Goal: Task Accomplishment & Management: Complete application form

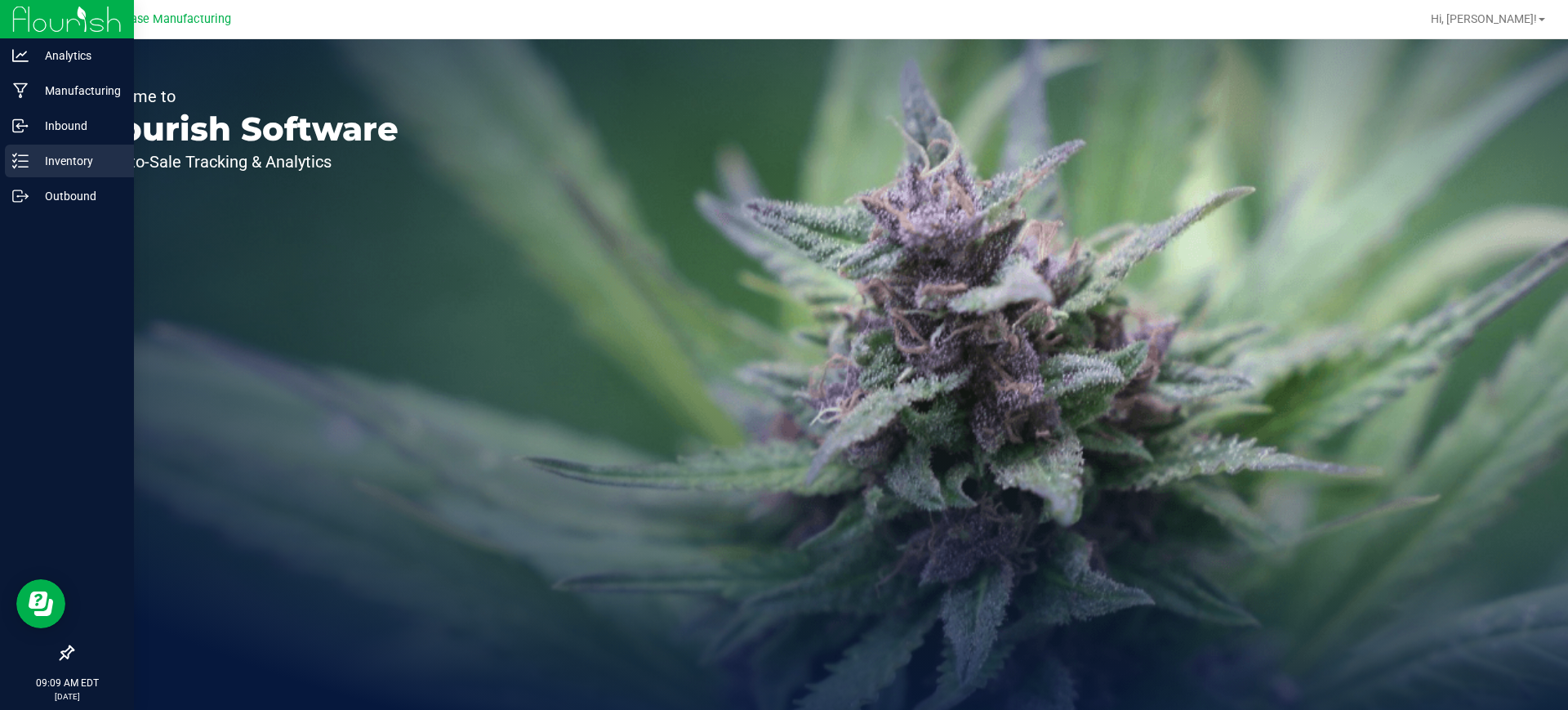
click at [65, 159] on p "Inventory" at bounding box center [77, 160] width 98 height 20
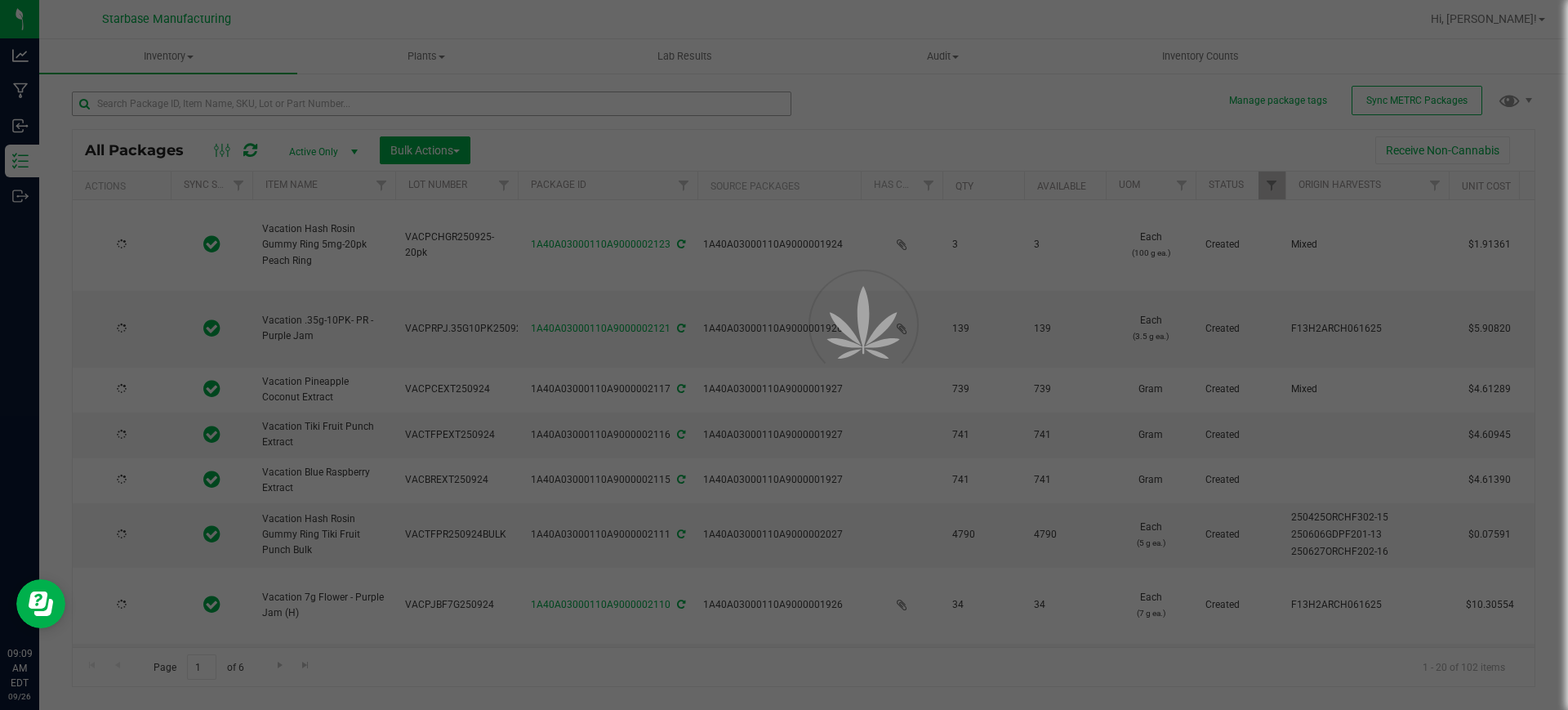
click at [215, 104] on div at bounding box center [784, 355] width 1568 height 710
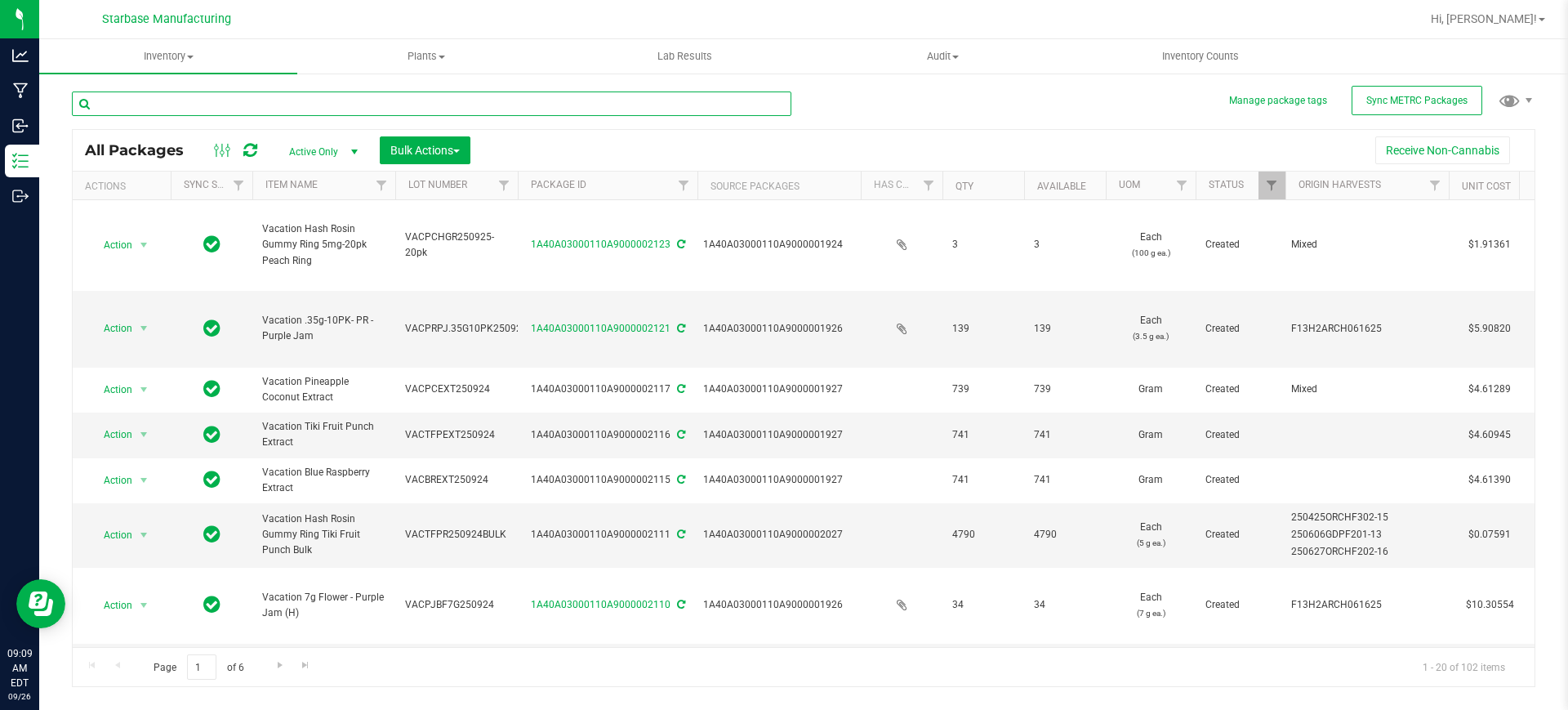
click at [215, 100] on input "text" at bounding box center [431, 104] width 719 height 24
type input "2103"
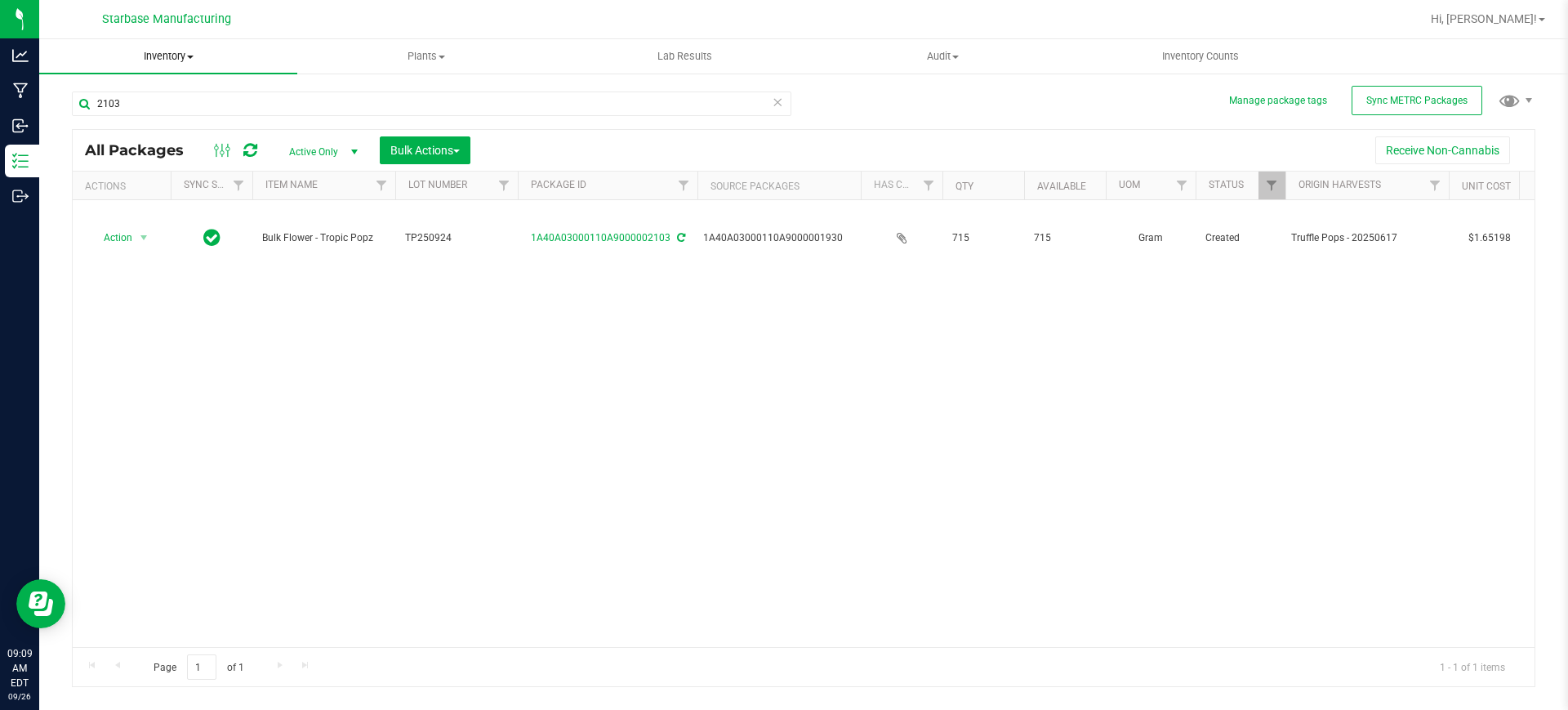
click at [190, 44] on uib-tab-heading "Inventory All packages All inventory Waste log Create inventory" at bounding box center [168, 56] width 258 height 35
click at [188, 52] on span "Inventory" at bounding box center [168, 56] width 258 height 15
click at [184, 54] on span "Inventory" at bounding box center [168, 56] width 258 height 15
click at [154, 197] on span "From bill of materials" at bounding box center [113, 197] width 148 height 14
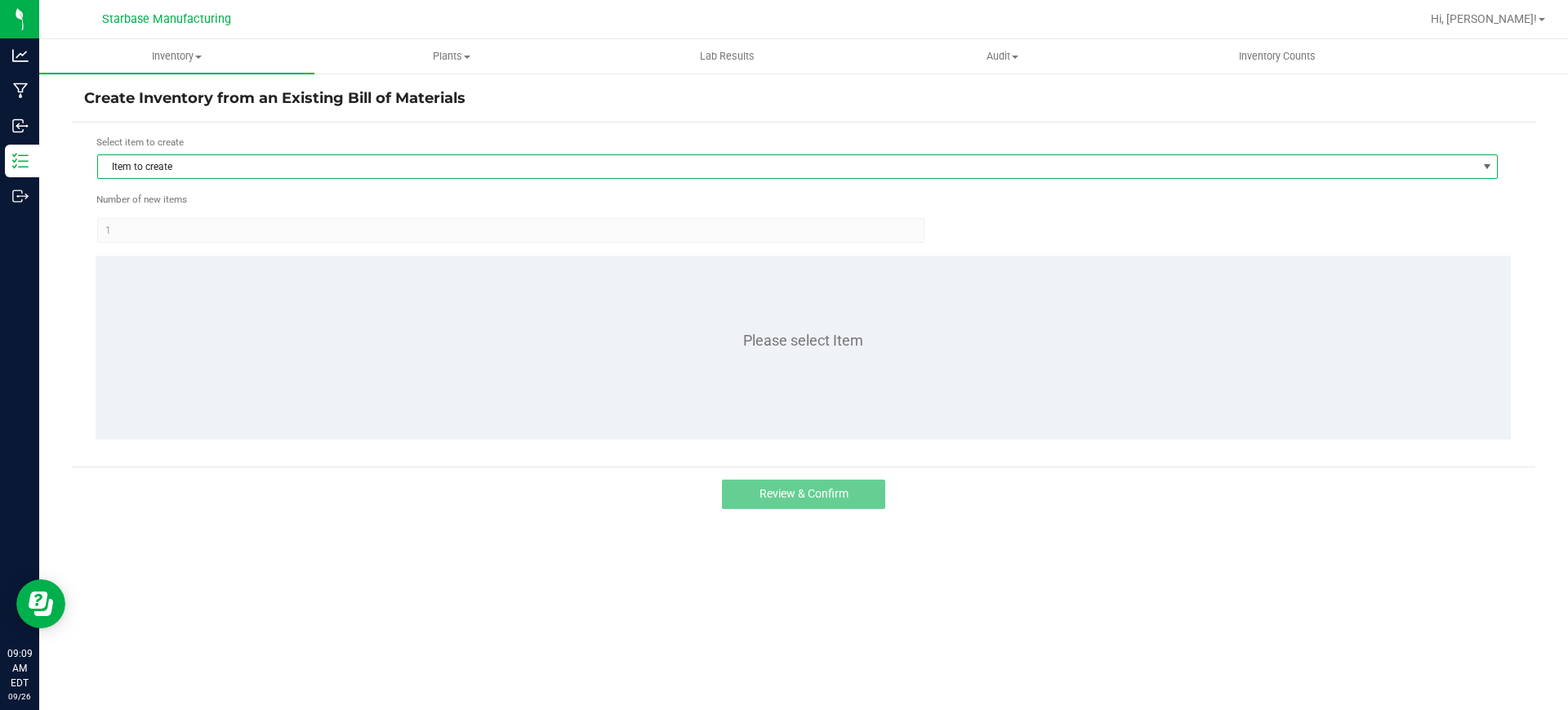
click at [171, 166] on span "Item to create" at bounding box center [787, 166] width 1378 height 23
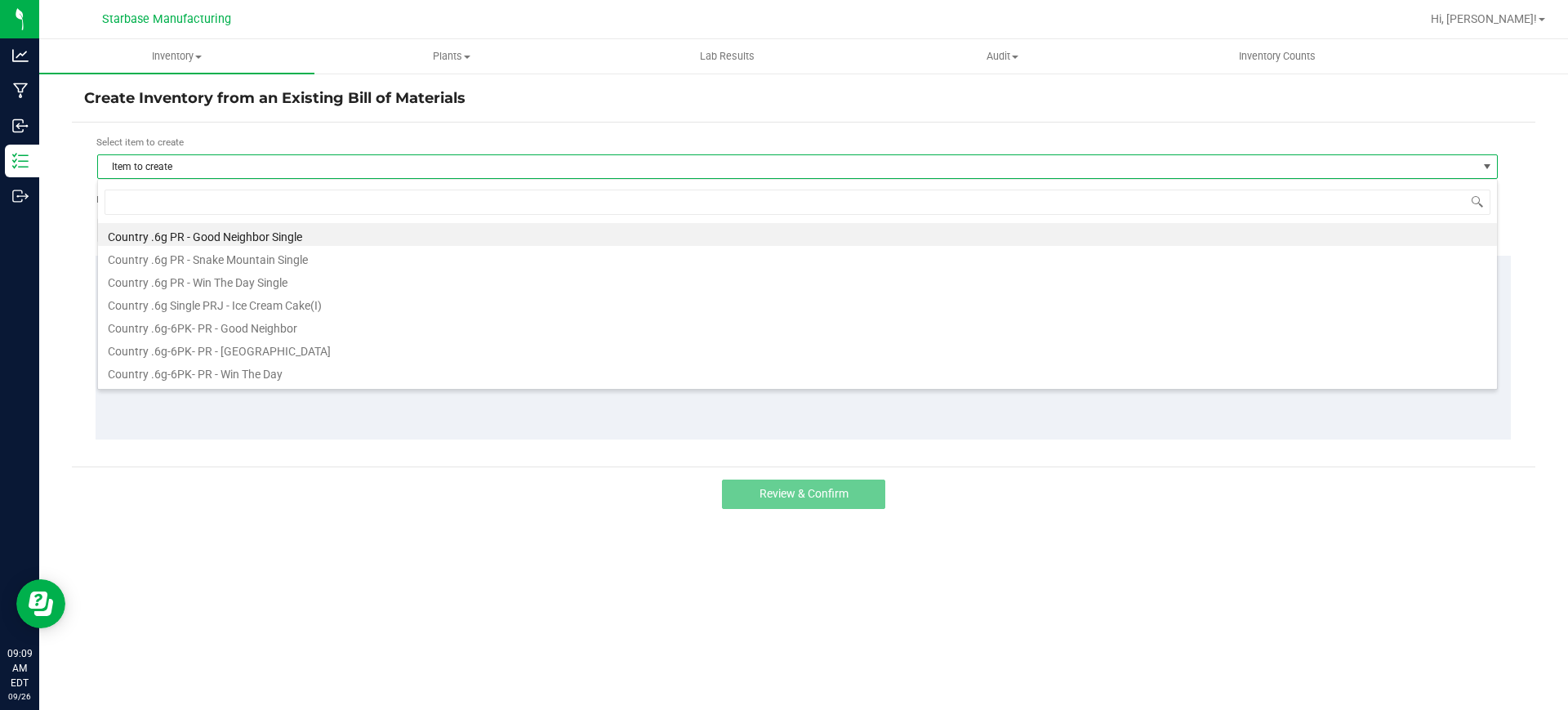
scroll to position [24, 1400]
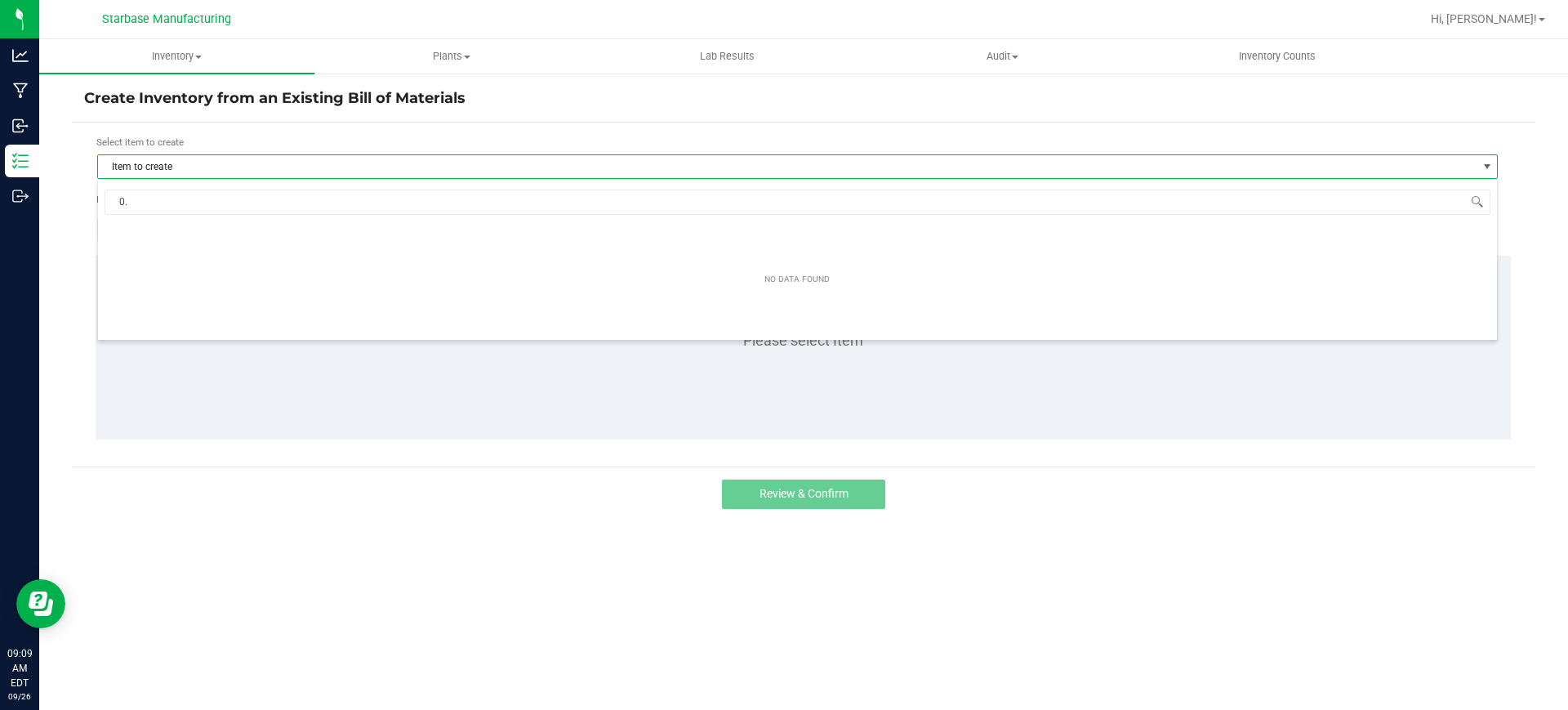
type input "0"
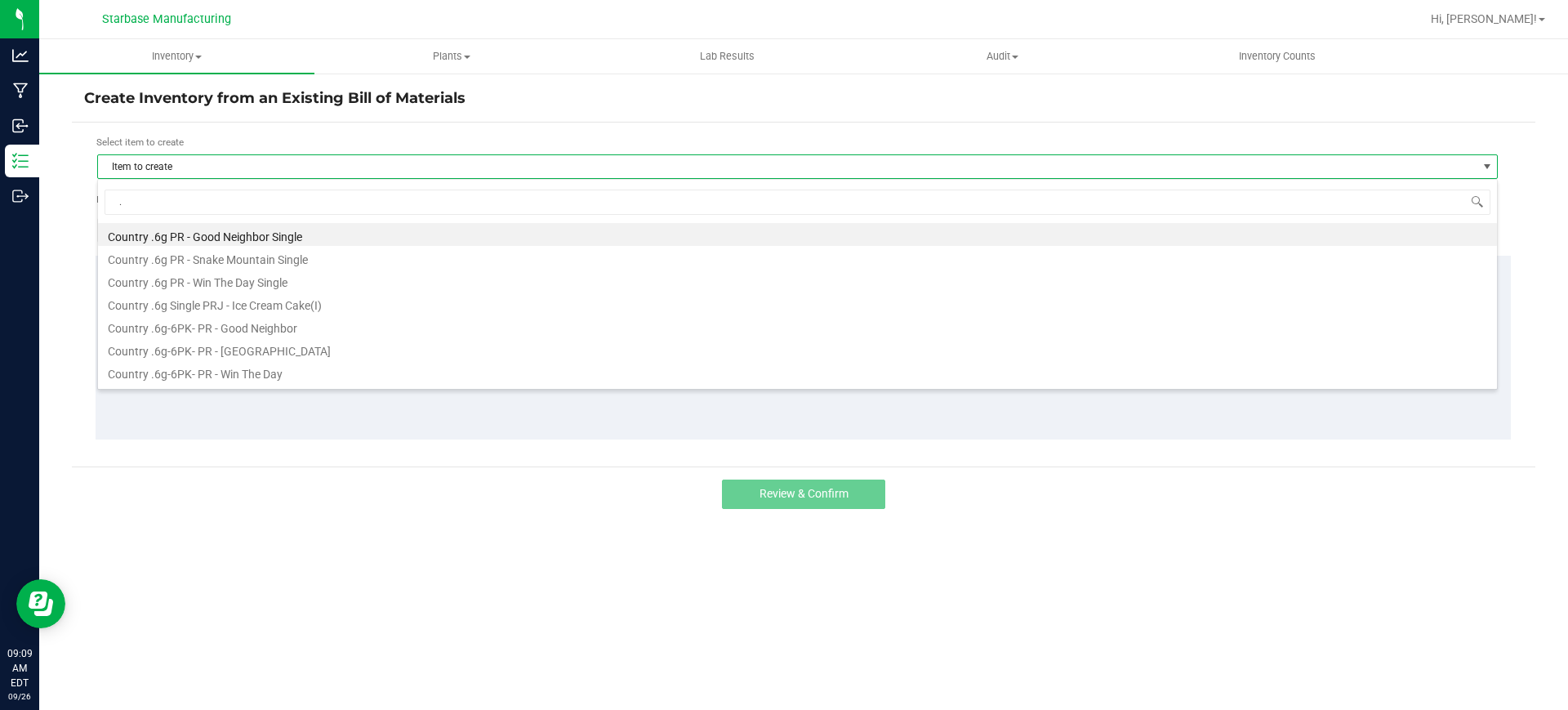
type input ".7"
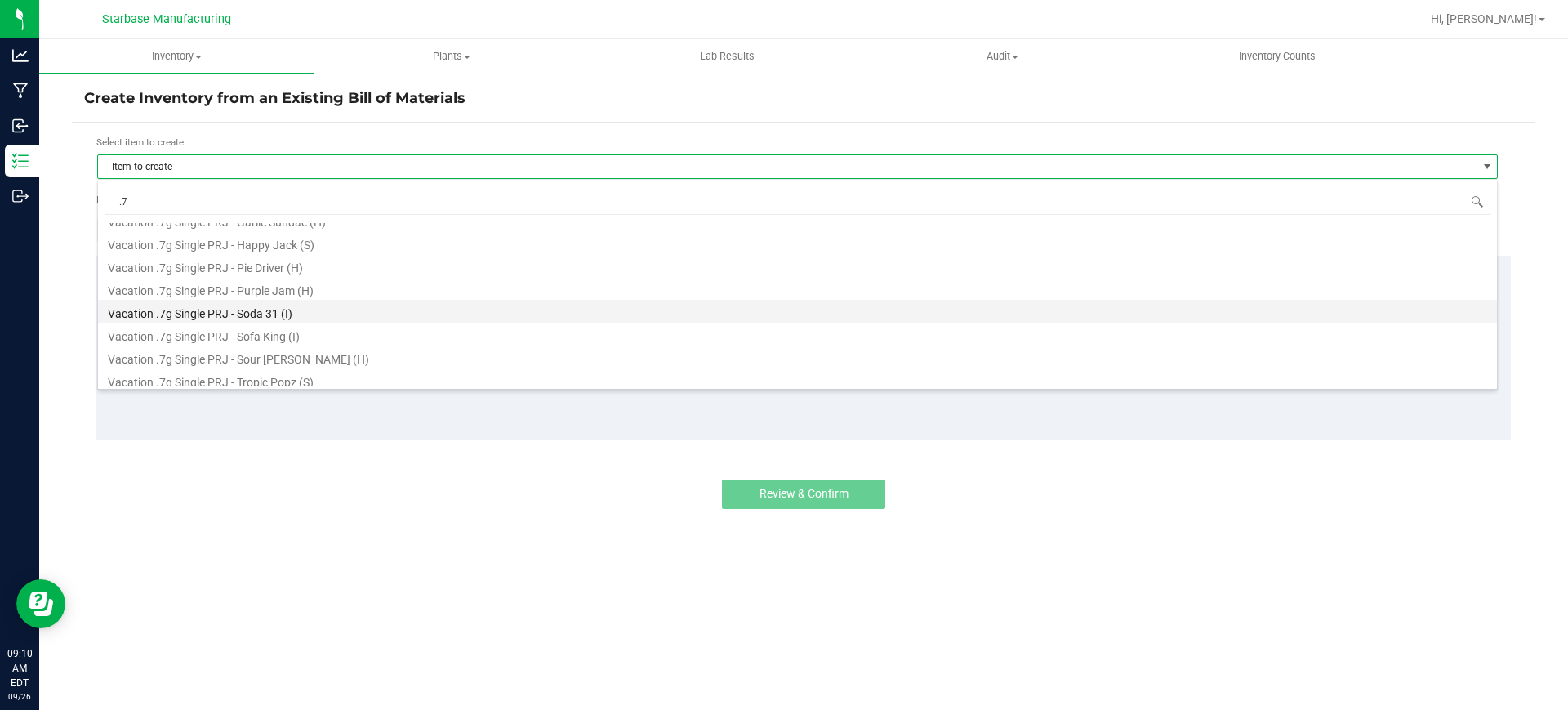
scroll to position [42, 0]
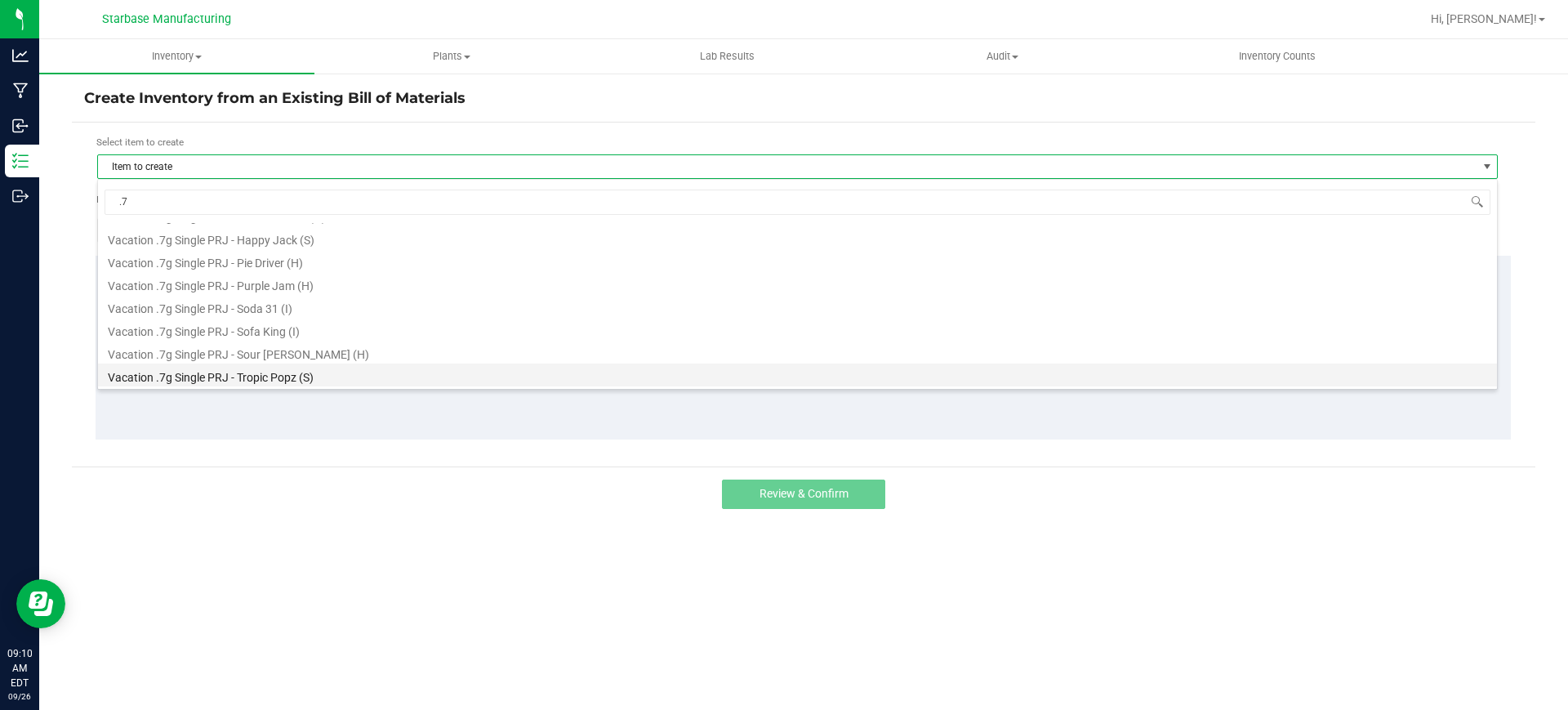
click at [190, 377] on li "Vacation .7g Single PRJ - Tropic Popz (S)" at bounding box center [797, 375] width 1398 height 23
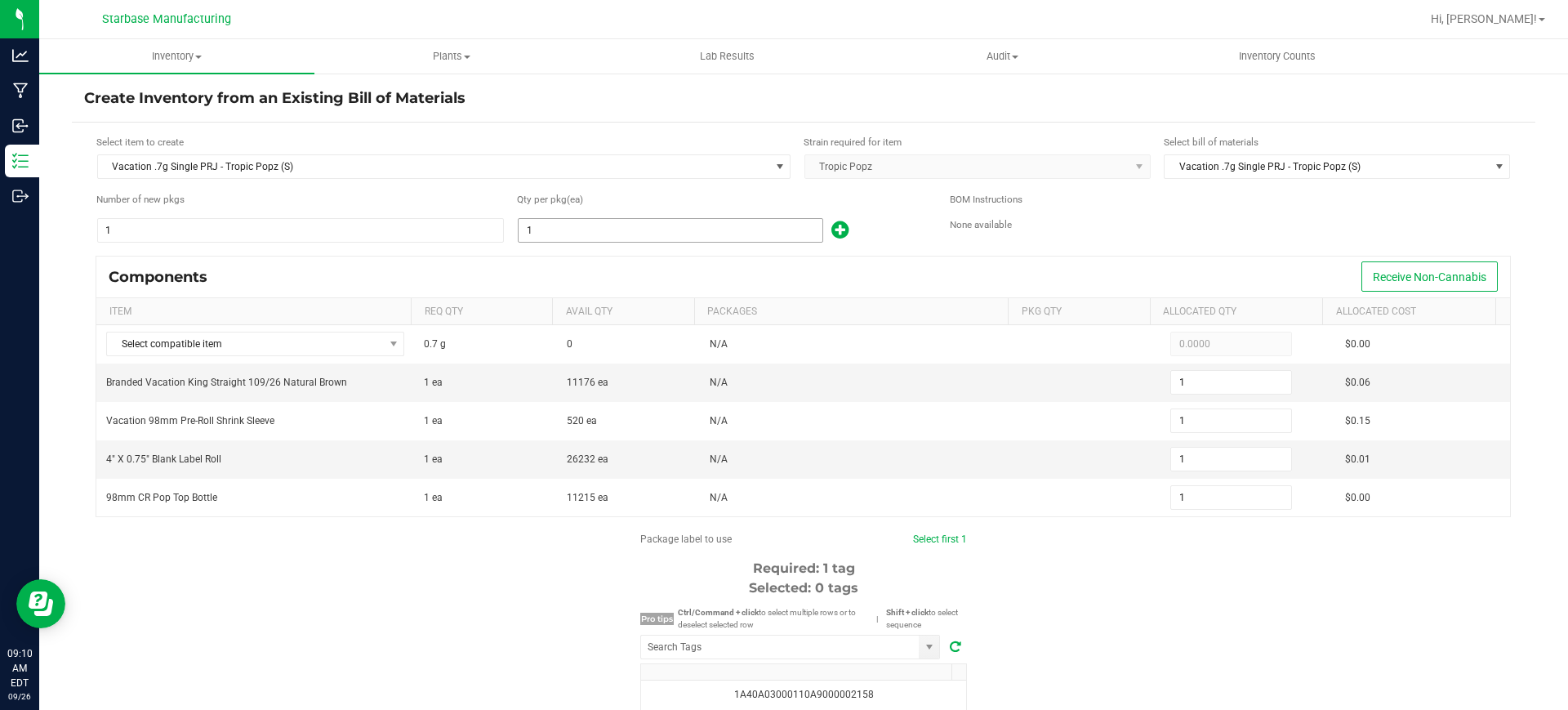
click at [533, 223] on input "1" at bounding box center [670, 230] width 304 height 23
click at [532, 223] on input "1" at bounding box center [670, 230] width 304 height 23
type input "2"
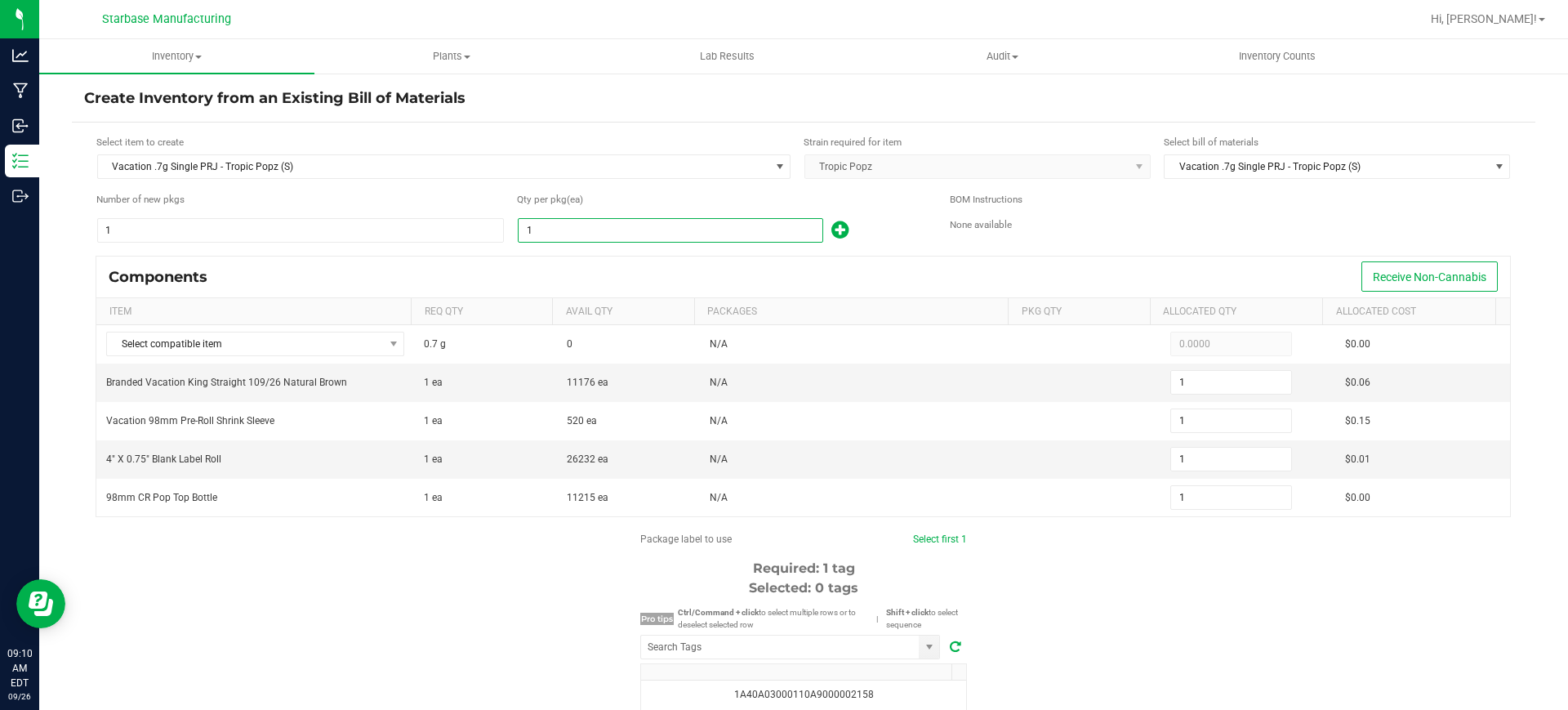
type input "2"
type input "20"
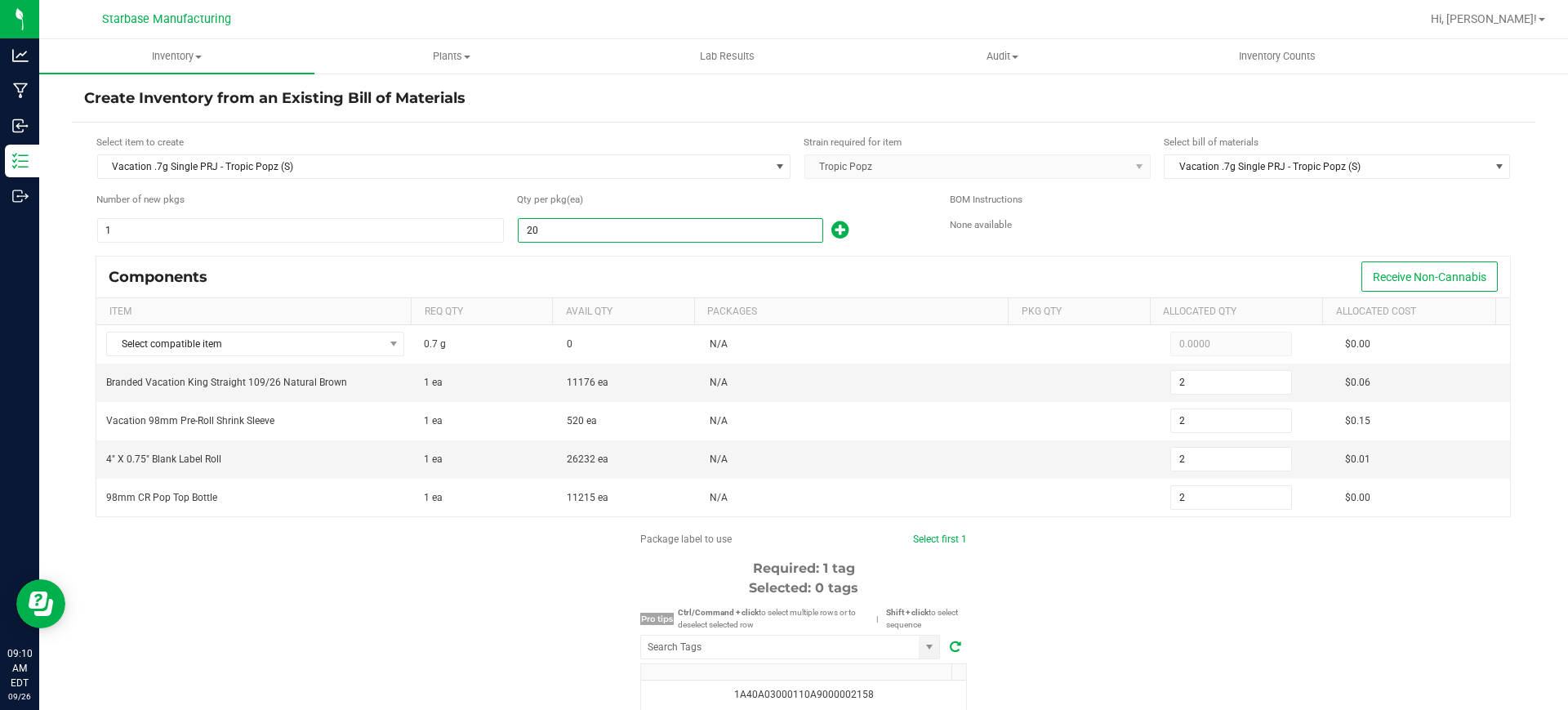
type input "20"
type input "200"
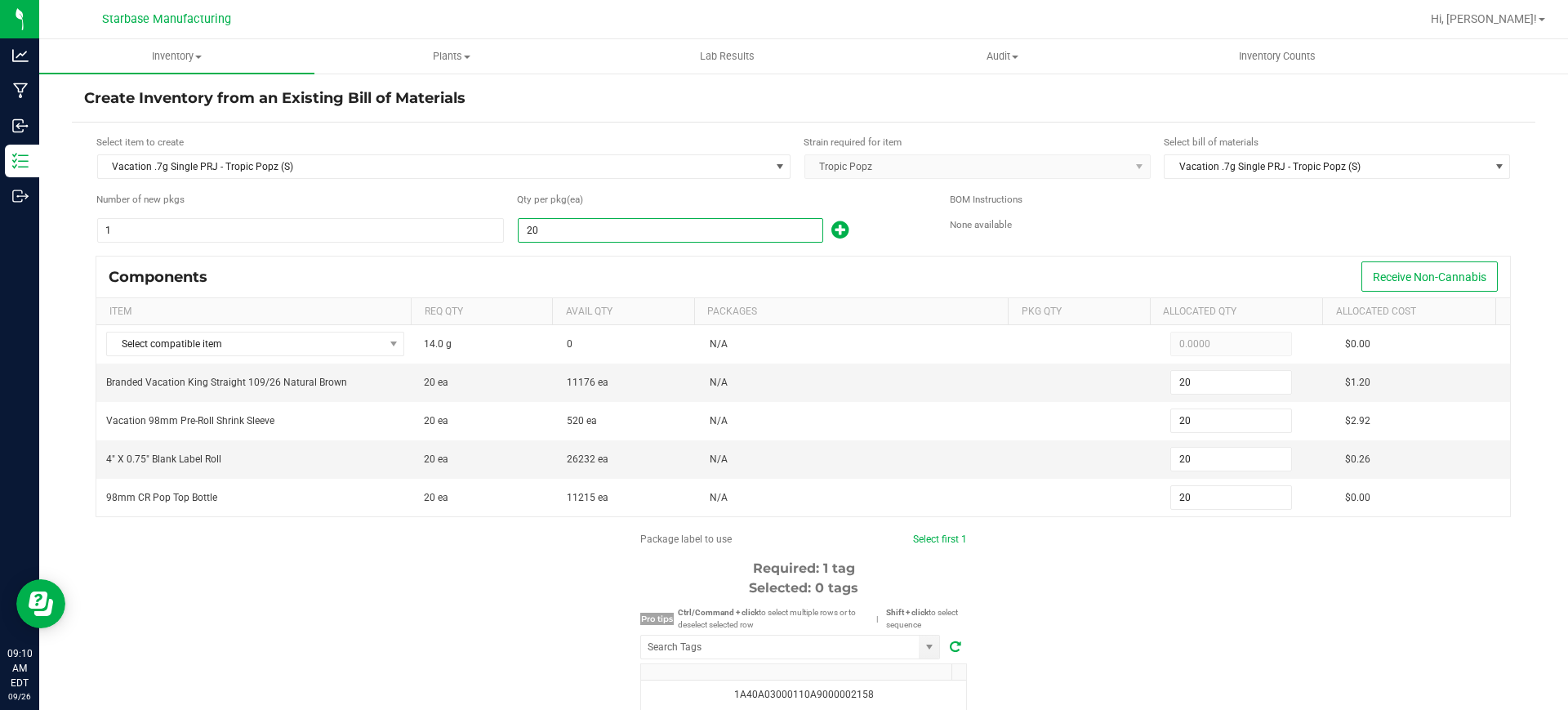
type input "200"
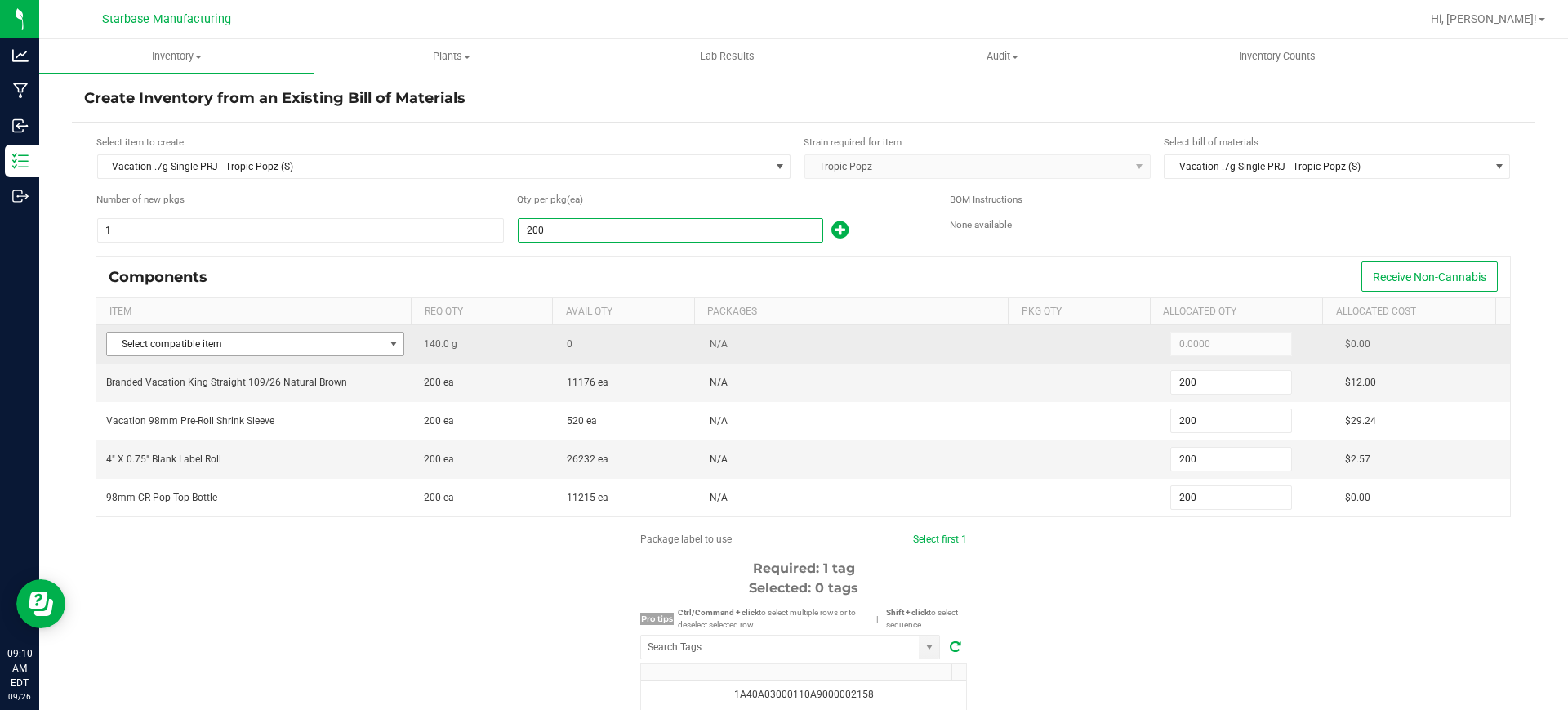
type input "200"
click at [387, 347] on span at bounding box center [393, 343] width 13 height 13
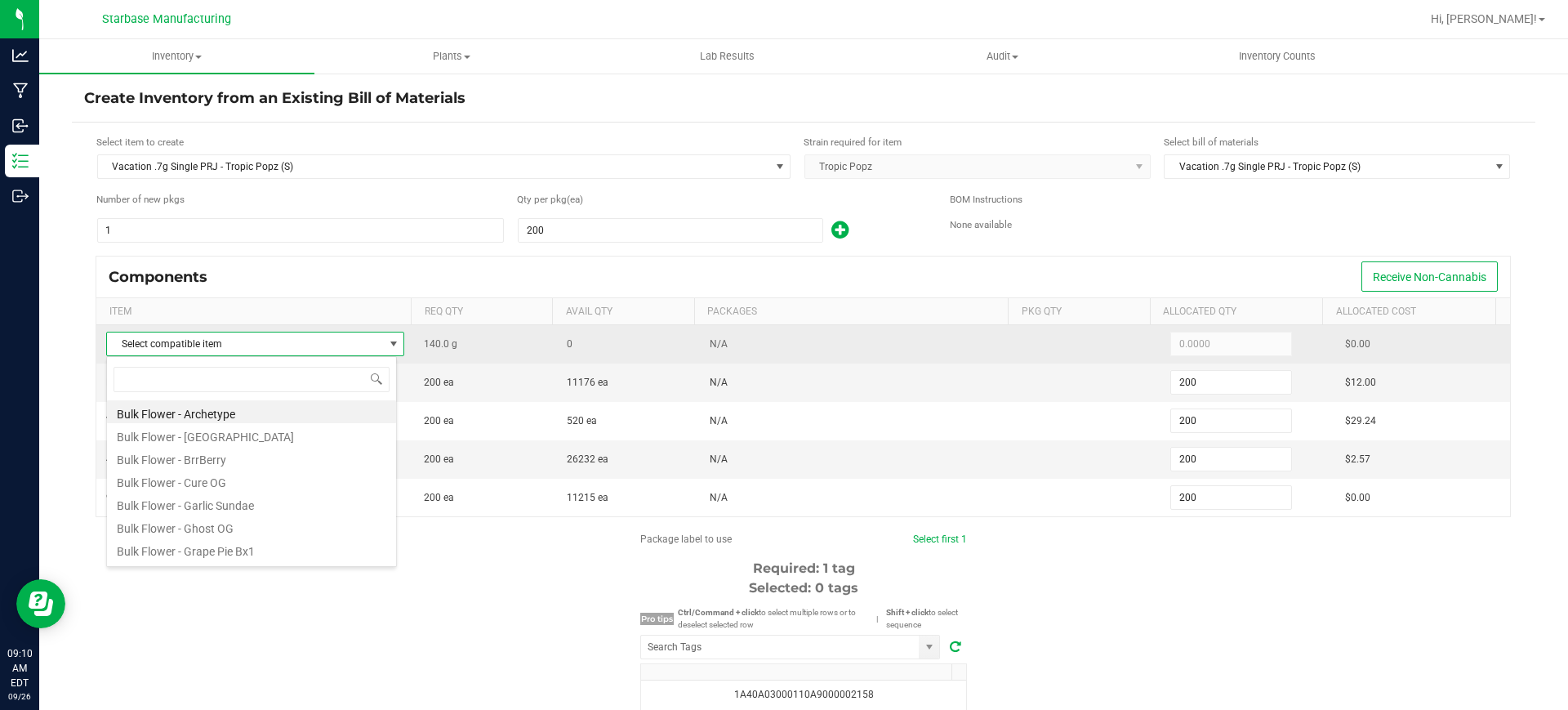
scroll to position [24, 292]
type input "r"
type input "trop"
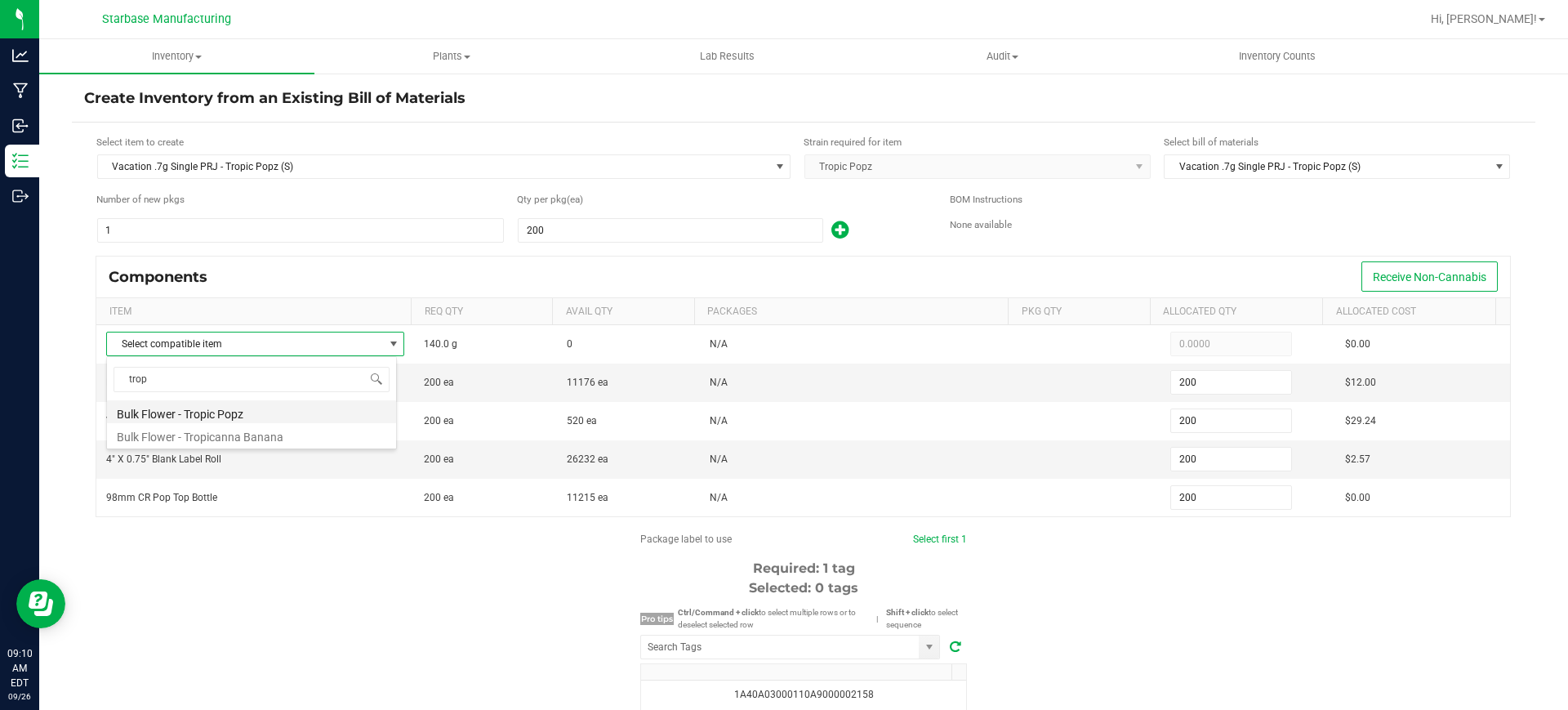
click at [275, 419] on li "Bulk Flower - Tropic Popz" at bounding box center [252, 411] width 289 height 23
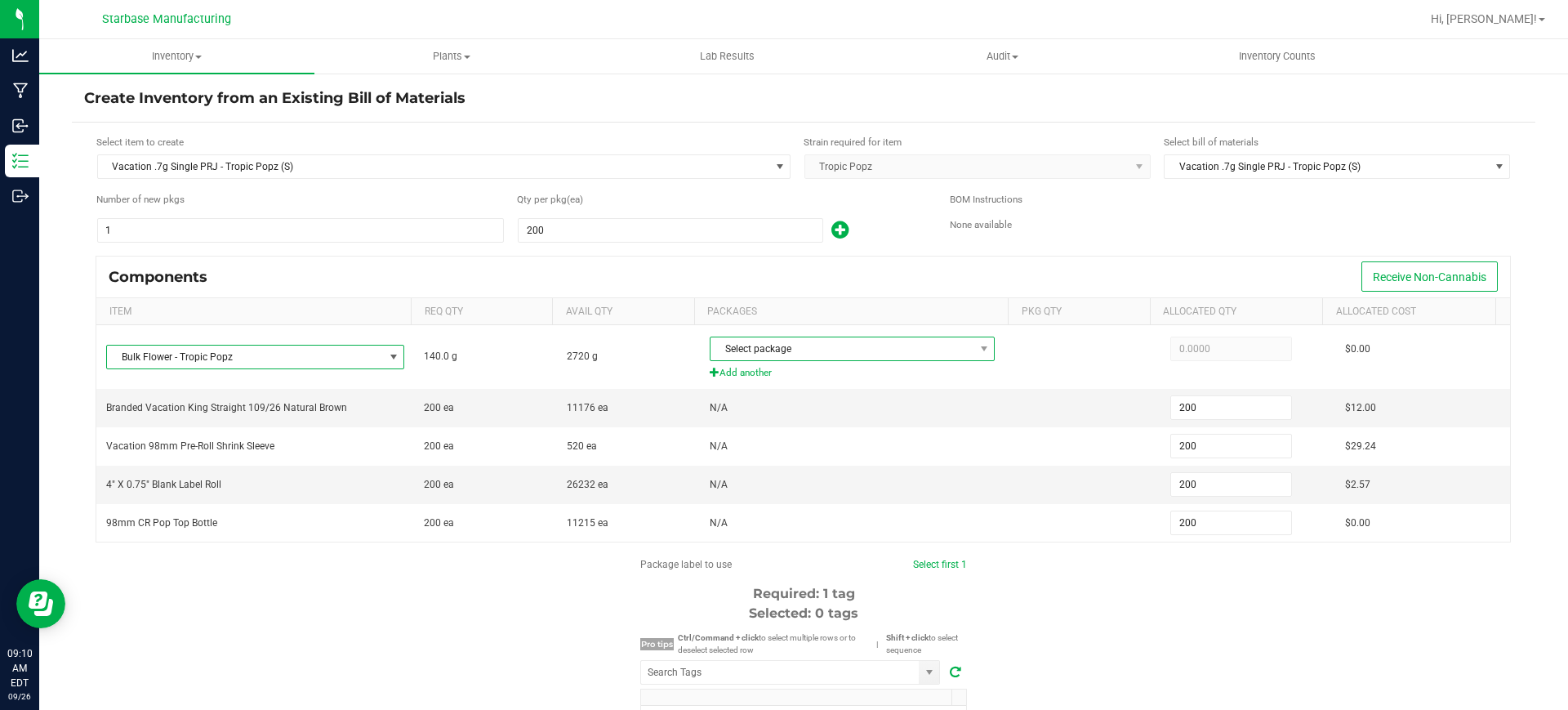
click at [973, 349] on span at bounding box center [984, 348] width 21 height 23
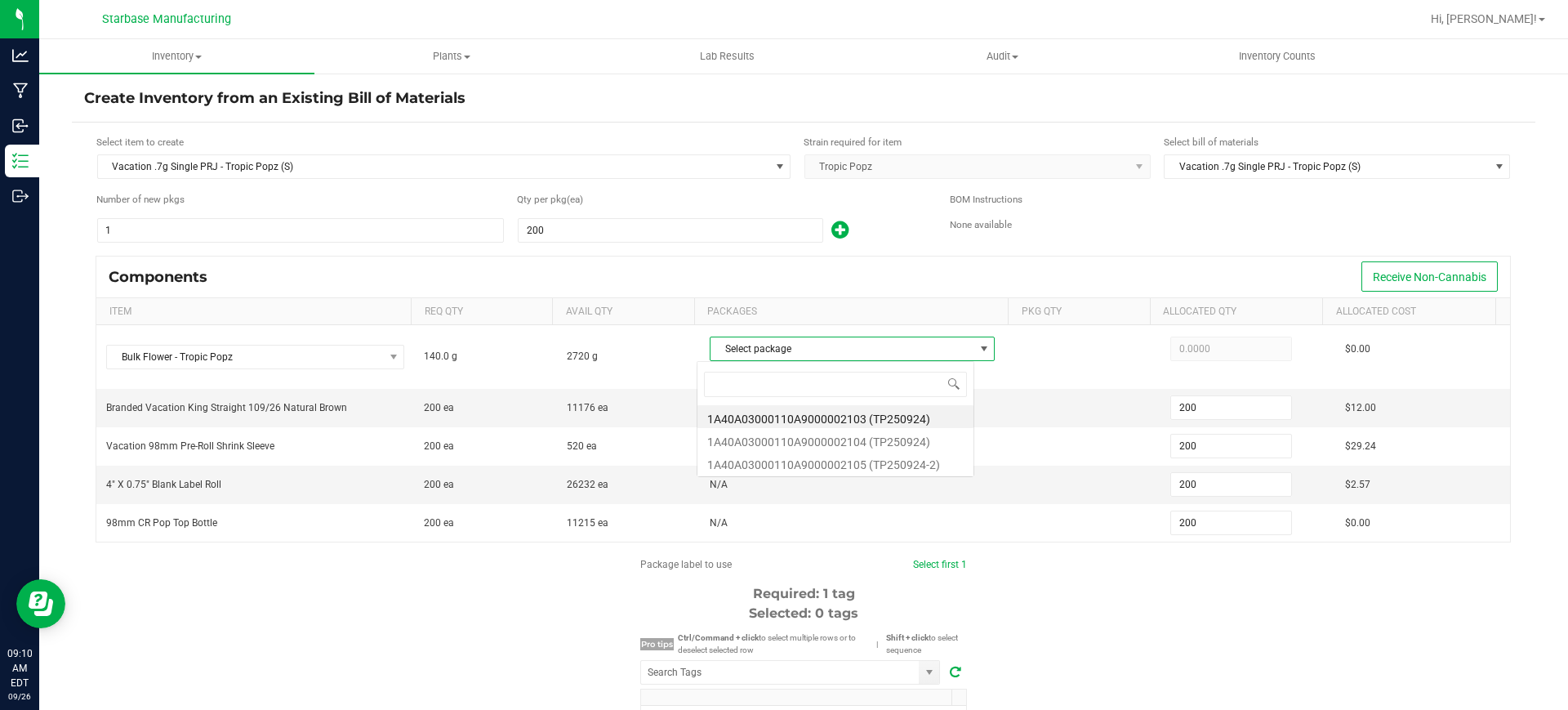
scroll to position [24, 279]
click at [926, 423] on li "1A40A03000110A9000002103 (TP250924)" at bounding box center [835, 416] width 276 height 23
type input "140.0000"
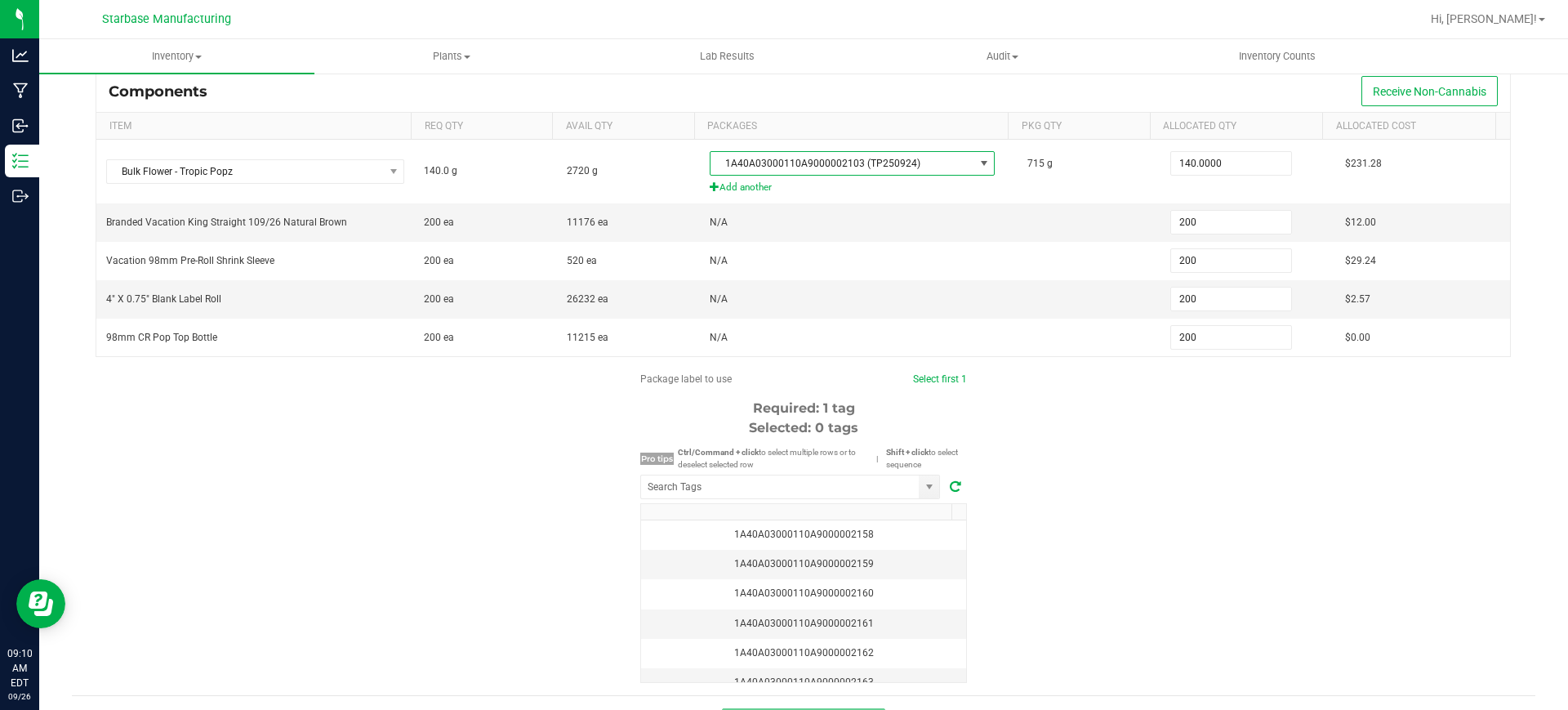
scroll to position [225, 0]
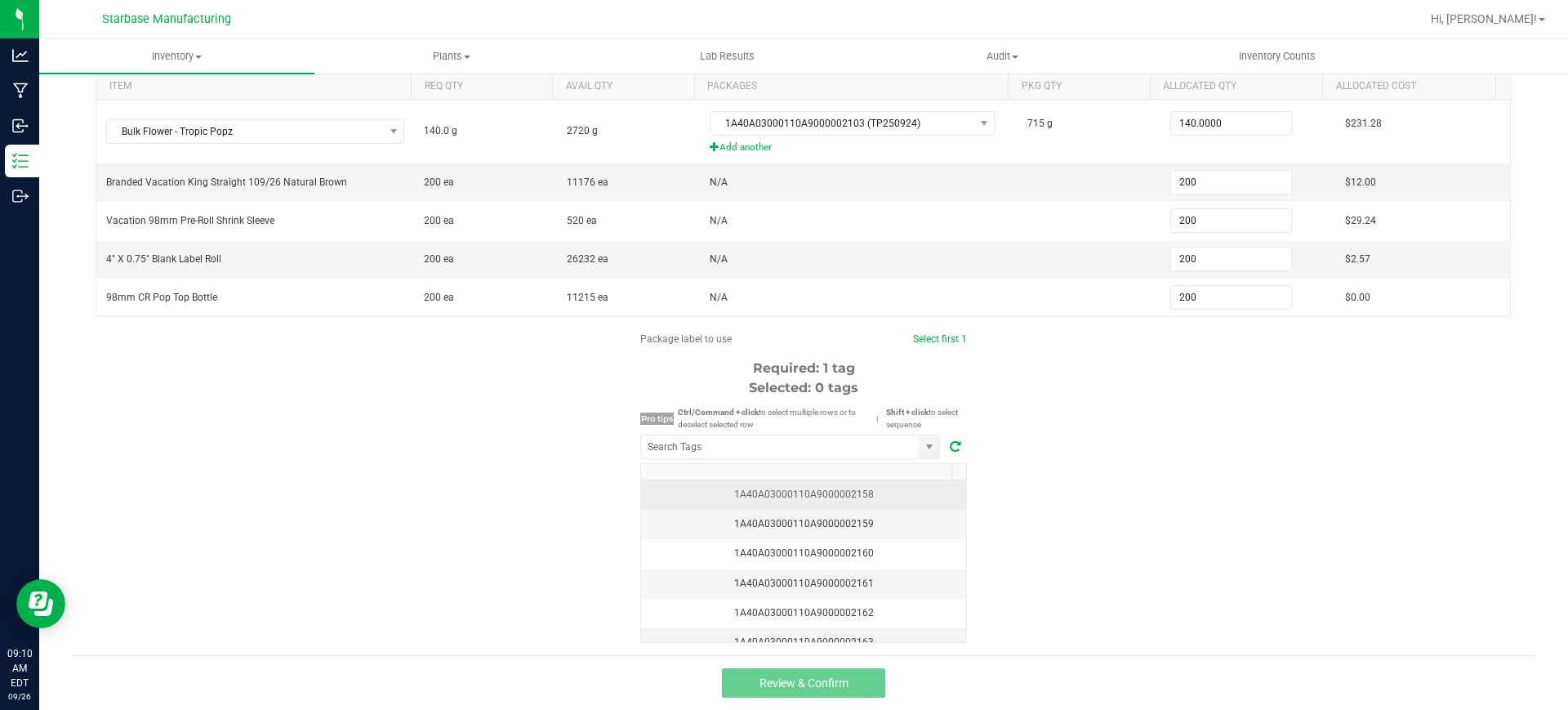
click at [675, 488] on div "1A40A03000110A9000002158" at bounding box center [803, 494] width 306 height 16
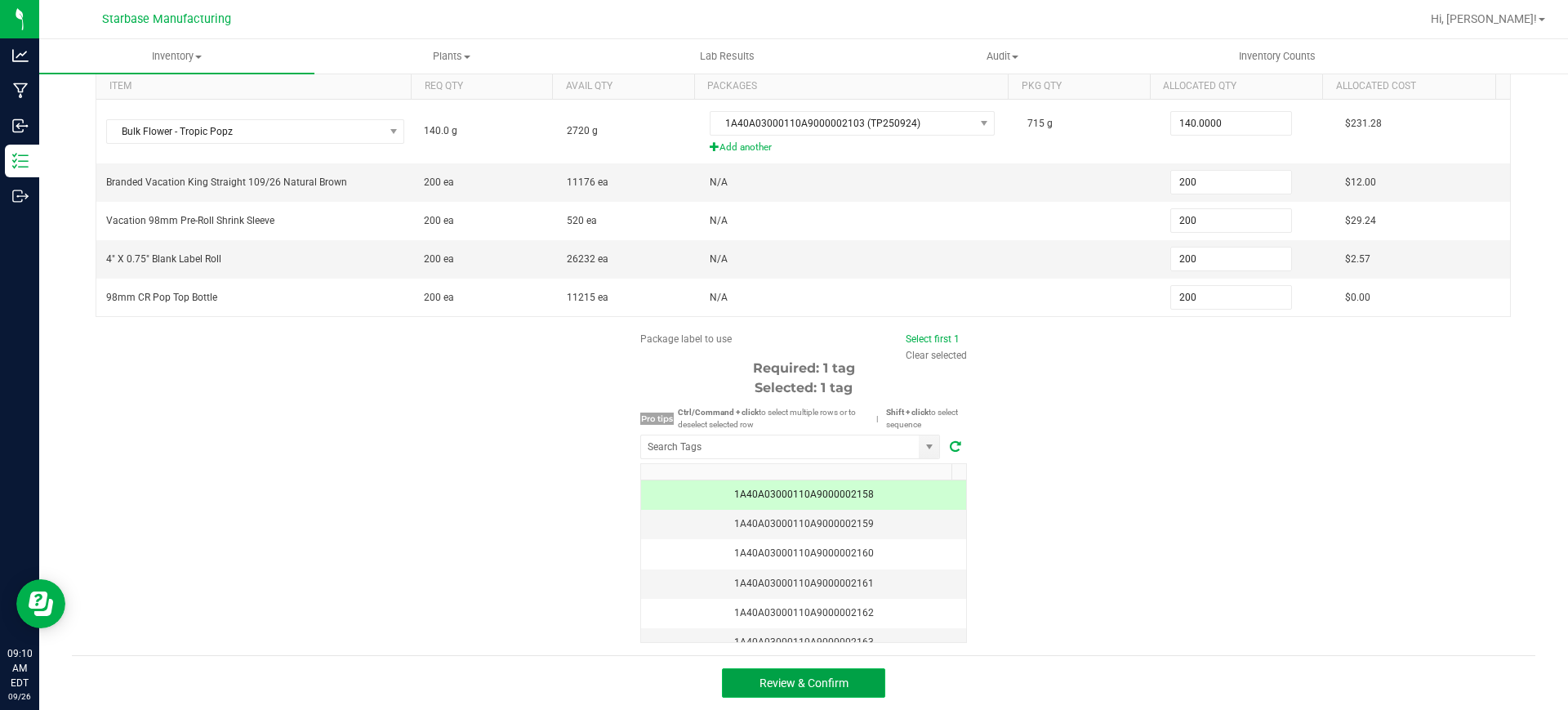
click at [797, 687] on span "Review & Confirm" at bounding box center [803, 682] width 89 height 13
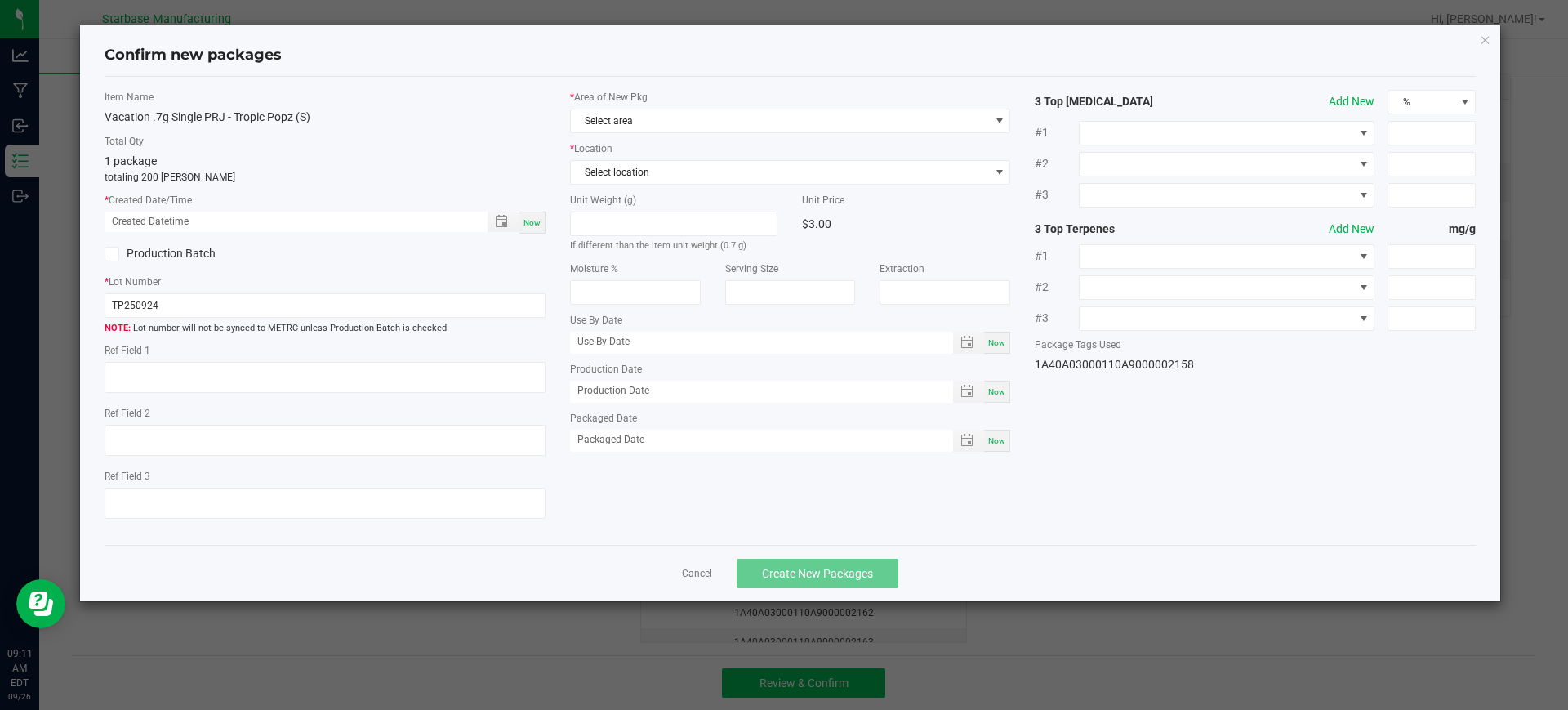
type textarea "MC283314, [PHONE_NUMBER], [EMAIL_ADDRESS][DOMAIN_NAME]"
click at [1000, 383] on div "Now" at bounding box center [997, 390] width 26 height 22
type input "[DATE]"
click at [1003, 436] on span "Now" at bounding box center [997, 441] width 17 height 9
type input "[DATE]"
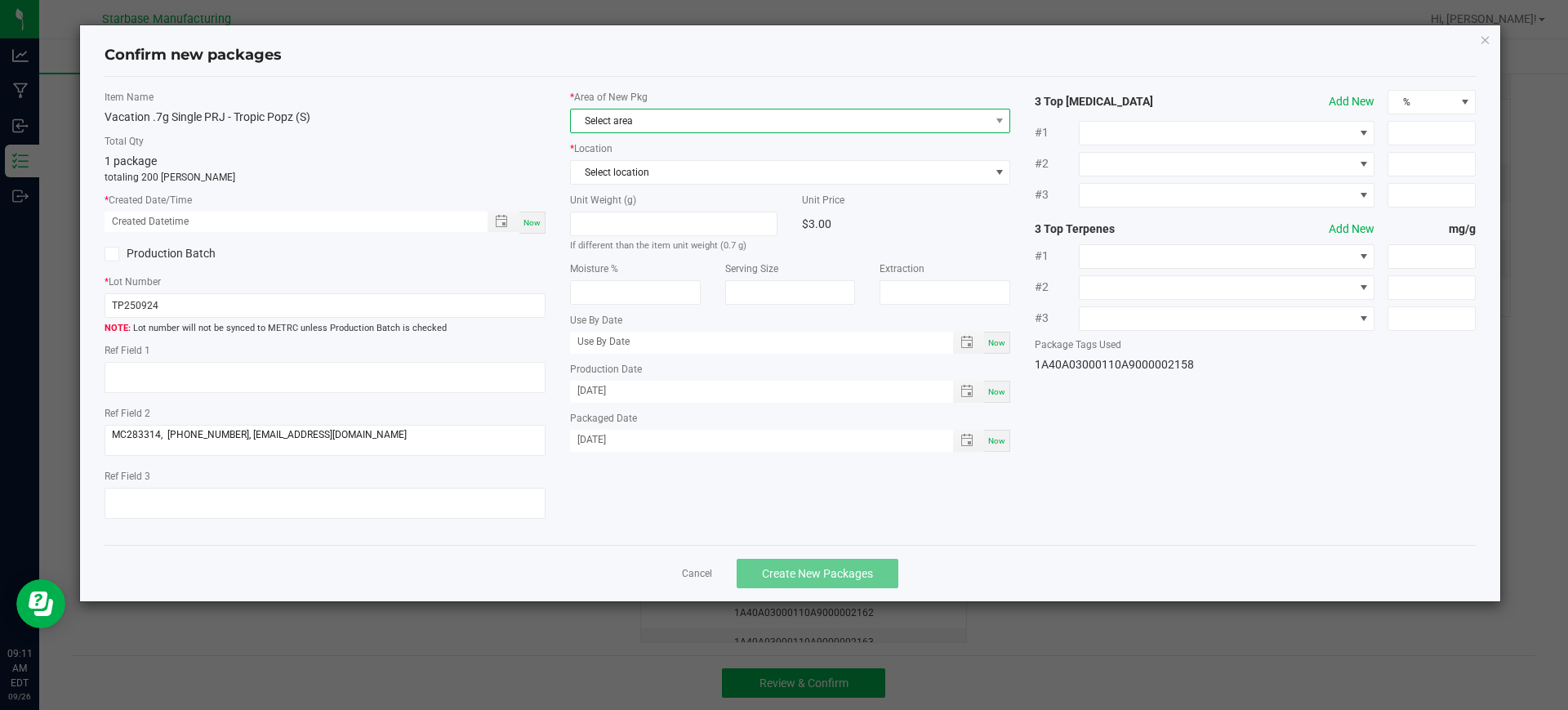
click at [741, 124] on span "Select area" at bounding box center [780, 120] width 419 height 23
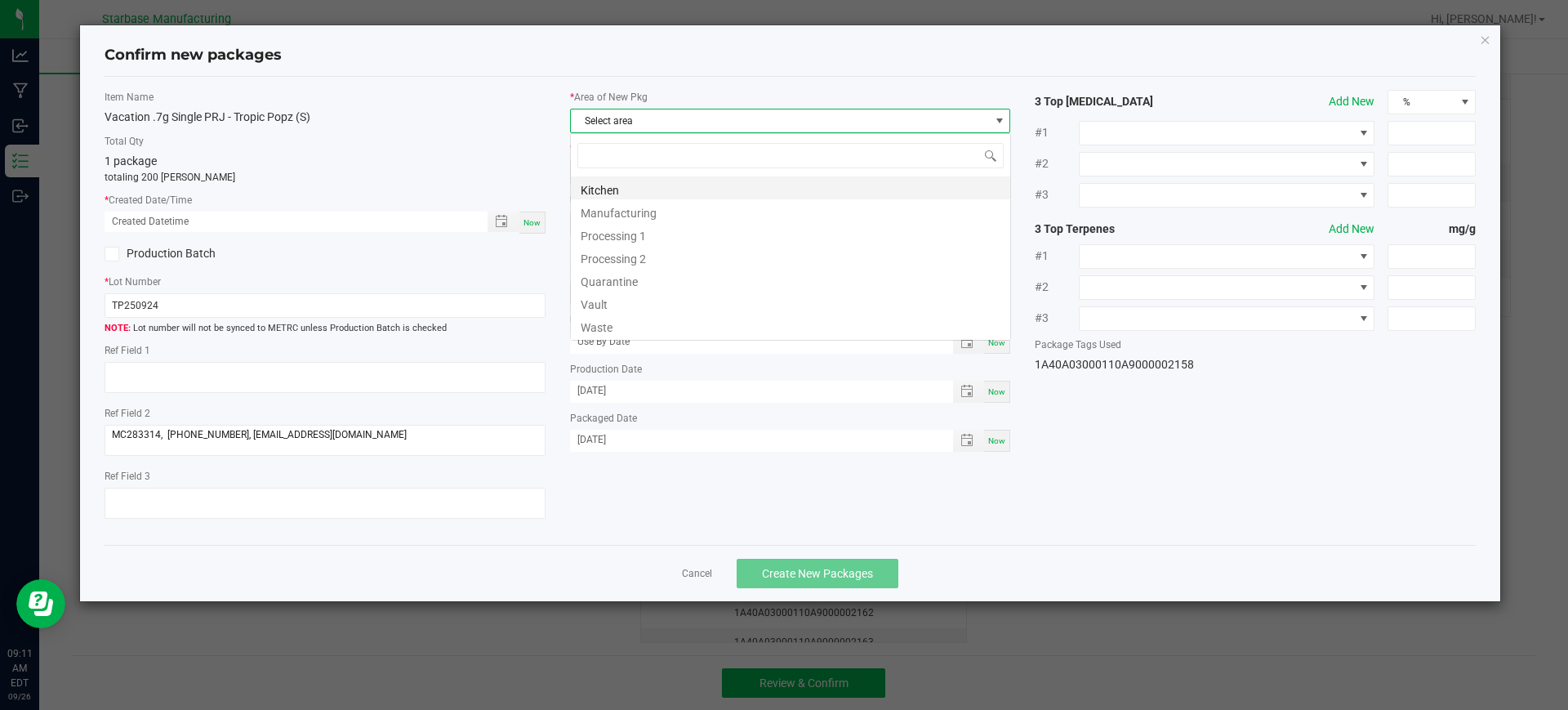
scroll to position [24, 441]
click at [668, 309] on li "Vault" at bounding box center [790, 302] width 439 height 23
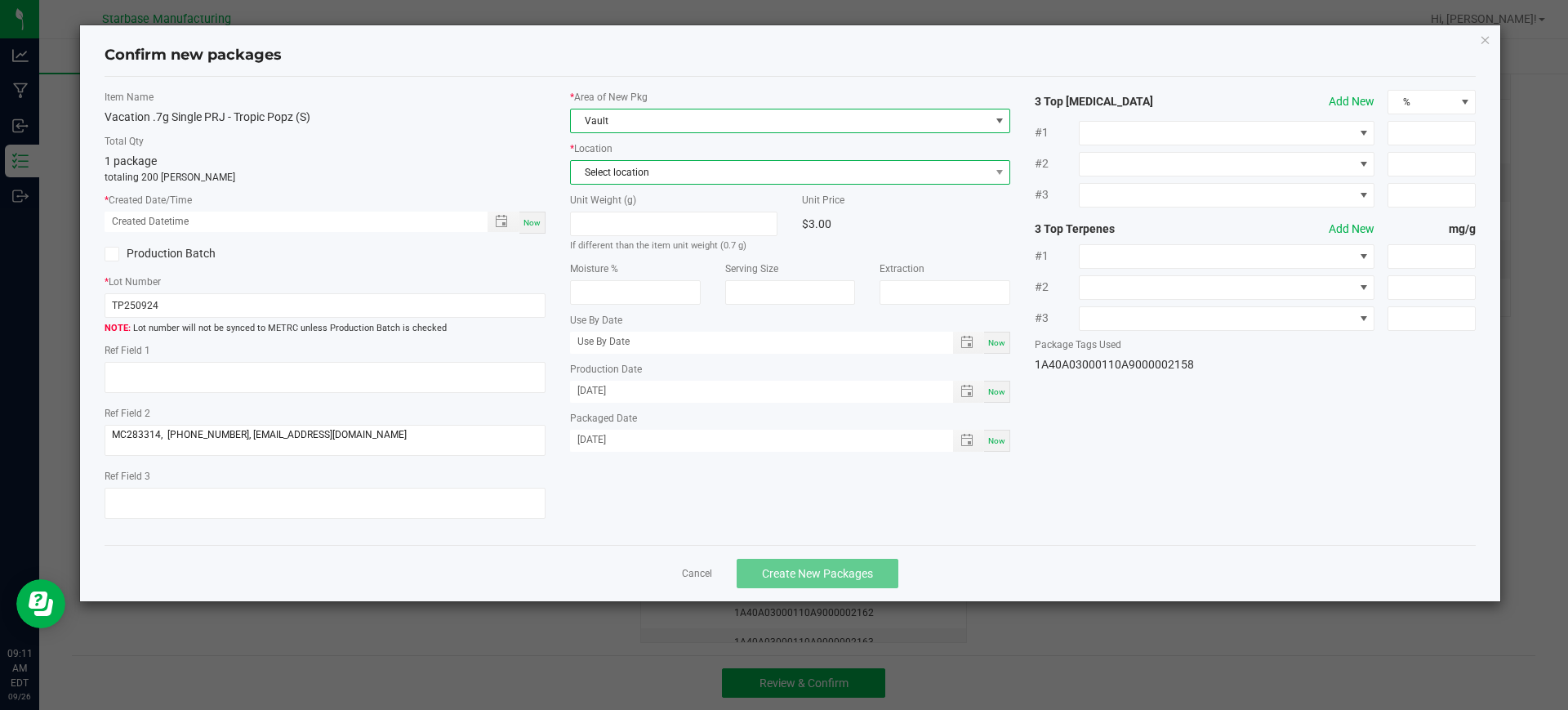
click at [700, 169] on span "Select location" at bounding box center [780, 172] width 419 height 23
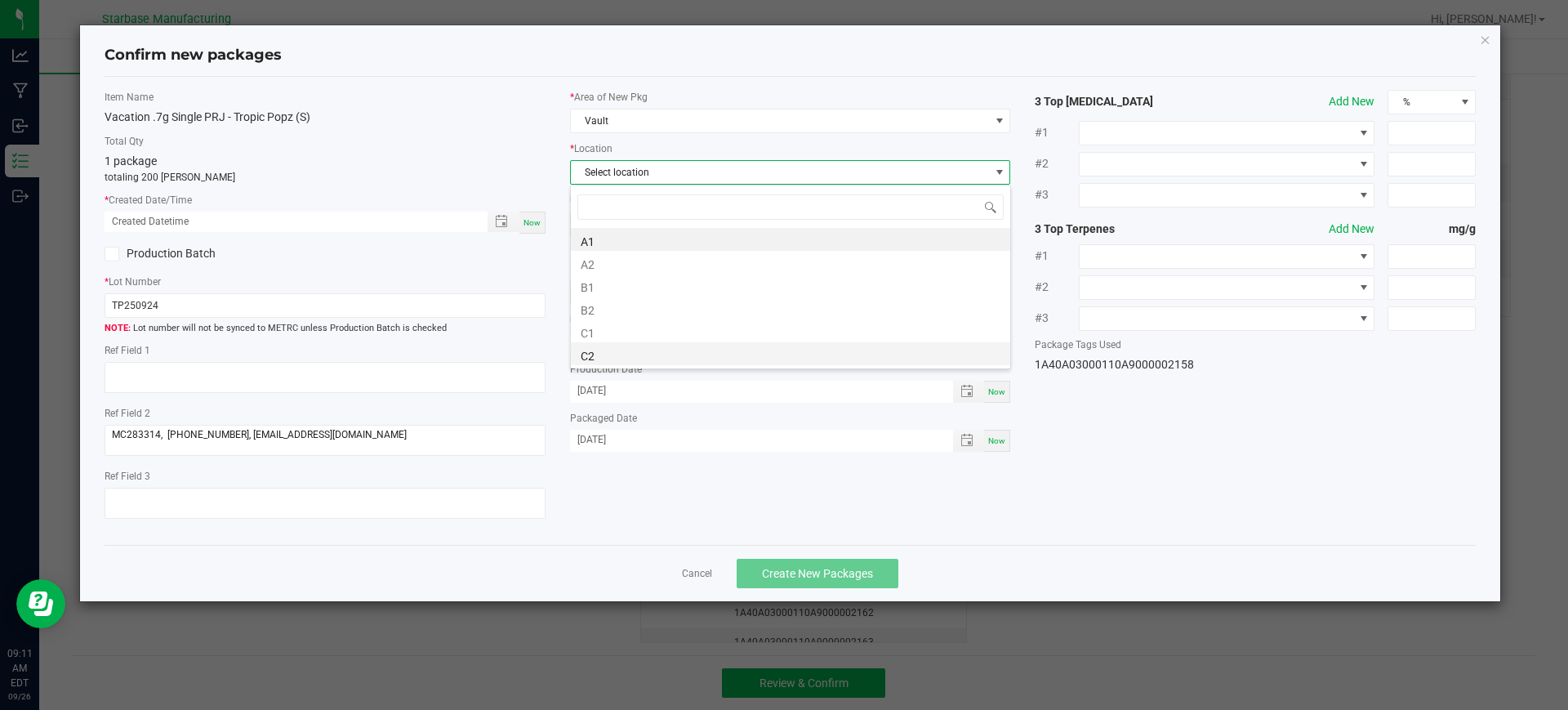
click at [667, 346] on li "C2" at bounding box center [790, 353] width 439 height 23
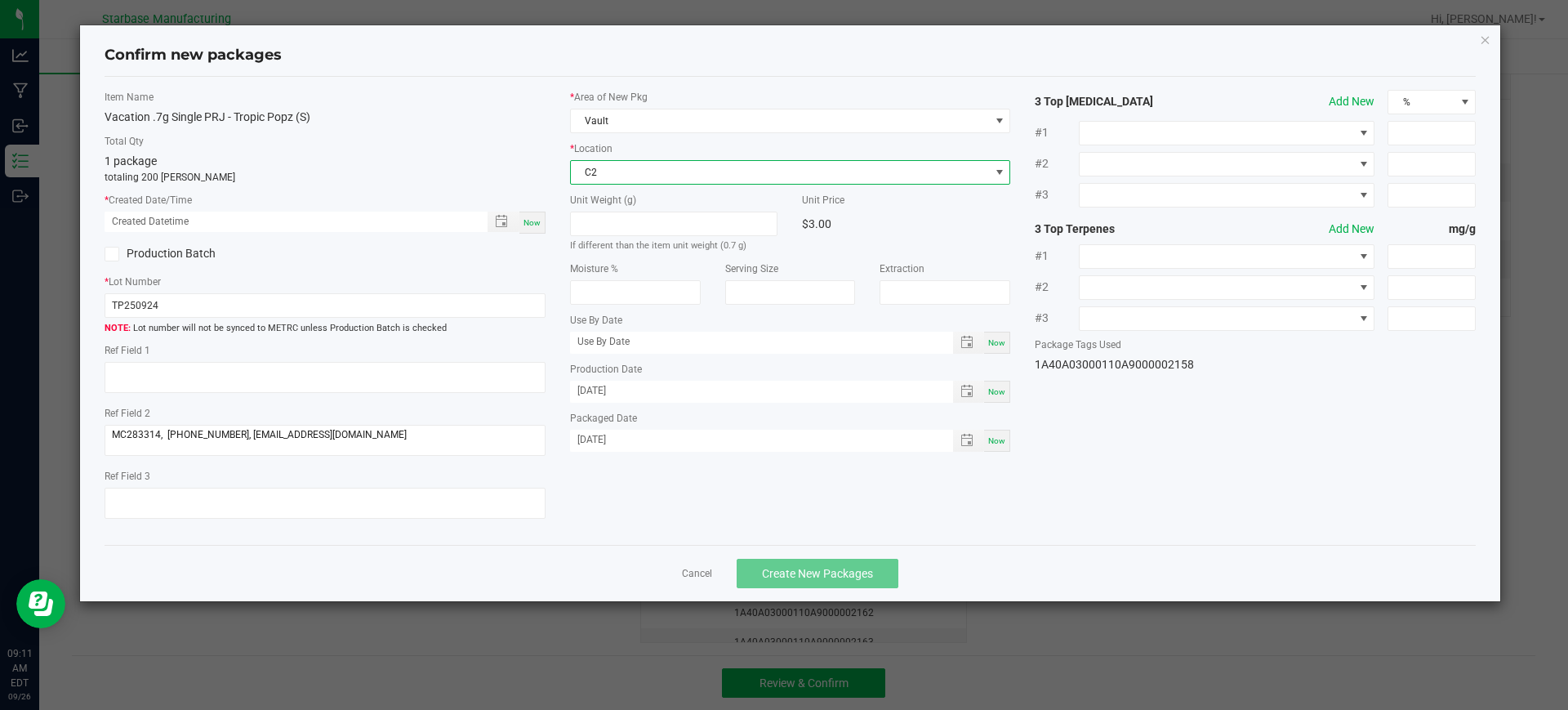
click at [667, 166] on span "C2" at bounding box center [780, 172] width 419 height 23
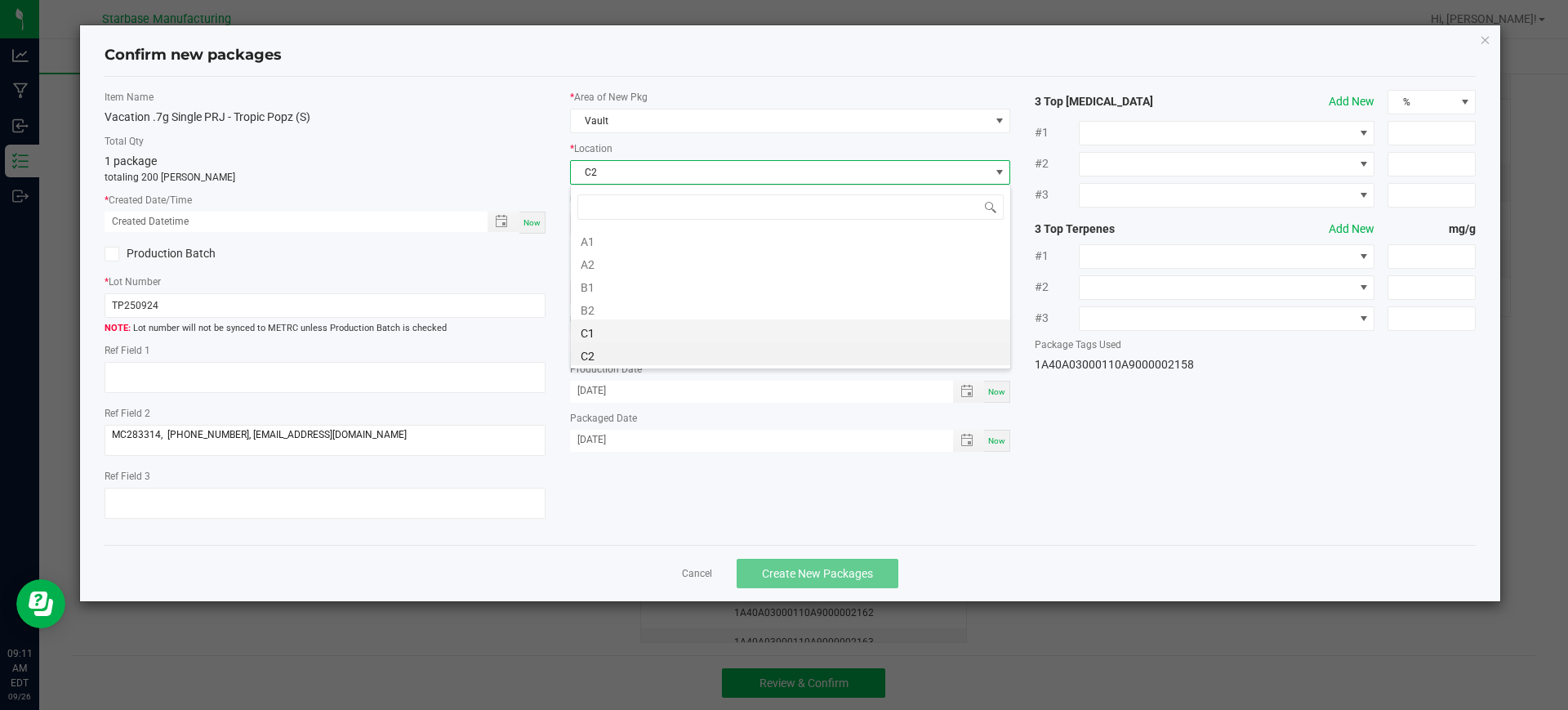
click at [607, 337] on li "C1" at bounding box center [790, 331] width 439 height 23
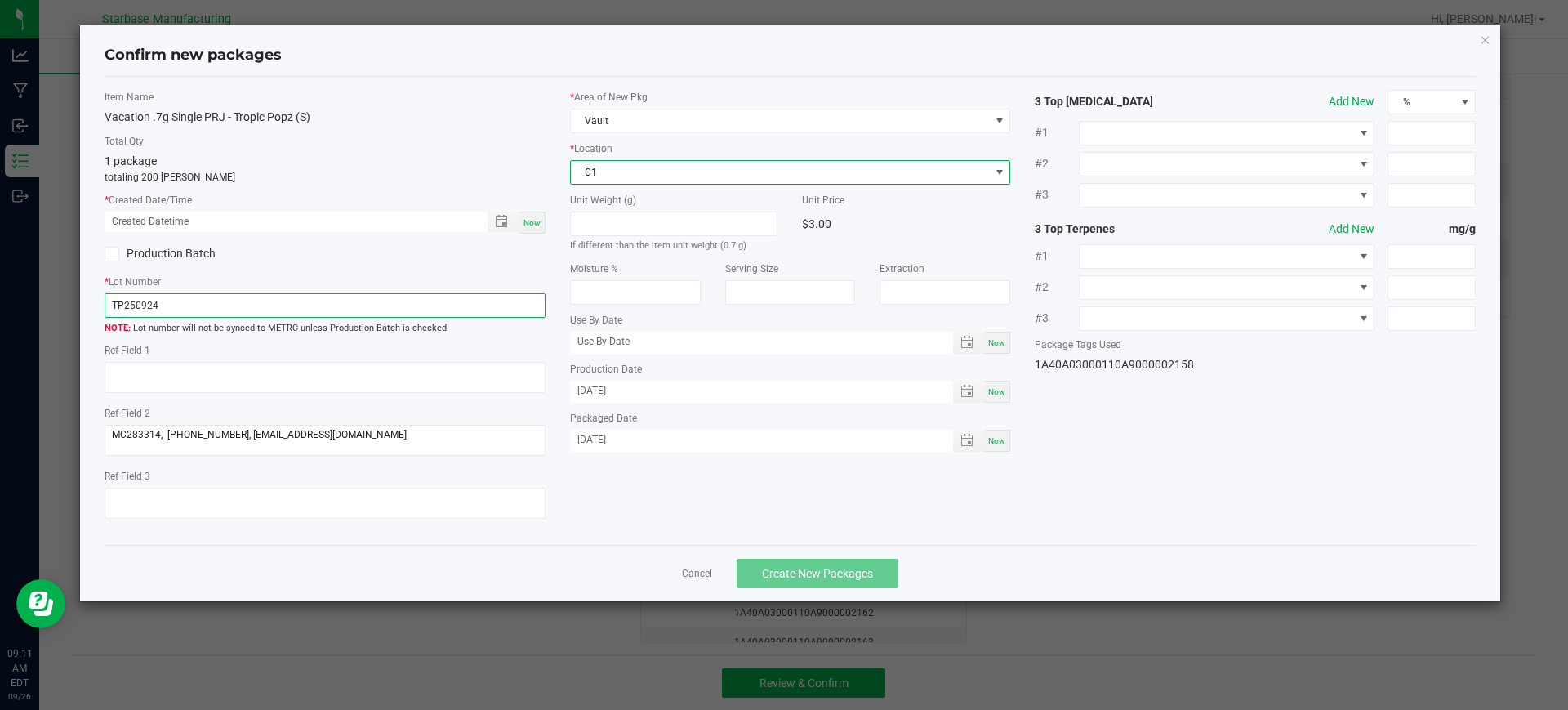
click at [217, 313] on input "TP250924" at bounding box center [325, 306] width 441 height 24
paste input "VACPRPJ.7G250922"
click at [147, 305] on input "VACPRPJ.7G250922" at bounding box center [325, 306] width 441 height 24
click at [331, 310] on input "VACPRTP.7G250922" at bounding box center [325, 306] width 441 height 24
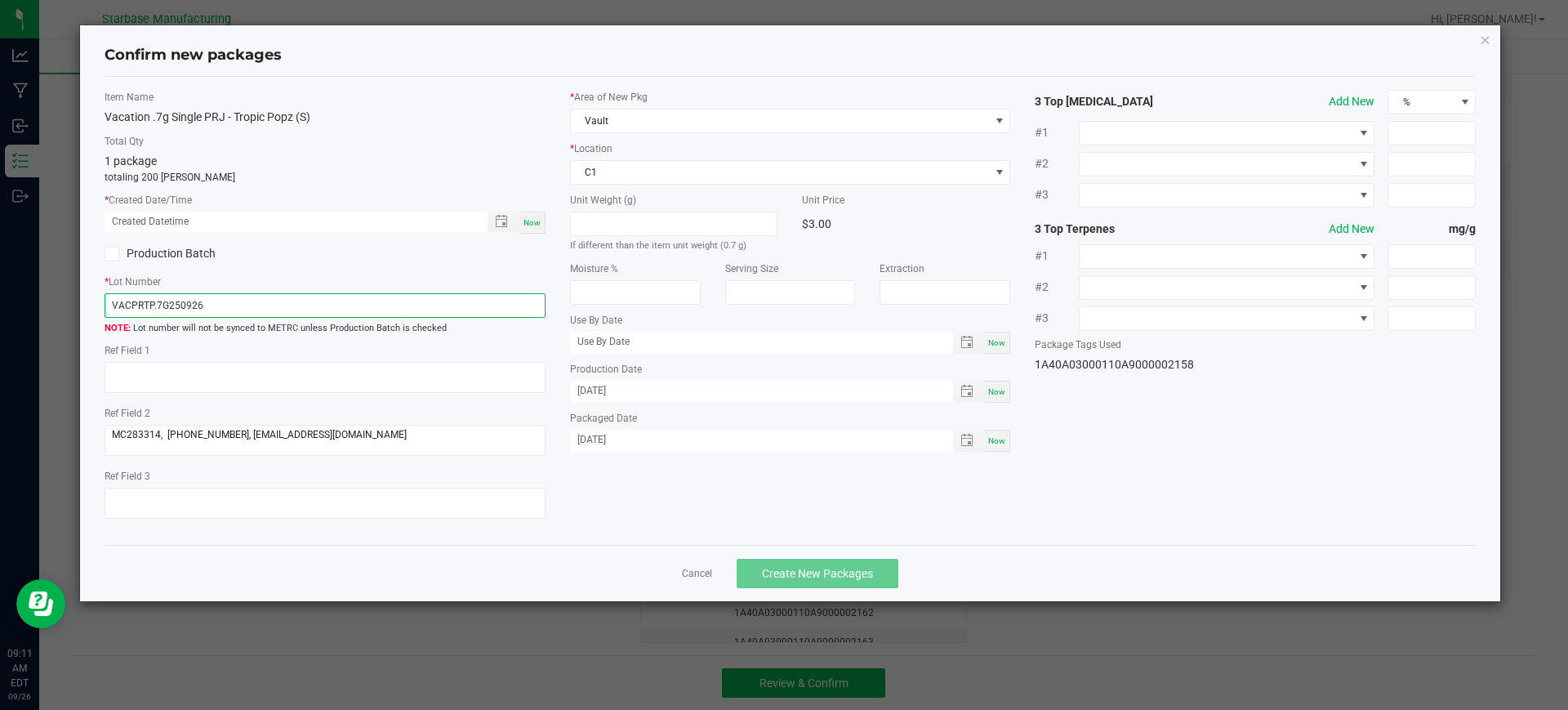
type input "VACPRTP.7G250926"
click at [528, 222] on span "Now" at bounding box center [532, 223] width 17 height 9
type input "09/26/2025 09:11 AM"
click at [822, 571] on span "Create New Packages" at bounding box center [817, 572] width 111 height 13
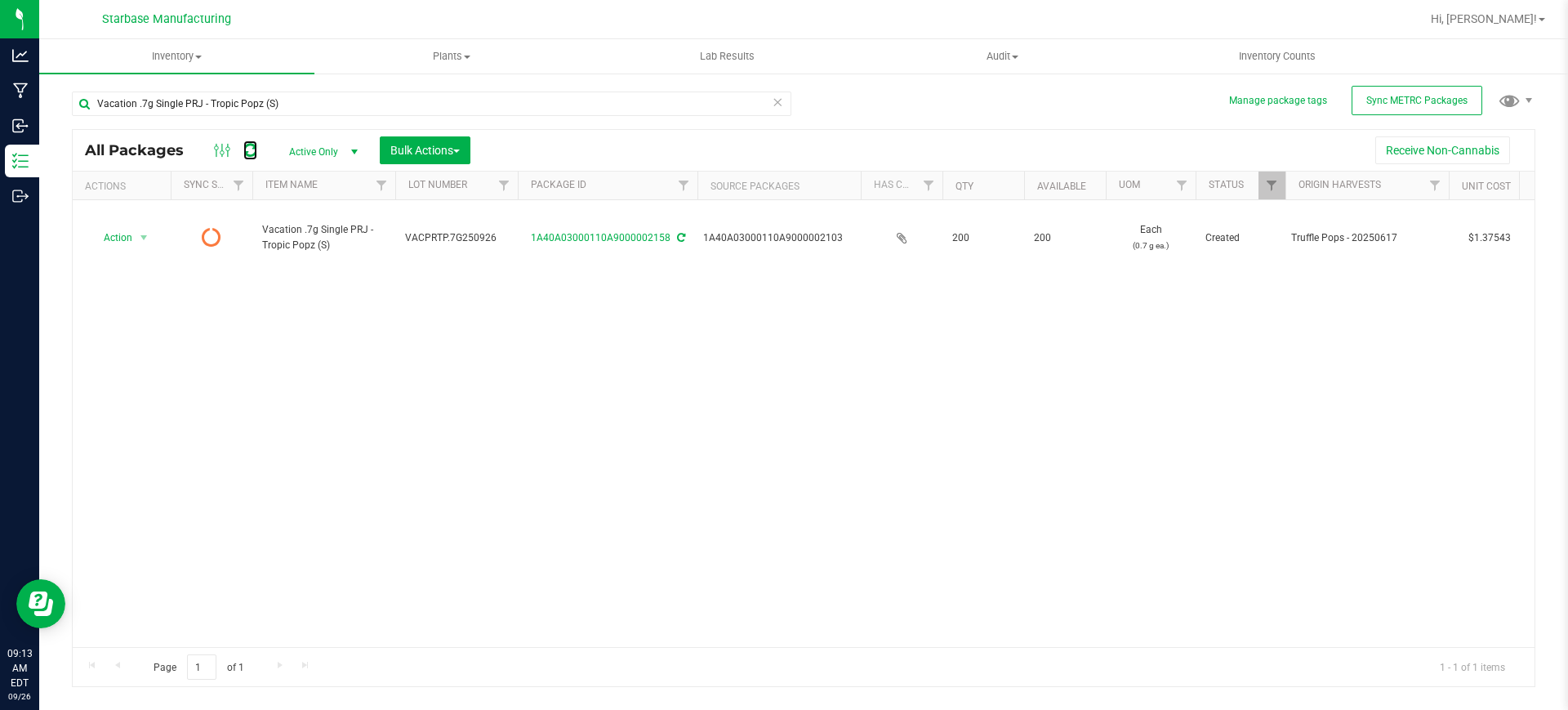
click at [255, 150] on icon at bounding box center [250, 150] width 14 height 16
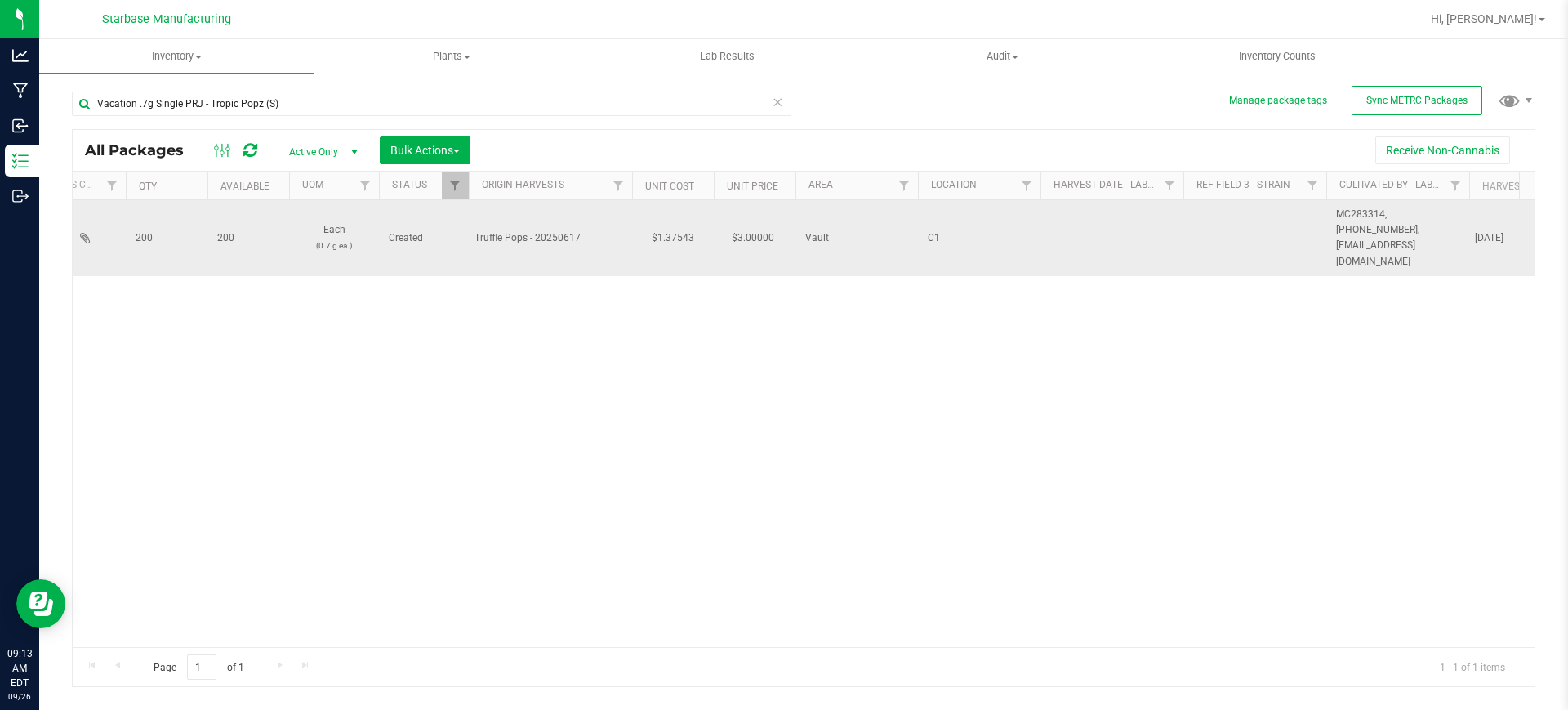
scroll to position [0, 1225]
click at [681, 219] on td at bounding box center [703, 238] width 143 height 76
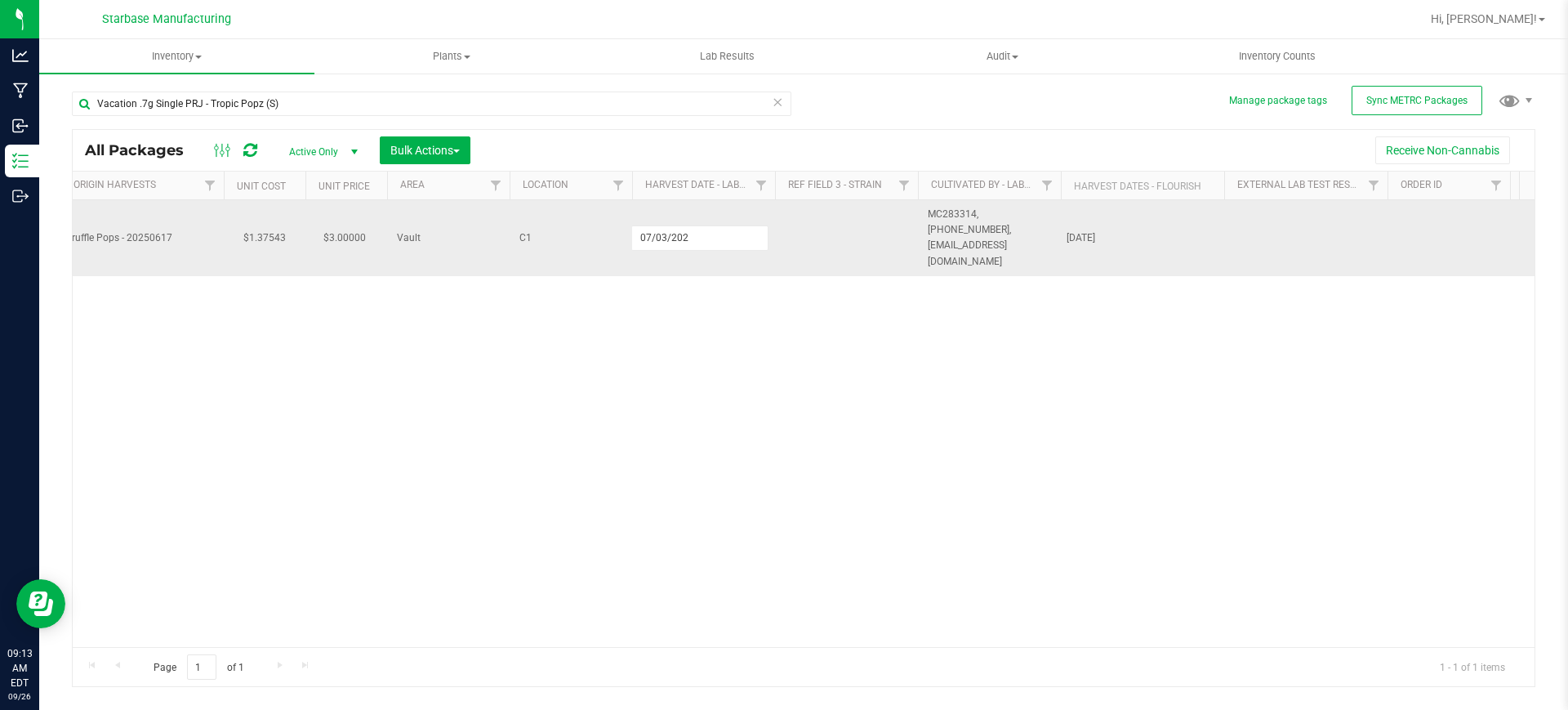
type input "[DATE]"
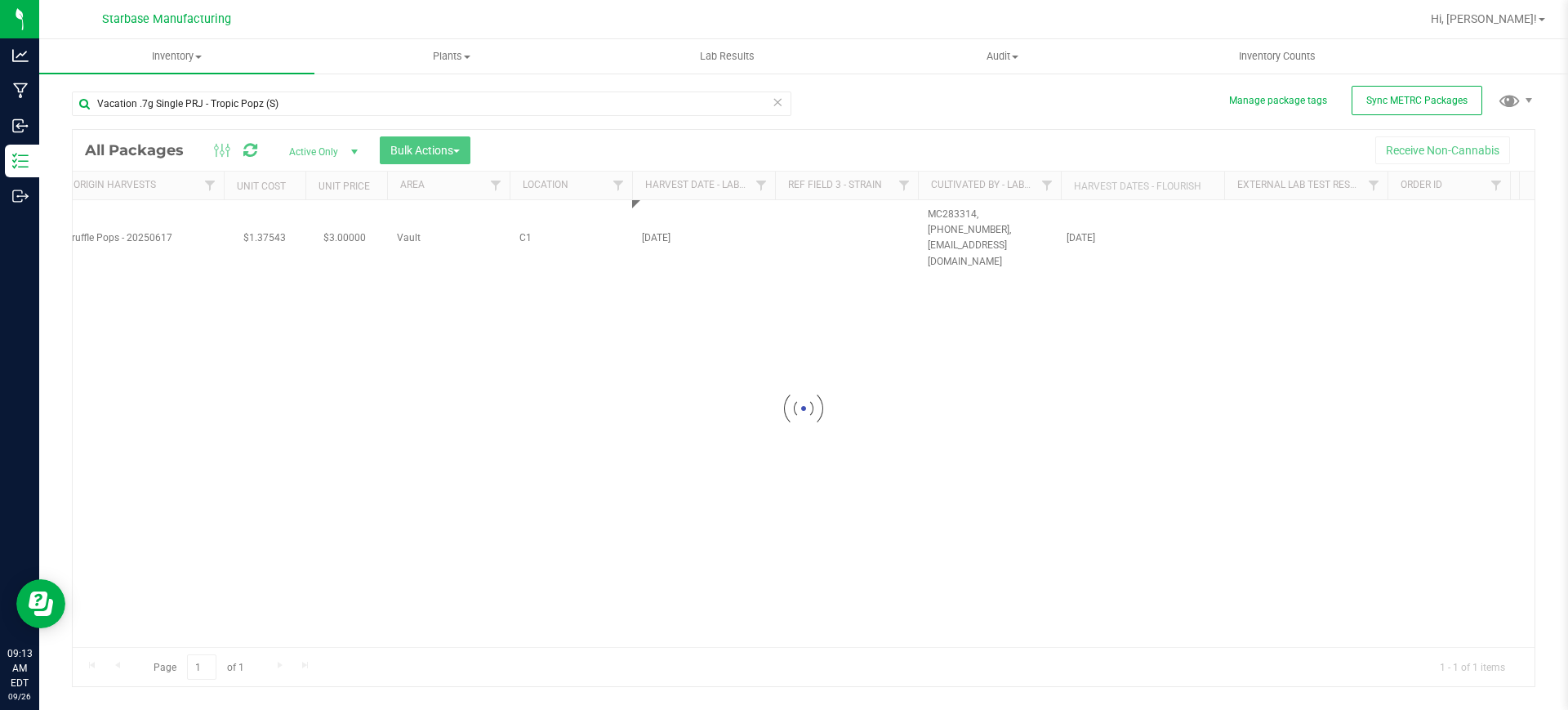
scroll to position [0, 3098]
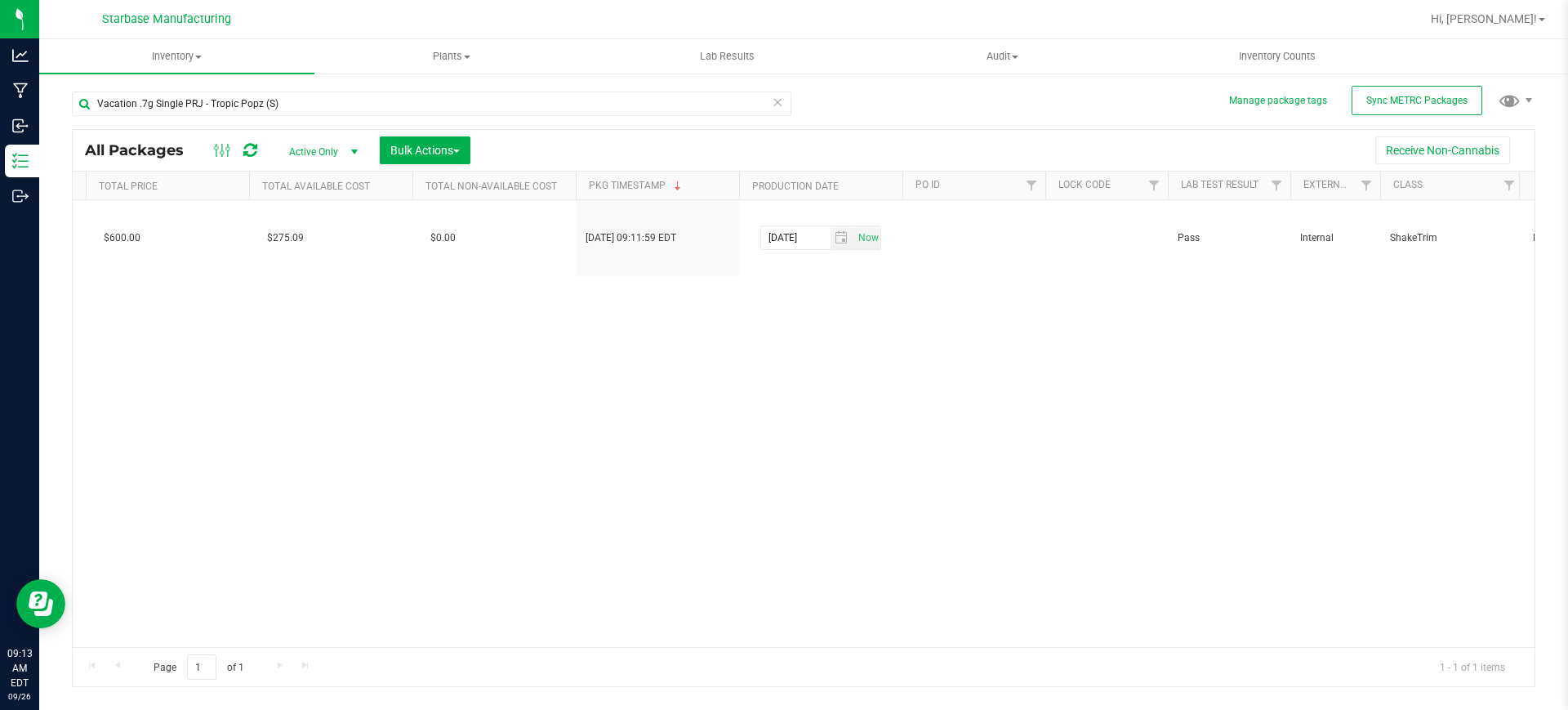
click at [719, 335] on div "Action Action Create package Edit attributes Global inventory Locate package Lo…" at bounding box center [803, 423] width 1462 height 447
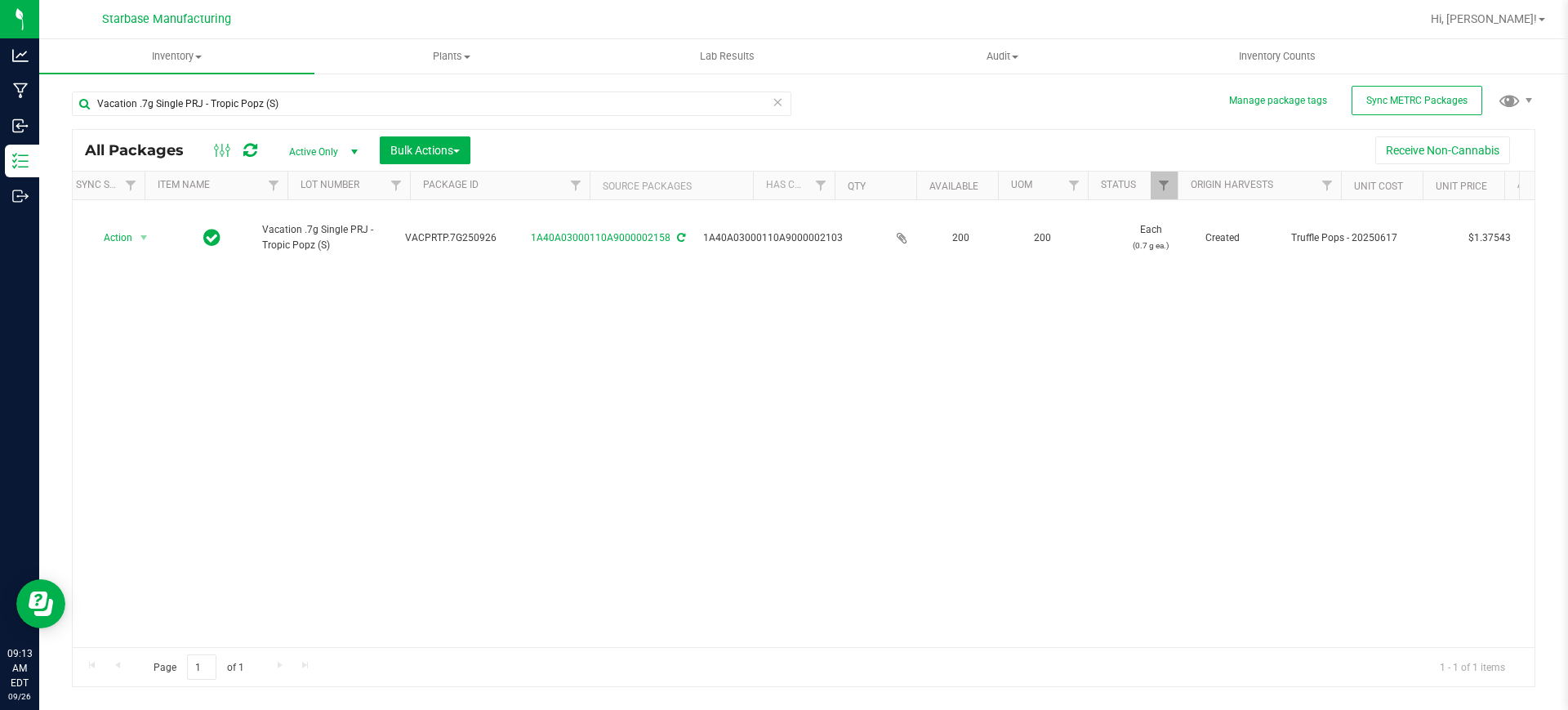
scroll to position [0, 0]
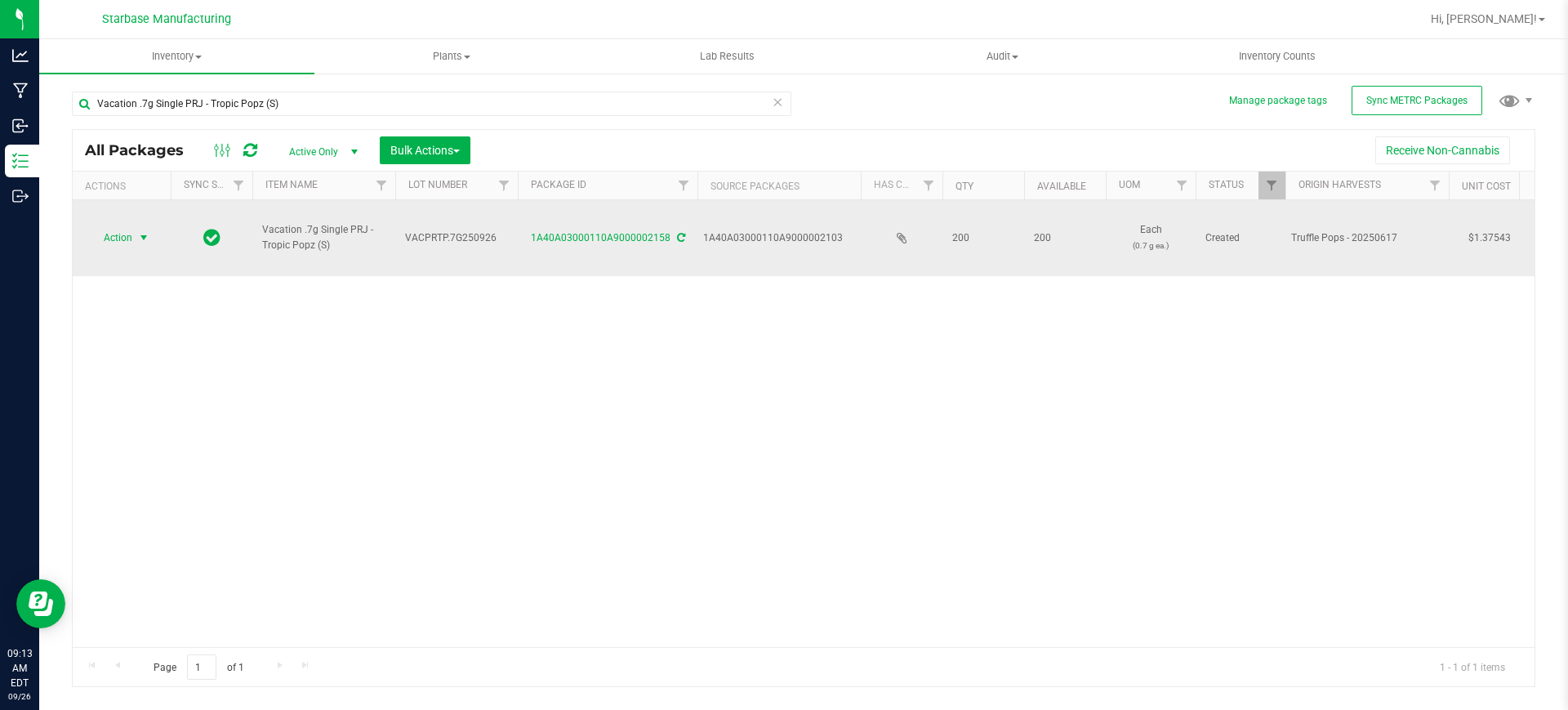
click at [149, 231] on span "select" at bounding box center [143, 237] width 13 height 13
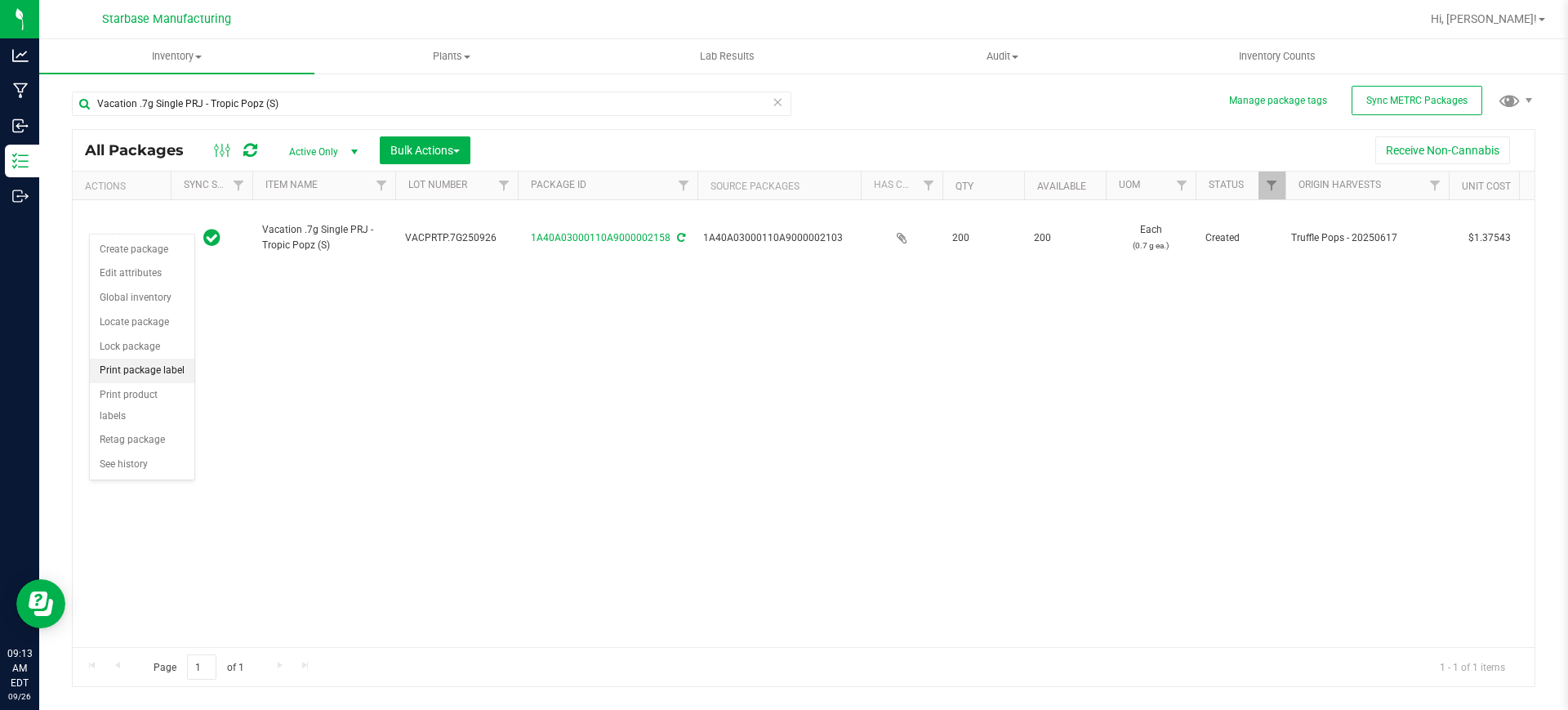
click at [152, 374] on li "Print package label" at bounding box center [142, 371] width 105 height 24
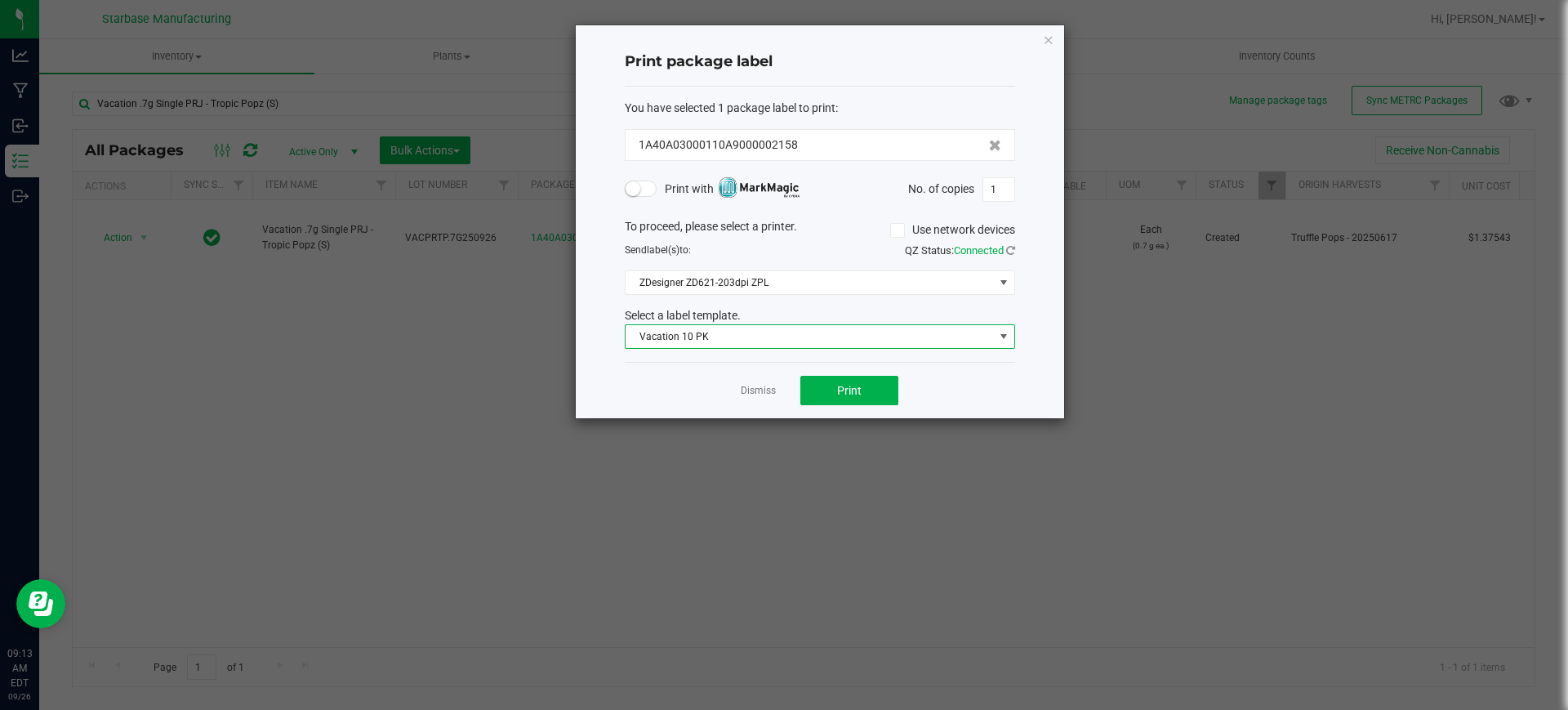
click at [864, 339] on span "Vacation 10 PK" at bounding box center [809, 336] width 368 height 23
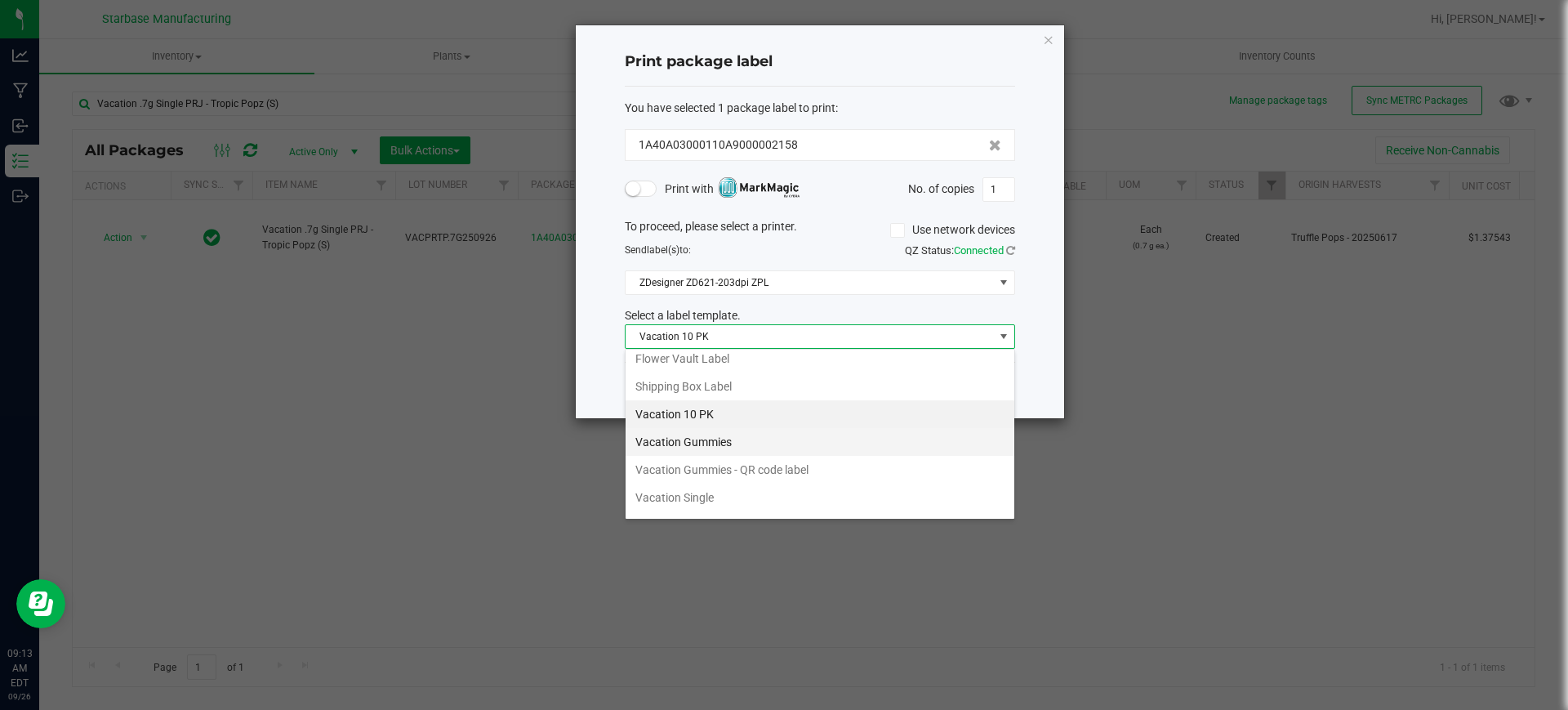
scroll to position [203, 0]
click at [732, 487] on li "Vacation Single" at bounding box center [819, 496] width 389 height 28
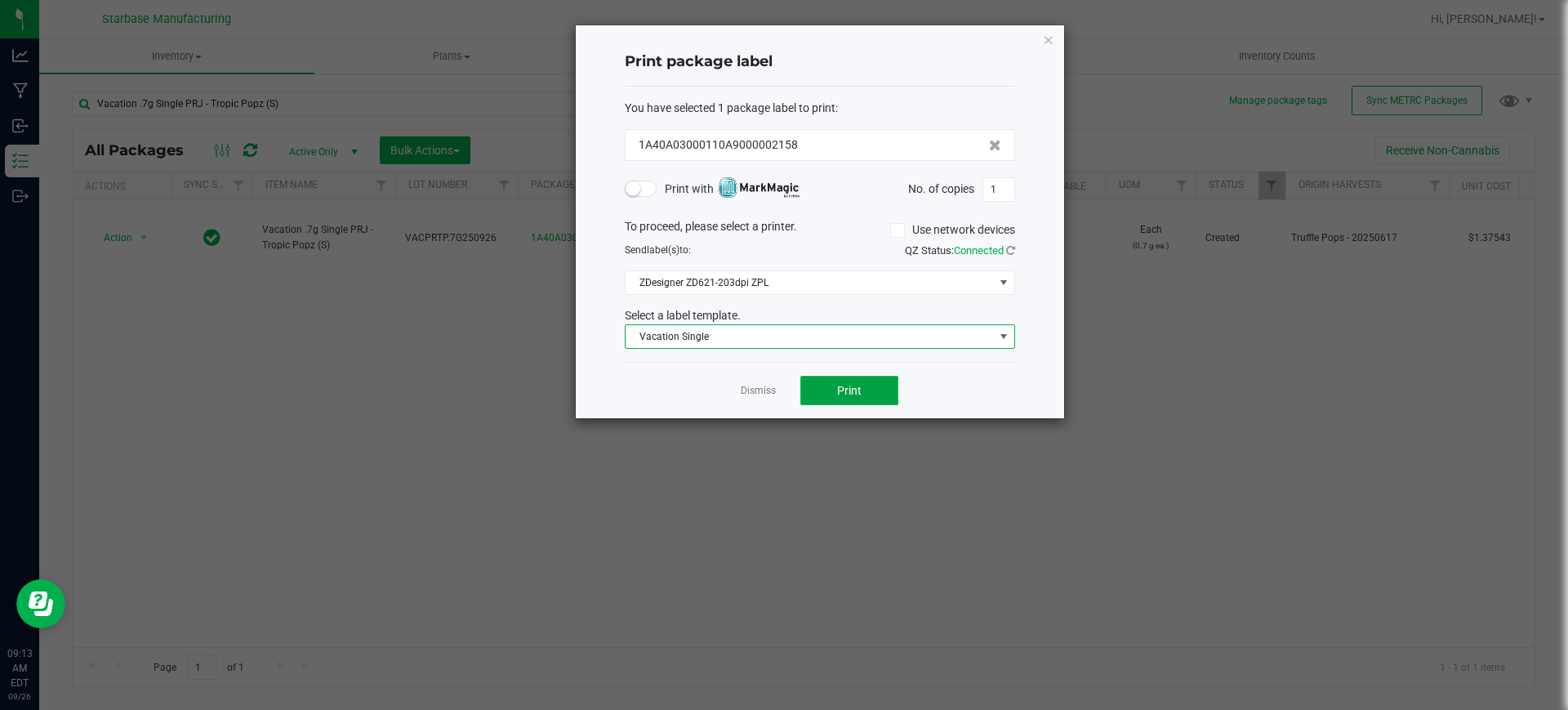
click at [874, 392] on button "Print" at bounding box center [849, 390] width 98 height 29
click at [767, 386] on link "Dismiss" at bounding box center [758, 390] width 35 height 14
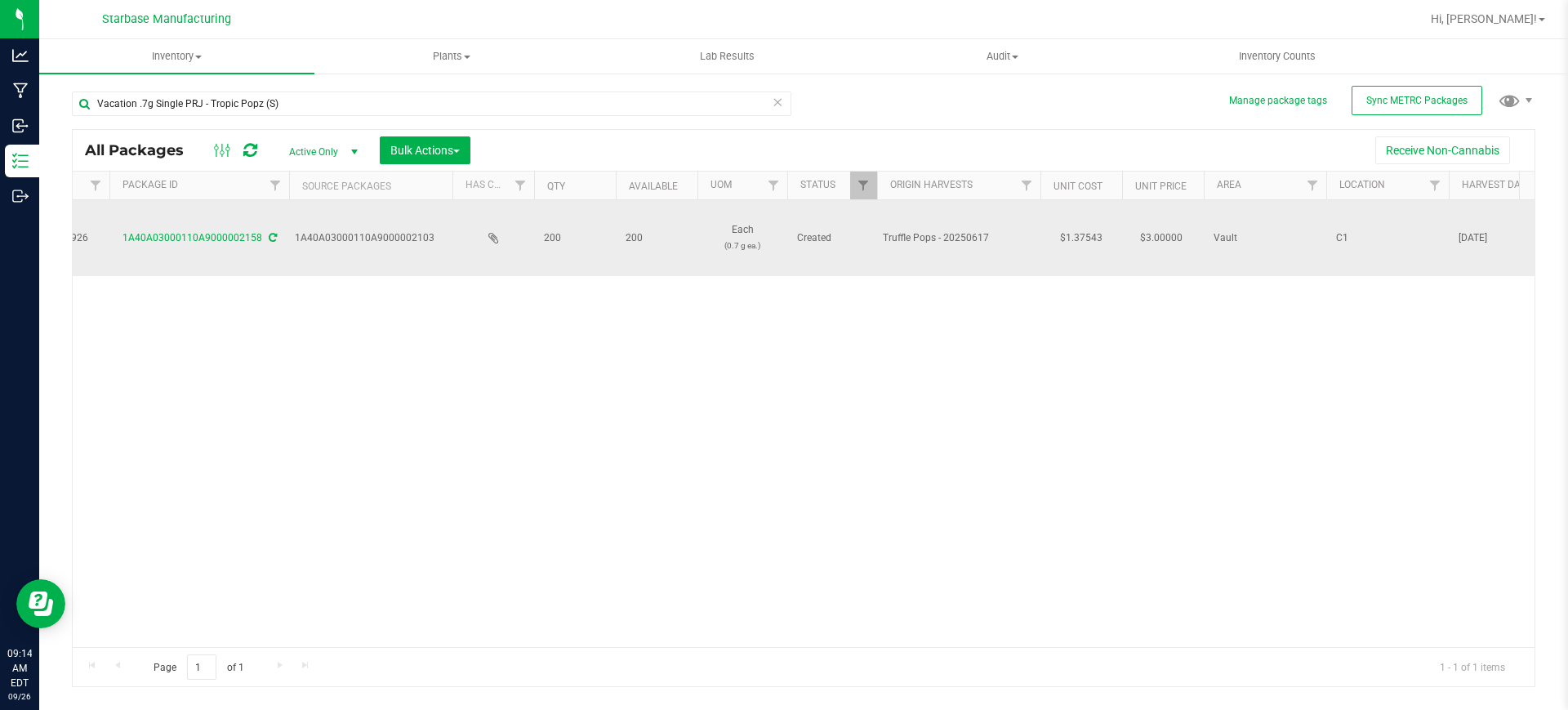
scroll to position [0, 816]
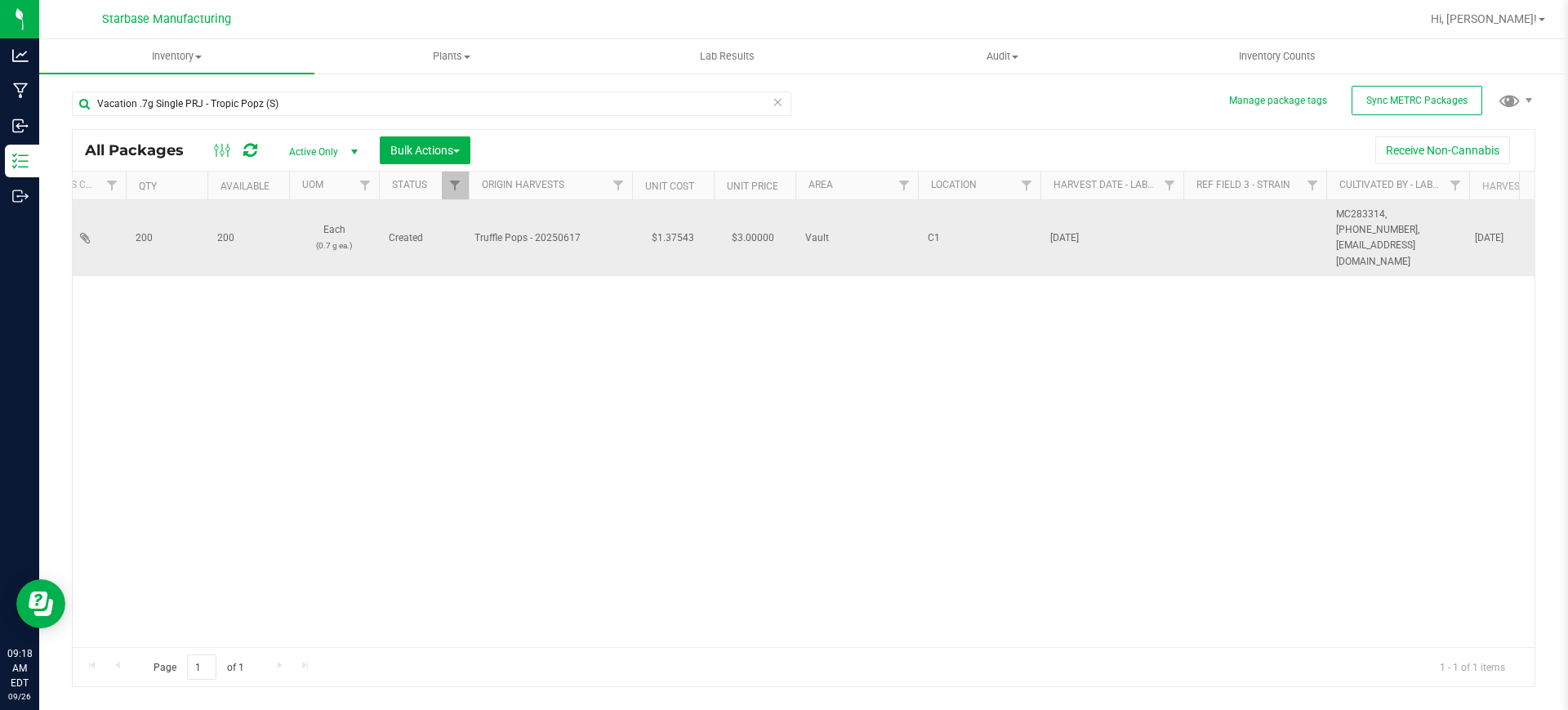
click at [1076, 230] on span "[DATE]" at bounding box center [1112, 238] width 123 height 16
click at [1076, 225] on input "[DATE]" at bounding box center [1108, 237] width 137 height 25
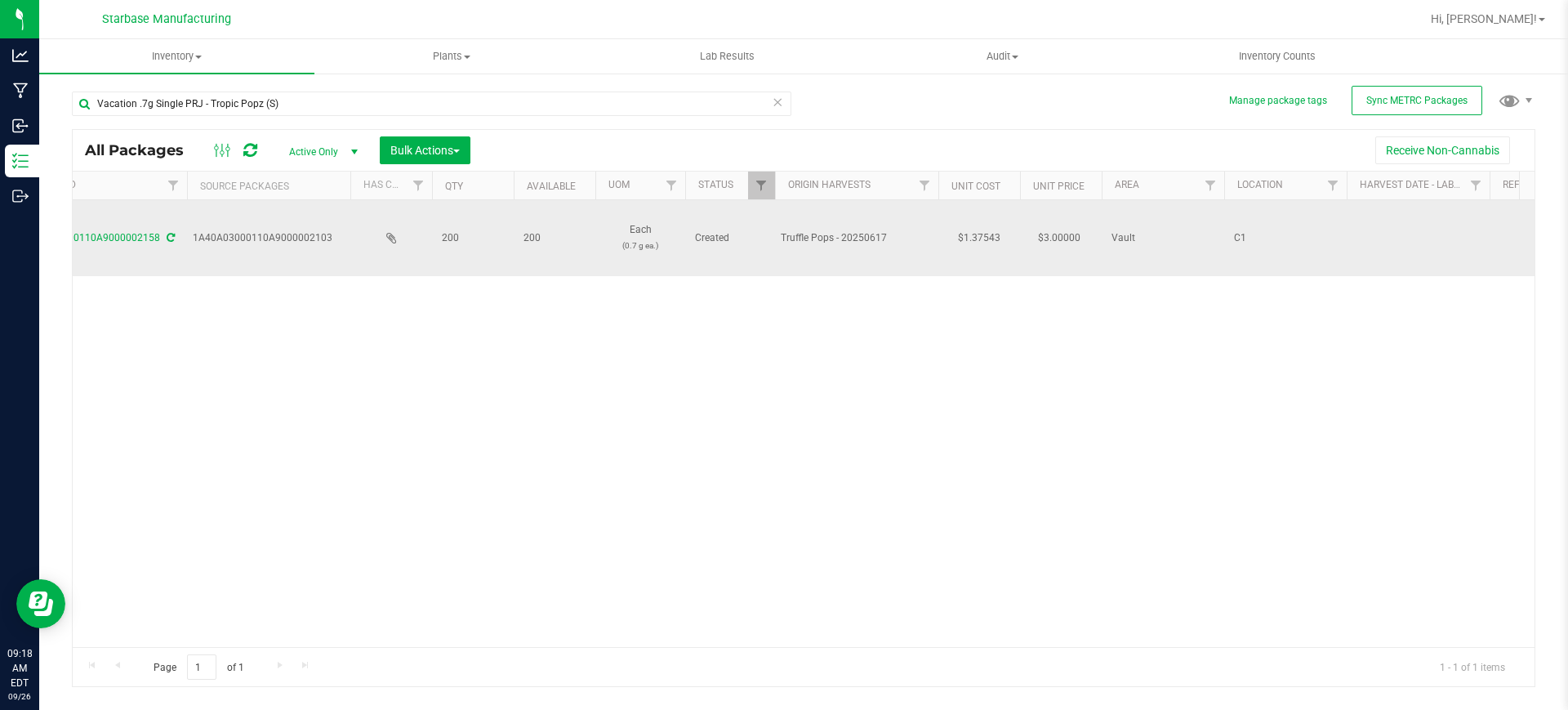
scroll to position [0, 919]
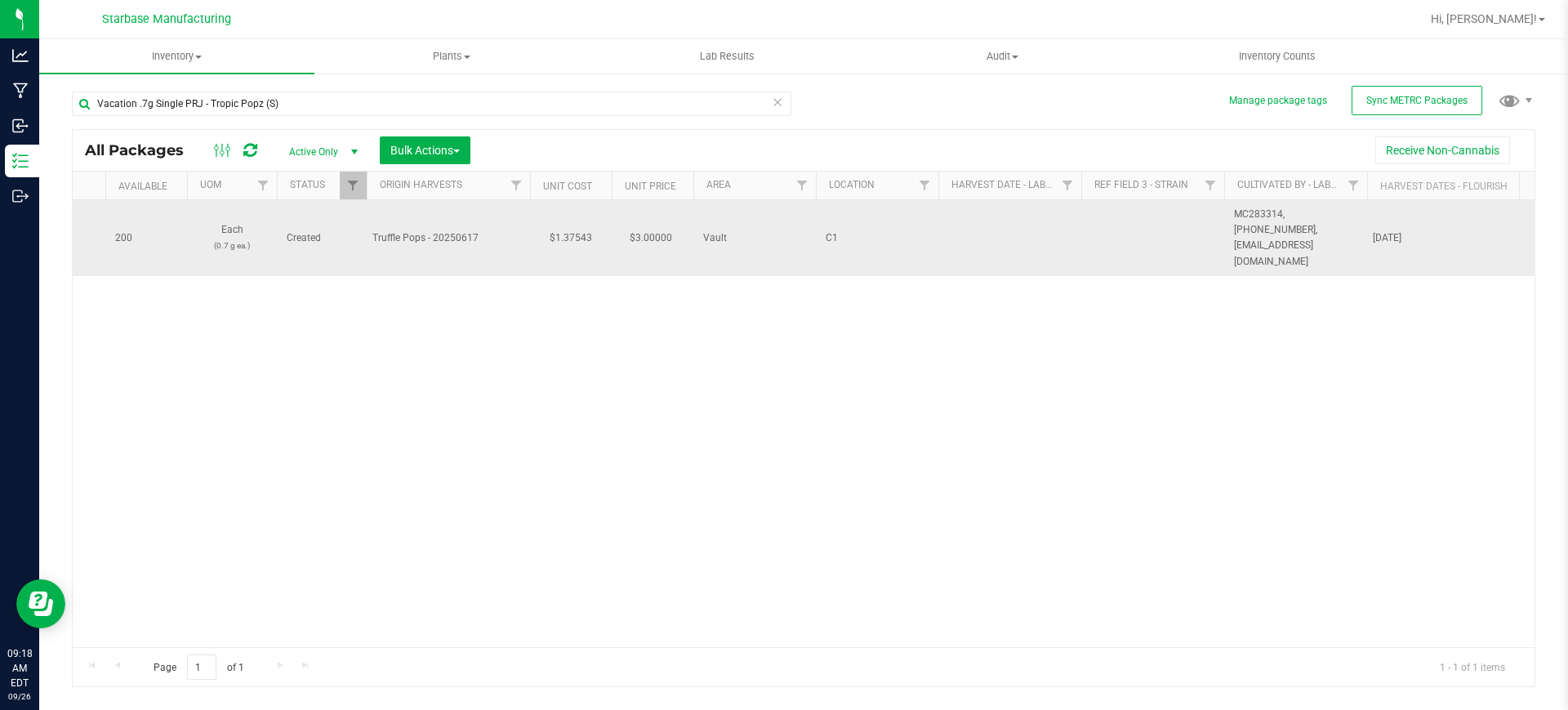
click at [1005, 222] on td at bounding box center [1010, 238] width 143 height 76
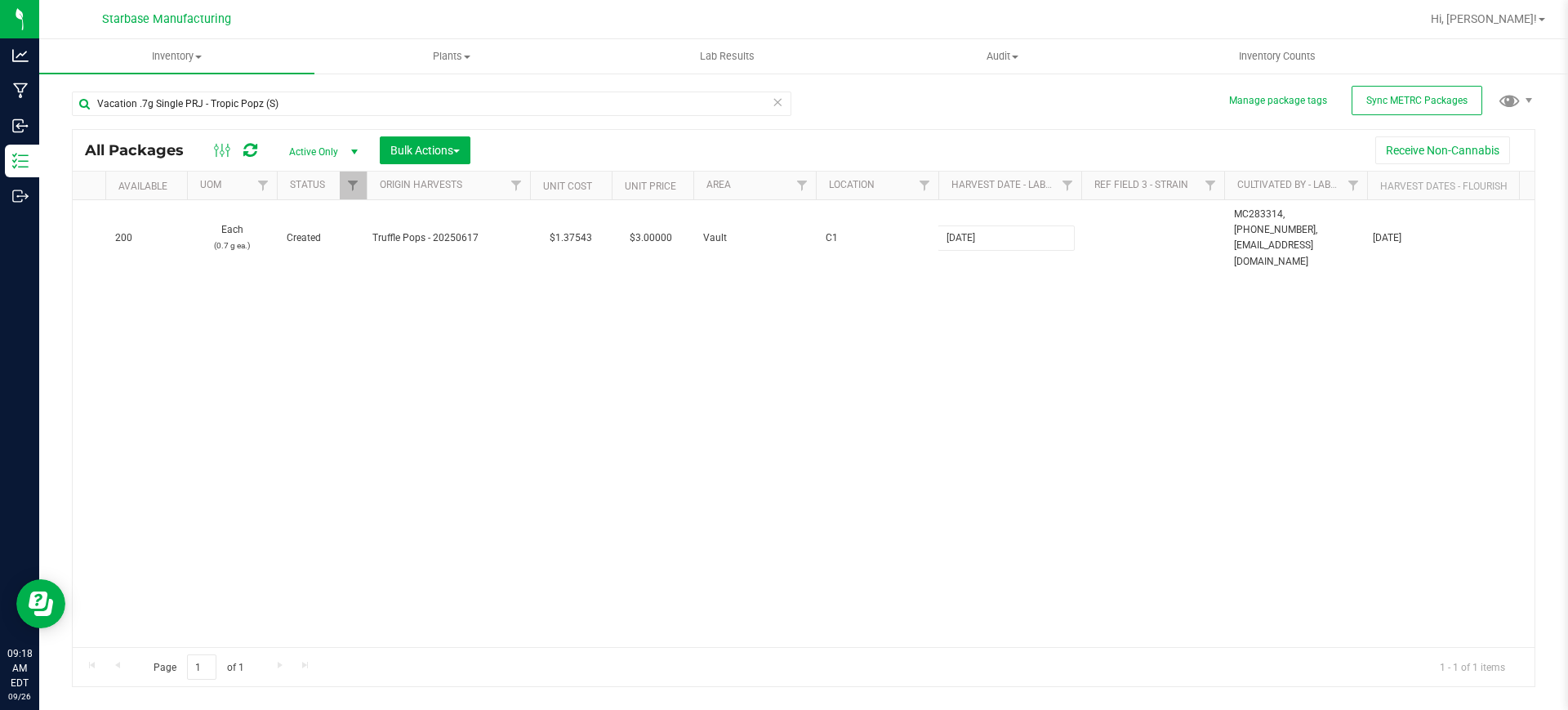
type input "[DATE]"
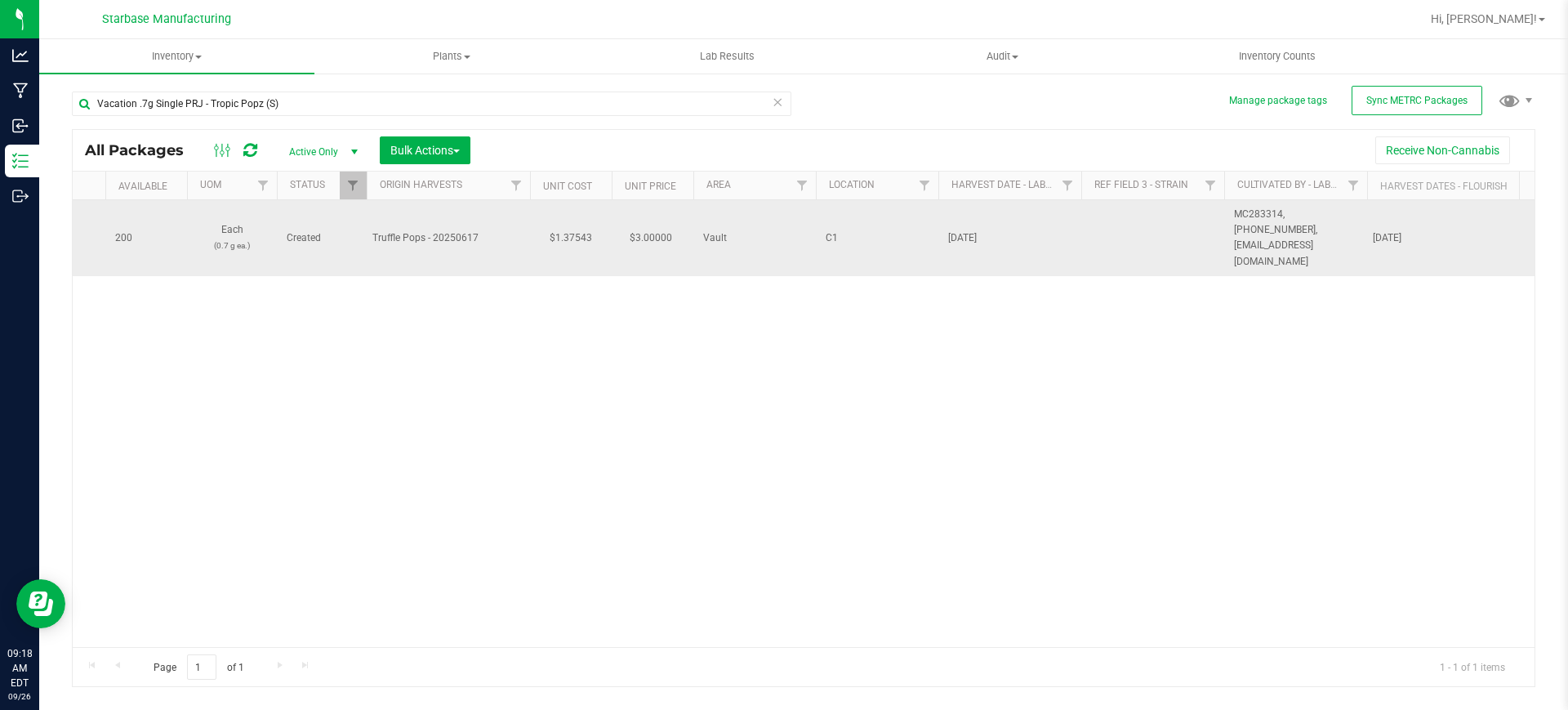
click at [1255, 229] on span "MC283314, [PHONE_NUMBER], [EMAIL_ADDRESS][DOMAIN_NAME]" at bounding box center [1295, 238] width 123 height 63
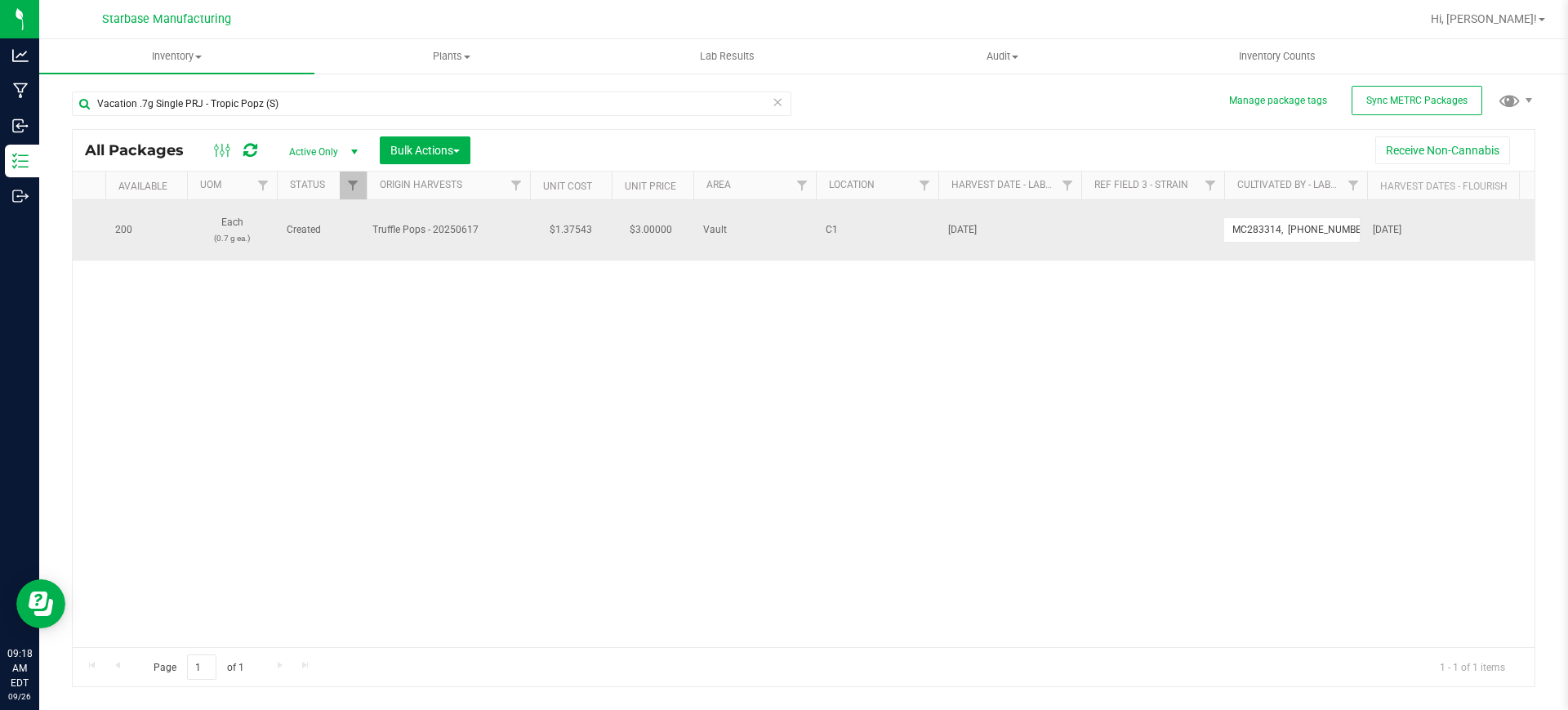
click at [1255, 229] on input "MC283314, [PHONE_NUMBER], [EMAIL_ADDRESS][DOMAIN_NAME]" at bounding box center [1292, 229] width 137 height 25
click at [1243, 223] on input "MC283314, [PHONE_NUMBER], [EMAIL_ADDRESS][DOMAIN_NAME]" at bounding box center [1292, 229] width 137 height 25
click at [1274, 217] on input "MC283314, [PHONE_NUMBER], [EMAIL_ADDRESS][DOMAIN_NAME]" at bounding box center [1292, 229] width 137 height 25
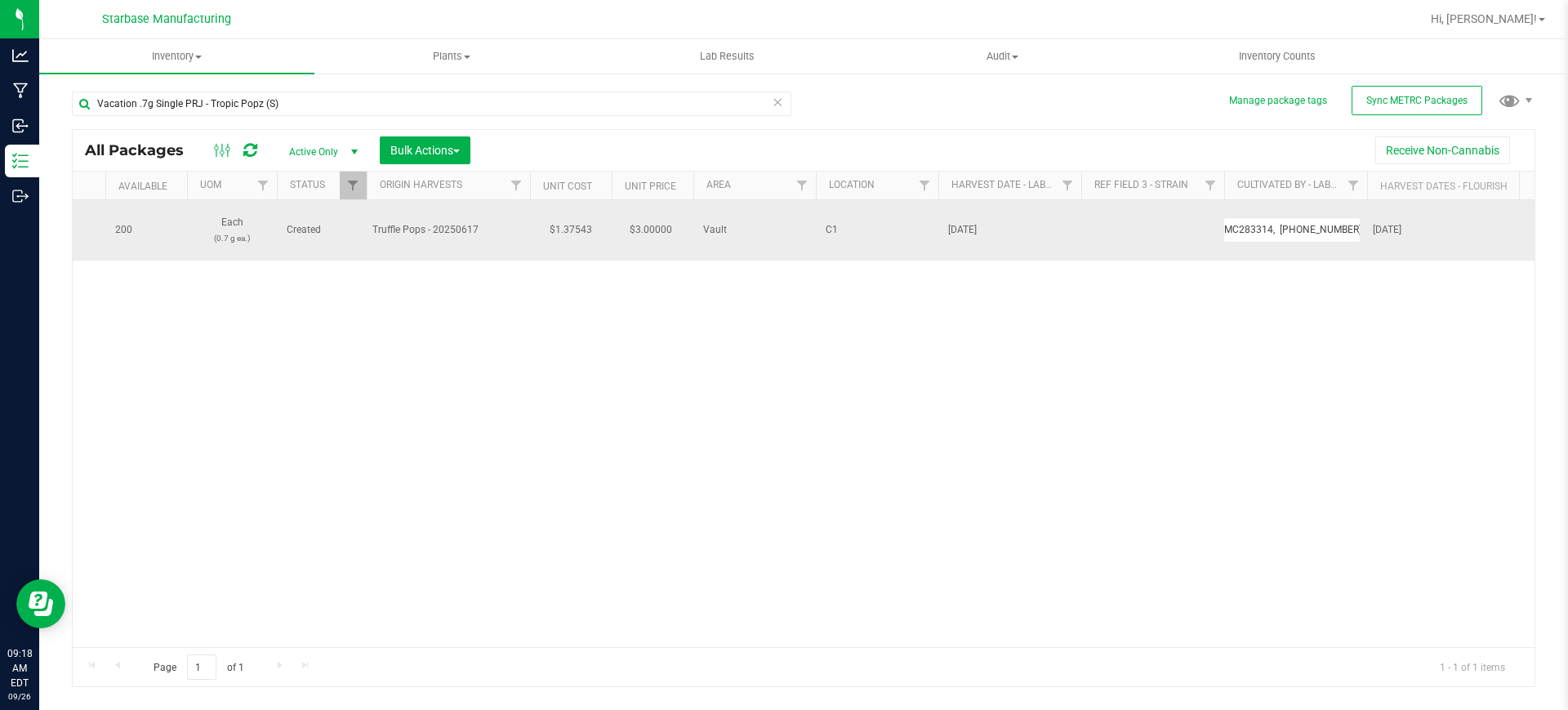
type input "MC283314, [PHONE_NUMBER], [EMAIL_ADDRESS][DOMAIN_NAME]"
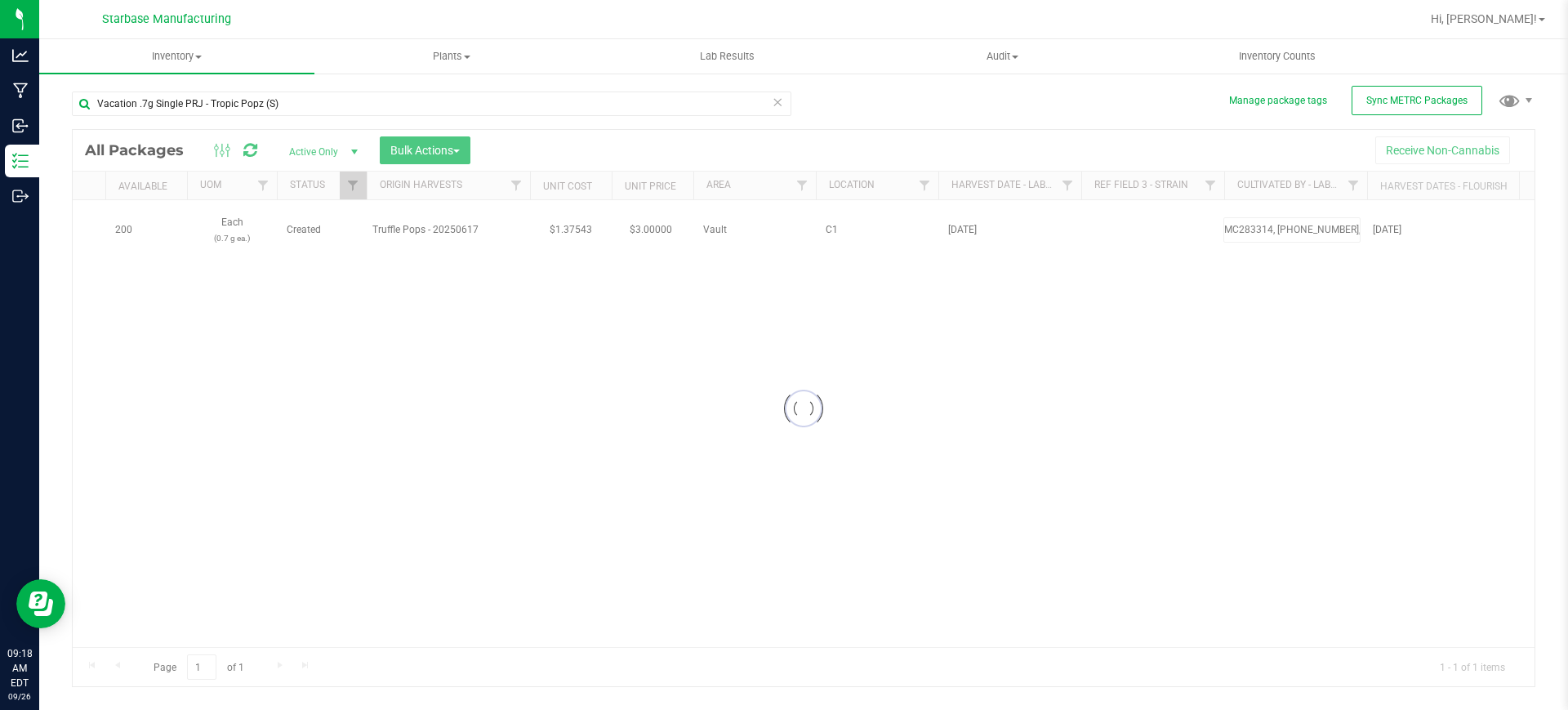
click at [1318, 262] on div "Loading... All Packages Active Only Active Only Lab Samples Locked All External…" at bounding box center [803, 408] width 1463 height 558
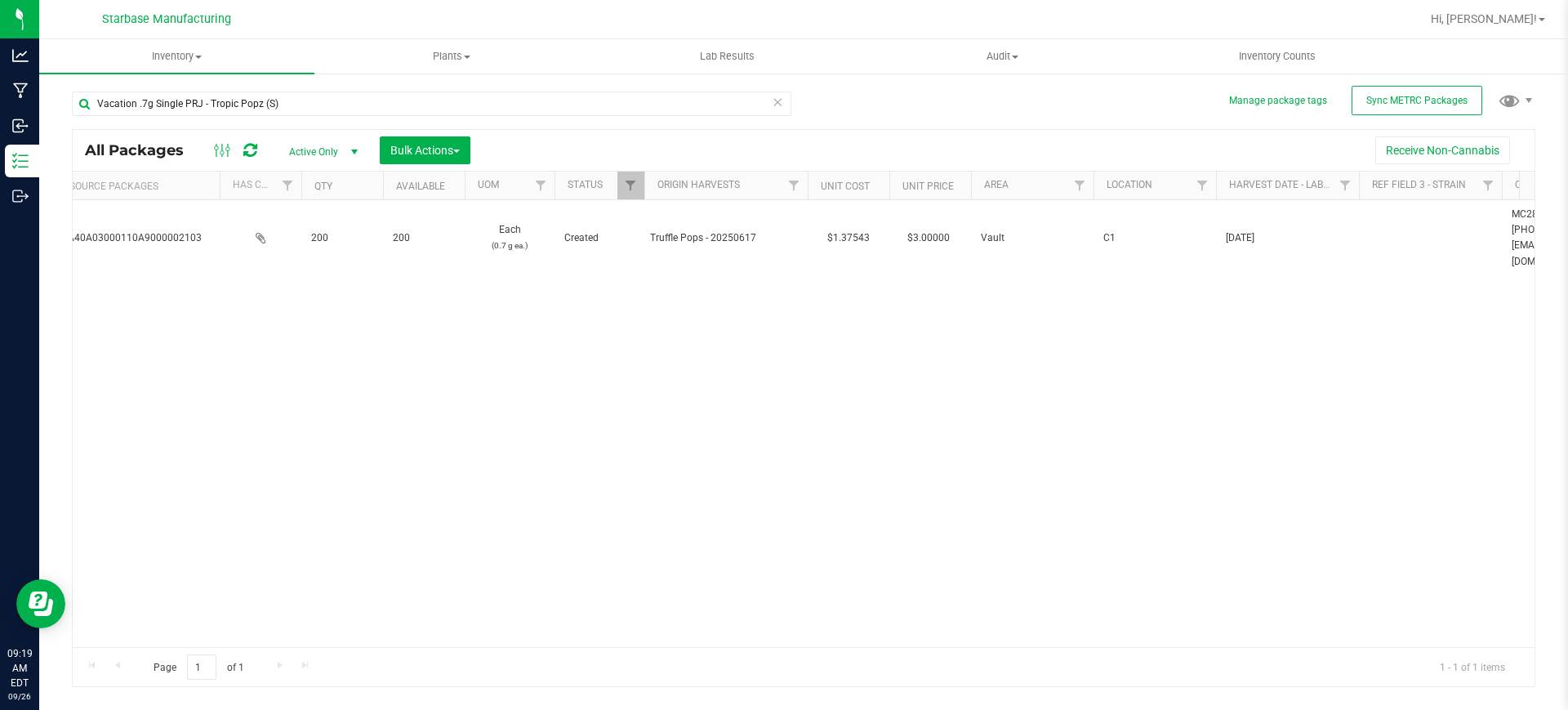
scroll to position [0, 0]
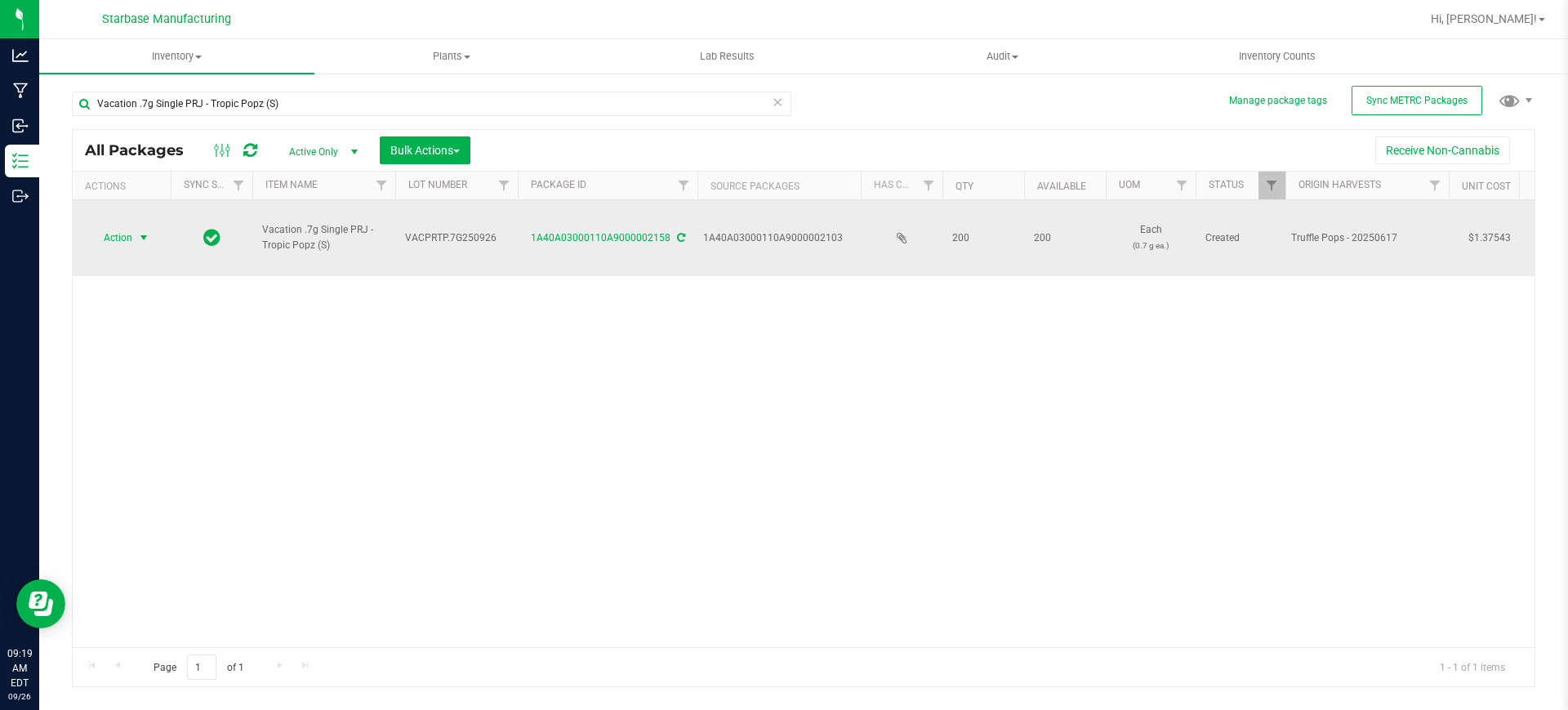
drag, startPoint x: 139, startPoint y: 220, endPoint x: 149, endPoint y: 227, distance: 12.2
click at [141, 231] on span "select" at bounding box center [143, 237] width 13 height 13
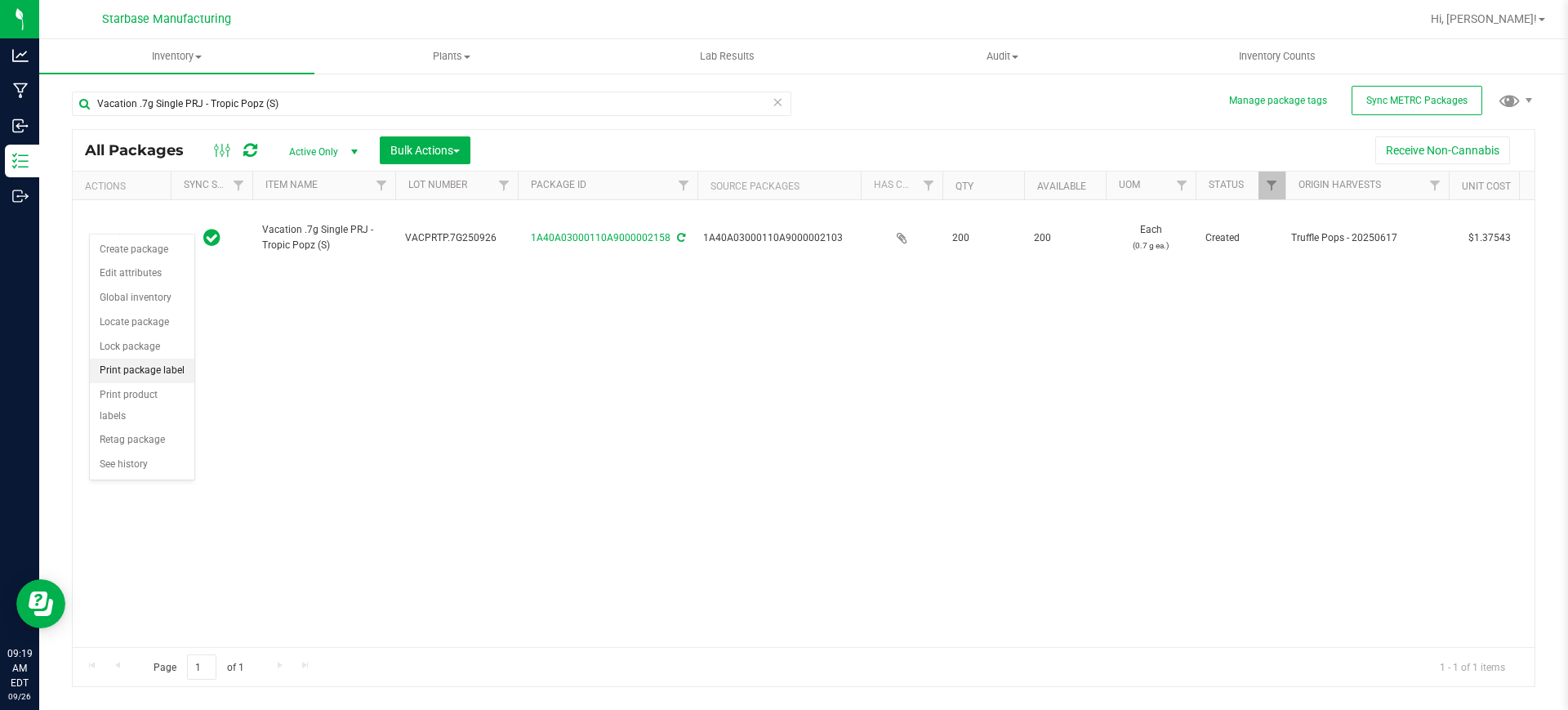
click at [157, 370] on li "Print package label" at bounding box center [142, 371] width 105 height 24
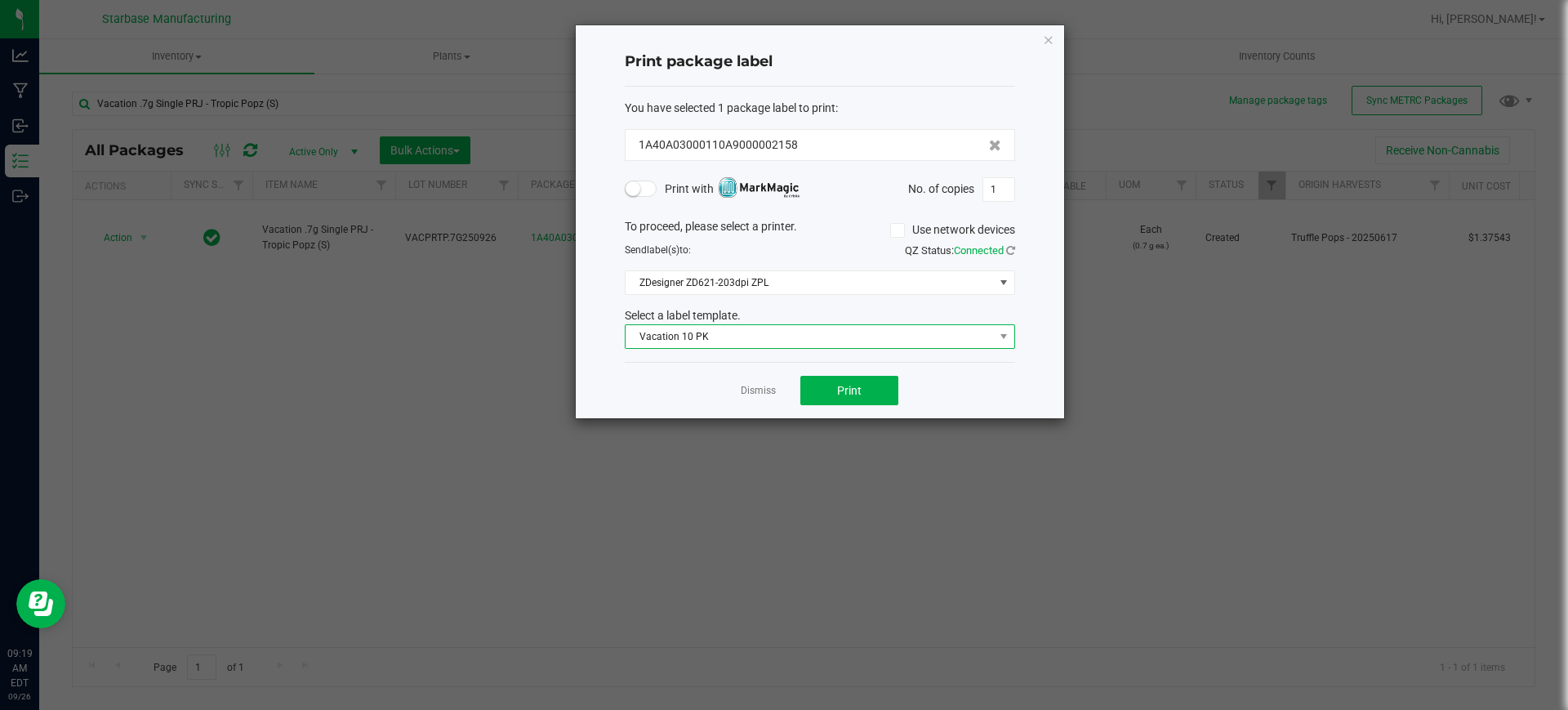
click at [776, 335] on span "Vacation 10 PK" at bounding box center [809, 336] width 368 height 23
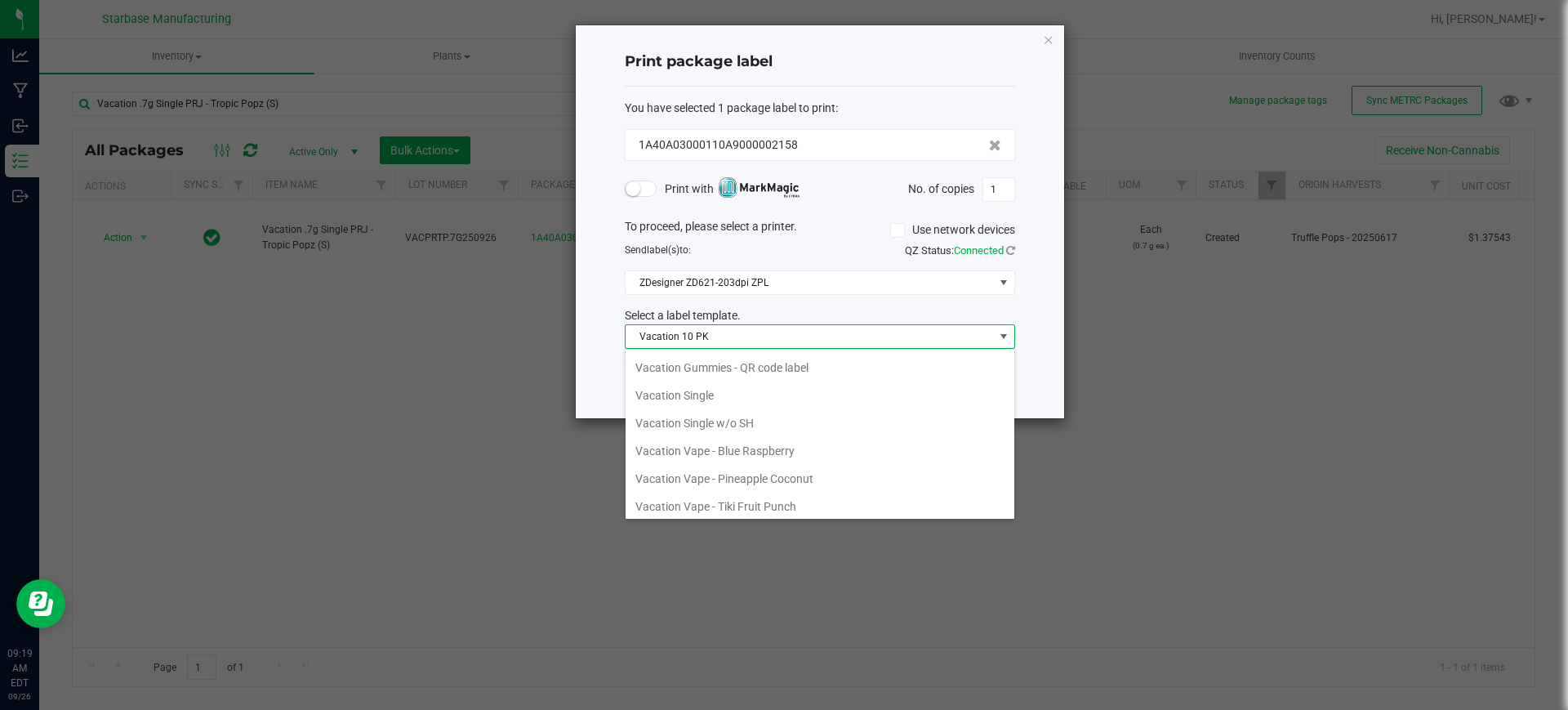
scroll to position [306, 0]
click at [742, 388] on li "Vacation Single" at bounding box center [819, 394] width 389 height 28
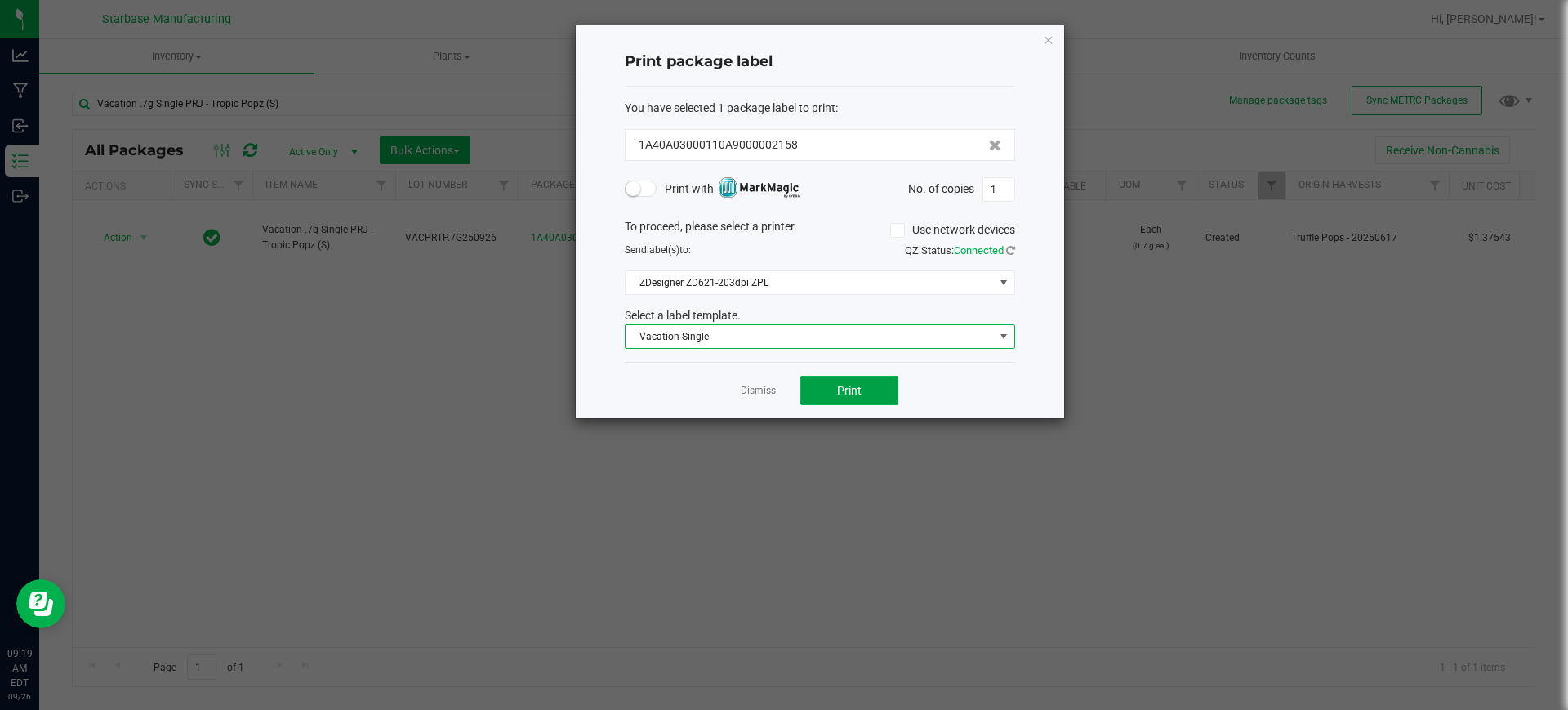
click at [881, 390] on button "Print" at bounding box center [849, 390] width 98 height 29
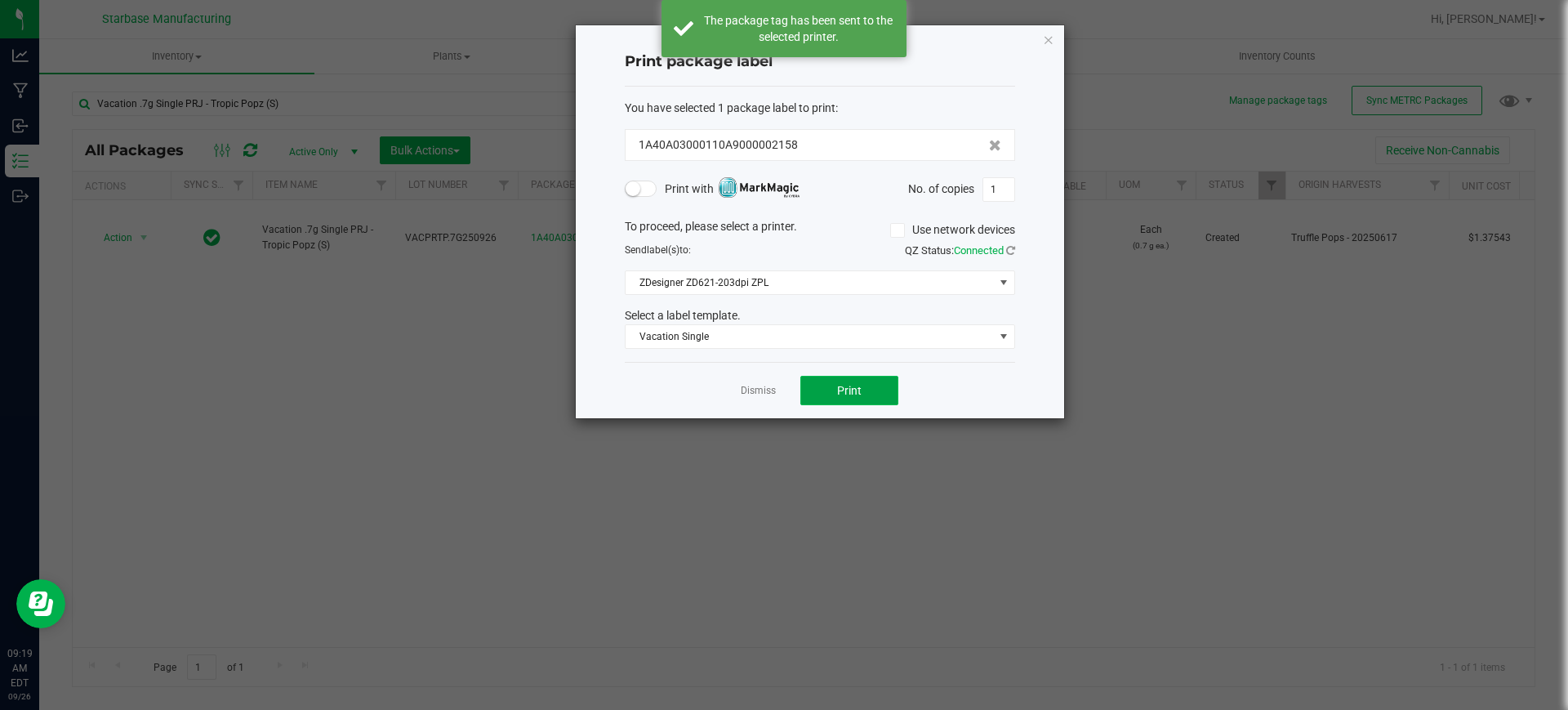
click at [858, 394] on span "Print" at bounding box center [849, 390] width 24 height 13
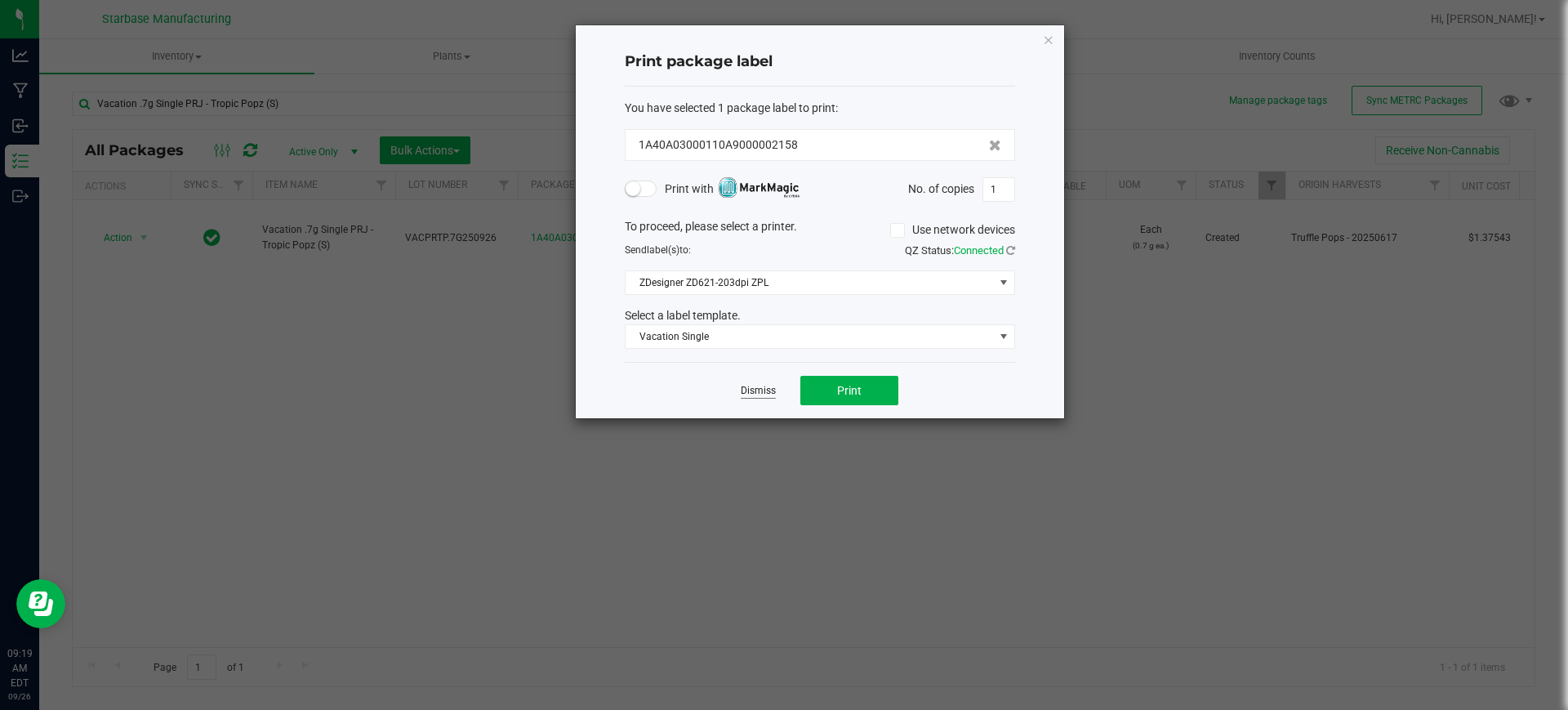
click at [767, 394] on link "Dismiss" at bounding box center [758, 390] width 35 height 14
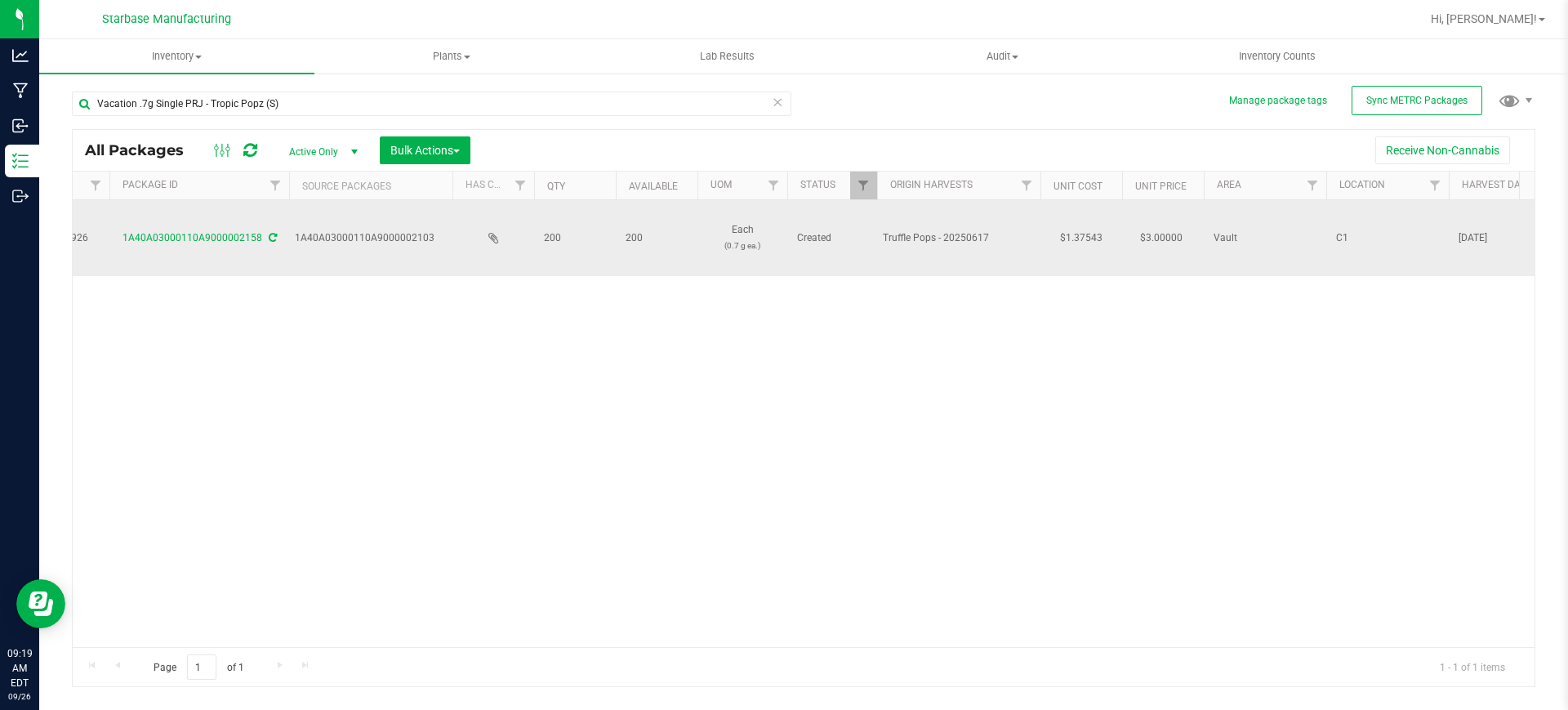
scroll to position [0, 1633]
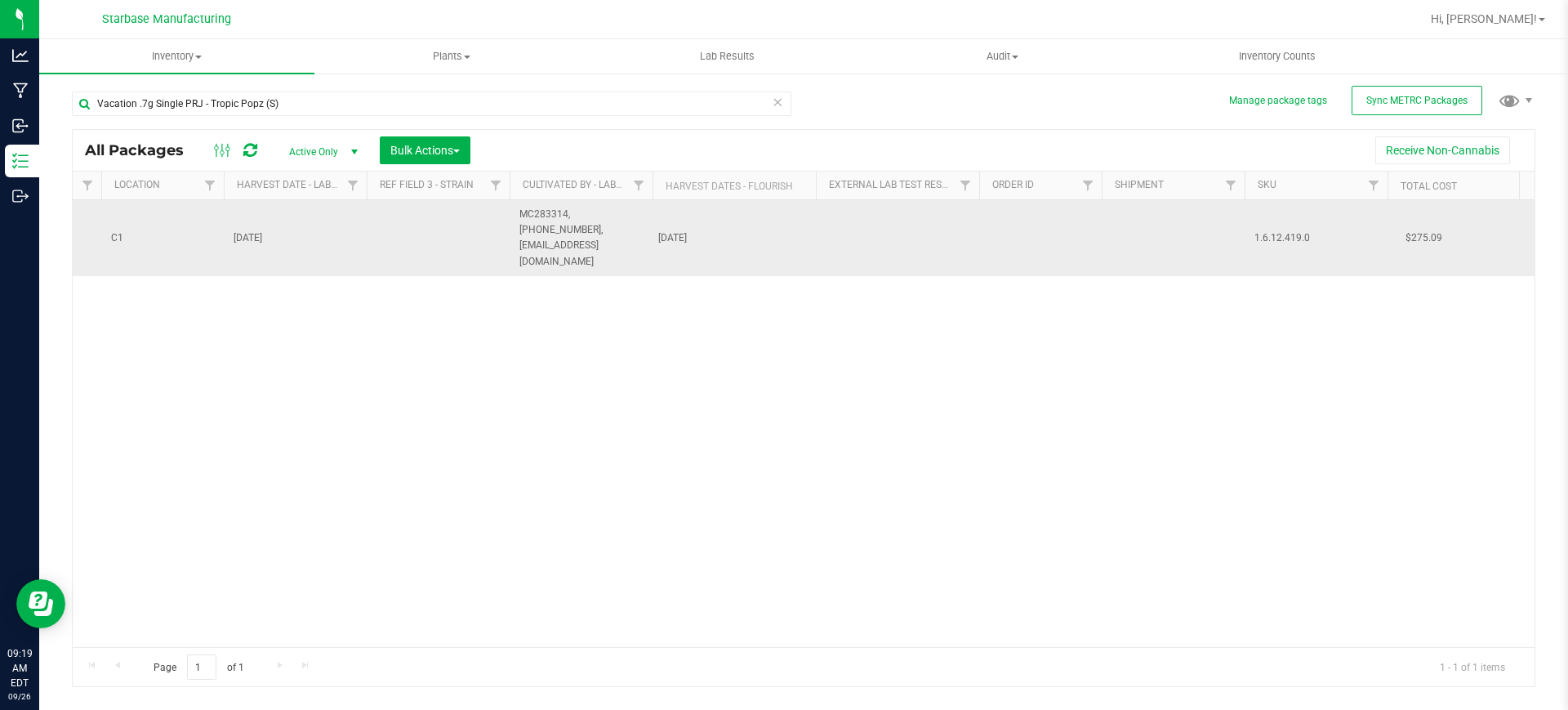
click at [622, 223] on span "MC283314, [PHONE_NUMBER], [EMAIL_ADDRESS][DOMAIN_NAME]" at bounding box center [581, 238] width 123 height 63
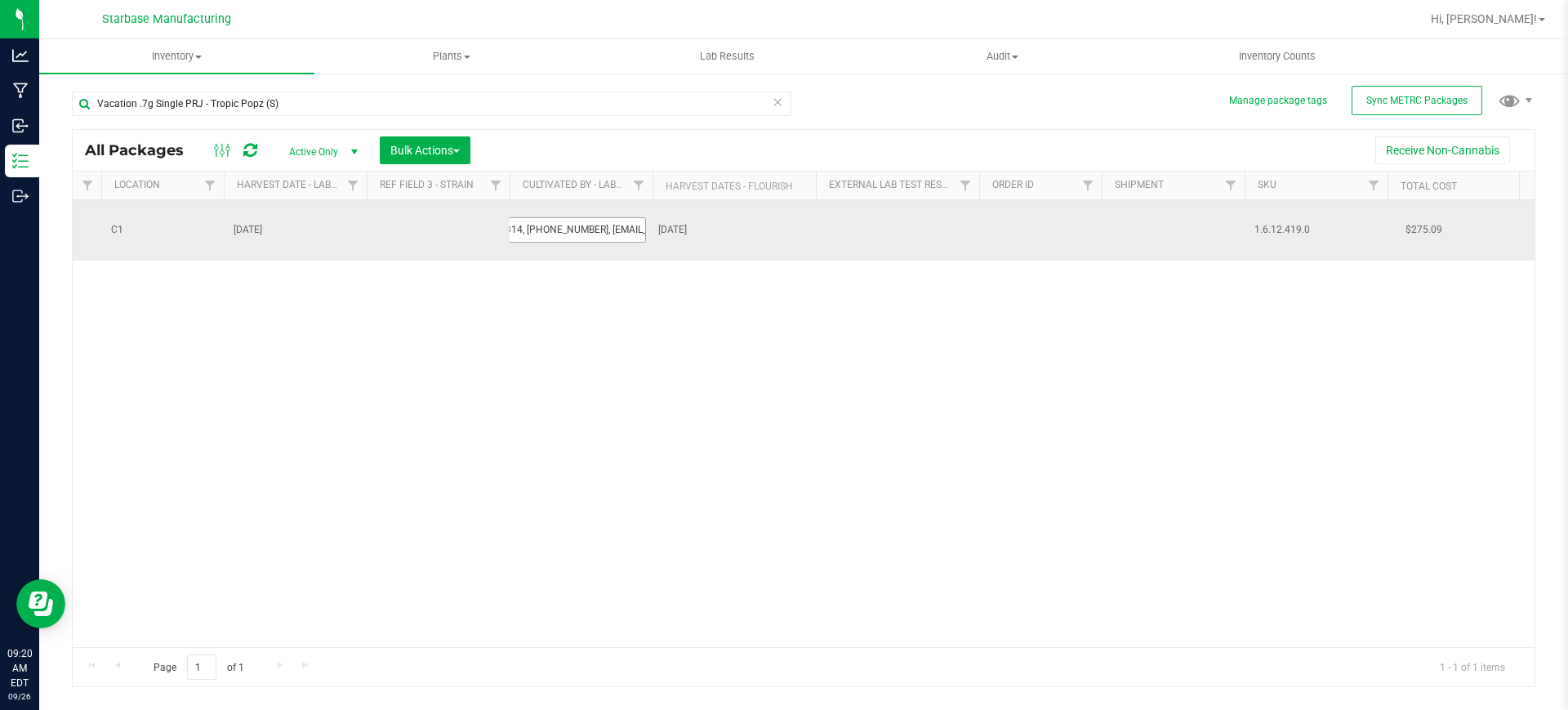
scroll to position [0, 38]
type input "MC283314, (978) 854-3942,rborges@advancedcultivators.com"
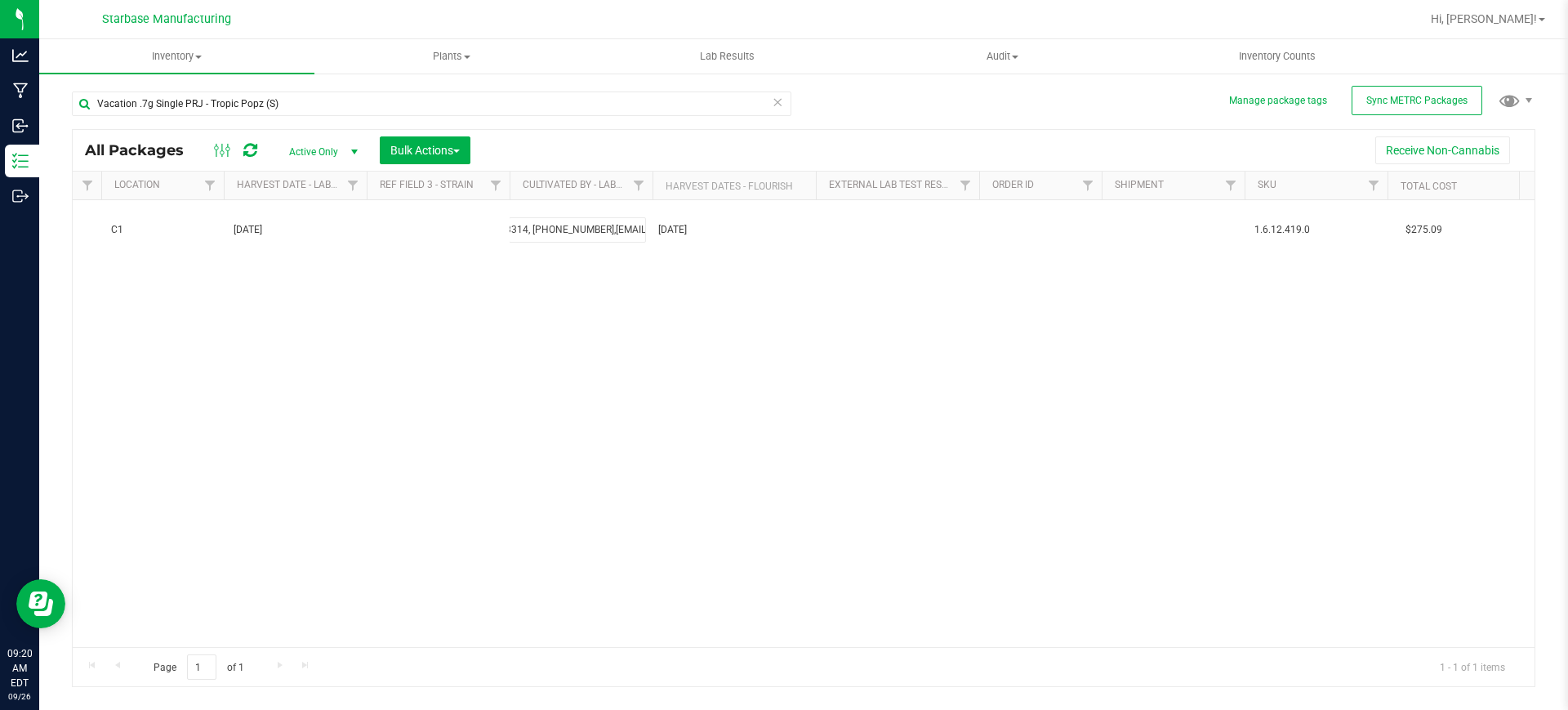
click at [645, 295] on div "All Packages Active Only Active Only Lab Samples Locked All External Internal B…" at bounding box center [803, 408] width 1463 height 558
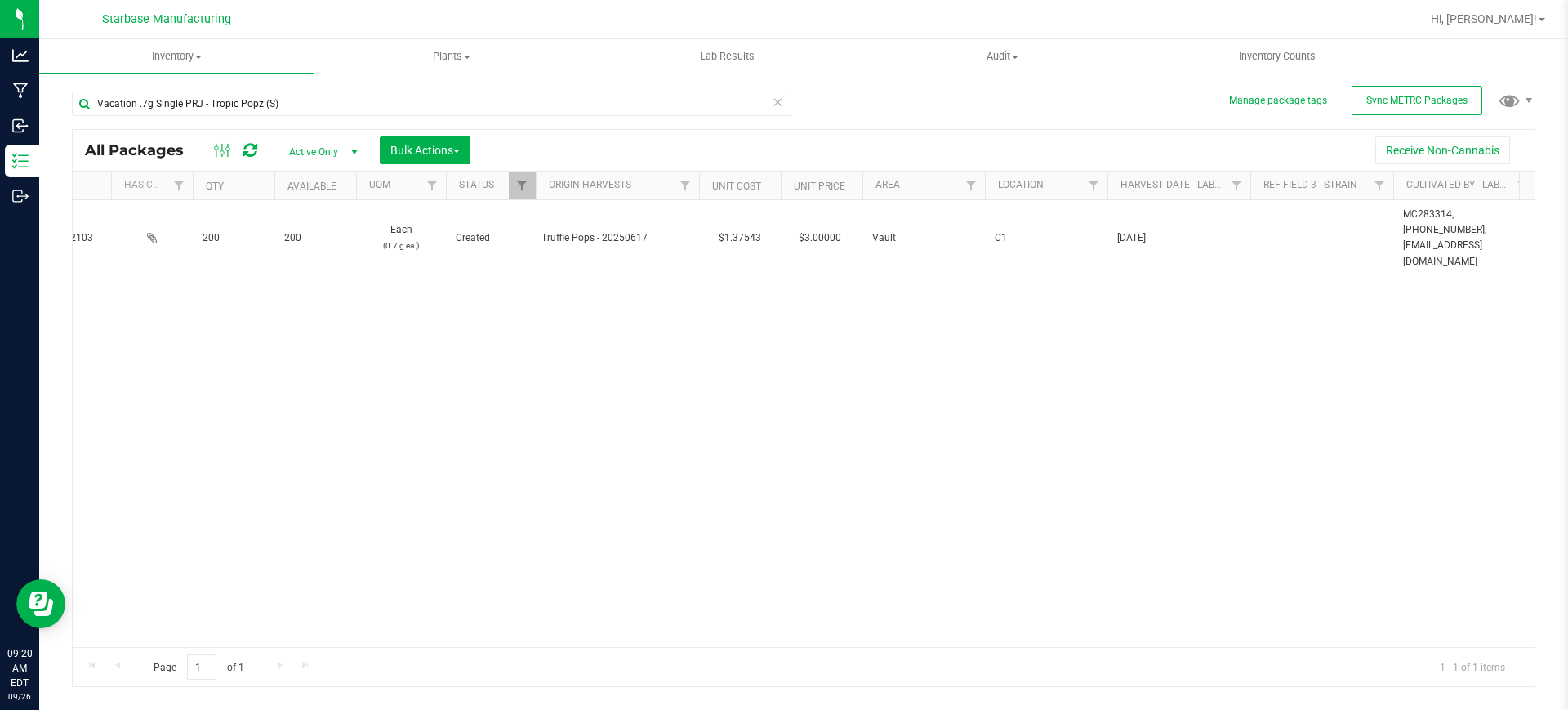
scroll to position [0, 0]
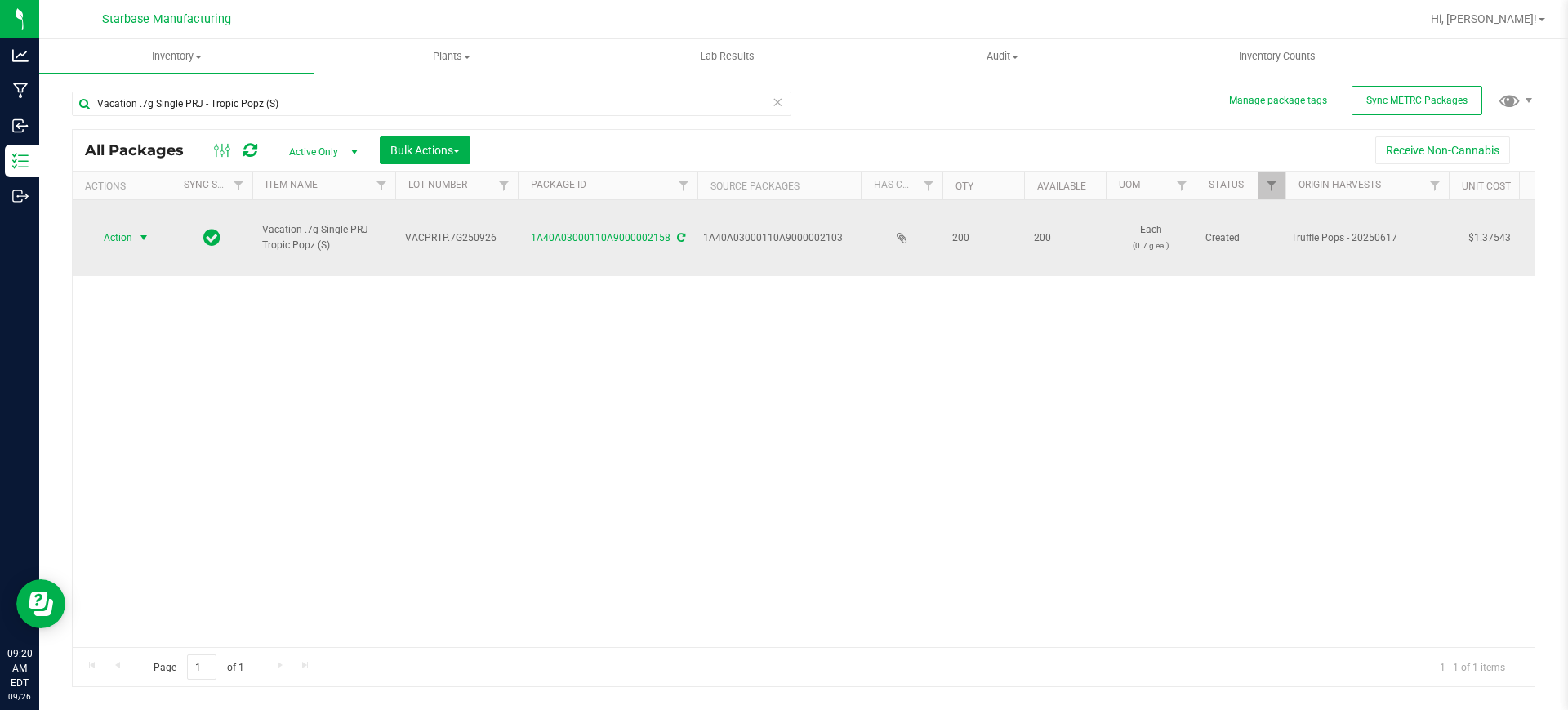
click at [140, 231] on span "select" at bounding box center [143, 237] width 13 height 13
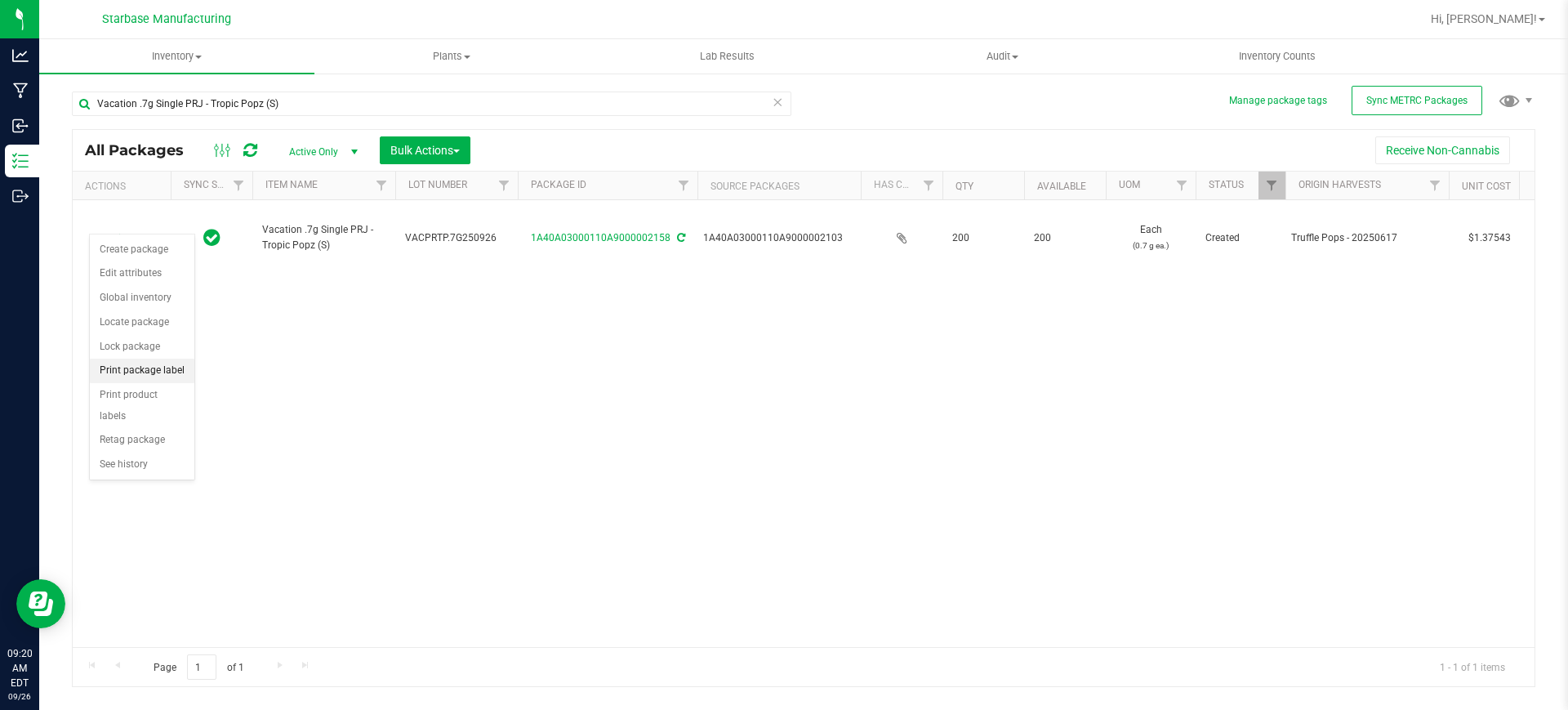
click at [138, 373] on li "Print package label" at bounding box center [142, 371] width 105 height 24
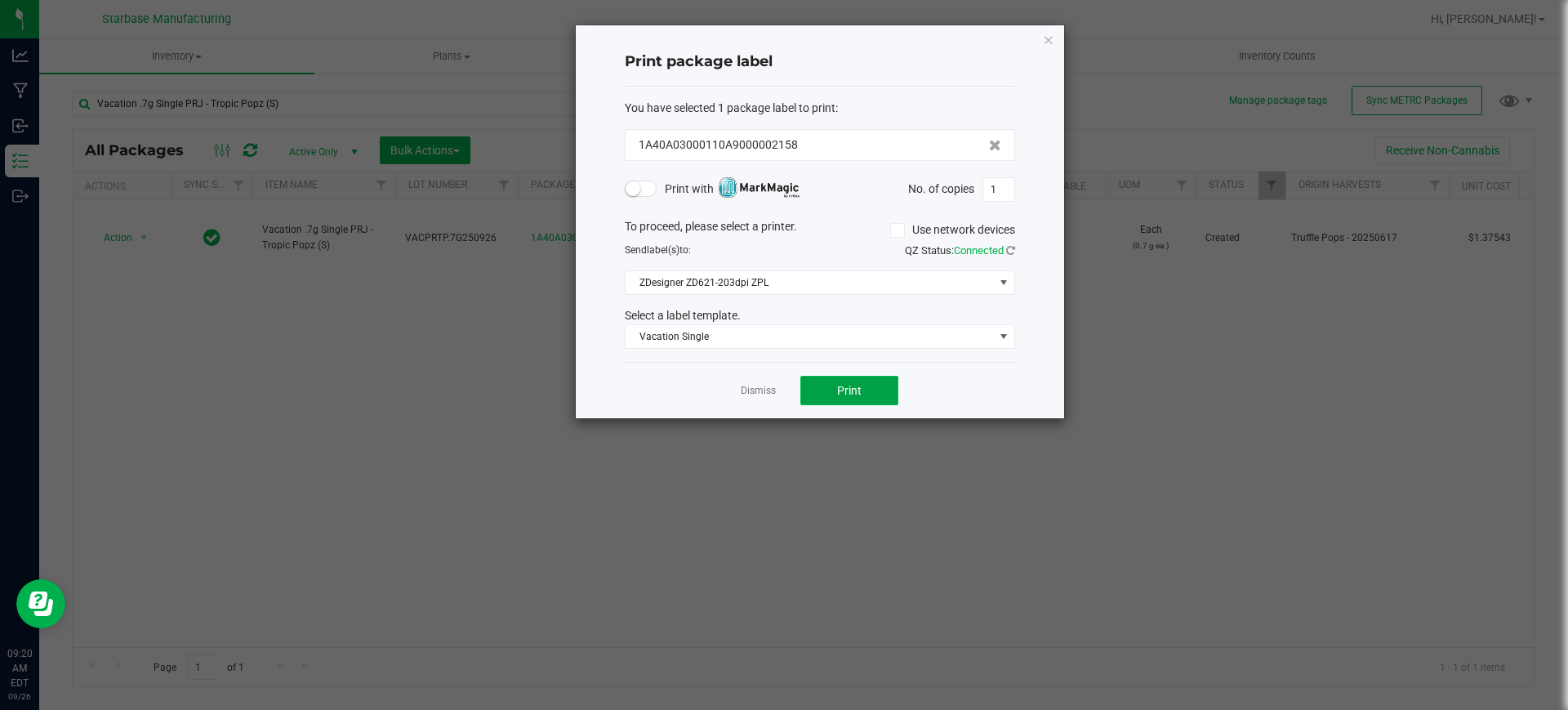
click at [871, 393] on button "Print" at bounding box center [849, 390] width 98 height 29
click at [760, 386] on link "Dismiss" at bounding box center [758, 390] width 35 height 14
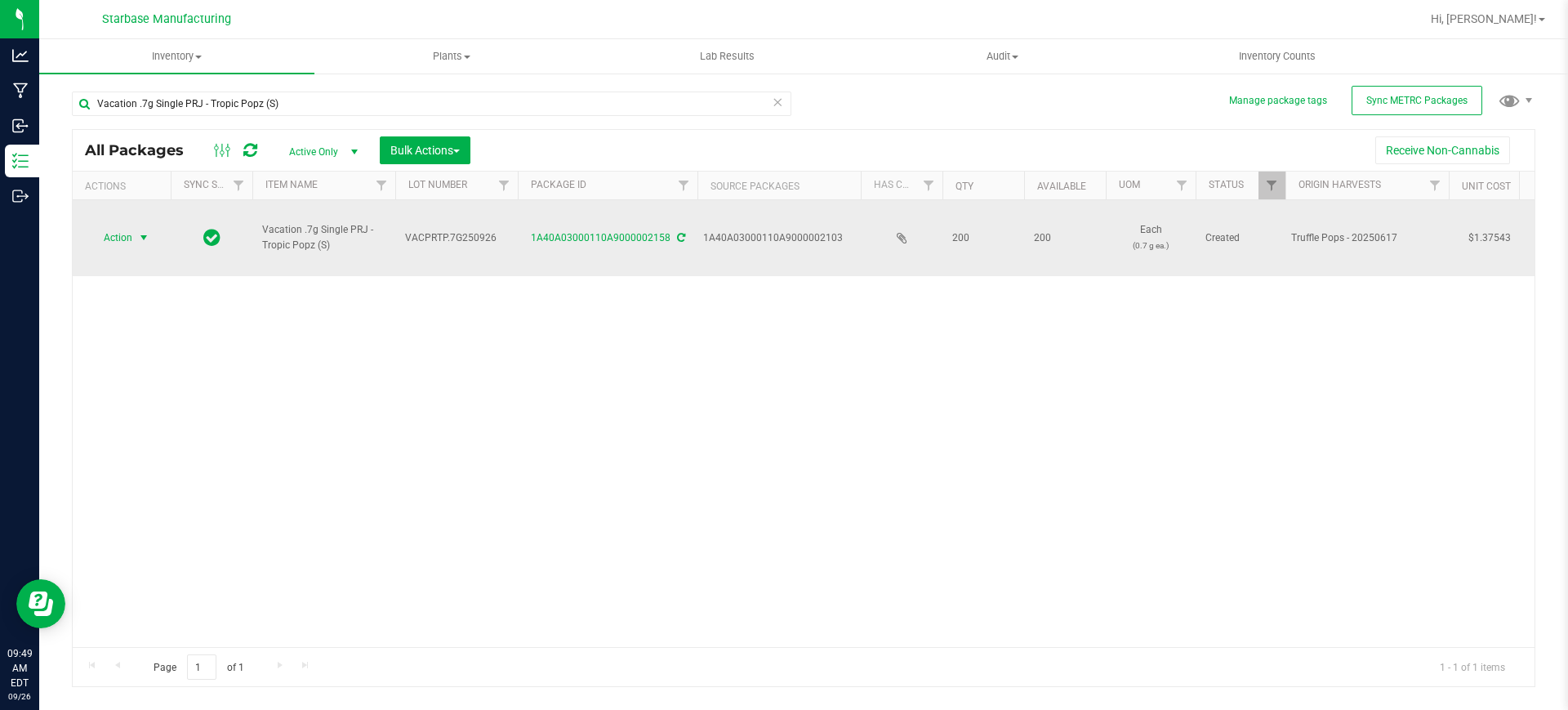
click at [130, 226] on span "Action" at bounding box center [111, 237] width 44 height 23
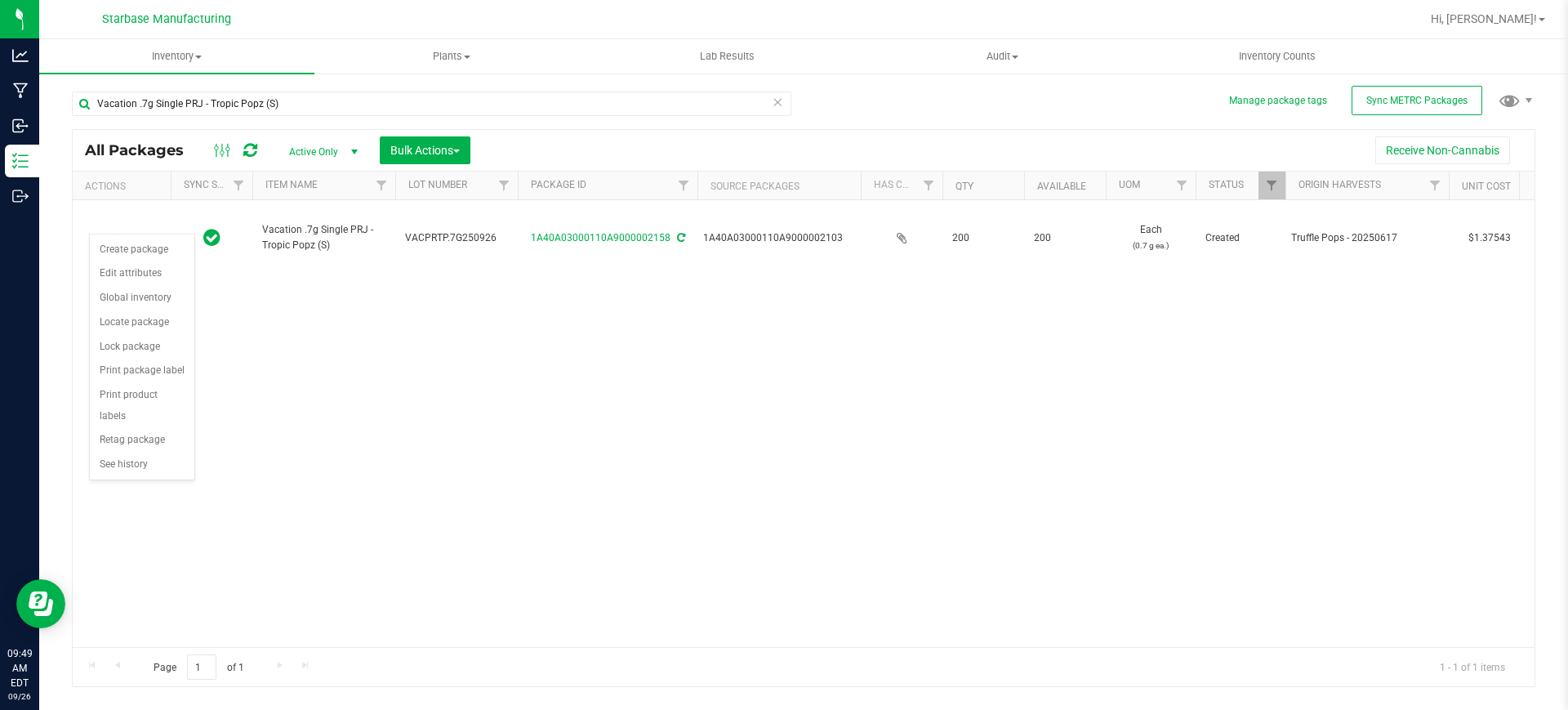
click at [358, 337] on div "Action Action Create package Edit attributes Global inventory Locate package Lo…" at bounding box center [803, 423] width 1462 height 447
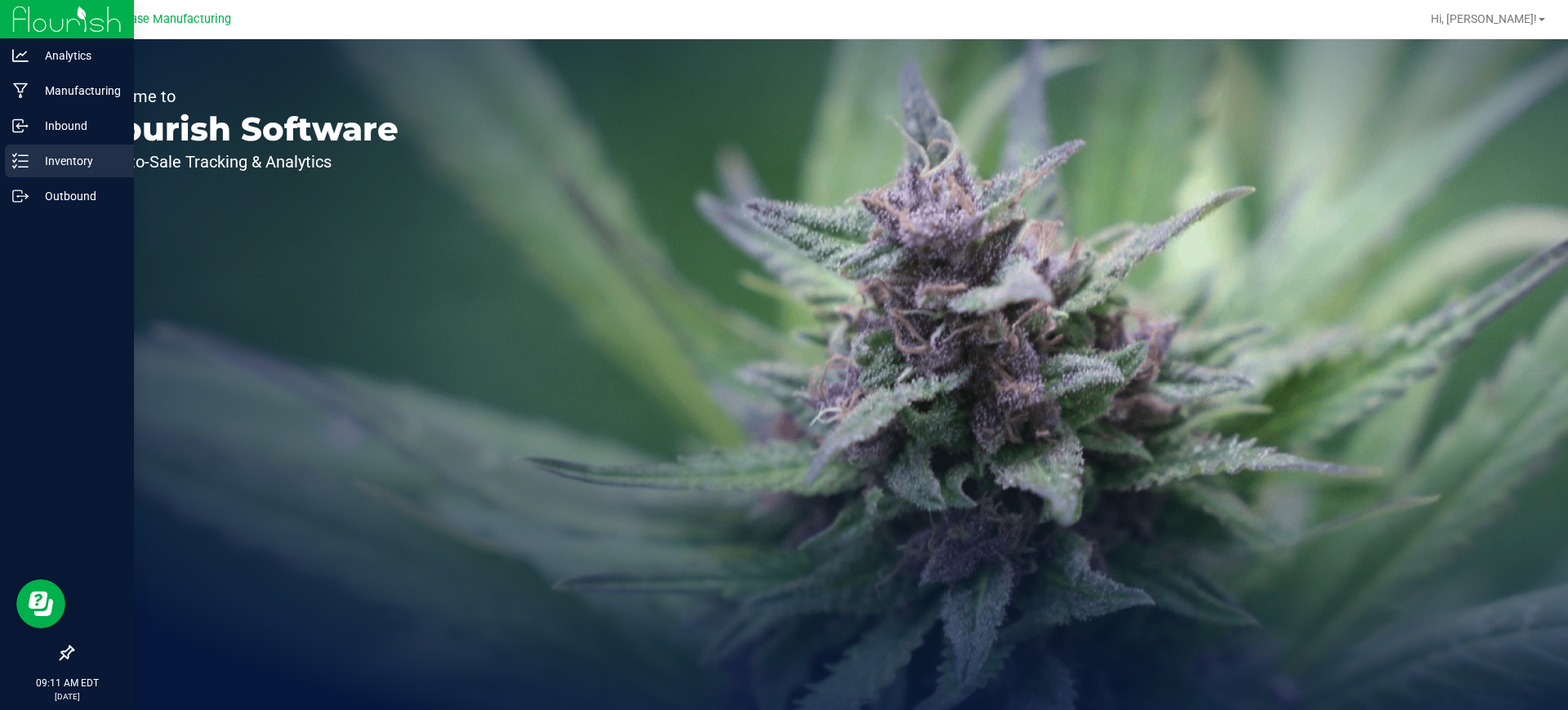
click at [20, 149] on div "Inventory" at bounding box center [69, 161] width 129 height 33
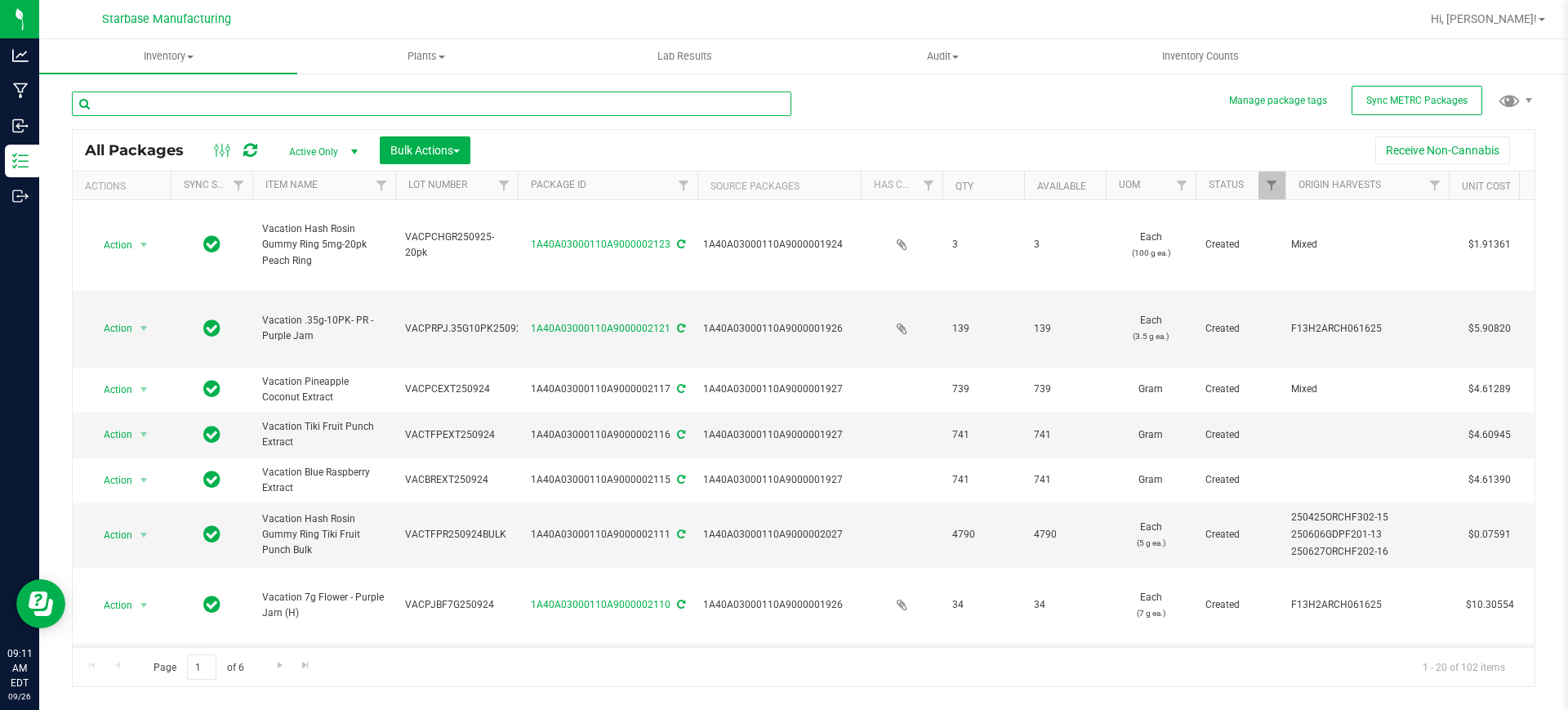
click at [203, 104] on input "text" at bounding box center [431, 104] width 719 height 24
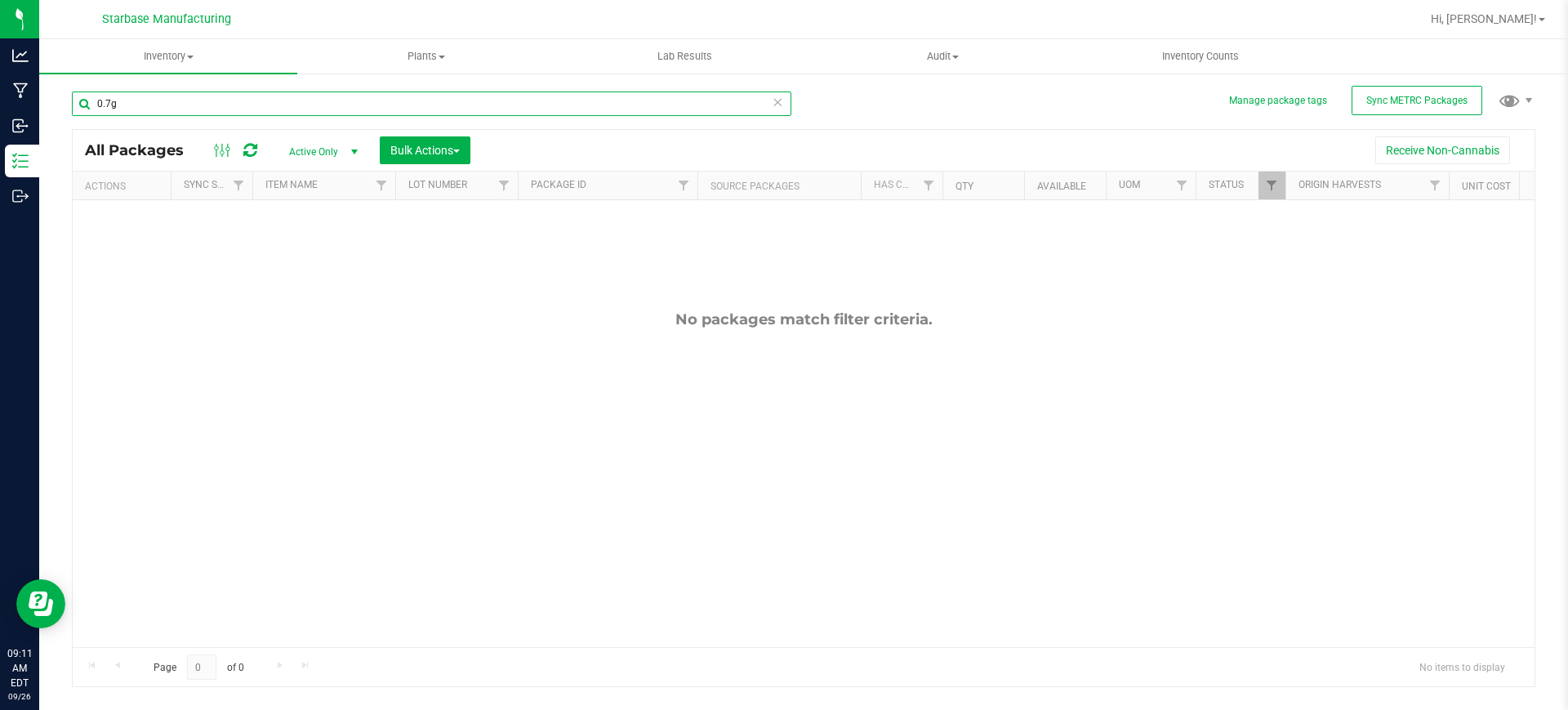
click at [104, 105] on input "0.7g" at bounding box center [431, 104] width 719 height 24
type input ".7g"
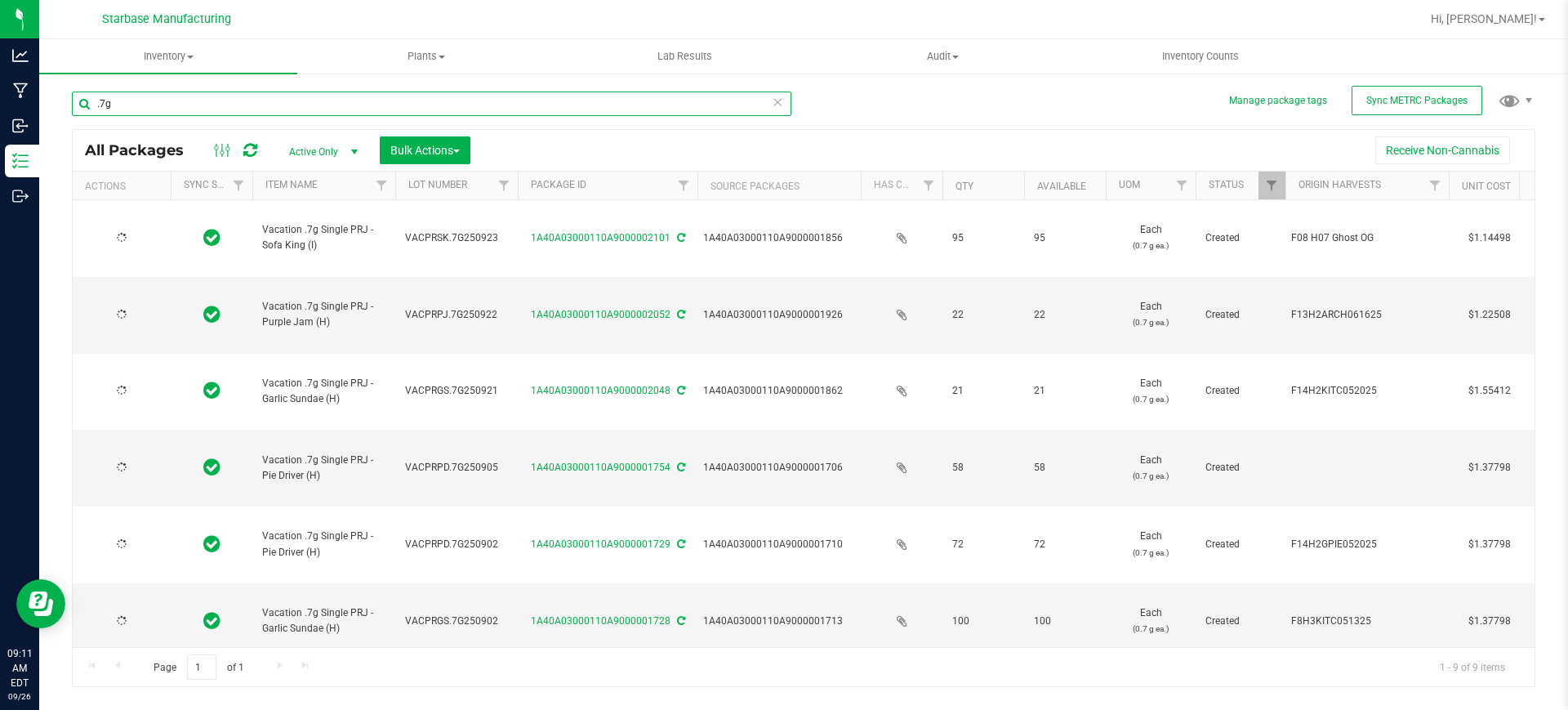
type input "[DATE]"
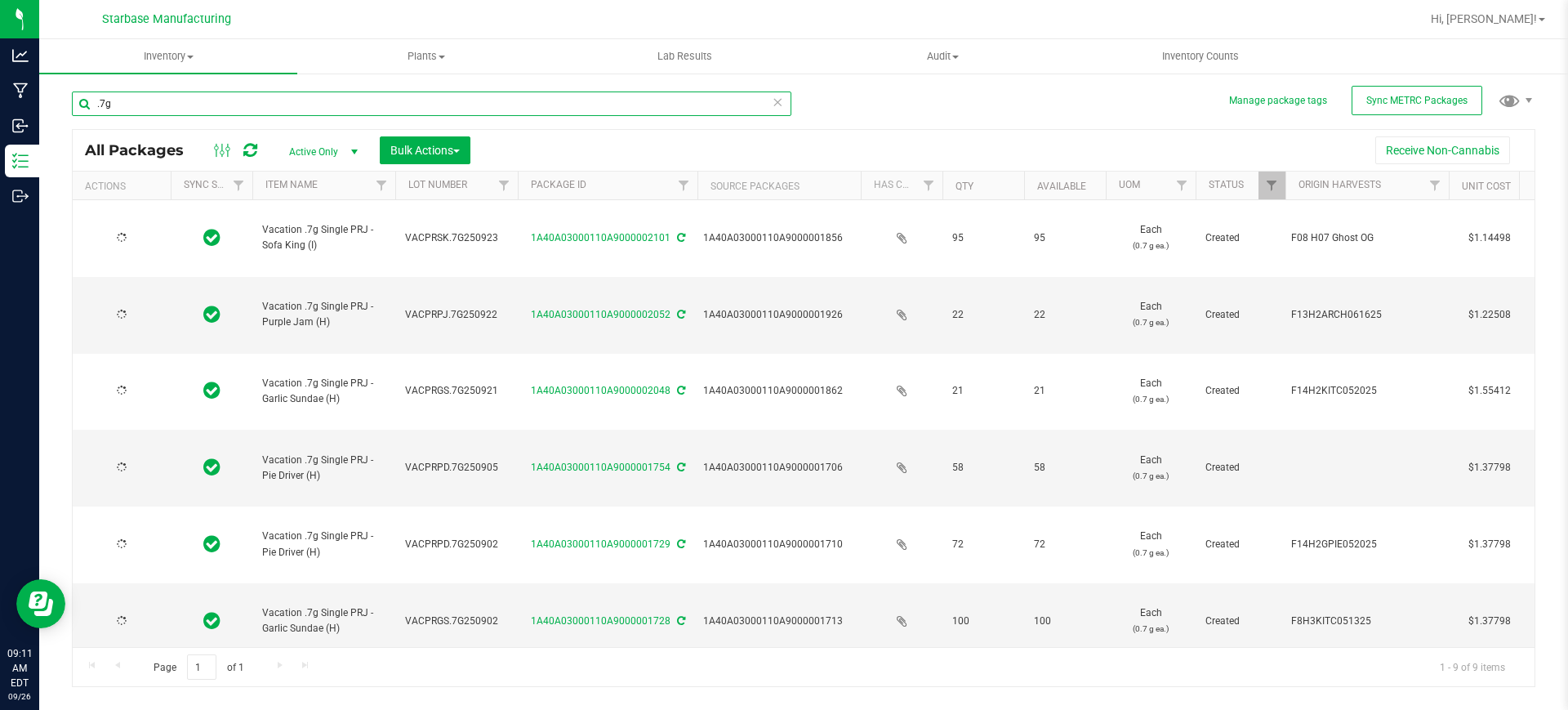
type input "[DATE]"
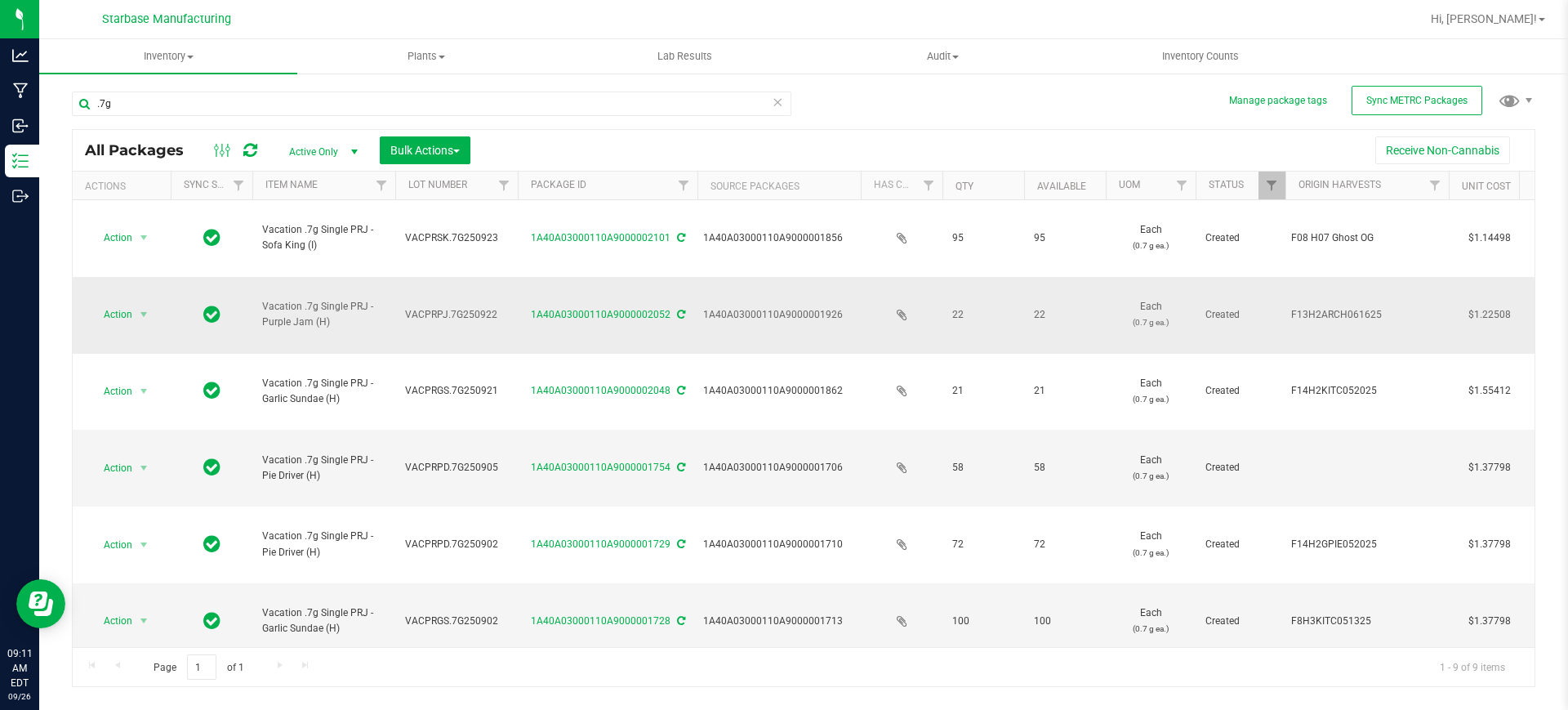
click at [449, 307] on span "VACPRPJ.7G250922" at bounding box center [456, 315] width 103 height 16
drag, startPoint x: 405, startPoint y: 264, endPoint x: 494, endPoint y: 260, distance: 89.1
click at [494, 277] on td "VACPRPJ.7G250922" at bounding box center [455, 315] width 122 height 77
copy span "VACPRPJ.7G250922"
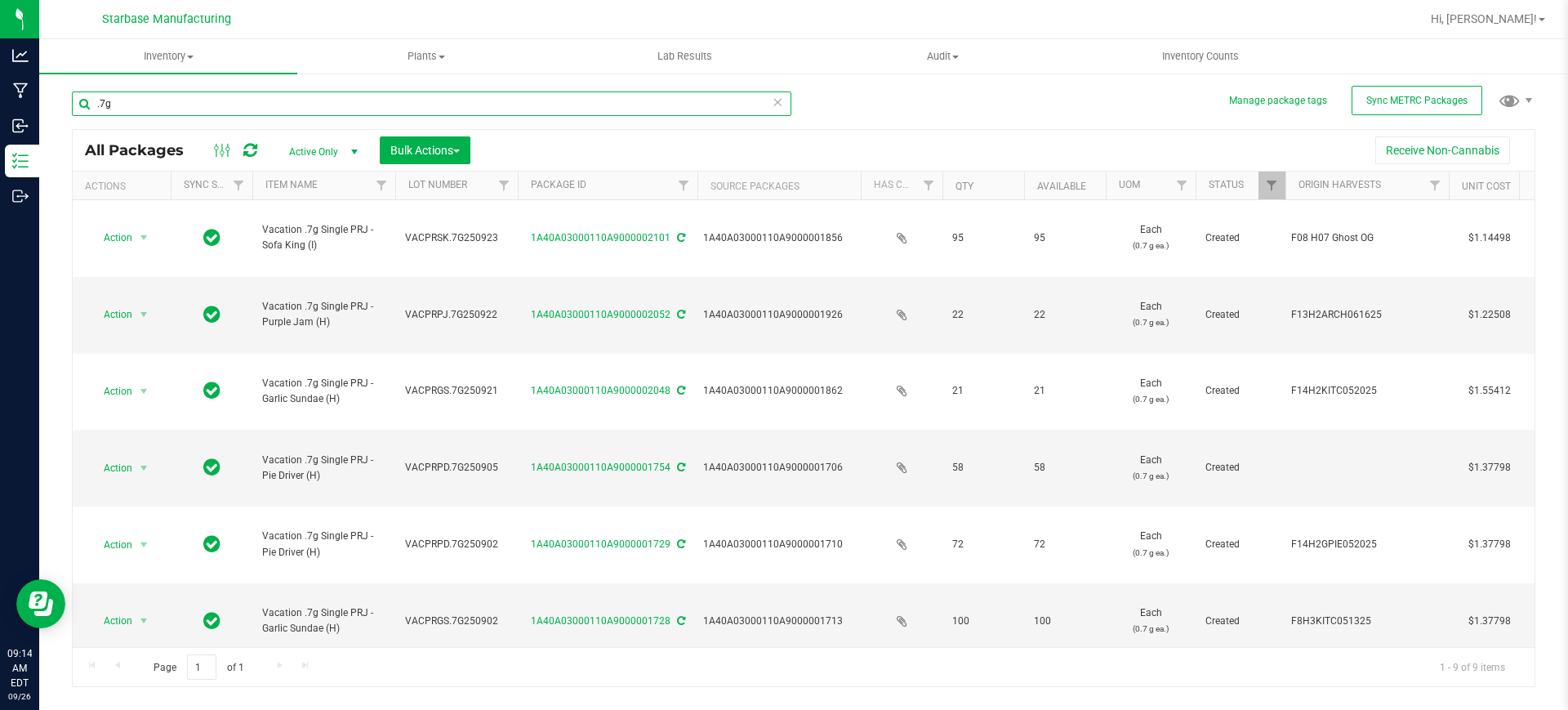
click at [215, 112] on input ".7g" at bounding box center [431, 104] width 719 height 24
type input "1"
type input "2104"
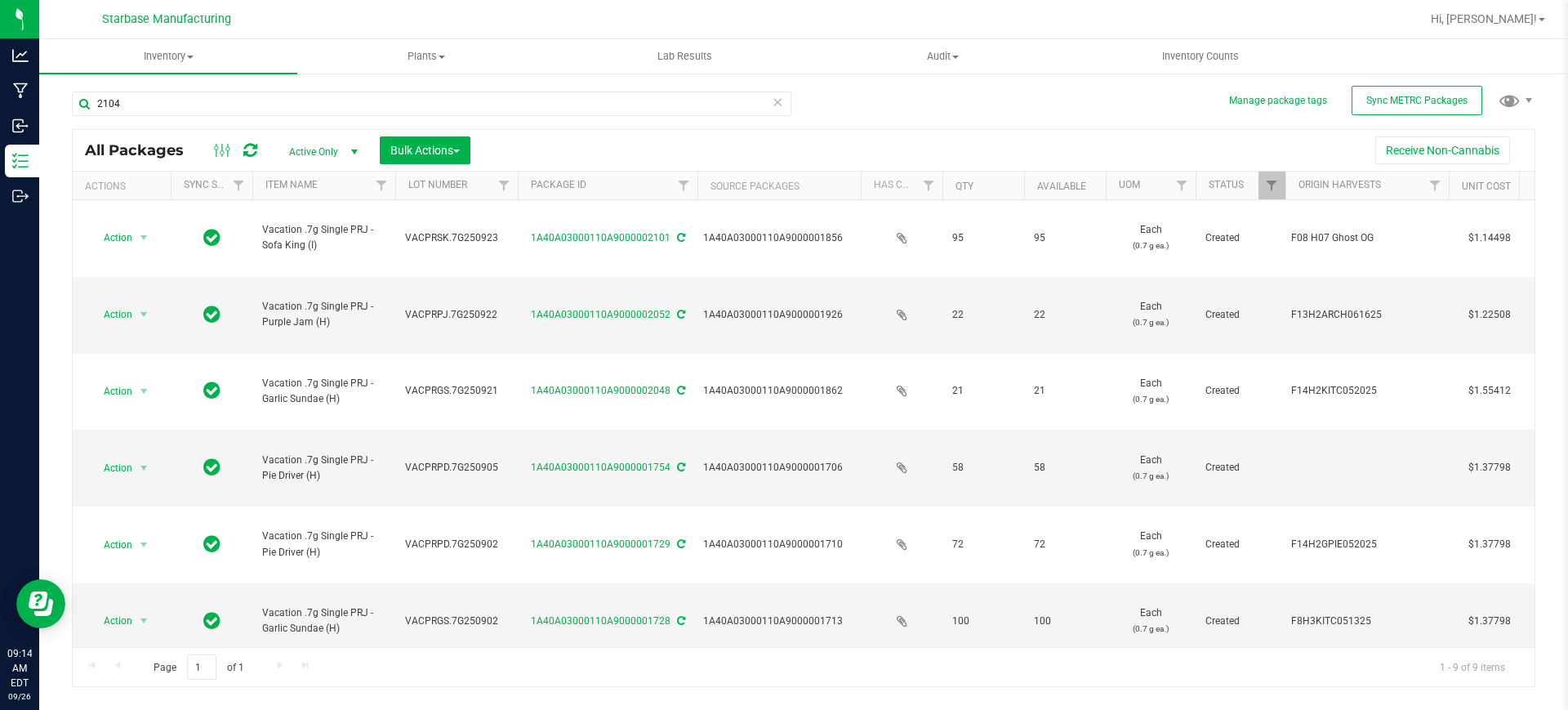
click at [326, 151] on span "Active Only" at bounding box center [320, 152] width 90 height 23
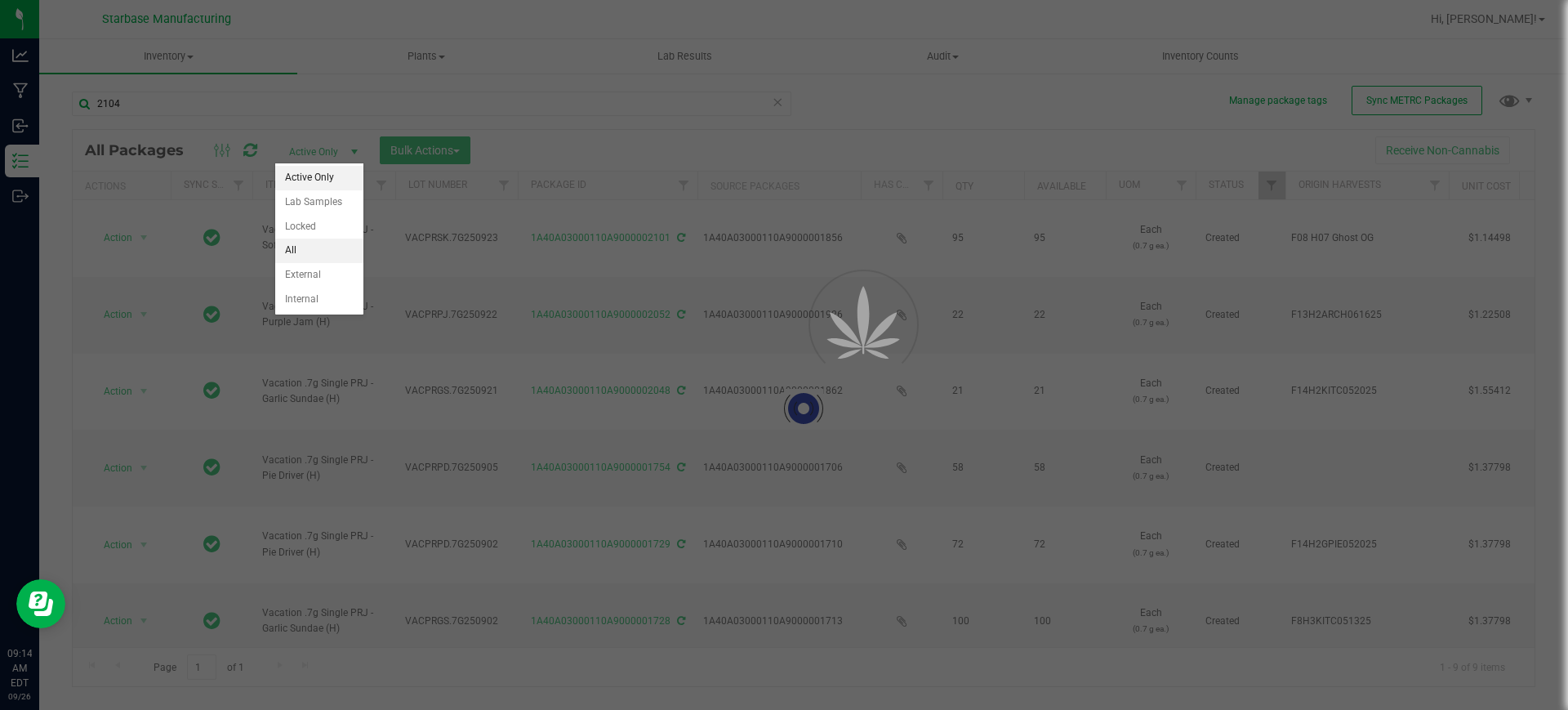
click at [305, 249] on li "All" at bounding box center [319, 250] width 88 height 24
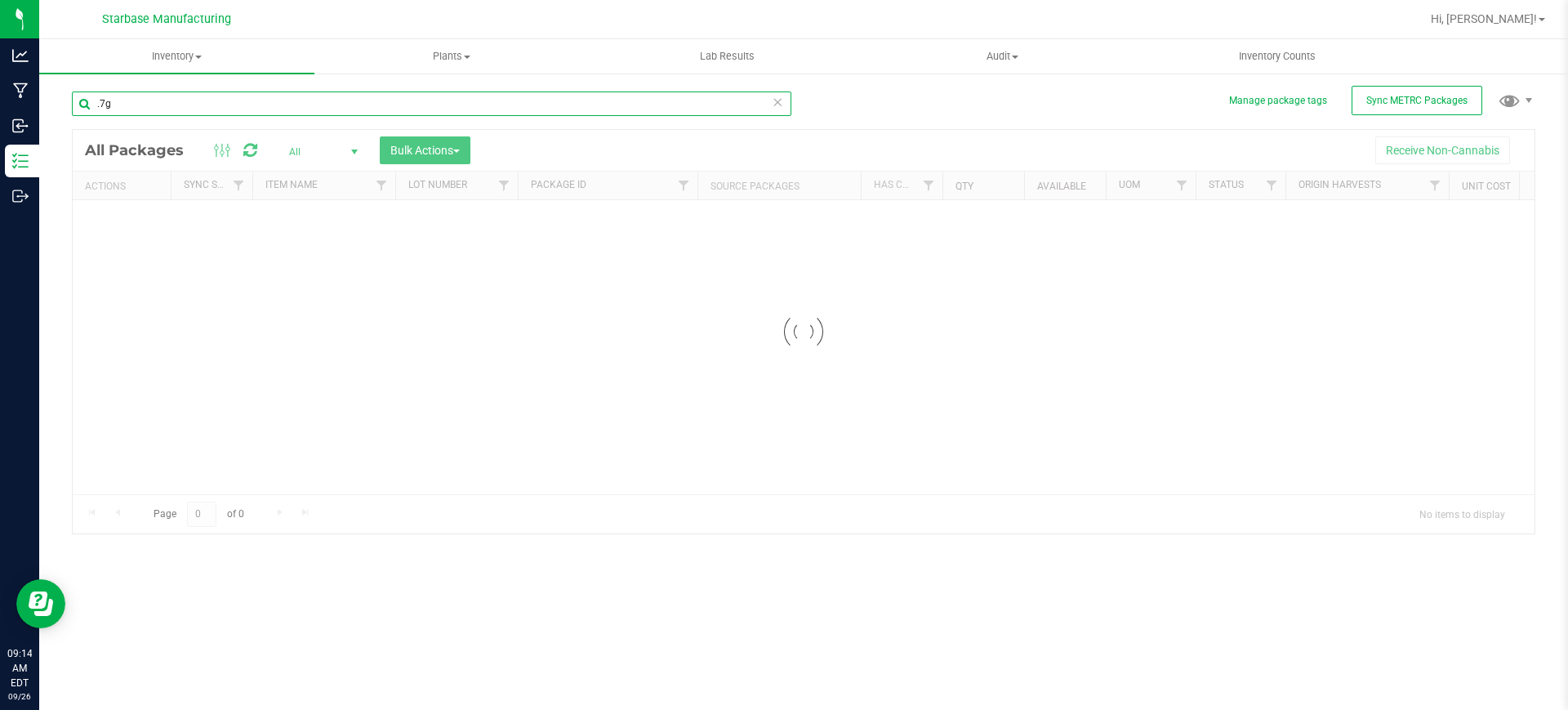
click at [271, 106] on input ".7g" at bounding box center [431, 104] width 719 height 24
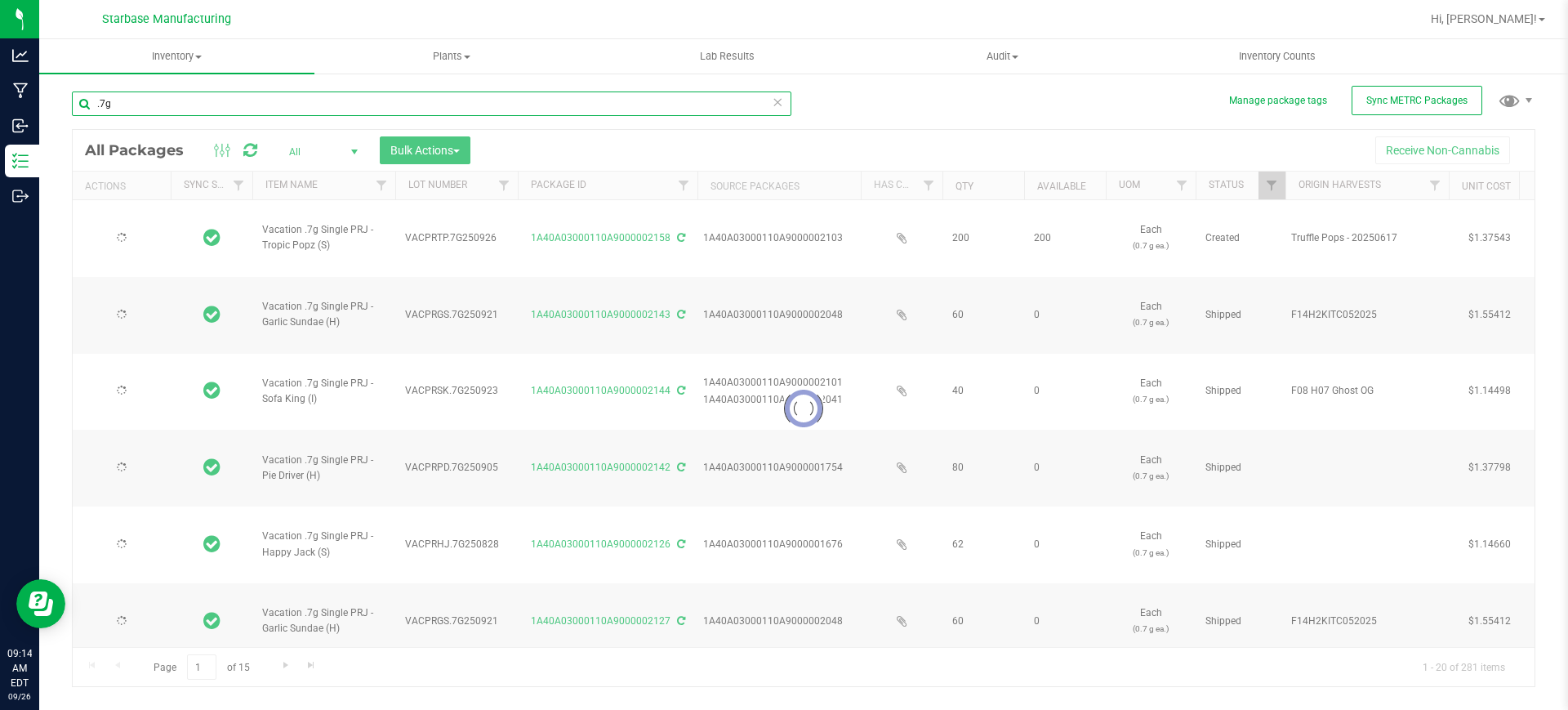
click at [271, 106] on input ".7g" at bounding box center [431, 104] width 719 height 24
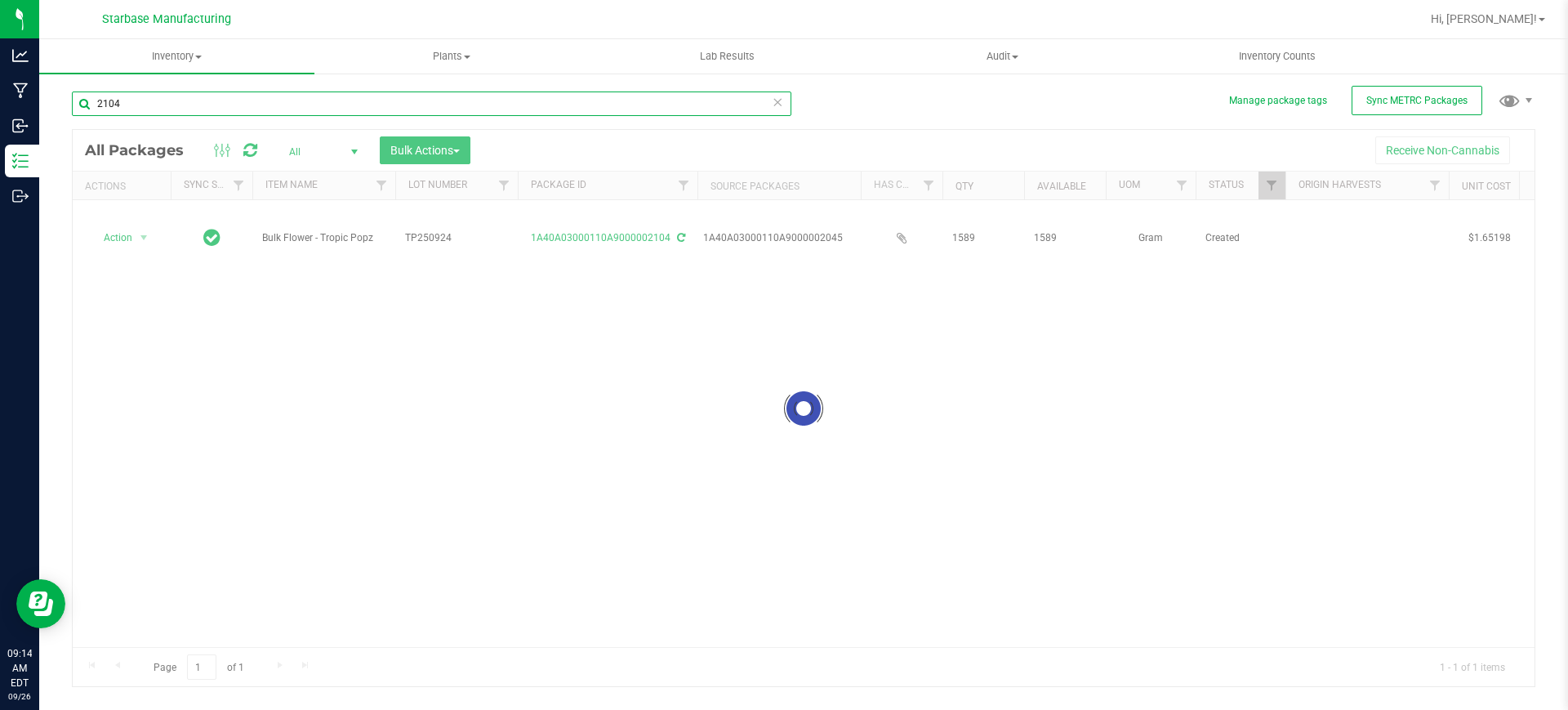
click at [271, 106] on input "2104" at bounding box center [431, 104] width 719 height 24
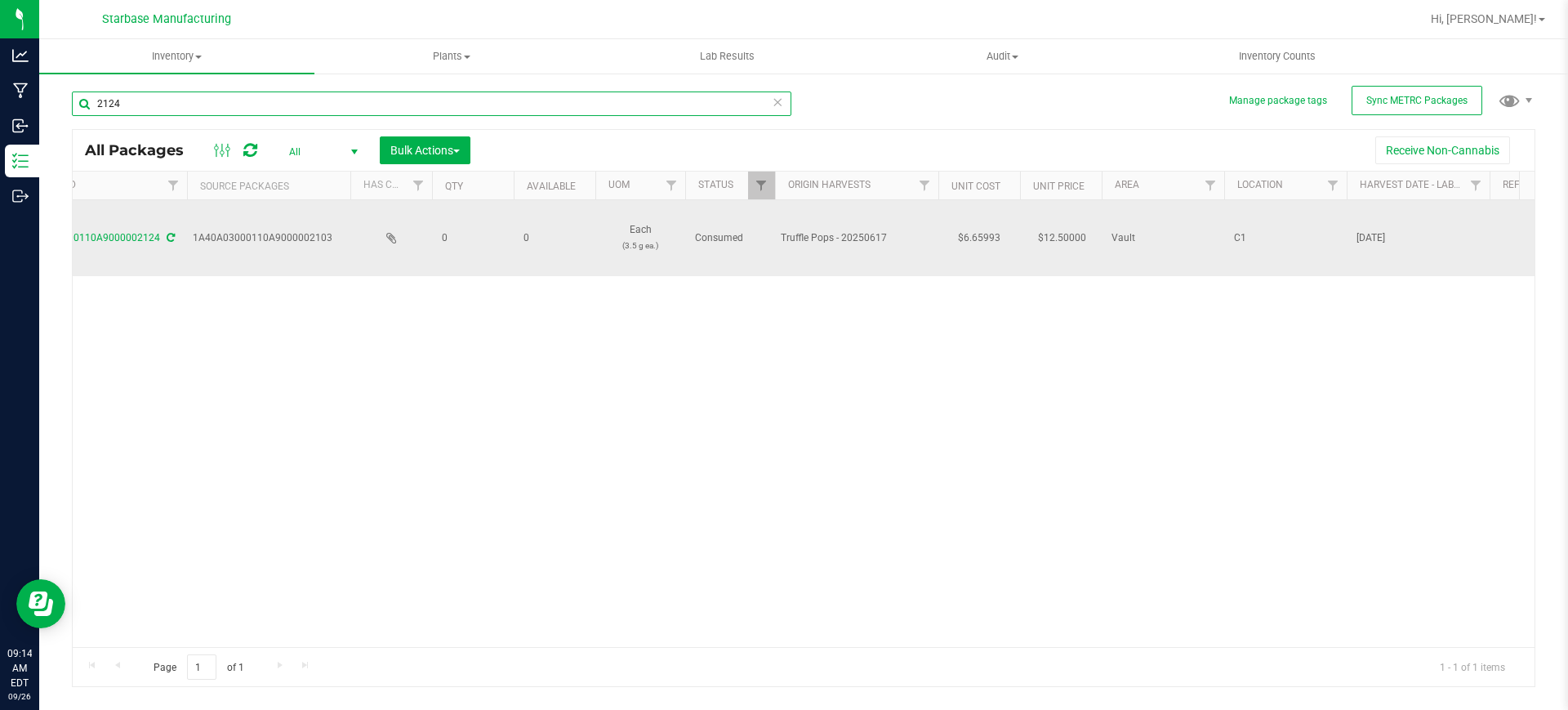
scroll to position [0, 919]
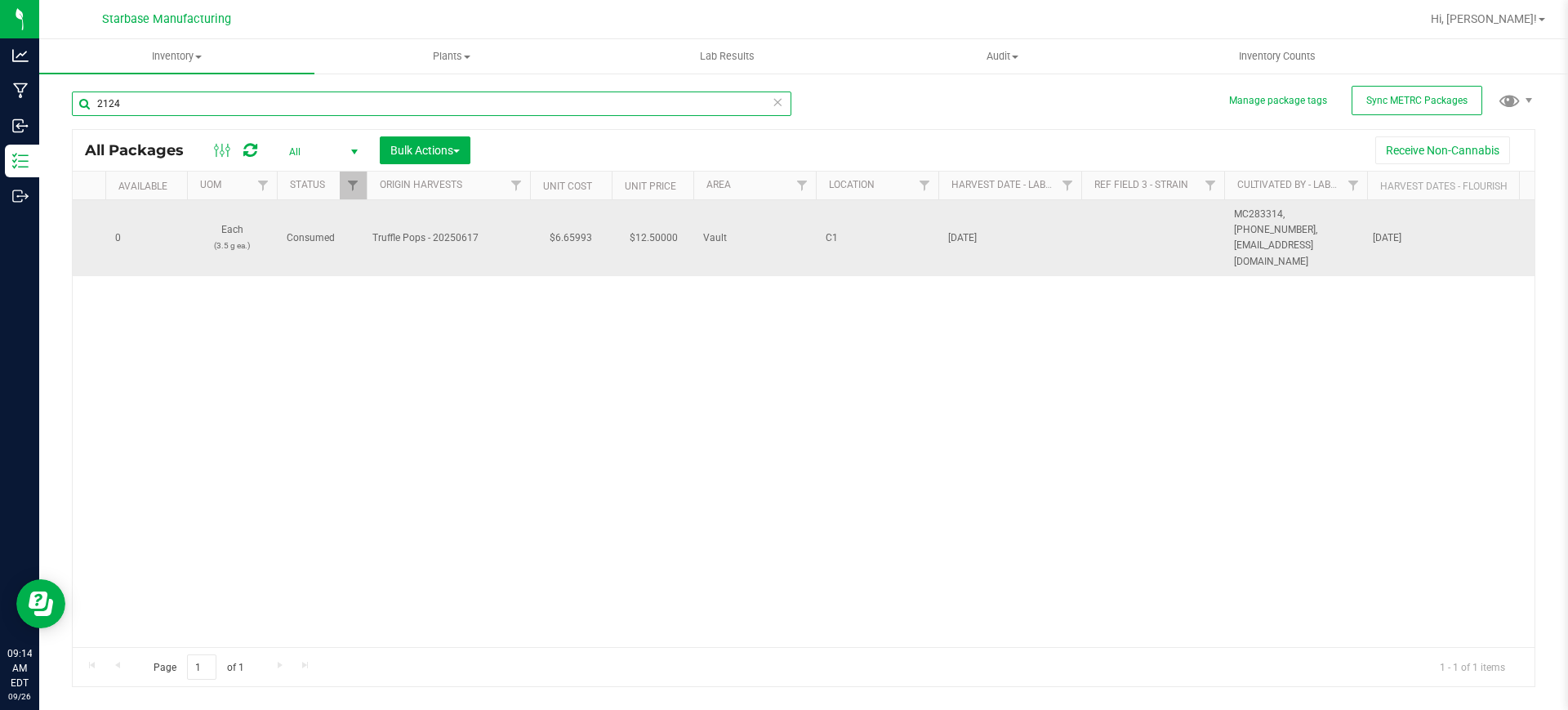
type input "2124"
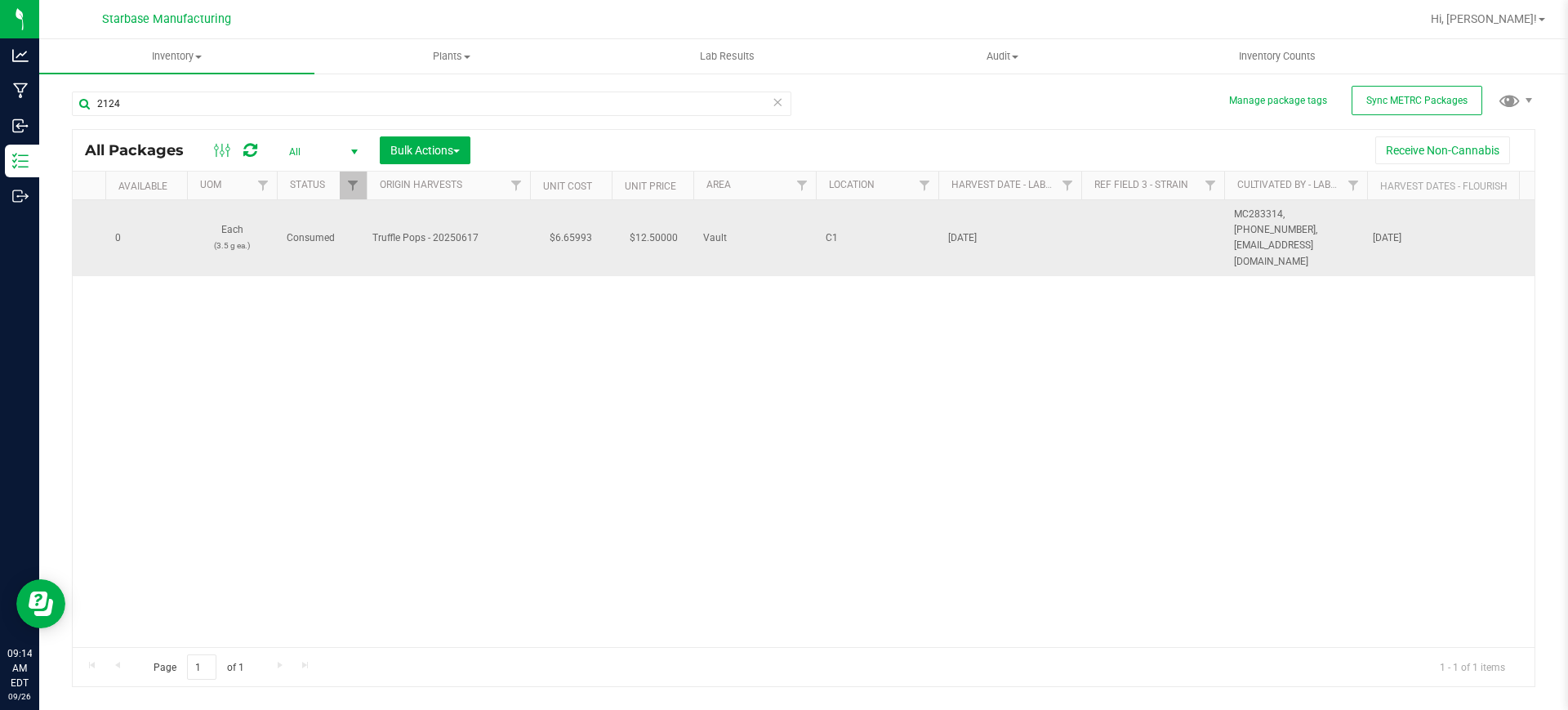
click at [988, 230] on span "[DATE]" at bounding box center [1010, 238] width 123 height 16
drag, startPoint x: 1008, startPoint y: 224, endPoint x: 1055, endPoint y: 241, distance: 50.0
click at [943, 227] on input "[DATE]" at bounding box center [1006, 237] width 137 height 25
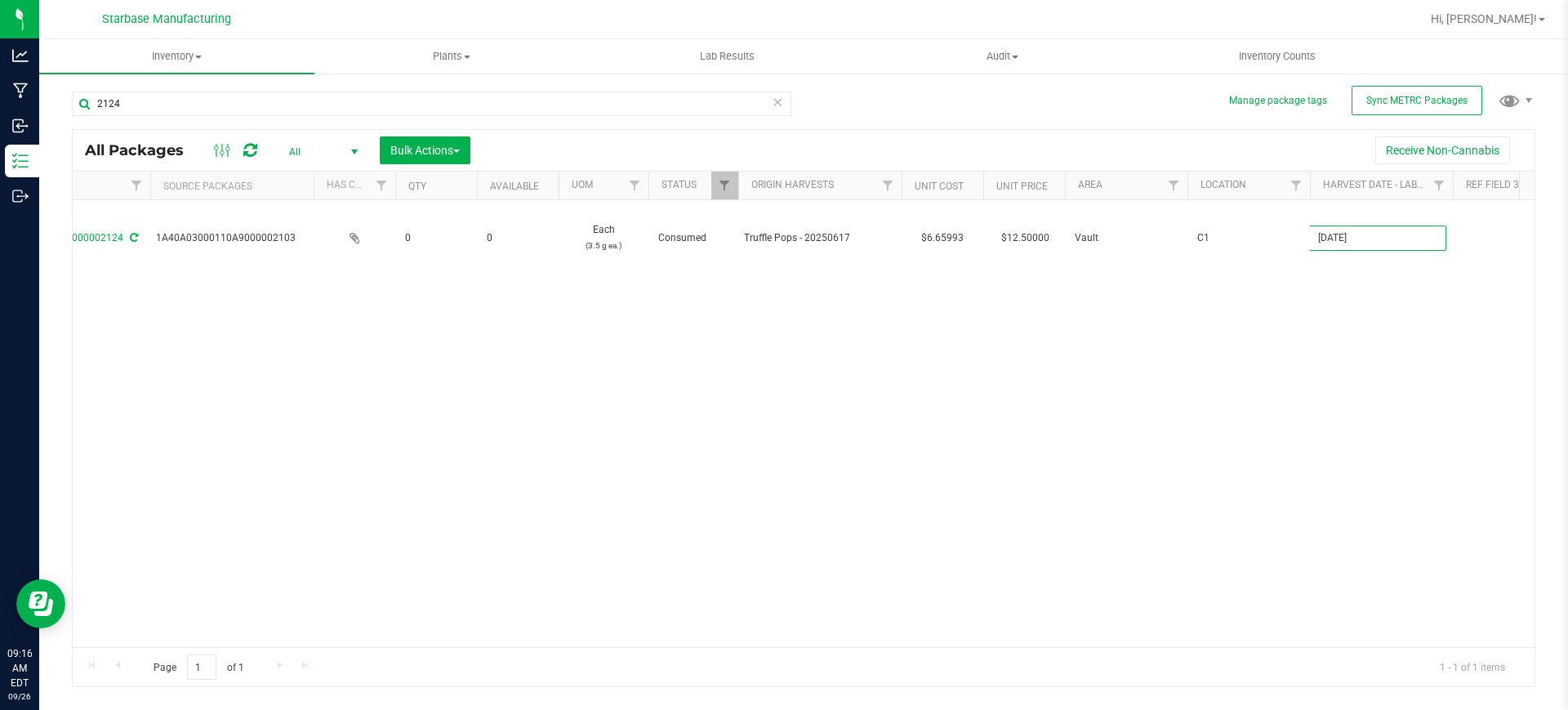
scroll to position [0, 561]
type input "[DATE]"
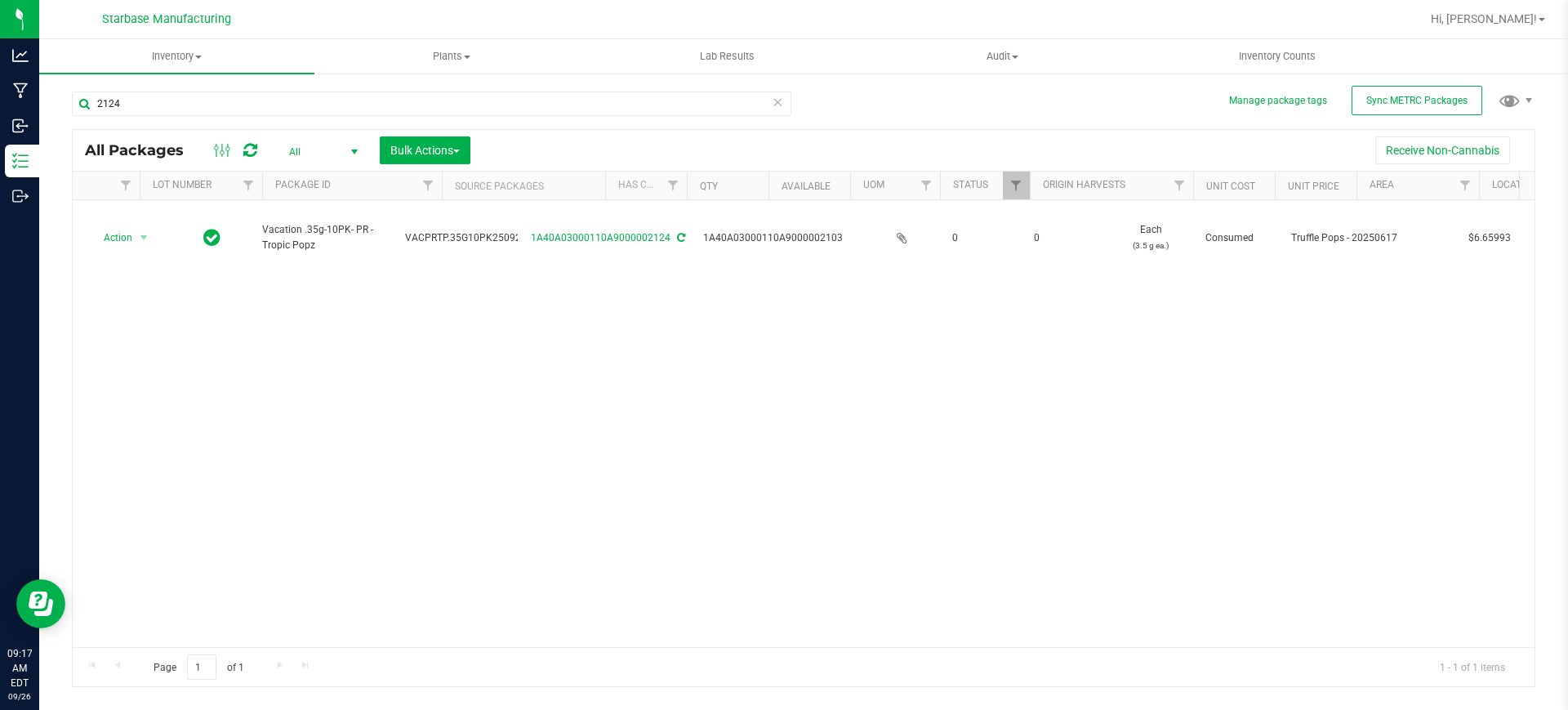
scroll to position [0, 0]
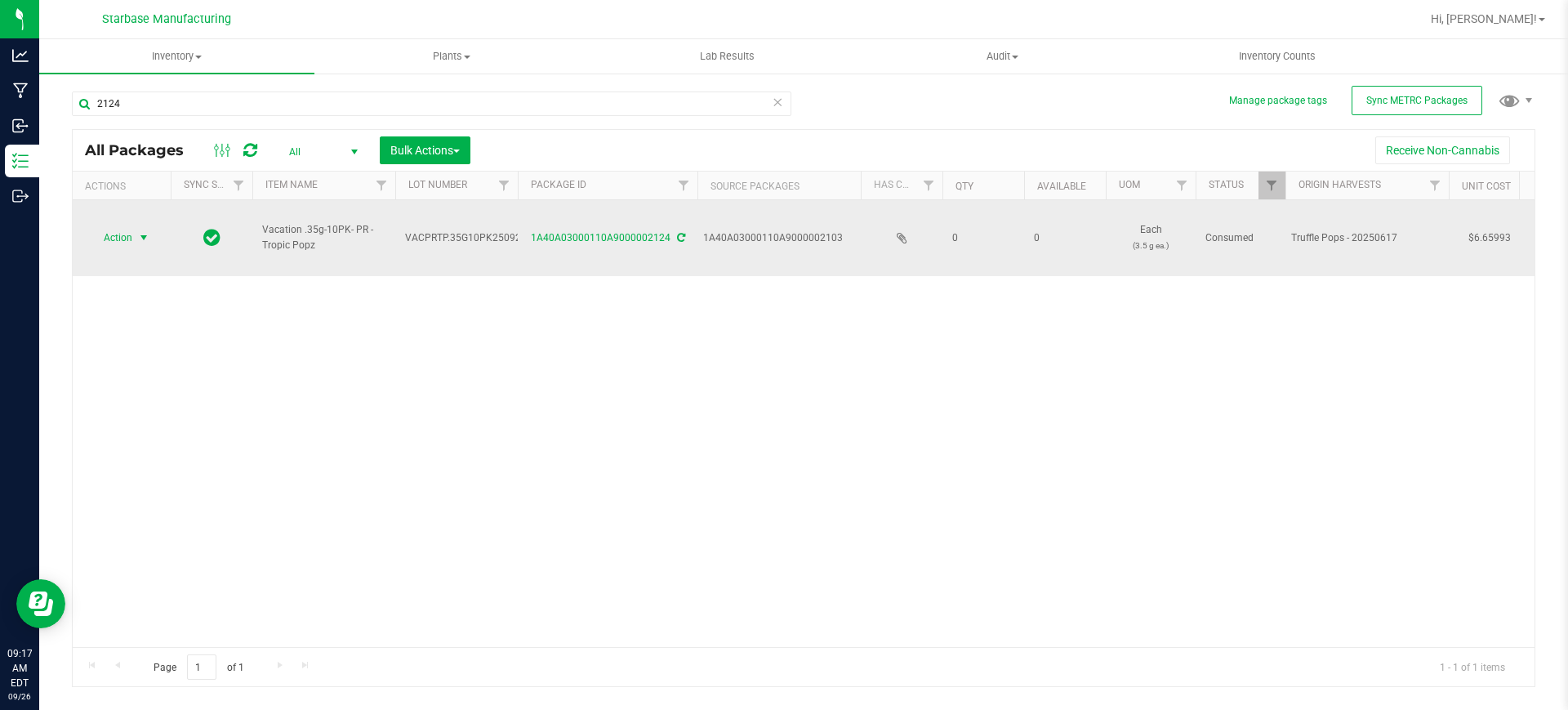
click at [142, 231] on span "select" at bounding box center [143, 237] width 13 height 13
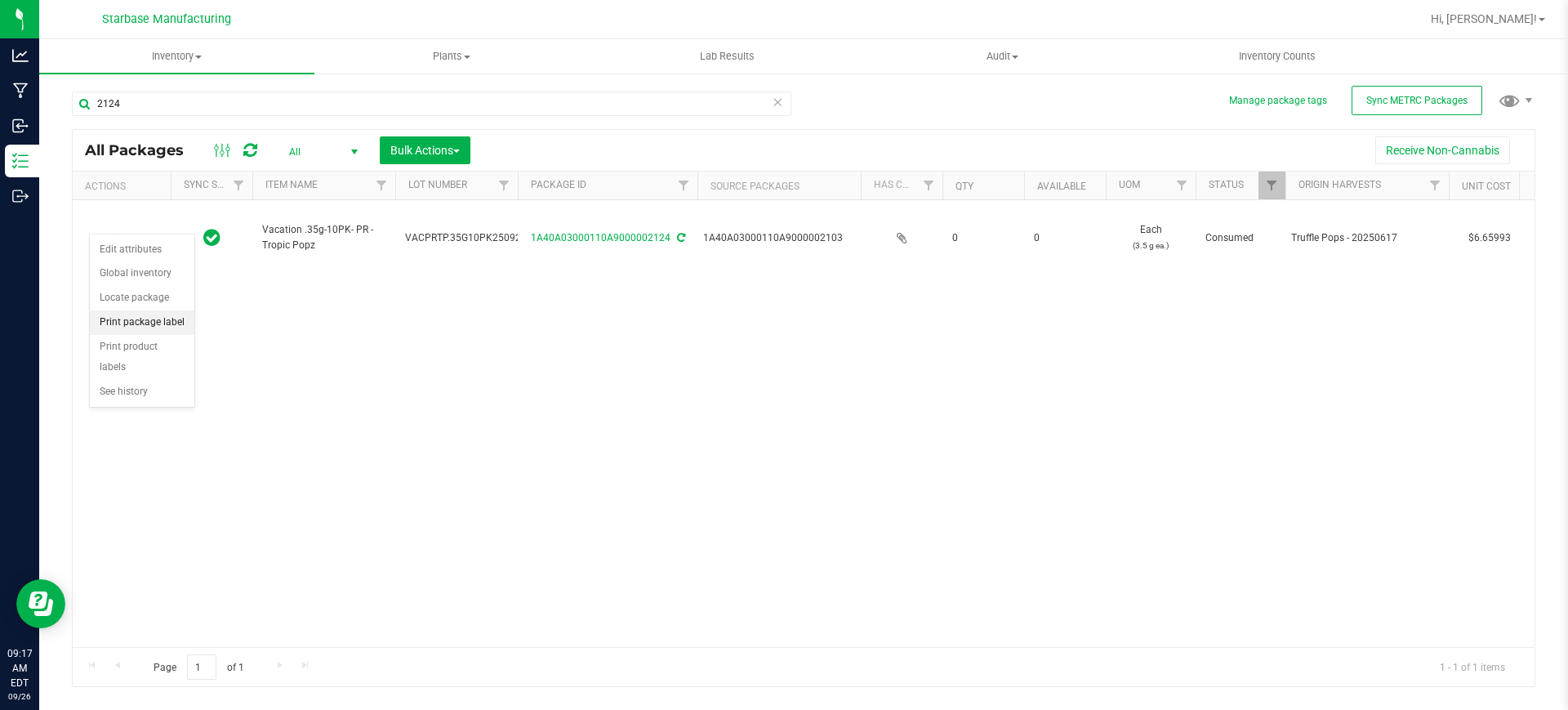
click at [165, 325] on li "Print package label" at bounding box center [142, 322] width 105 height 24
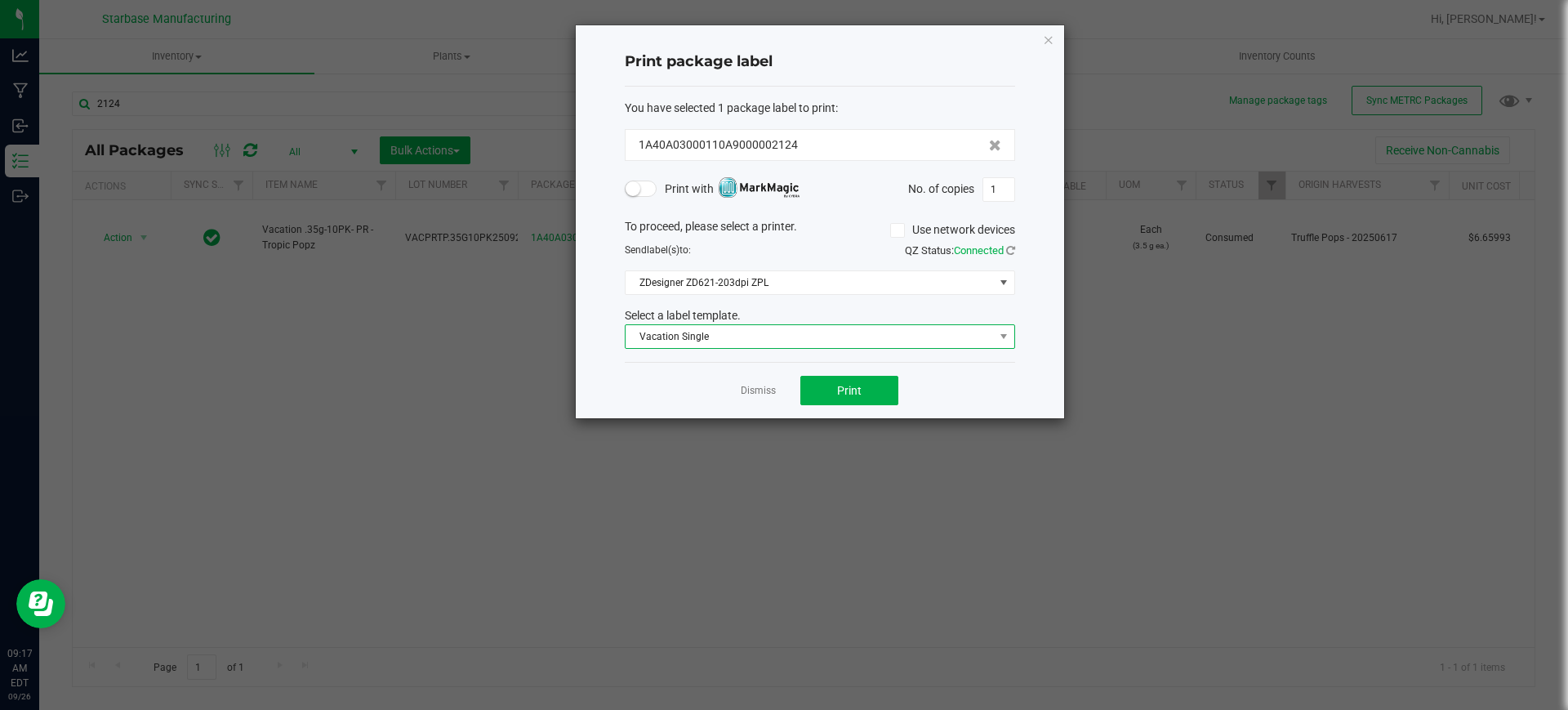
click at [755, 340] on span "Vacation Single" at bounding box center [809, 336] width 368 height 23
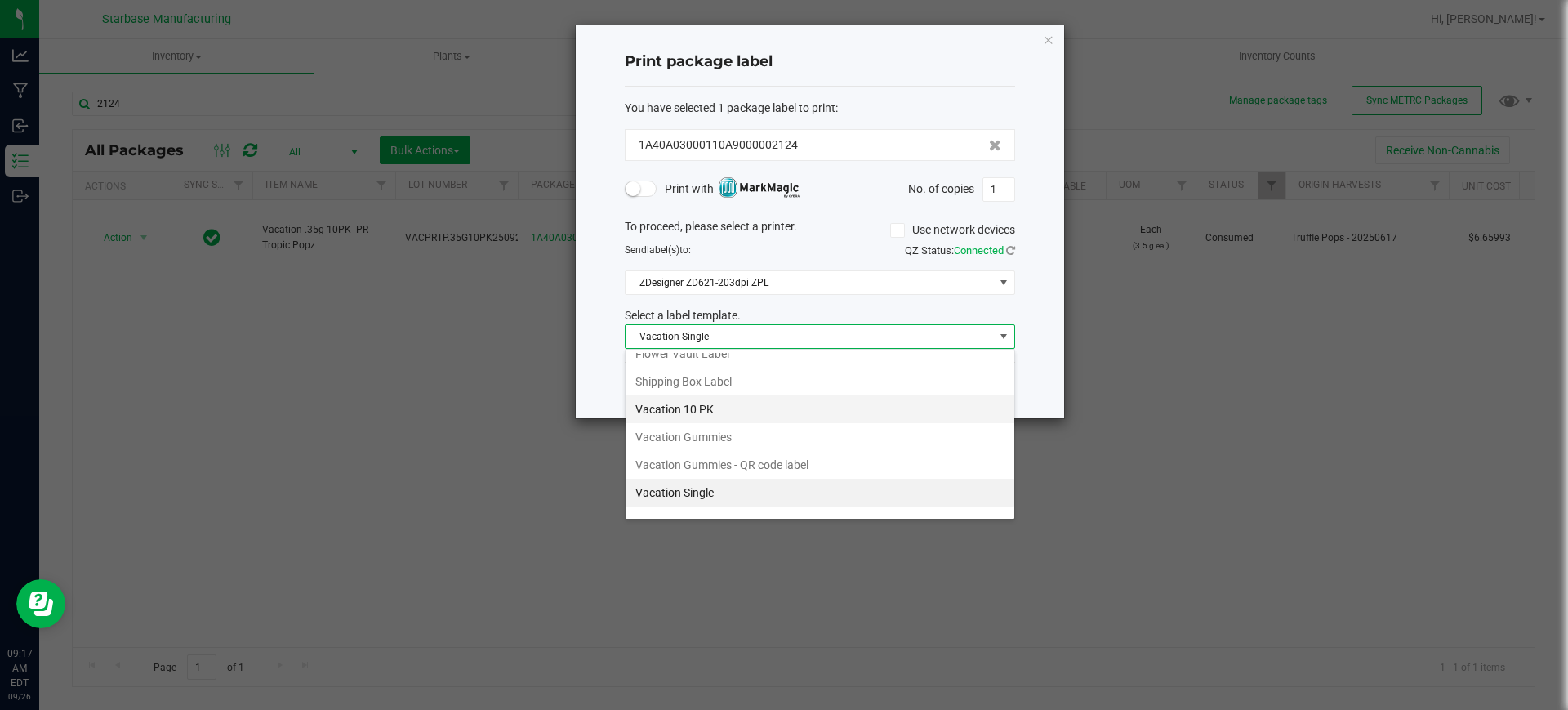
scroll to position [206, 0]
click at [735, 412] on li "Vacation 10 PK" at bounding box center [819, 410] width 389 height 28
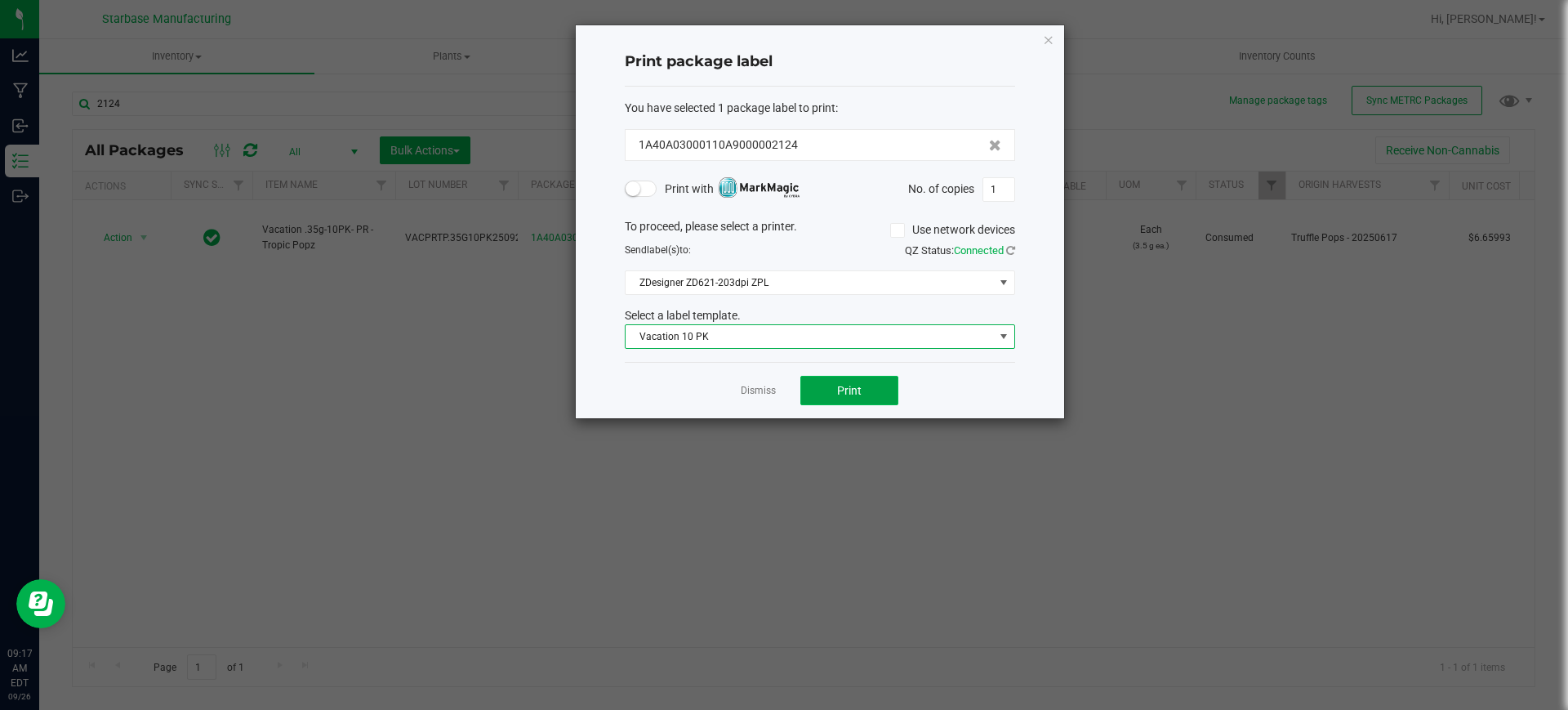
click at [872, 387] on button "Print" at bounding box center [849, 390] width 98 height 29
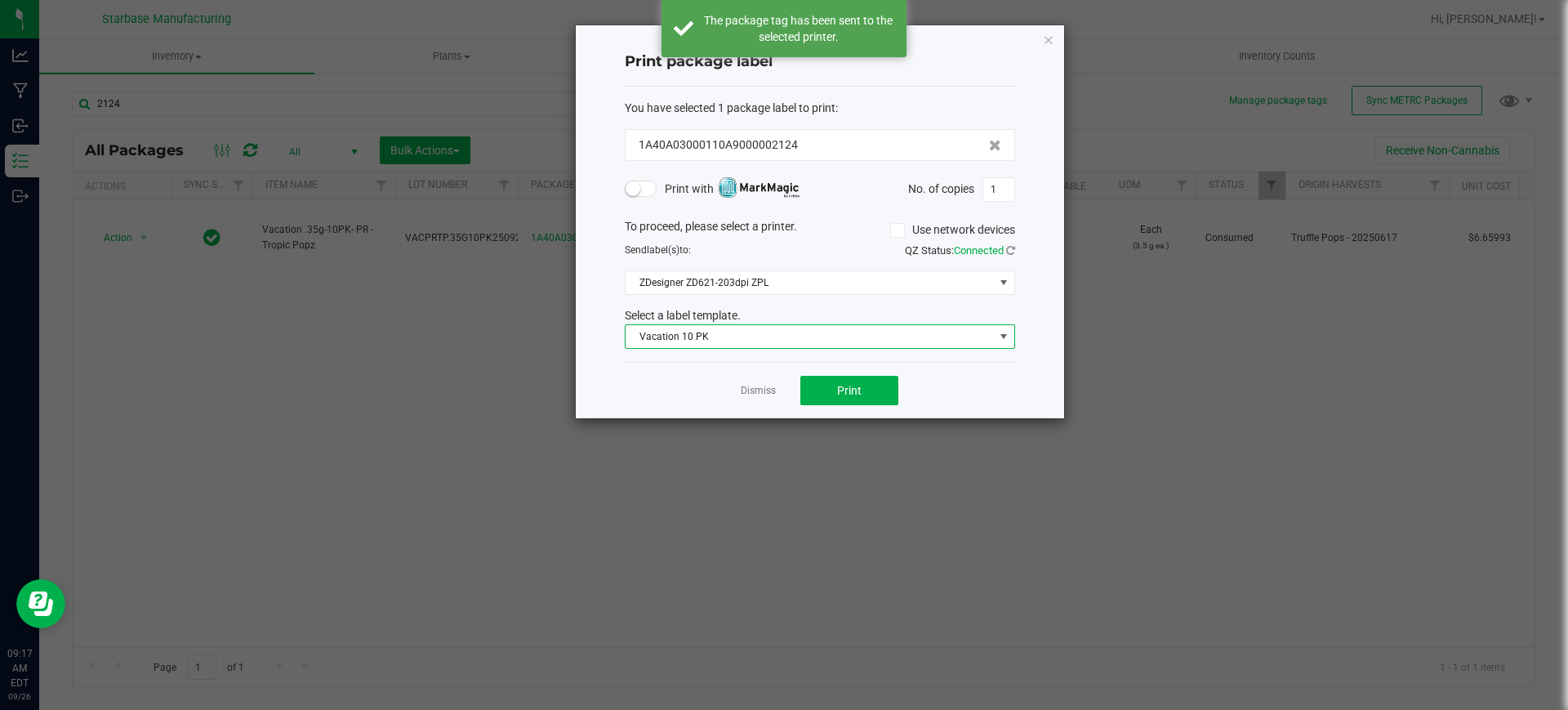
click at [895, 336] on span "Vacation 10 PK" at bounding box center [809, 336] width 368 height 23
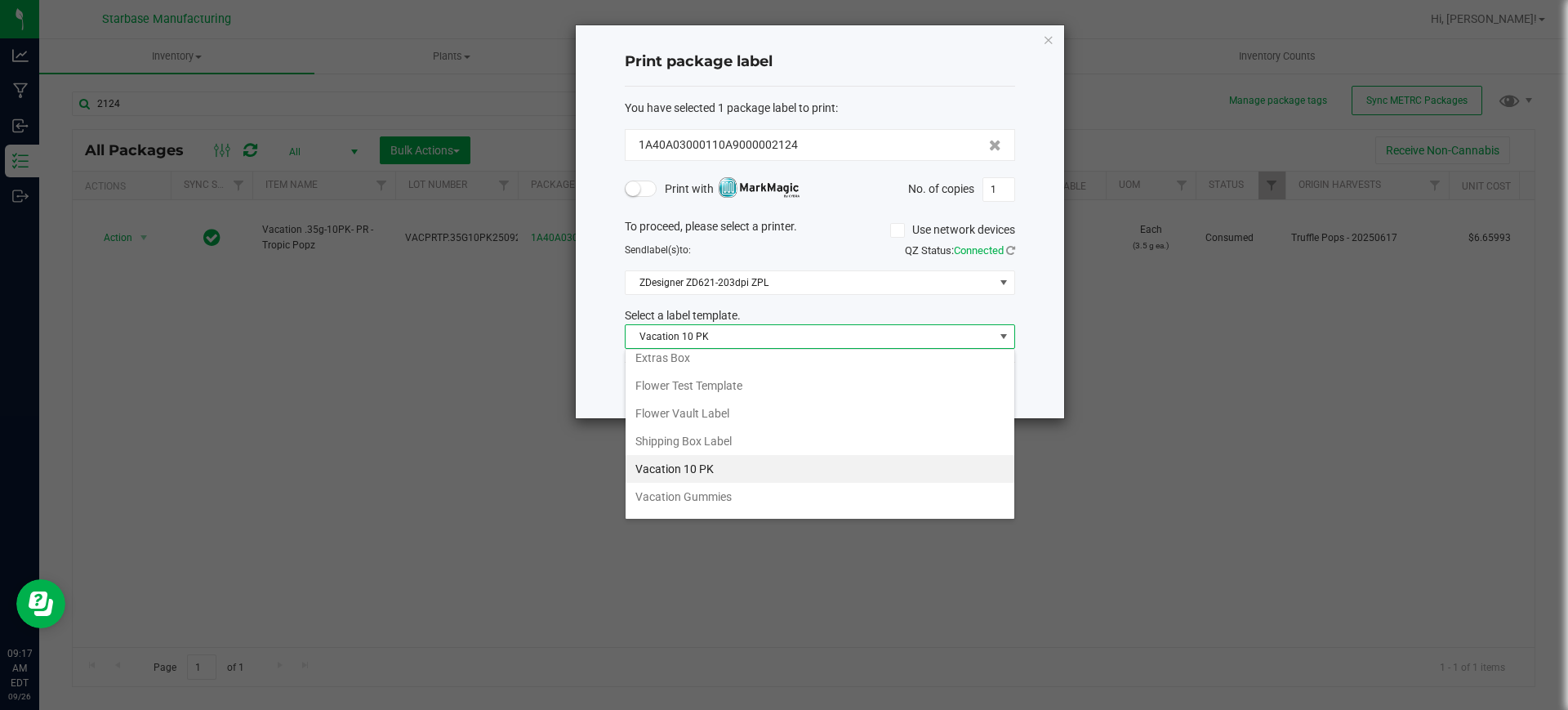
scroll to position [147, 0]
click at [817, 469] on li "Vacation 10 PK" at bounding box center [819, 469] width 389 height 28
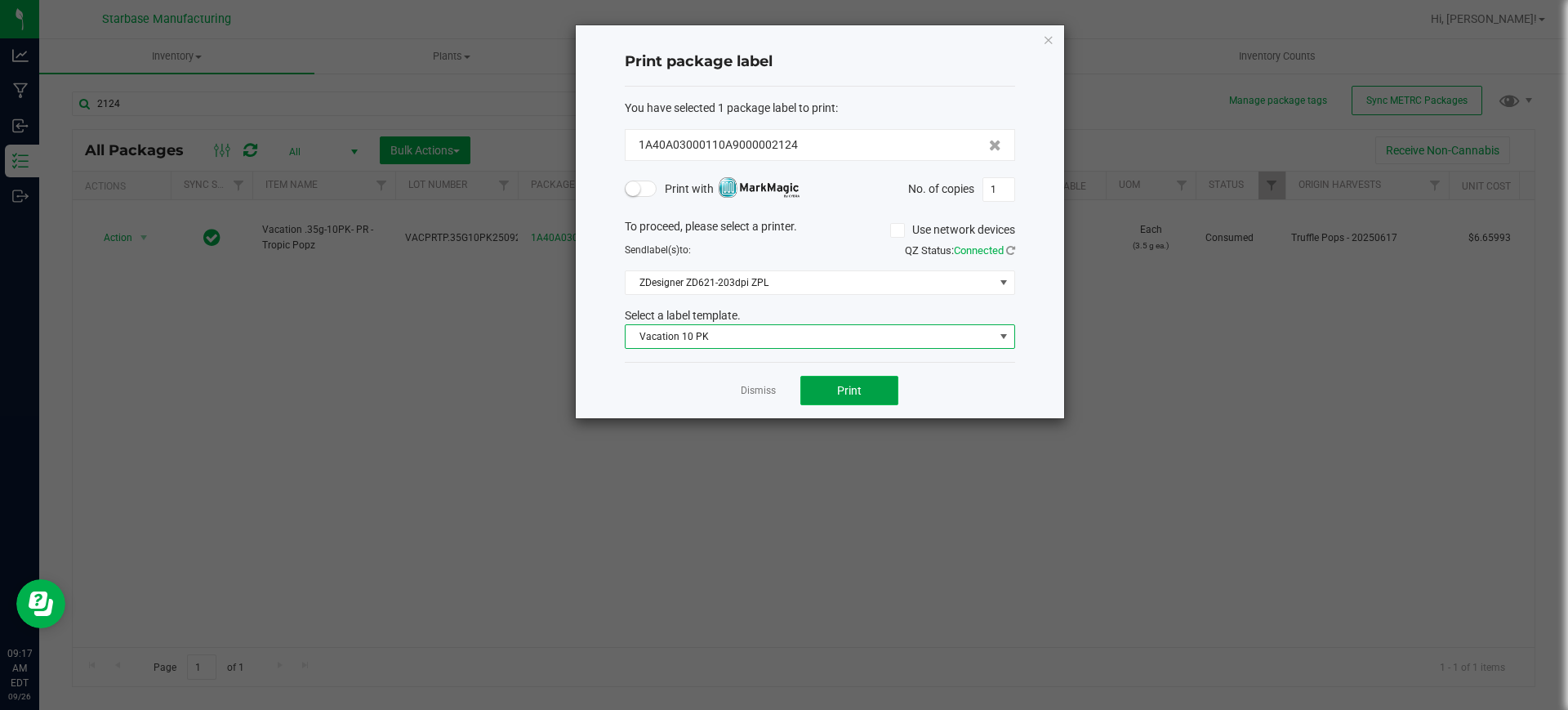
click at [856, 385] on span "Print" at bounding box center [849, 390] width 24 height 13
click at [999, 187] on input "1" at bounding box center [998, 190] width 31 height 23
type input "120"
click at [851, 393] on span "Print" at bounding box center [849, 390] width 24 height 13
drag, startPoint x: 755, startPoint y: 394, endPoint x: 832, endPoint y: 359, distance: 84.6
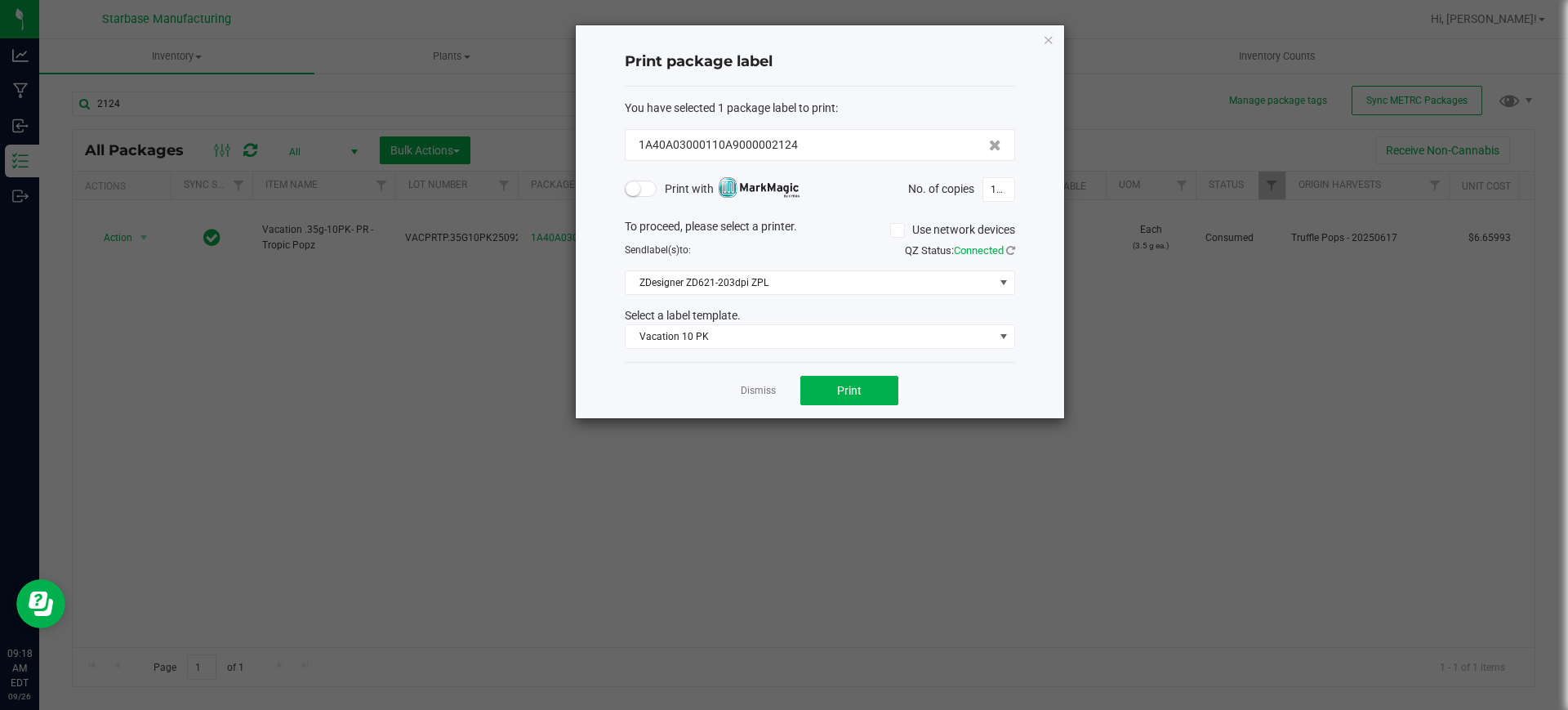
click at [757, 394] on link "Dismiss" at bounding box center [758, 390] width 35 height 14
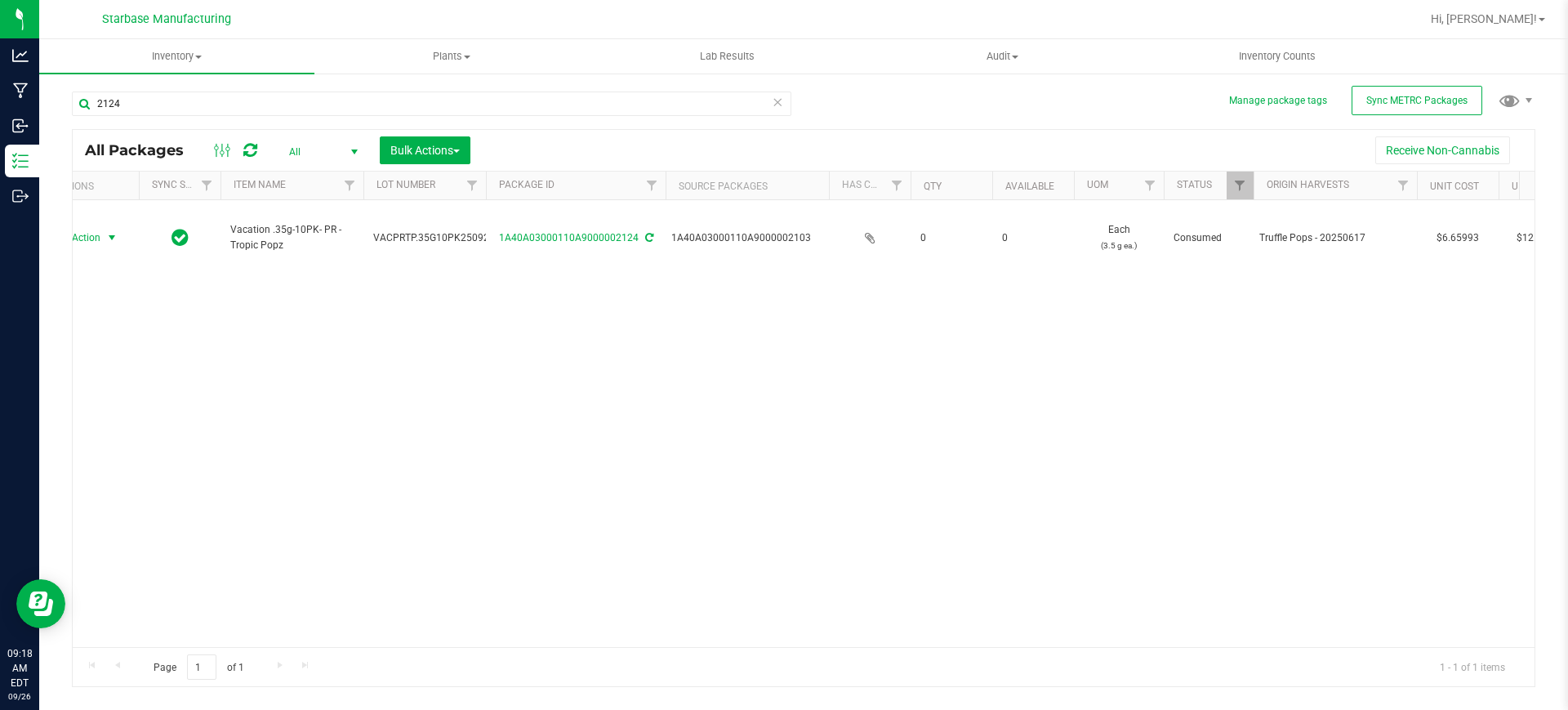
scroll to position [0, 0]
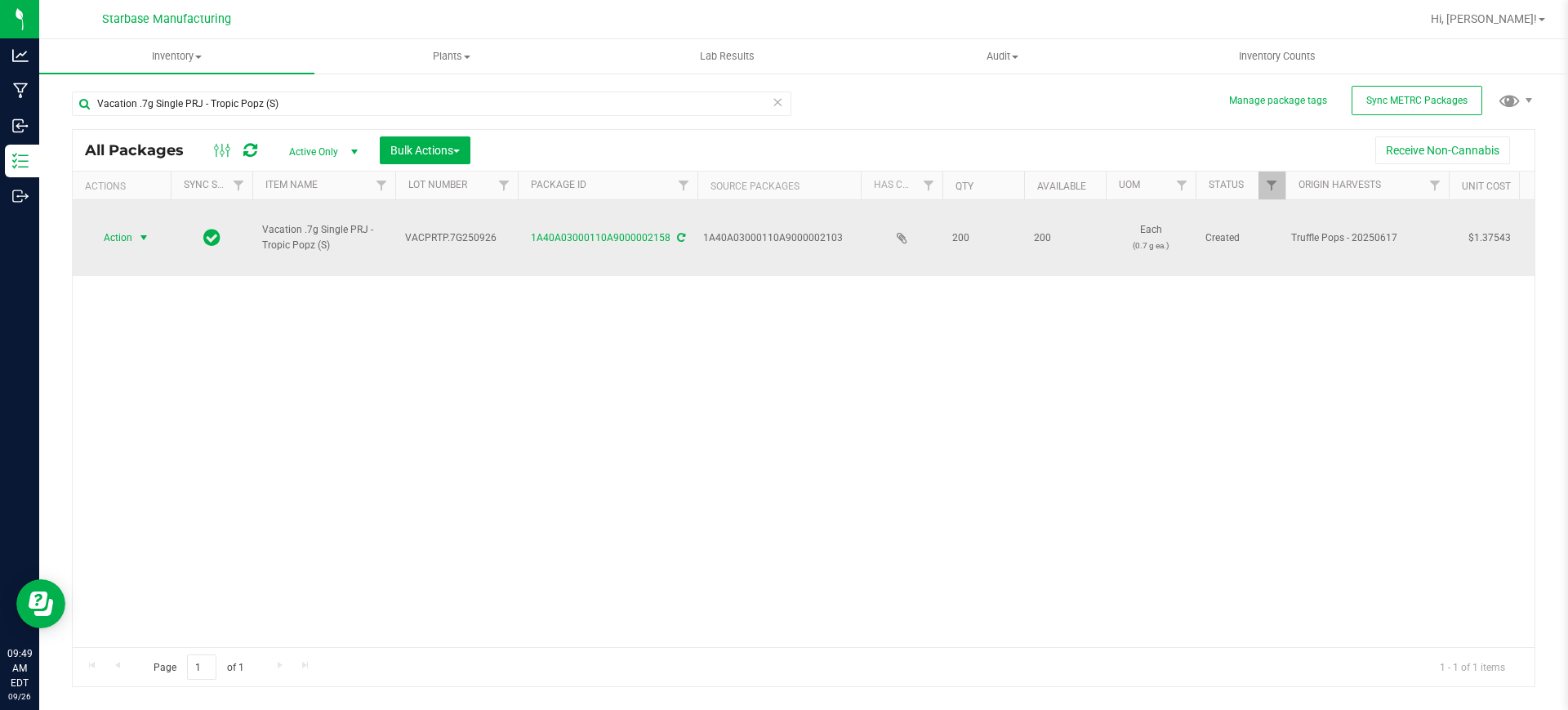
click at [143, 231] on span "select" at bounding box center [143, 237] width 13 height 13
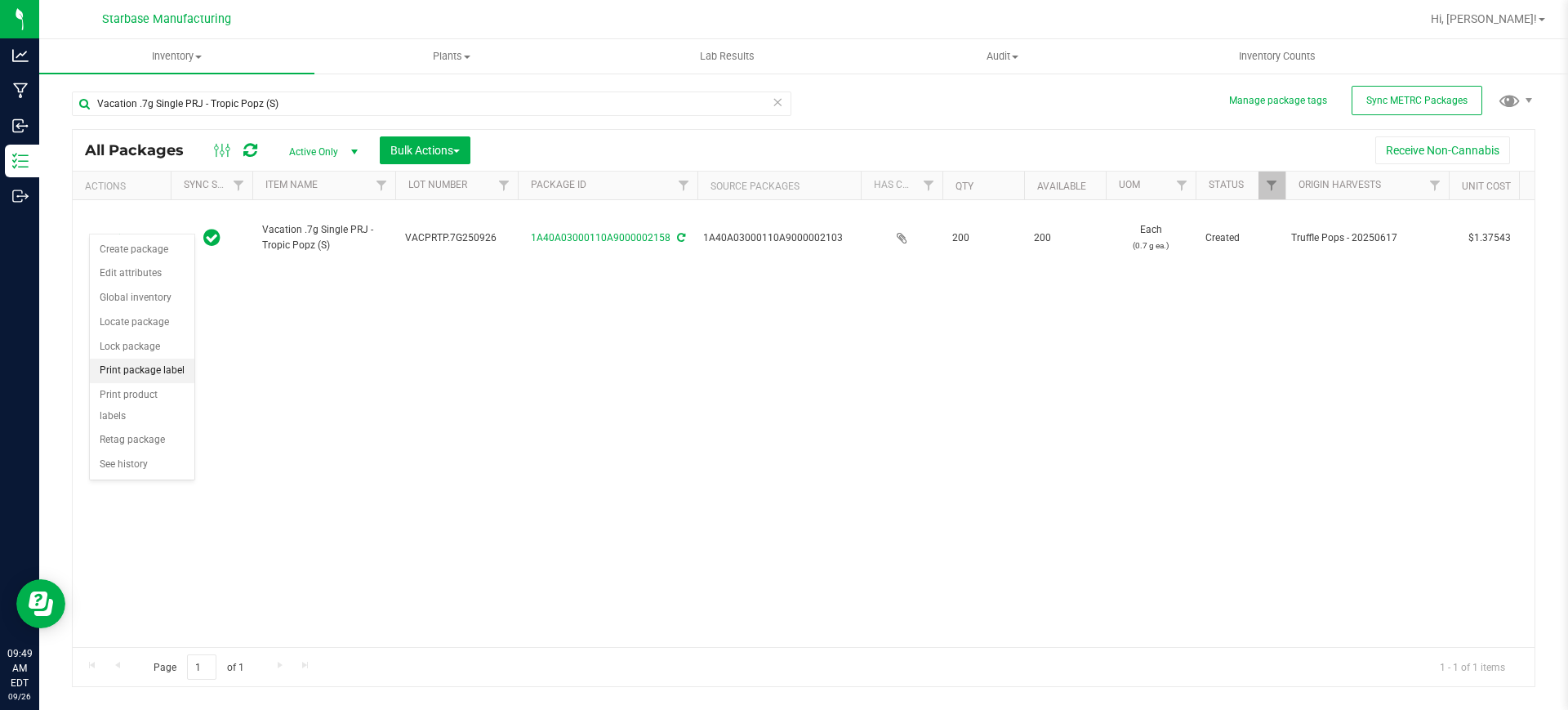
click at [123, 371] on li "Print package label" at bounding box center [142, 371] width 105 height 24
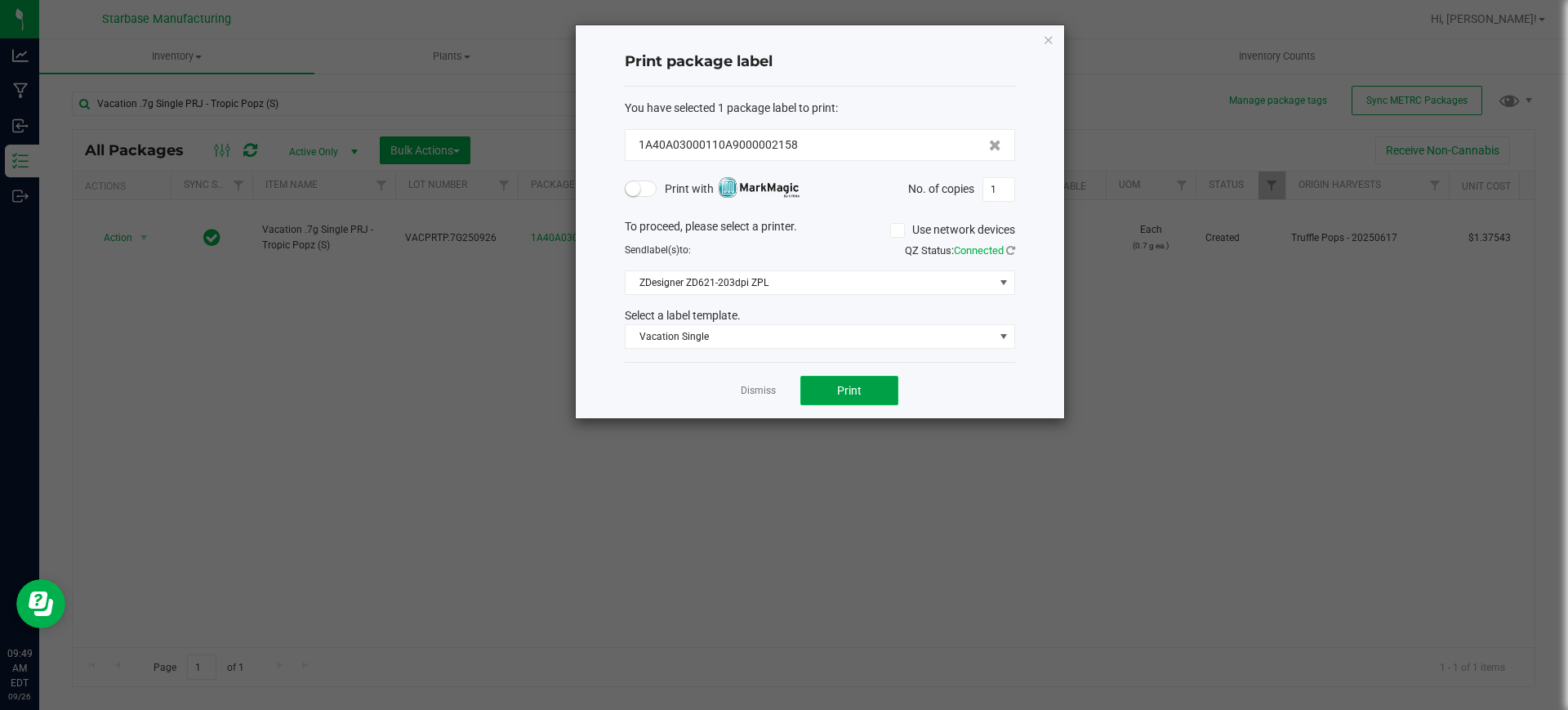
click at [855, 385] on span "Print" at bounding box center [849, 390] width 24 height 13
click at [999, 185] on input "1" at bounding box center [998, 190] width 31 height 23
drag, startPoint x: 999, startPoint y: 185, endPoint x: 1021, endPoint y: 189, distance: 22.4
click at [1002, 185] on input "1" at bounding box center [998, 190] width 31 height 23
type input "200"
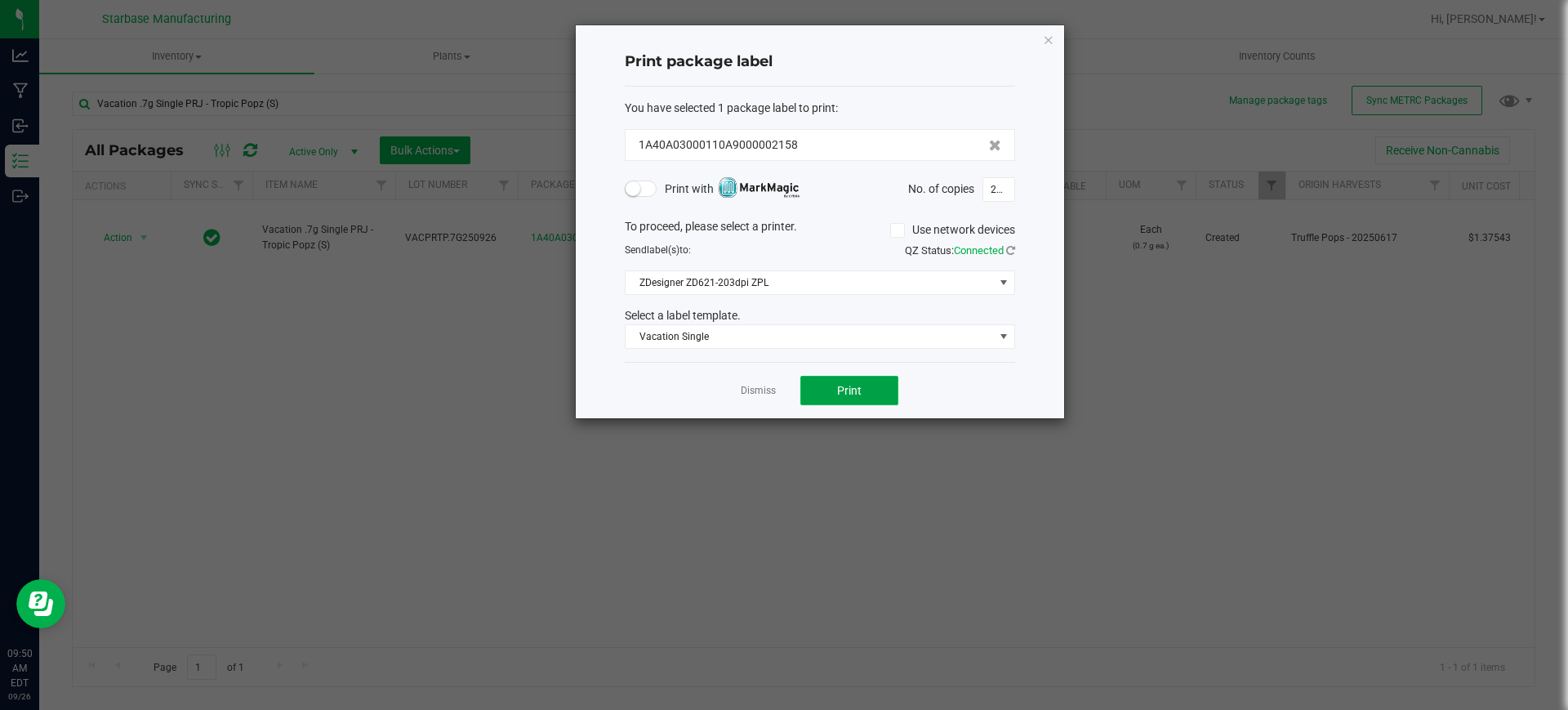
click at [846, 386] on span "Print" at bounding box center [849, 390] width 24 height 13
drag, startPoint x: 728, startPoint y: 390, endPoint x: 795, endPoint y: 389, distance: 67.0
click at [734, 390] on div "Dismiss Print" at bounding box center [819, 390] width 390 height 56
drag, startPoint x: 795, startPoint y: 389, endPoint x: 773, endPoint y: 391, distance: 22.1
click at [796, 389] on div "Dismiss Print" at bounding box center [819, 390] width 390 height 56
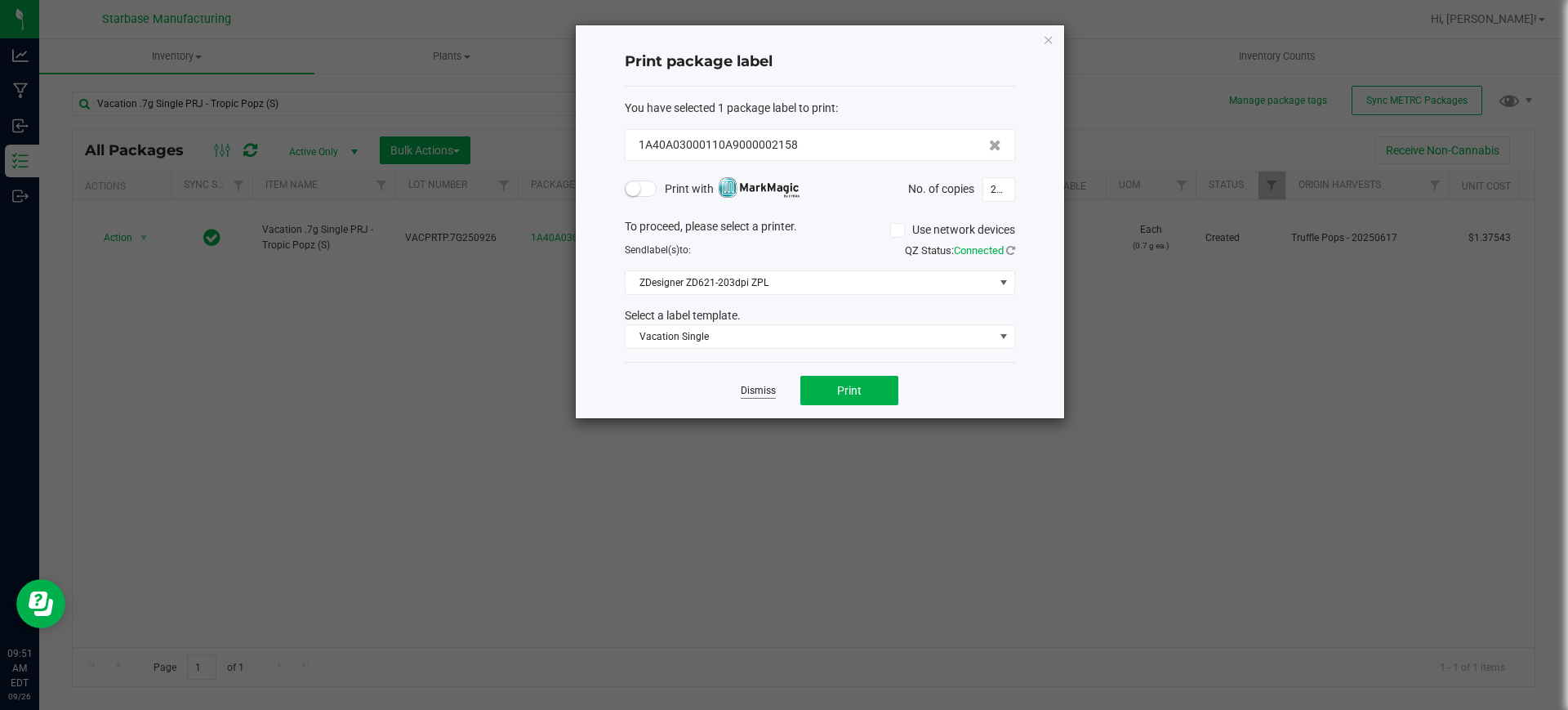
click at [766, 393] on link "Dismiss" at bounding box center [758, 390] width 35 height 14
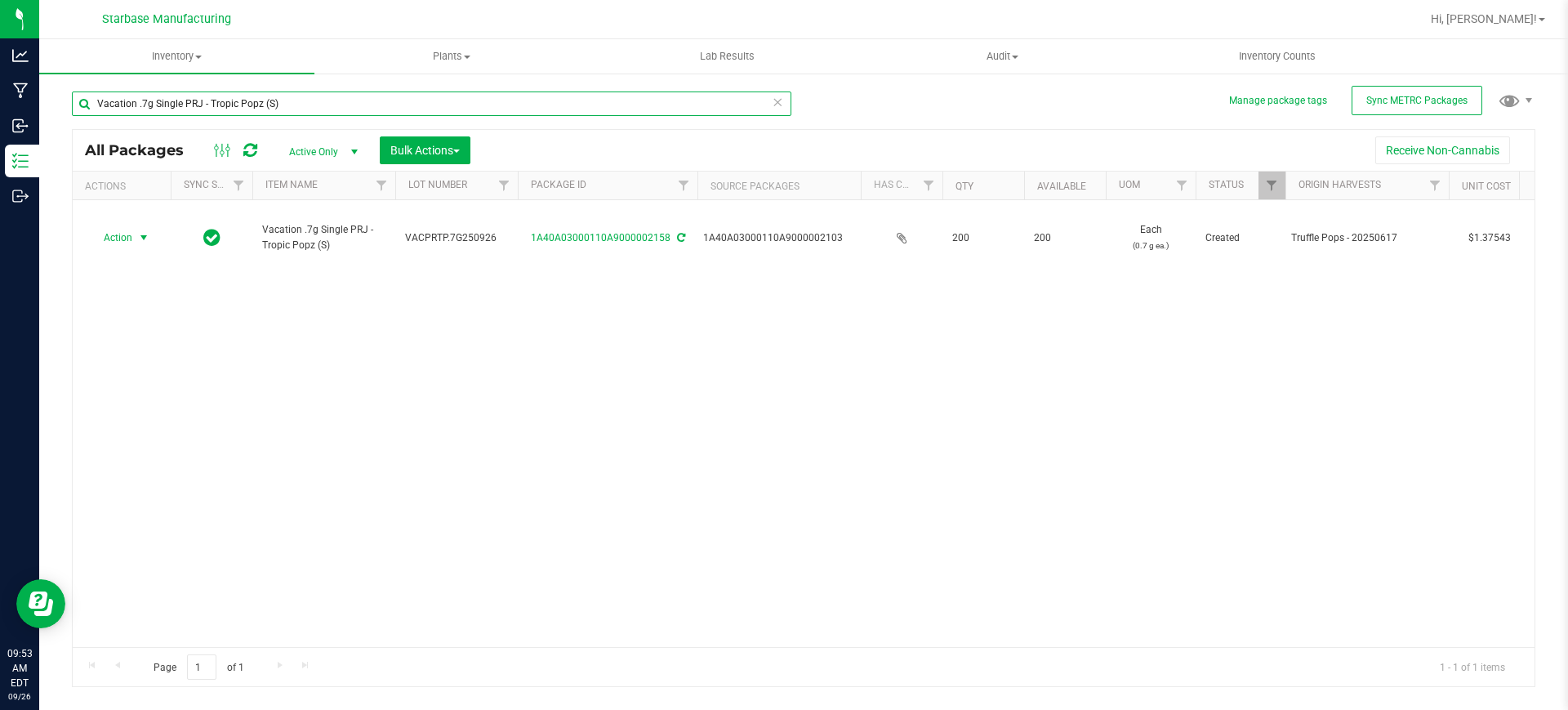
click at [328, 98] on input "Vacation .7g Single PRJ - Tropic Popz (S)" at bounding box center [431, 104] width 719 height 24
click at [334, 98] on input "Vacation .7g Single PRJ - Tropic Popz (S)" at bounding box center [431, 104] width 719 height 24
type input "snake mountain"
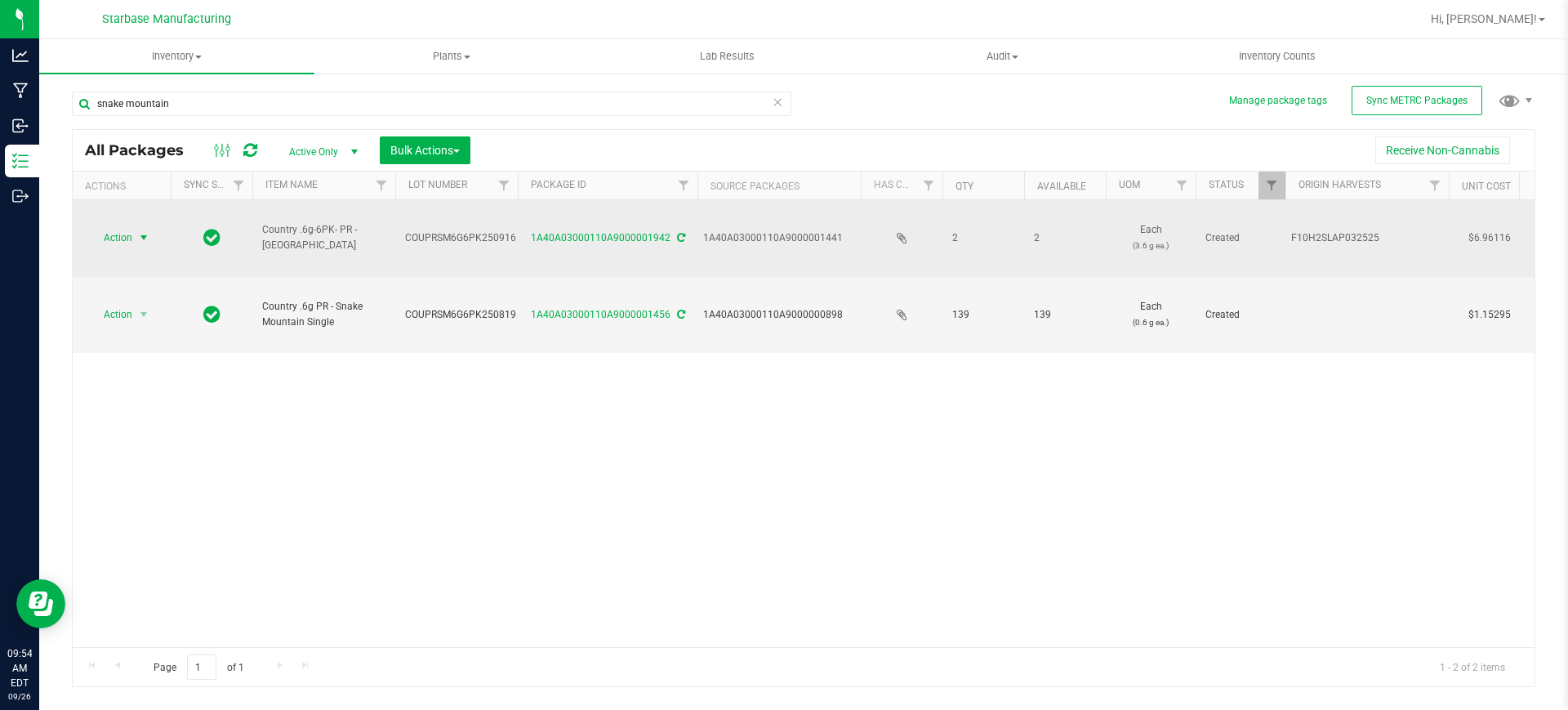
click at [125, 226] on span "Action" at bounding box center [111, 237] width 44 height 23
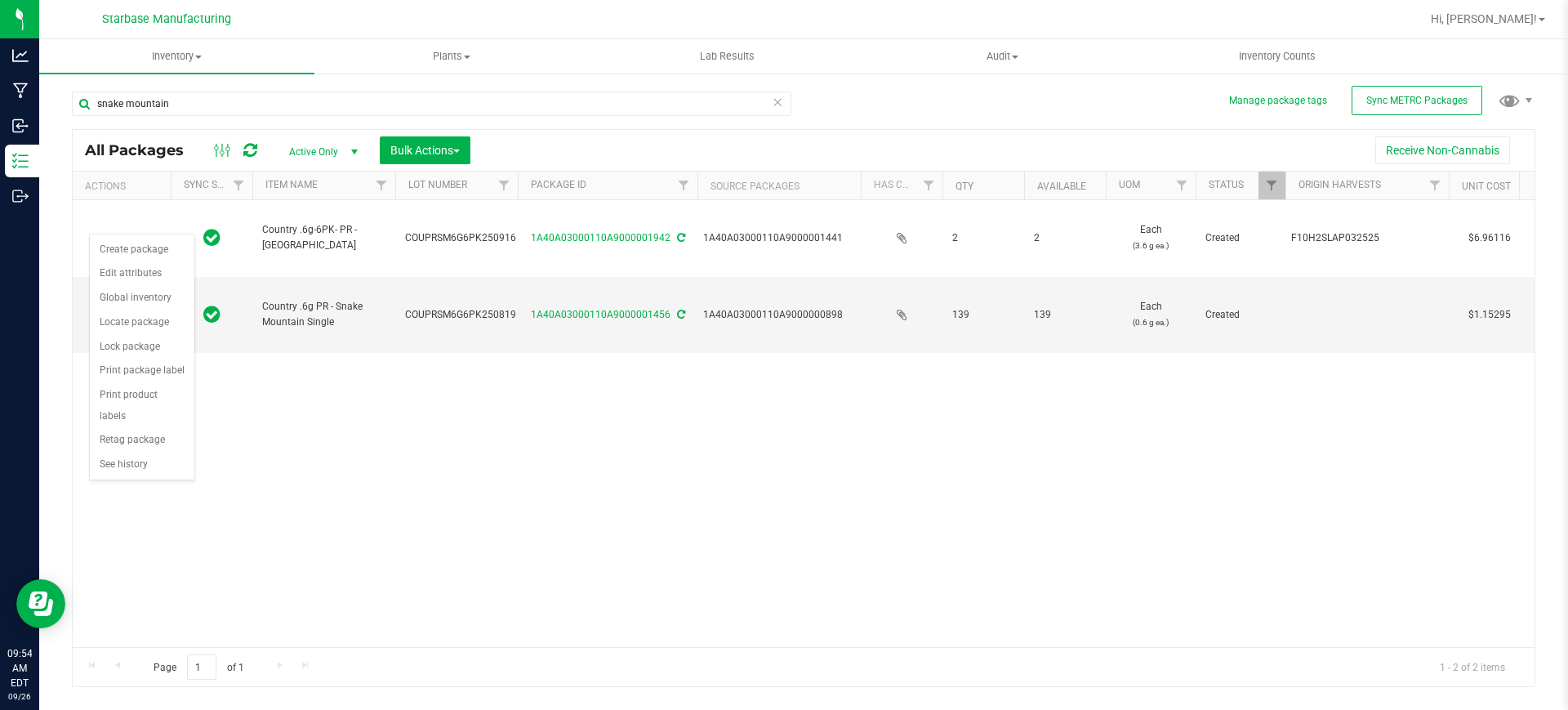
click at [546, 379] on div "Action Action Create package Edit attributes Global inventory Locate package Lo…" at bounding box center [803, 423] width 1462 height 447
click at [323, 157] on span "Active Only" at bounding box center [320, 152] width 90 height 23
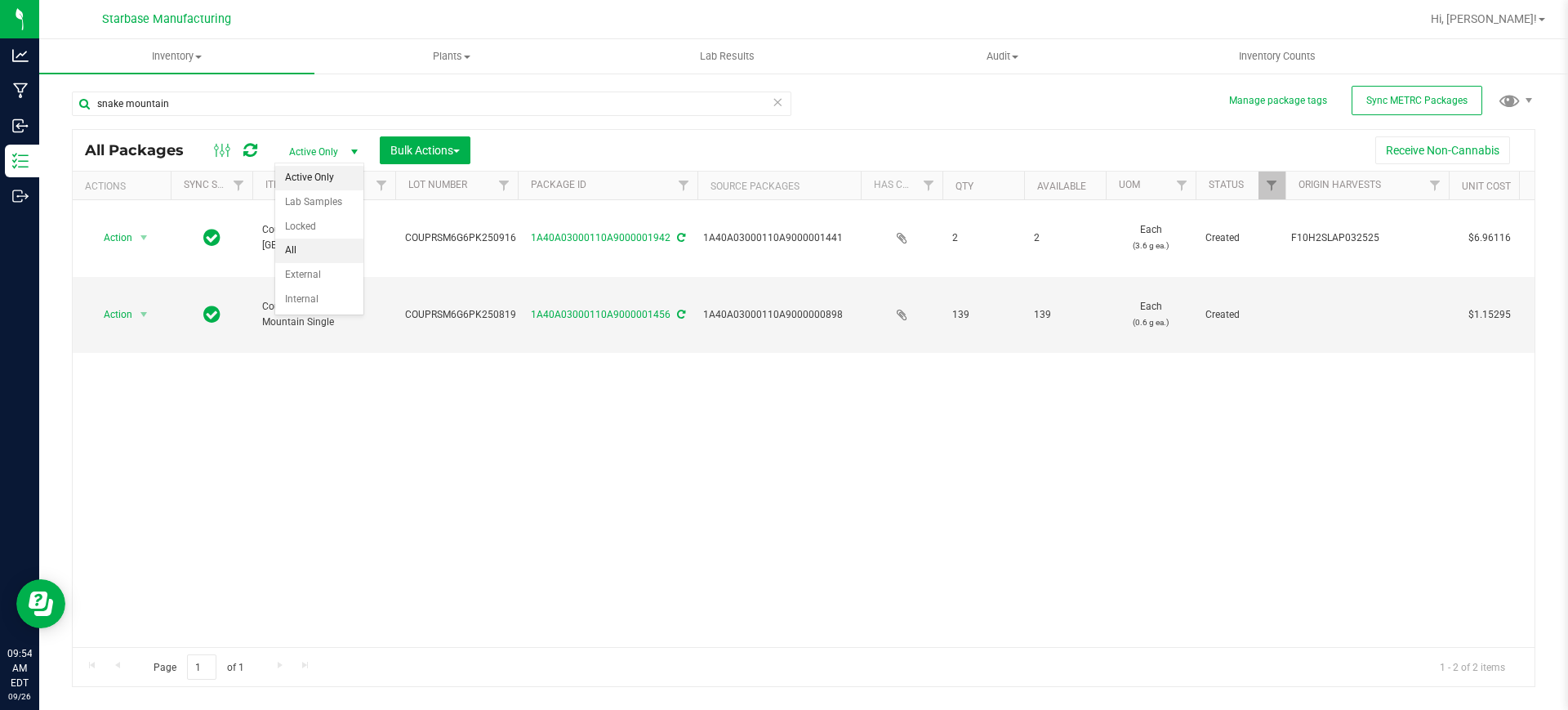
click at [318, 243] on li "All" at bounding box center [319, 250] width 88 height 24
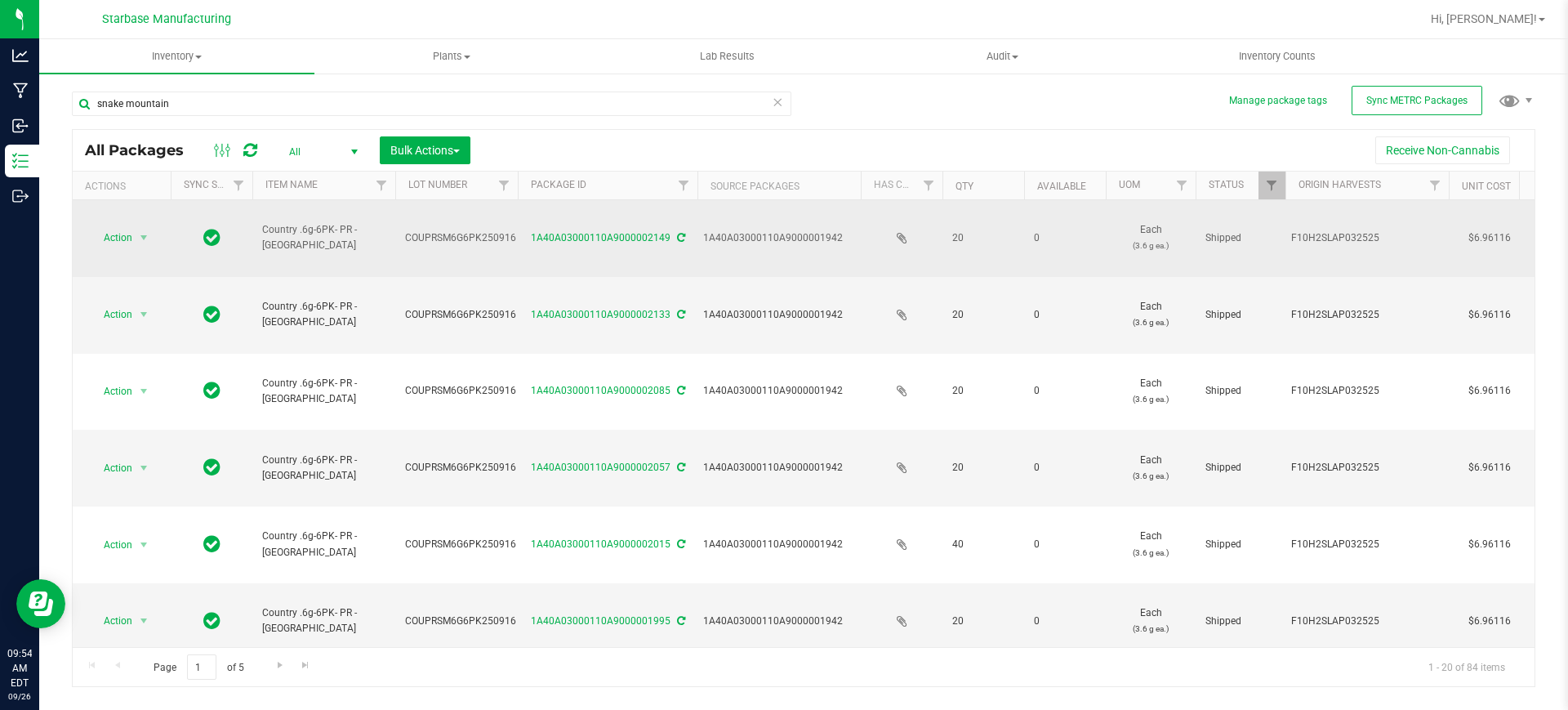
click at [461, 230] on span "COUPRSM6G6PK250916" at bounding box center [461, 238] width 111 height 16
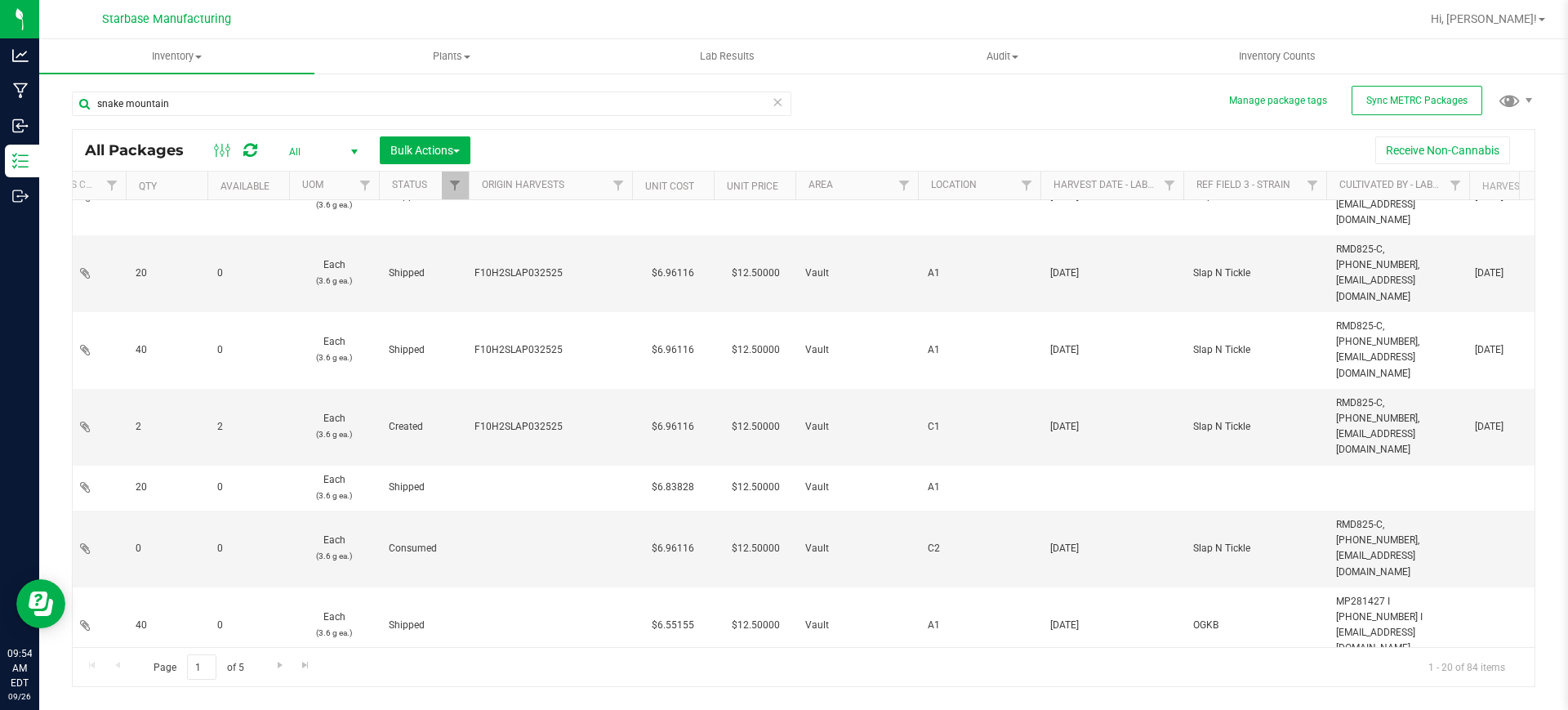
scroll to position [0, 816]
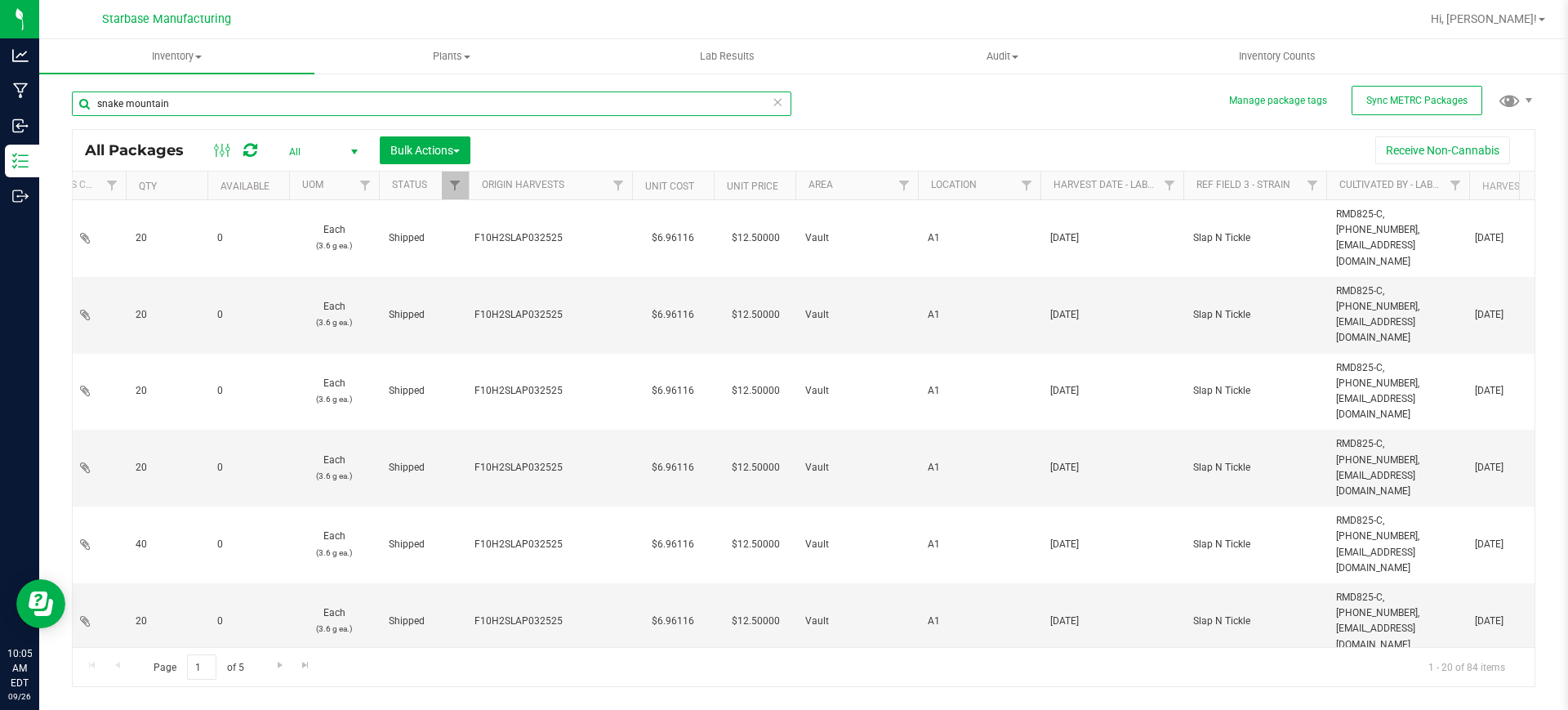
click at [208, 99] on input "snake mountain" at bounding box center [431, 104] width 719 height 24
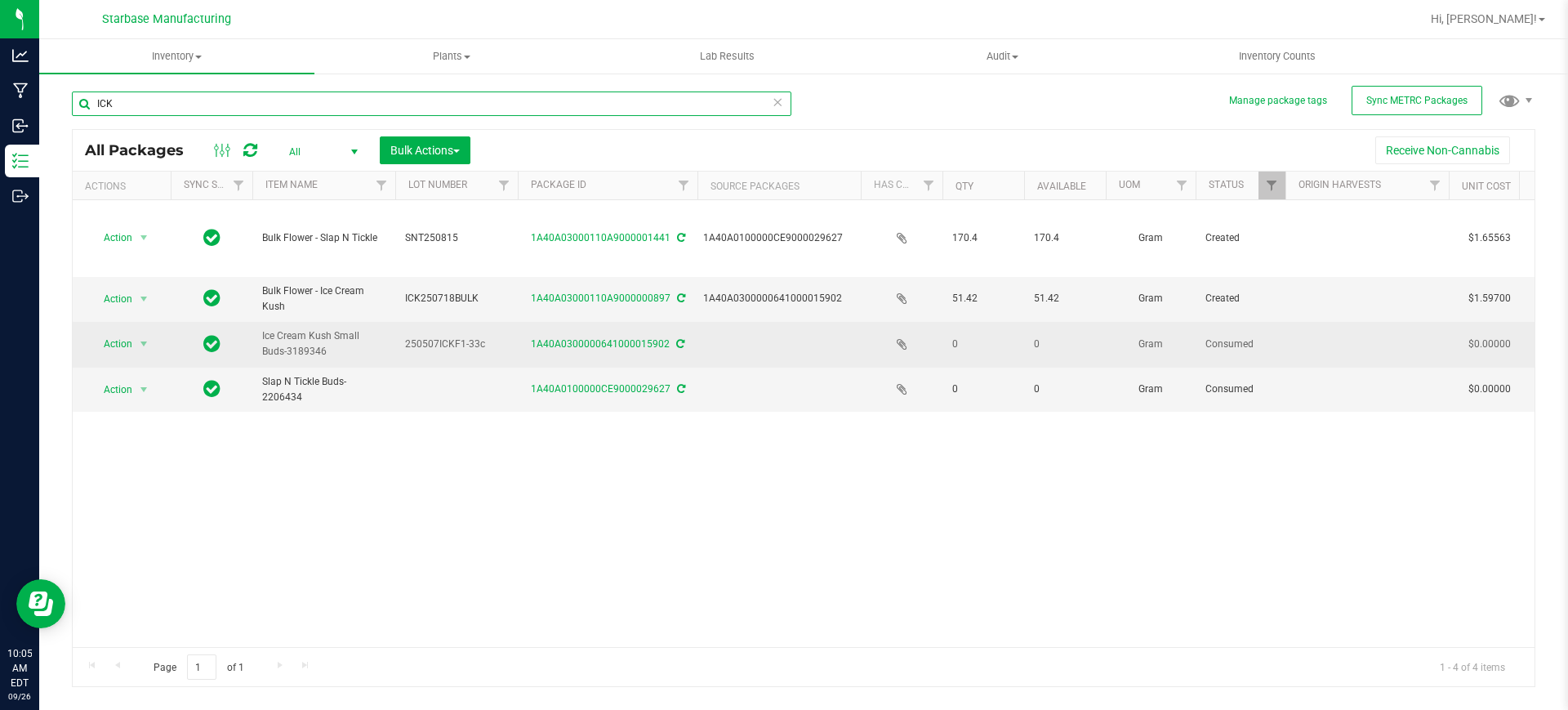
type input "ICK"
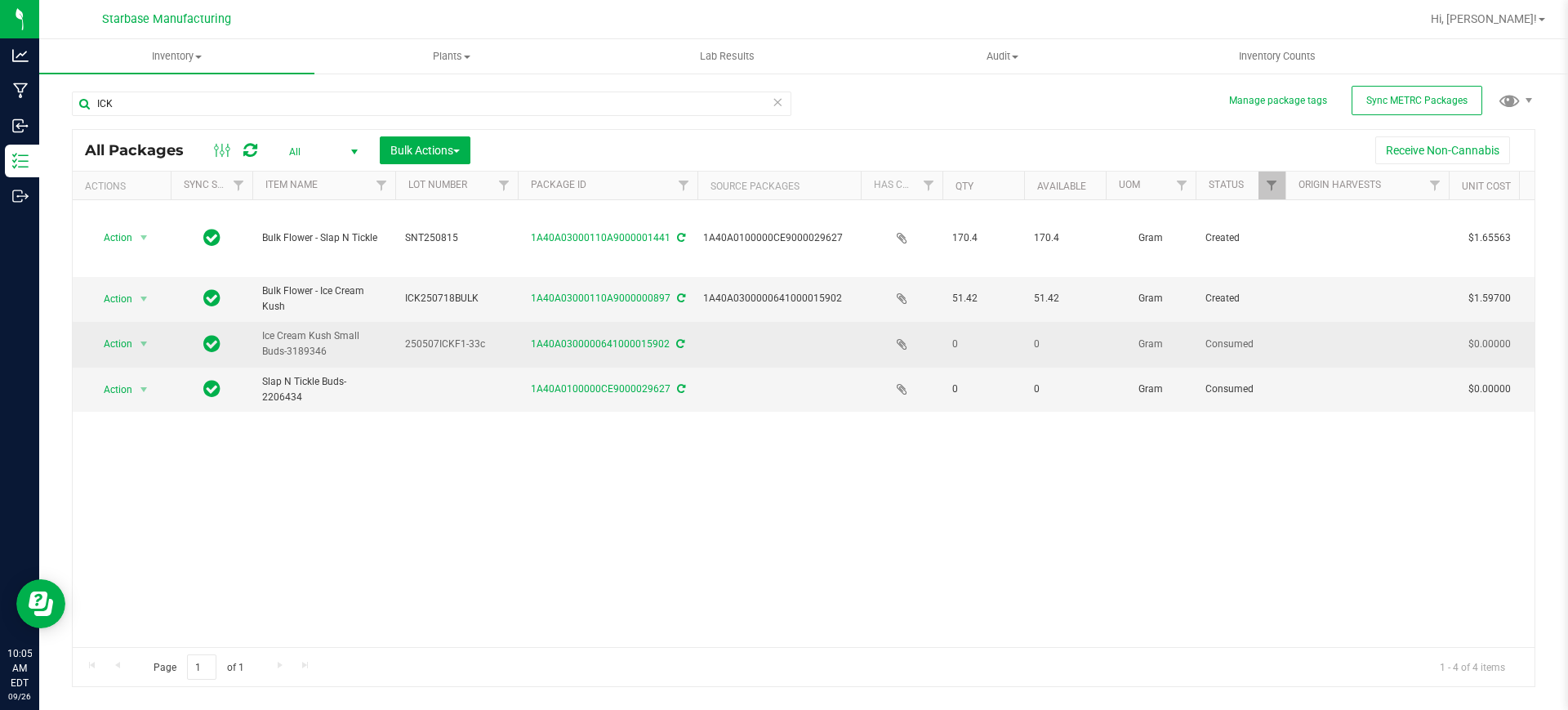
click at [415, 337] on span "250507ICKF1-33c" at bounding box center [456, 345] width 103 height 16
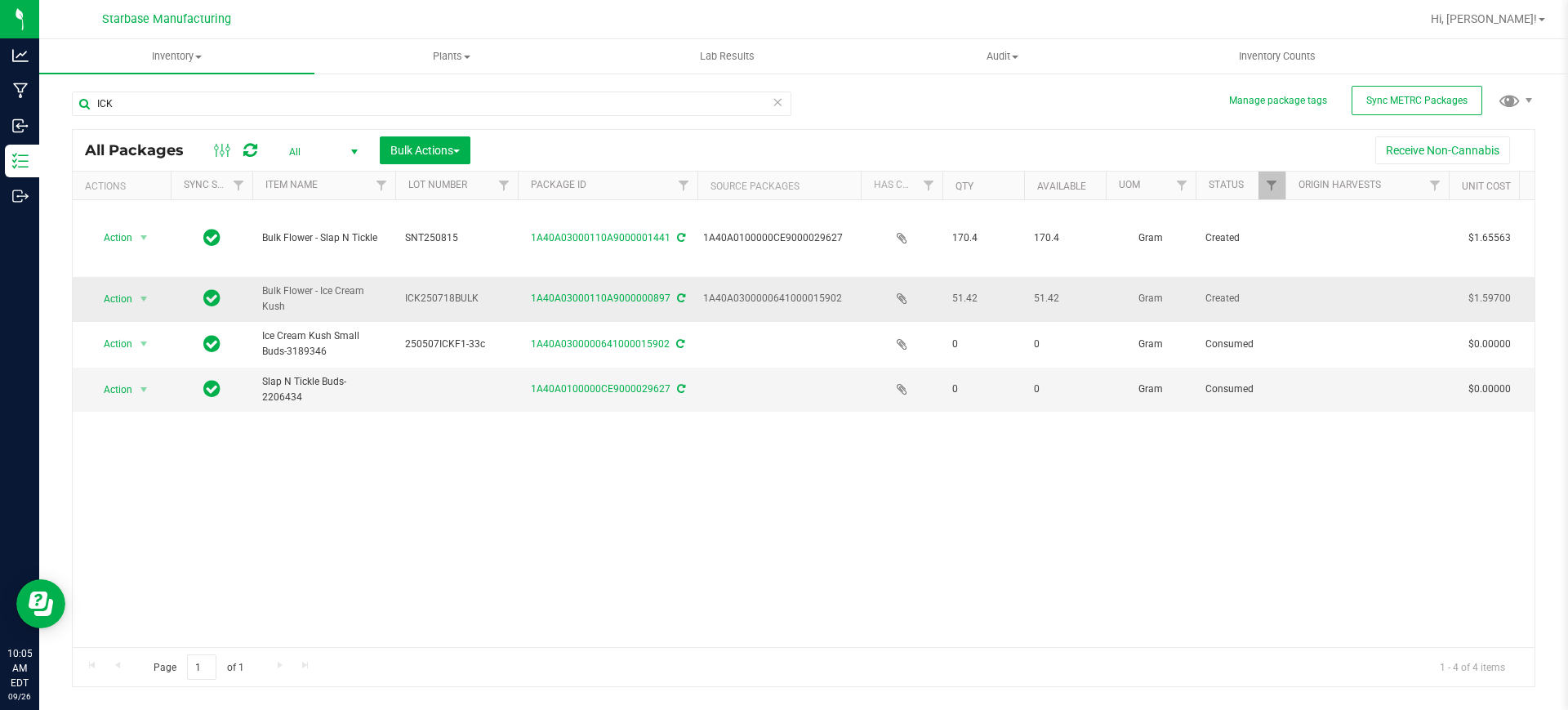
click at [357, 283] on span "Bulk Flower - Ice Cream Kush" at bounding box center [324, 299] width 123 height 31
drag, startPoint x: 950, startPoint y: 462, endPoint x: 1049, endPoint y: 553, distance: 134.5
click at [950, 462] on div "Action Action Create package Edit attributes Global inventory Locate package Lo…" at bounding box center [803, 423] width 1462 height 447
click at [101, 287] on span "Action" at bounding box center [111, 299] width 44 height 23
click at [139, 292] on li "Create package" at bounding box center [142, 298] width 105 height 24
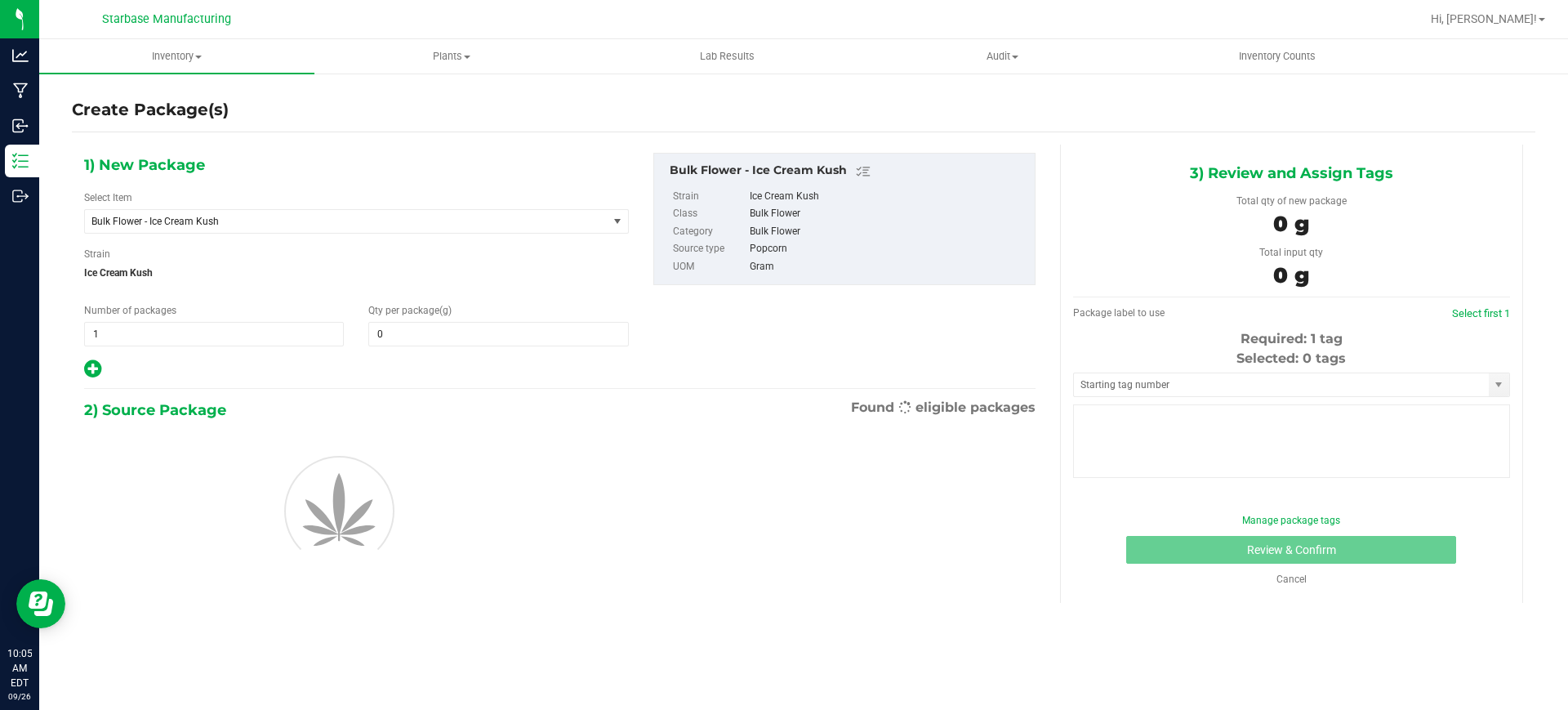
type input "0.0000"
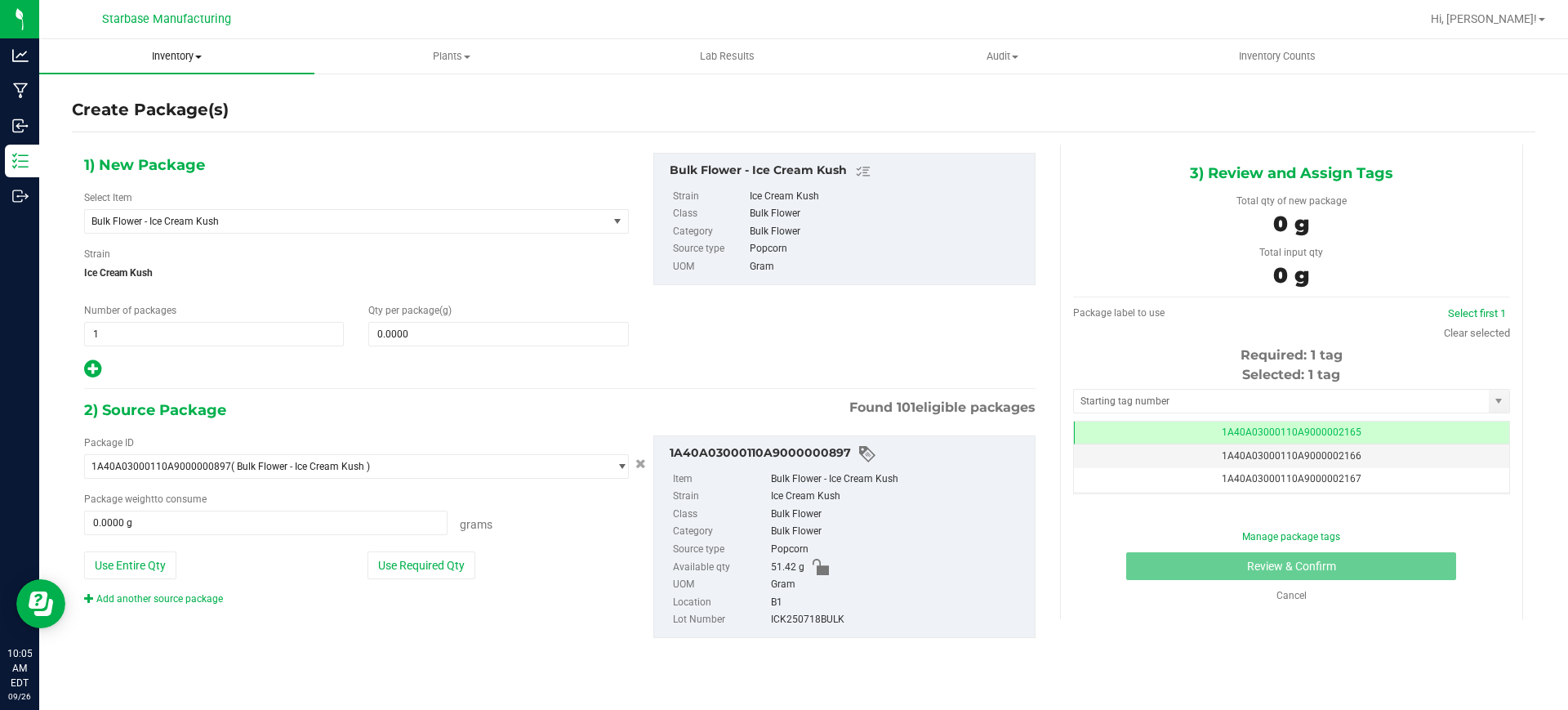
click at [184, 54] on span "Inventory" at bounding box center [177, 56] width 275 height 15
click at [145, 191] on span "From bill of materials" at bounding box center [113, 197] width 148 height 14
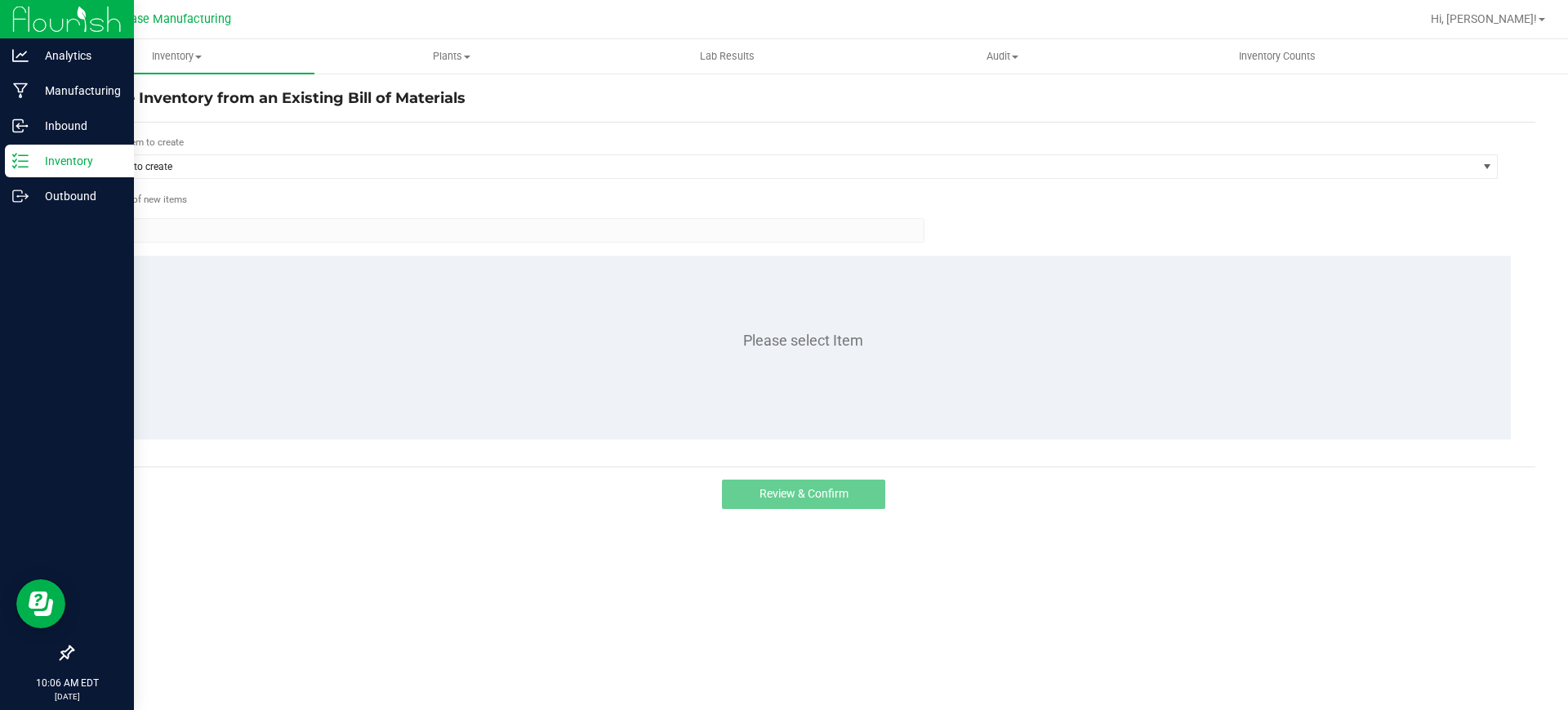
drag, startPoint x: 19, startPoint y: 163, endPoint x: 28, endPoint y: 165, distance: 9.2
click at [22, 162] on icon at bounding box center [20, 160] width 16 height 16
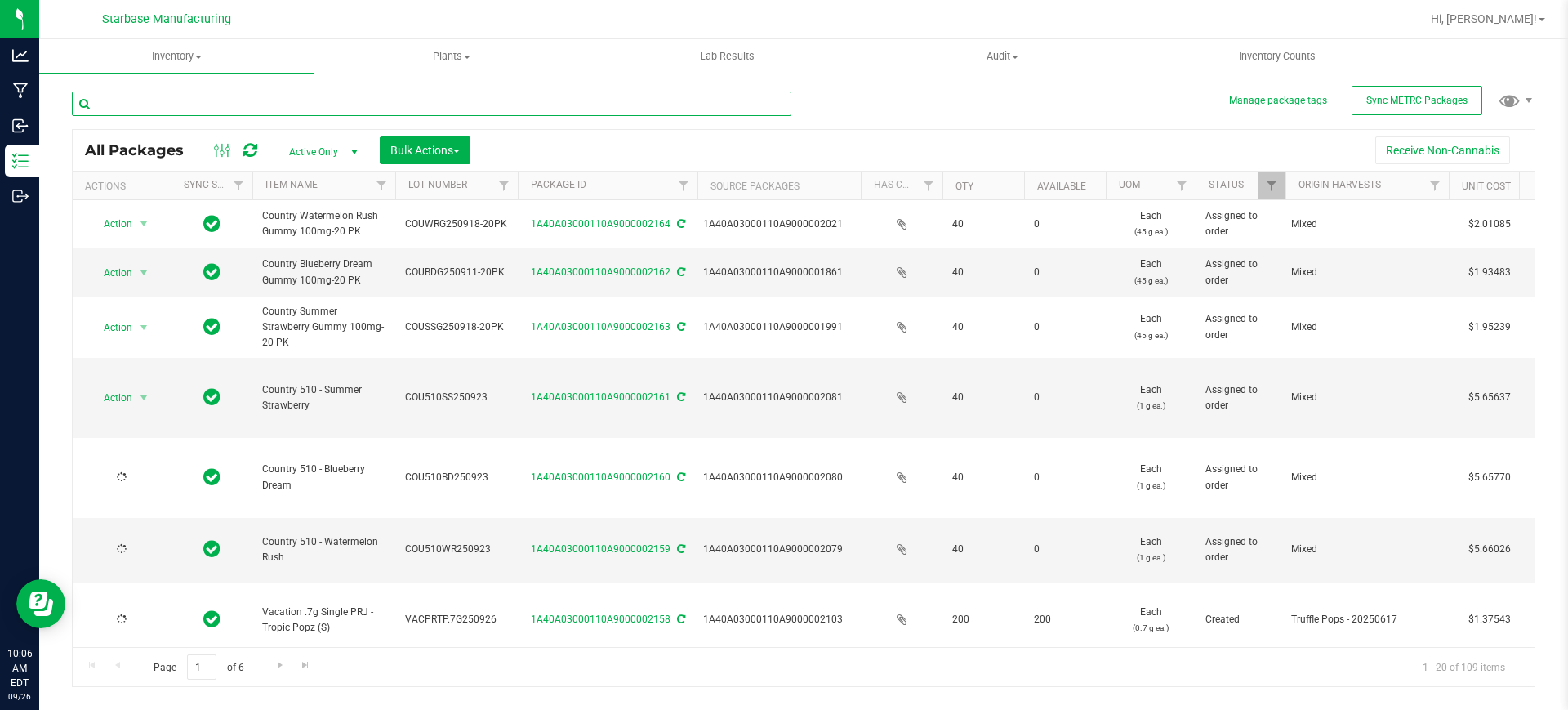
click at [247, 102] on input "text" at bounding box center [431, 104] width 719 height 24
type input "2025-09-10"
type input "2026-09-16"
type input "2025-09-11"
type input "2026-09-09"
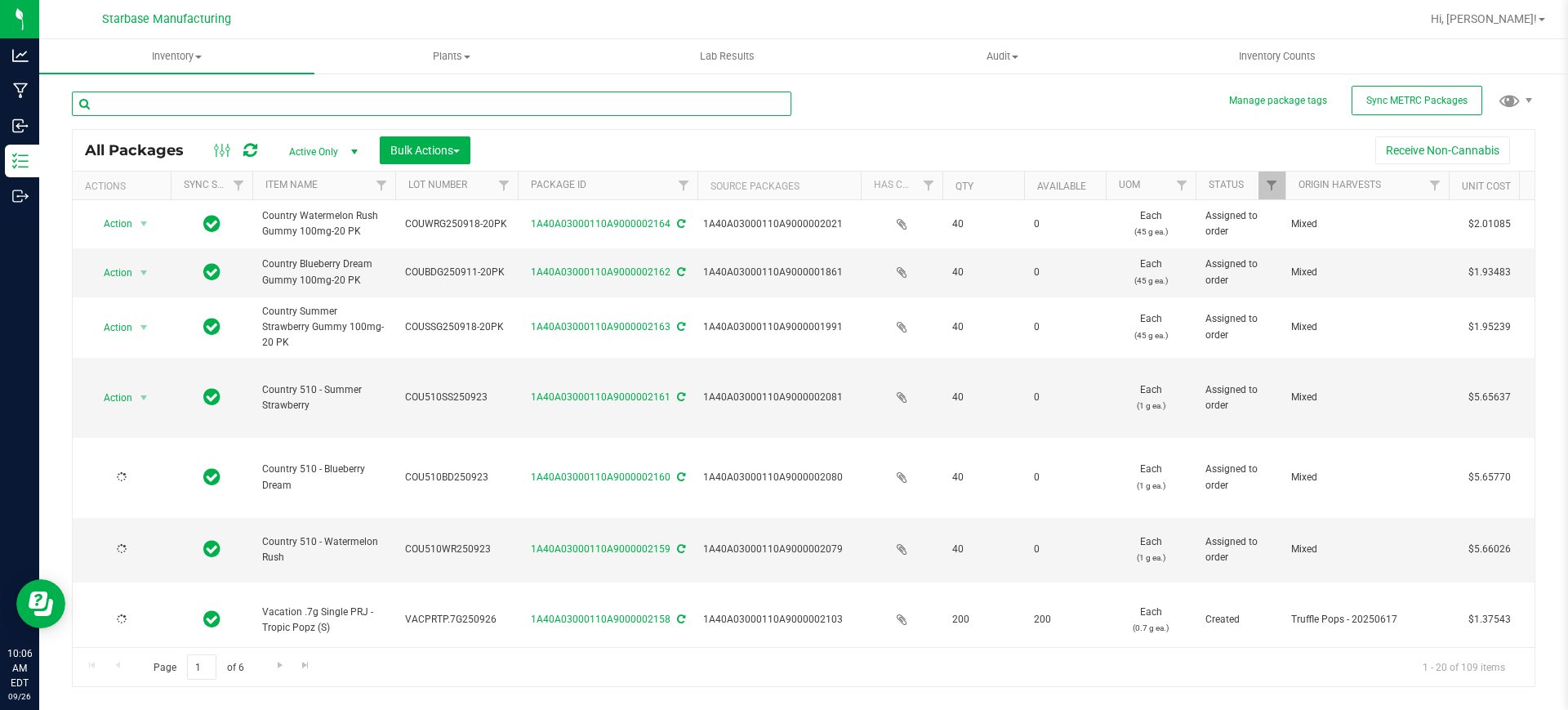
type input "2025-09-09"
type input "2026-09-16"
type input "[DATE]"
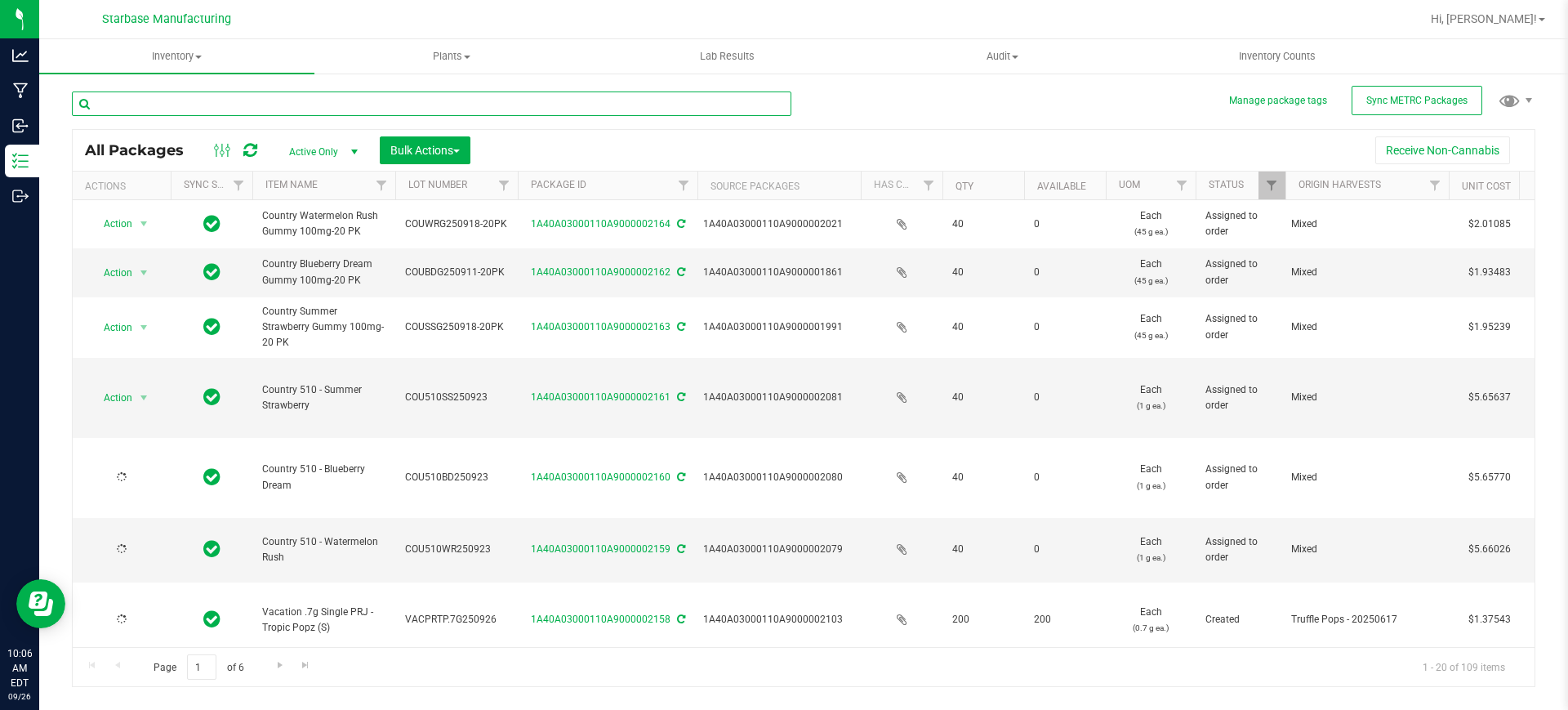
type input "[DATE]"
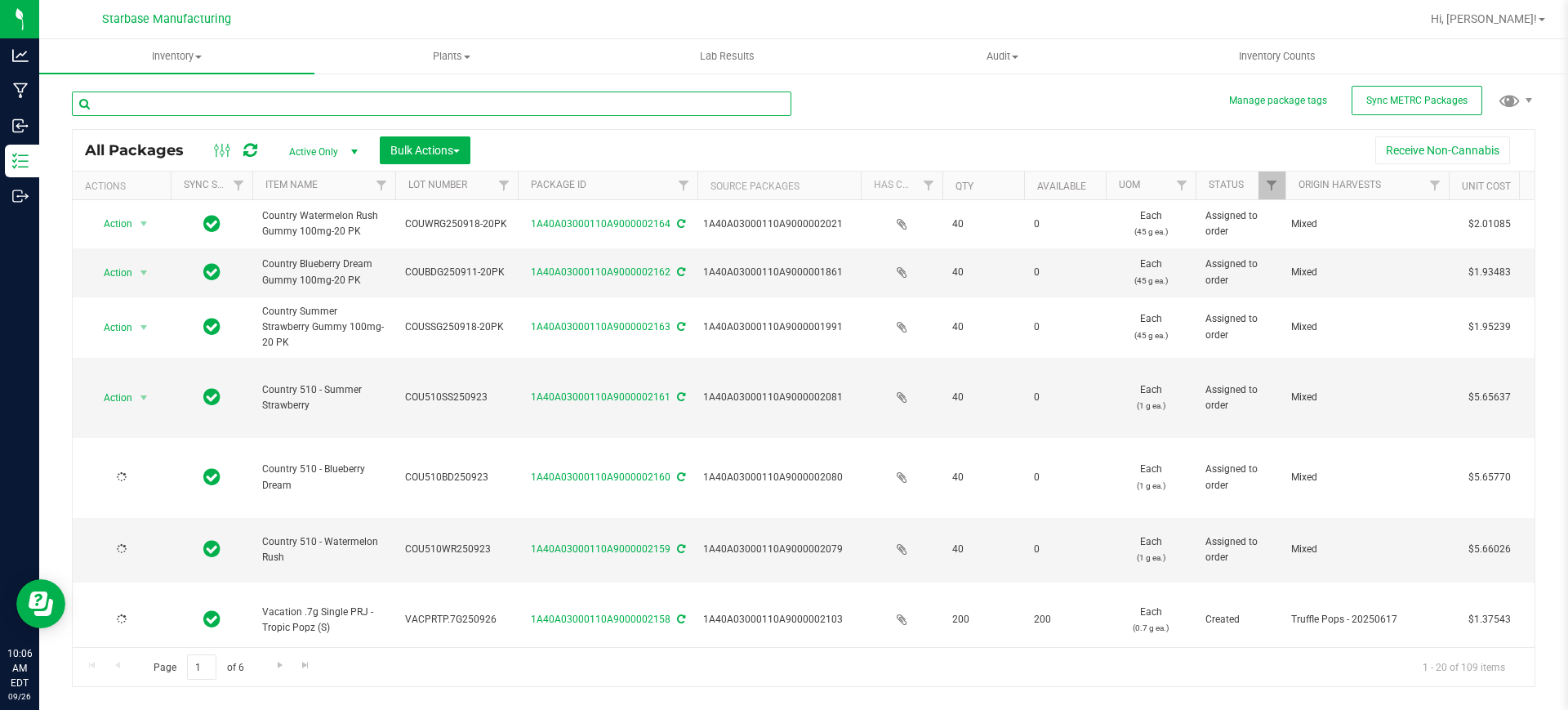
type input "[DATE]"
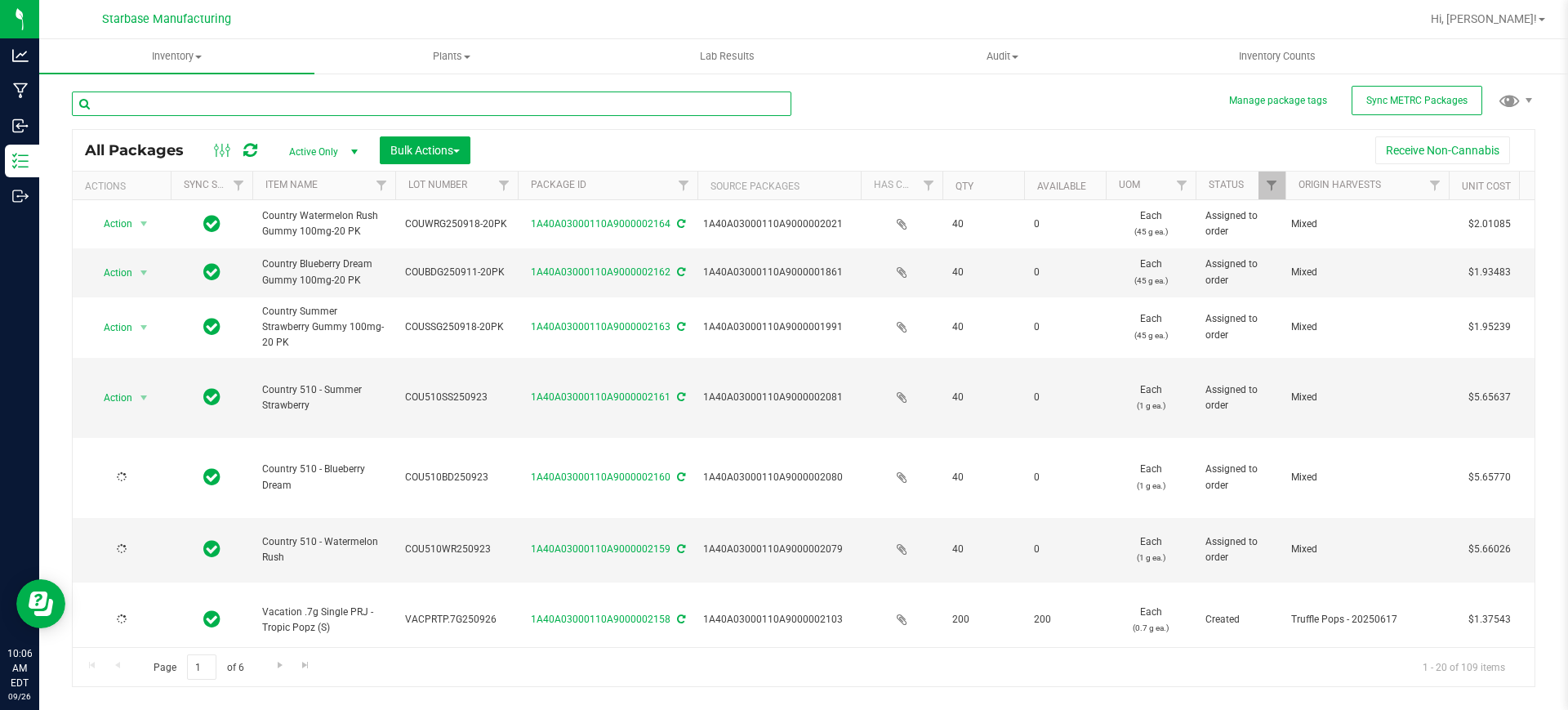
type input "[DATE]"
type input "ice cream"
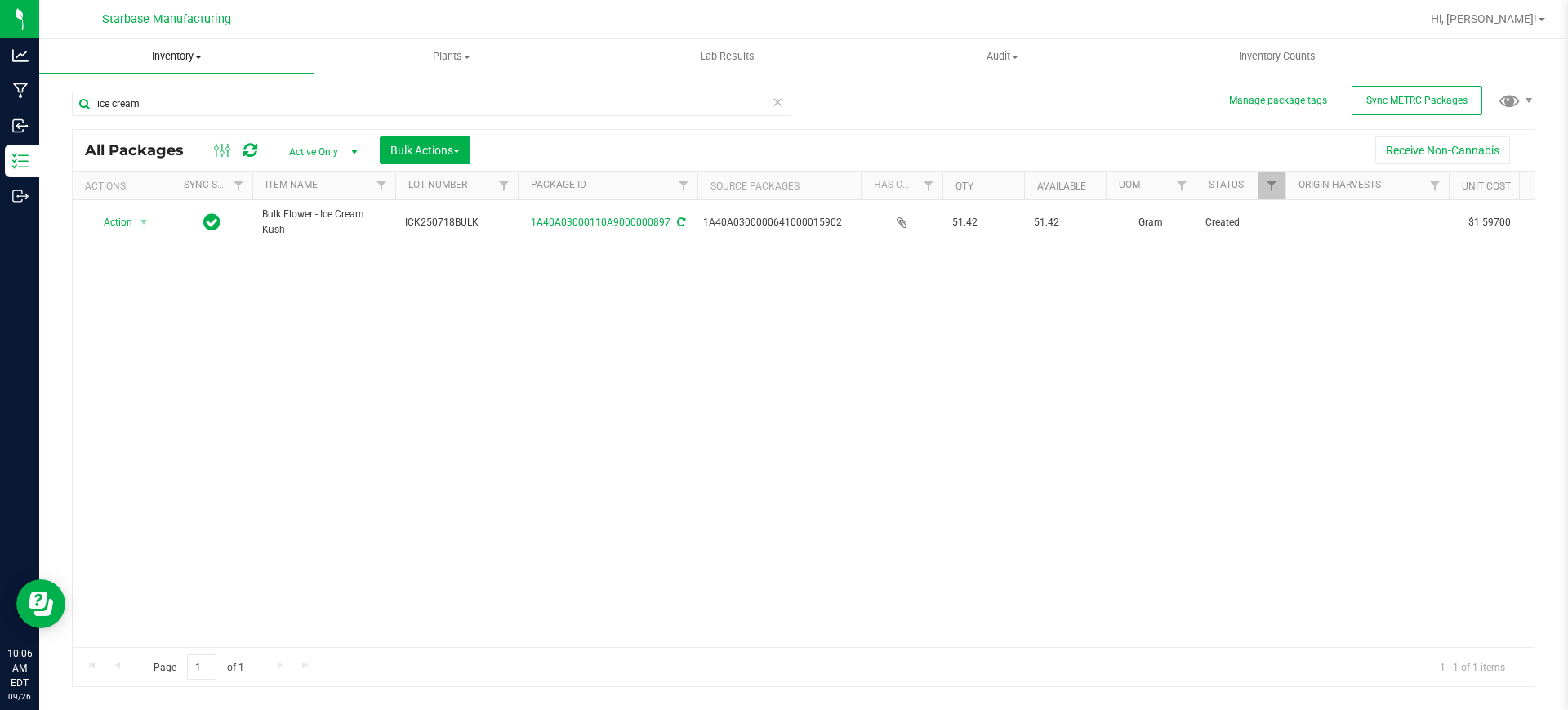
click at [182, 62] on span "Inventory" at bounding box center [177, 56] width 275 height 15
click at [165, 192] on span "From bill of materials" at bounding box center [113, 197] width 148 height 14
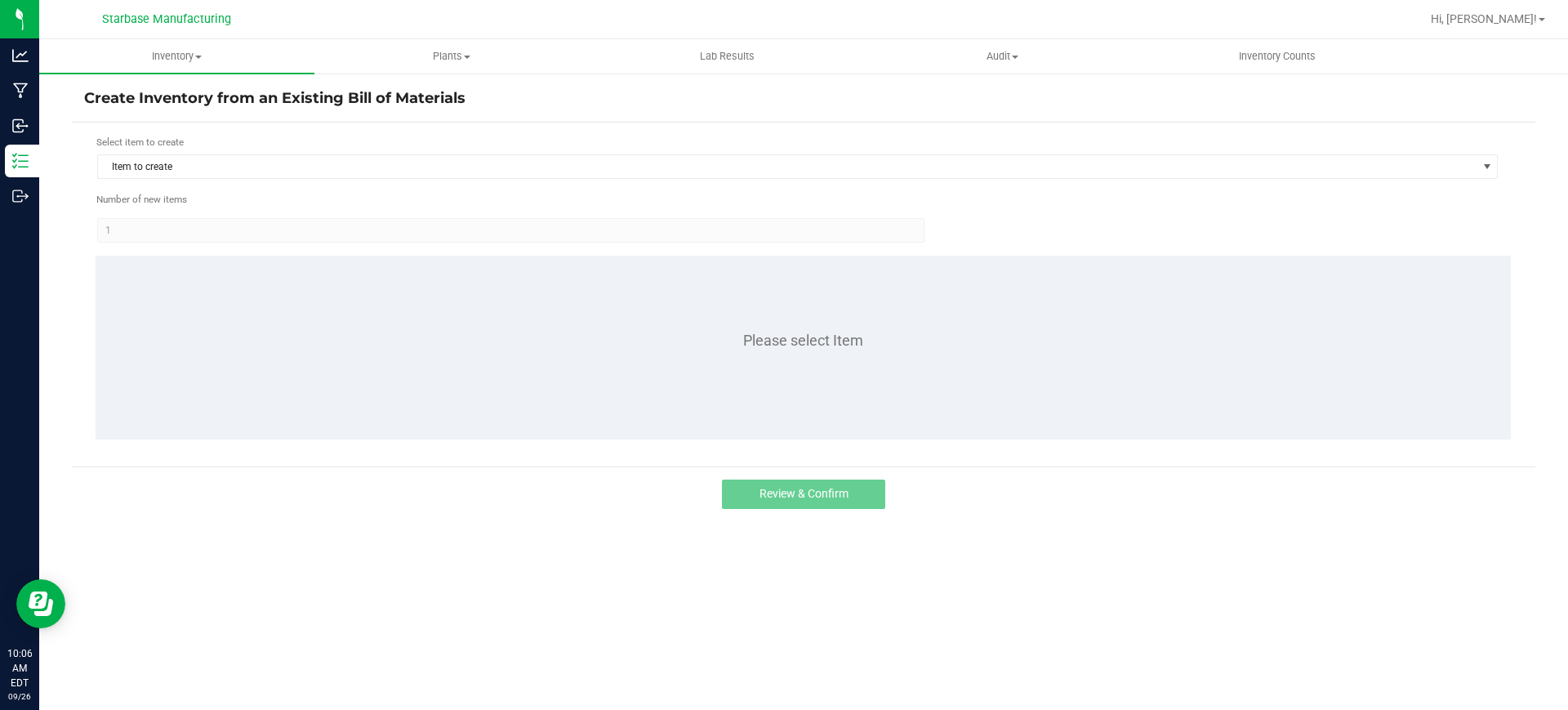
click at [350, 151] on div "Select item to create Item to create" at bounding box center [797, 158] width 1402 height 45
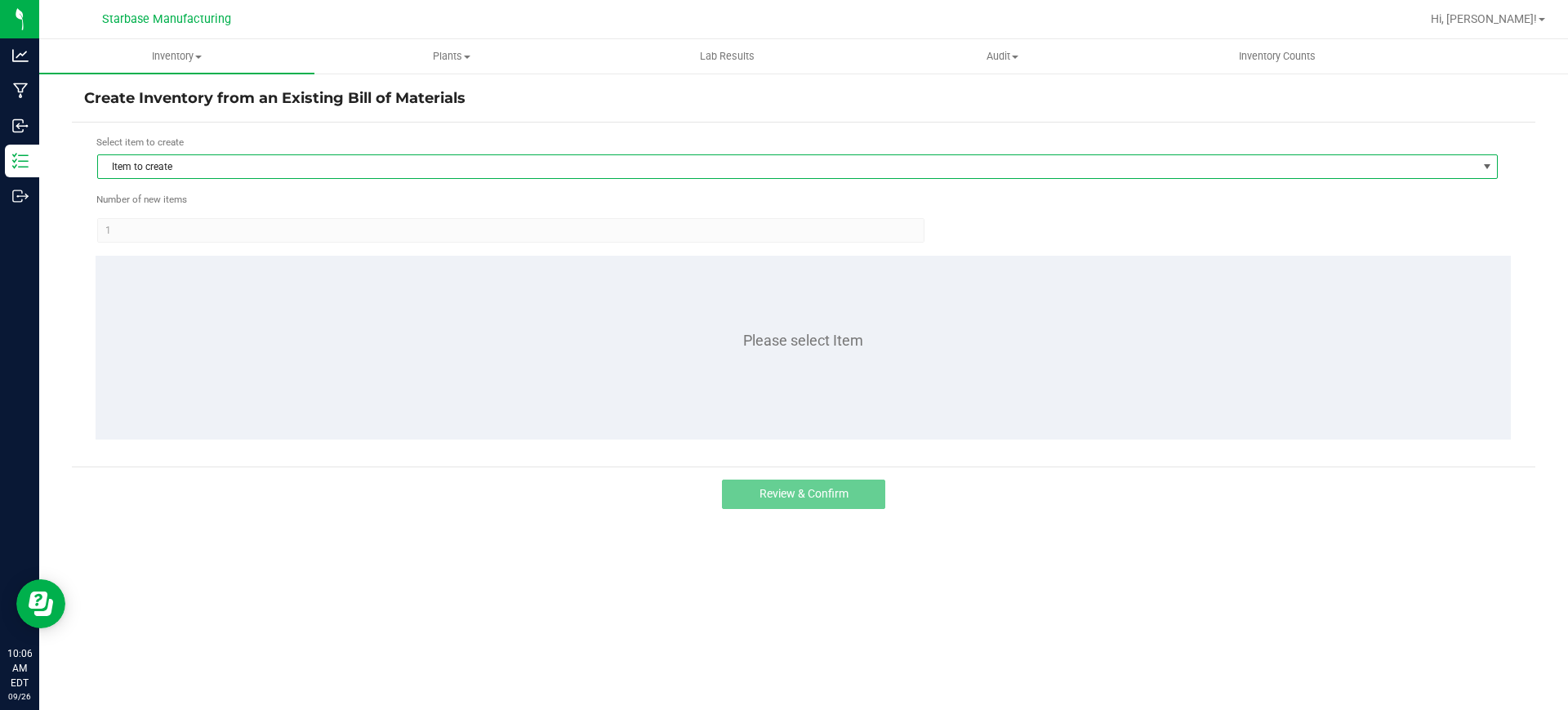
click at [351, 166] on span "Item to create" at bounding box center [787, 166] width 1378 height 23
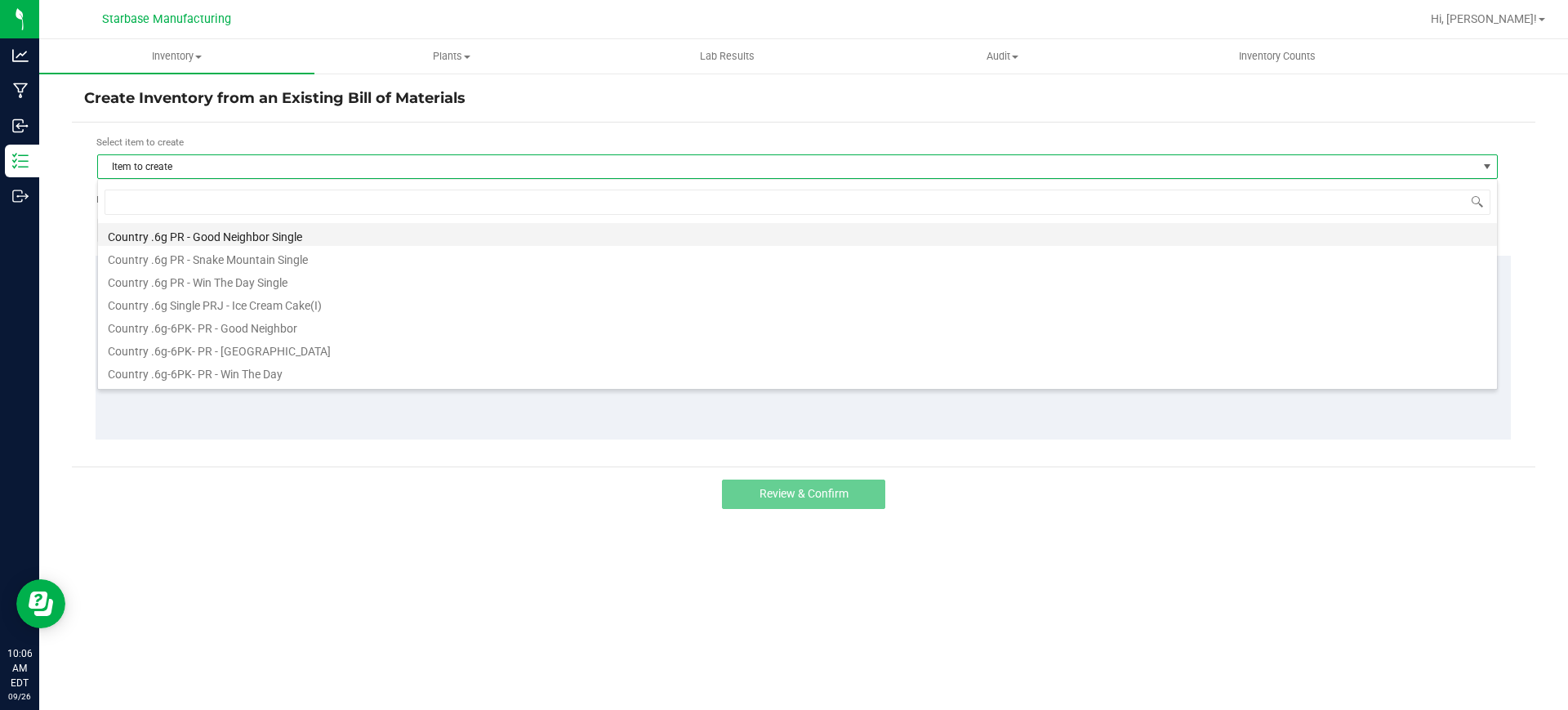
click at [338, 240] on li "Country .6g PR - Good Neighbor Single" at bounding box center [797, 234] width 1398 height 23
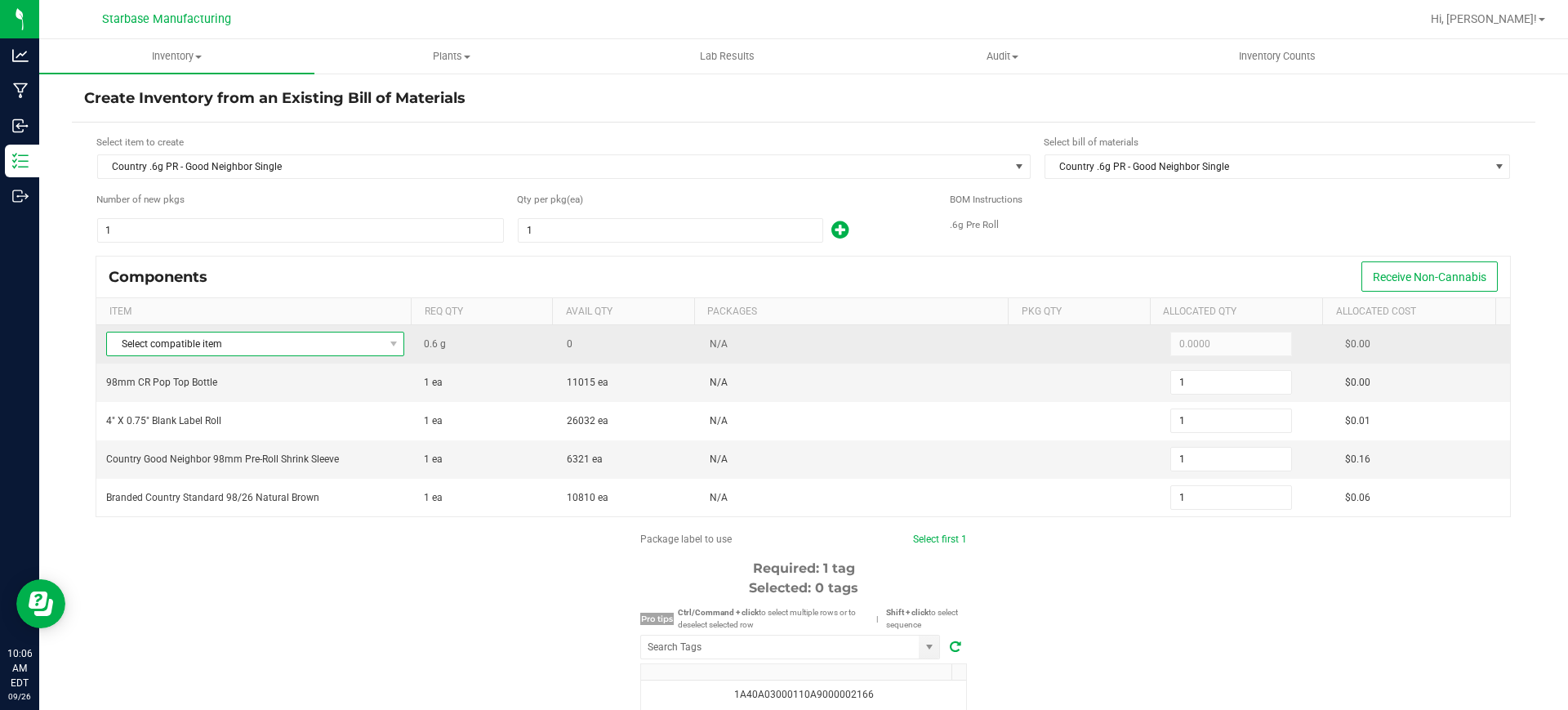
click at [333, 337] on span "Select compatible item" at bounding box center [245, 344] width 276 height 23
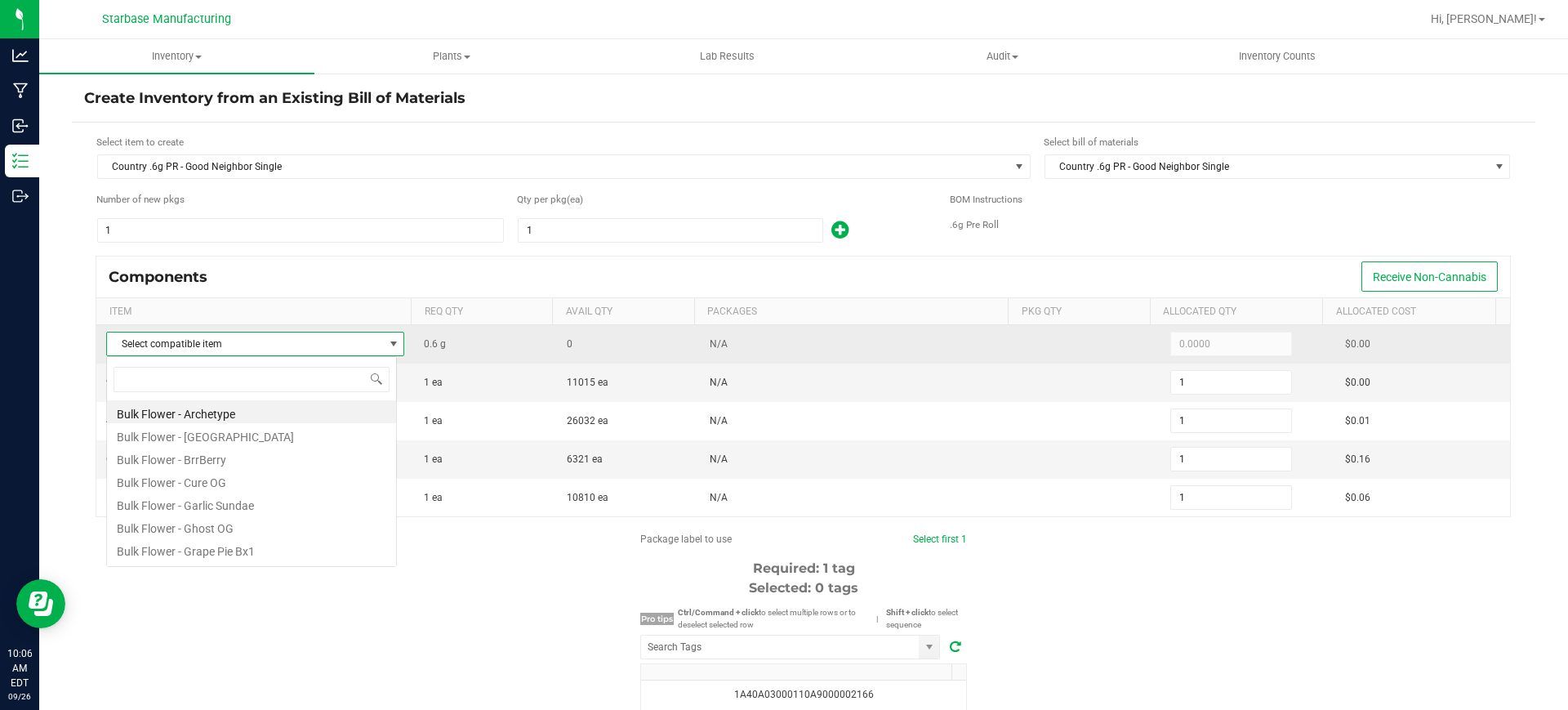
scroll to position [24, 292]
type input "ice"
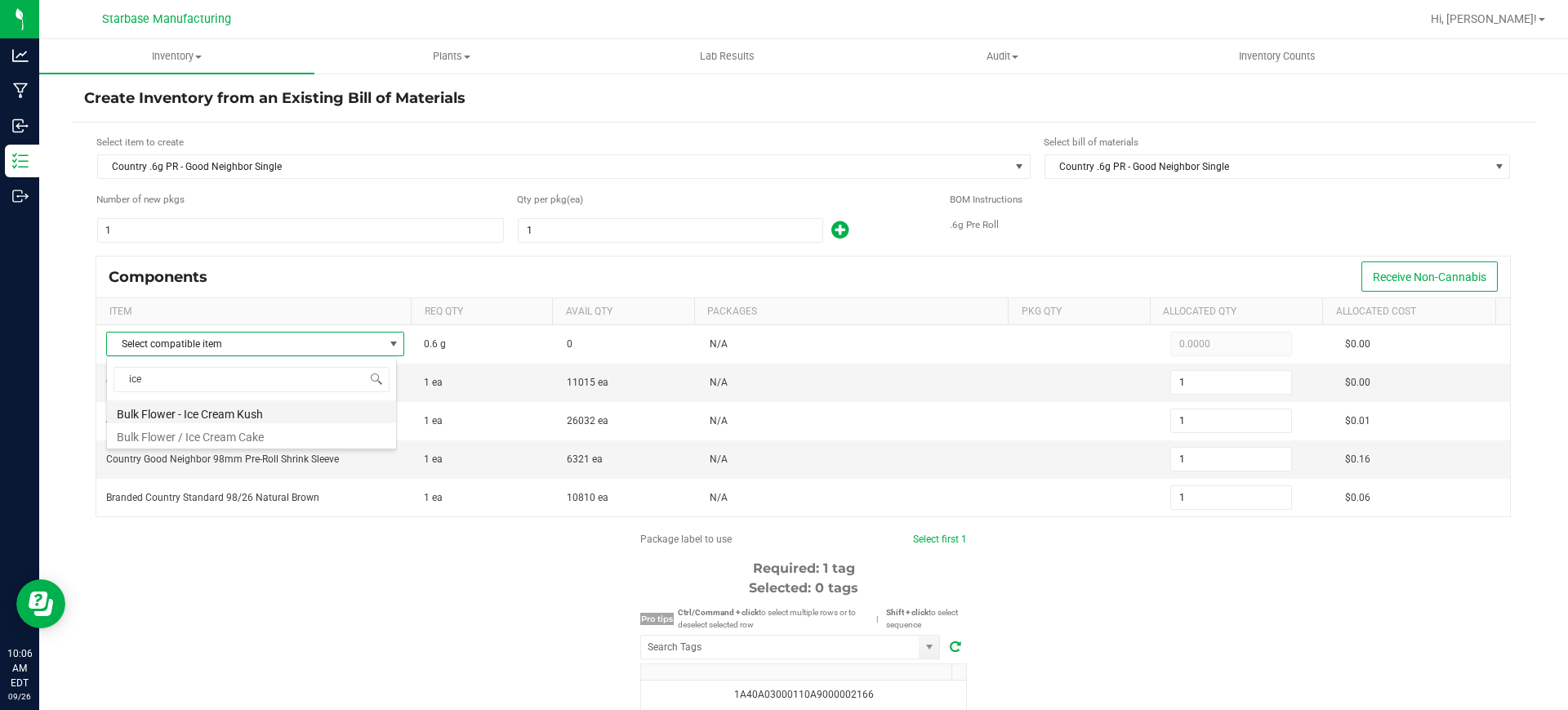
click at [274, 406] on li "Bulk Flower - Ice Cream Kush" at bounding box center [252, 411] width 289 height 23
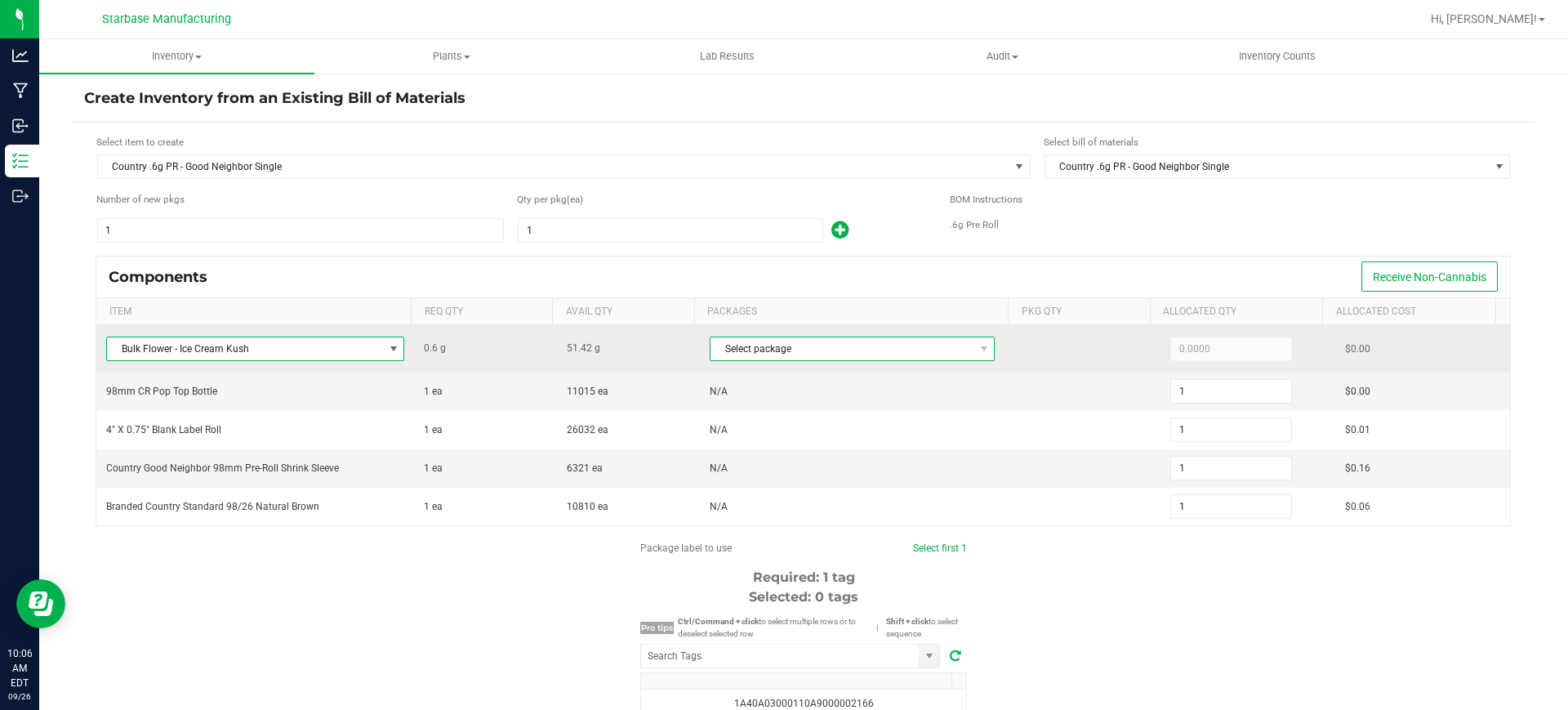
click at [973, 347] on span at bounding box center [984, 348] width 21 height 23
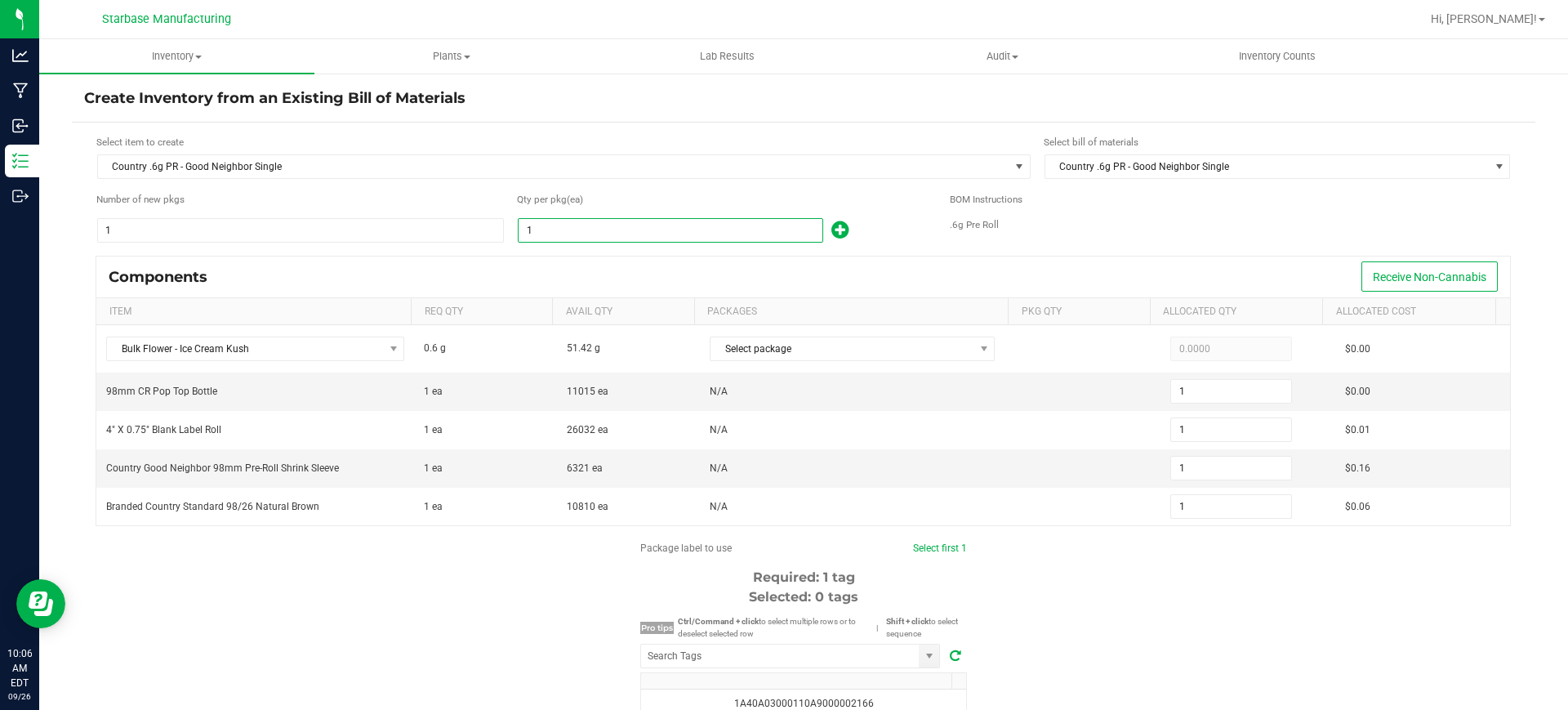
click at [628, 228] on input "1" at bounding box center [670, 230] width 304 height 23
type input "2"
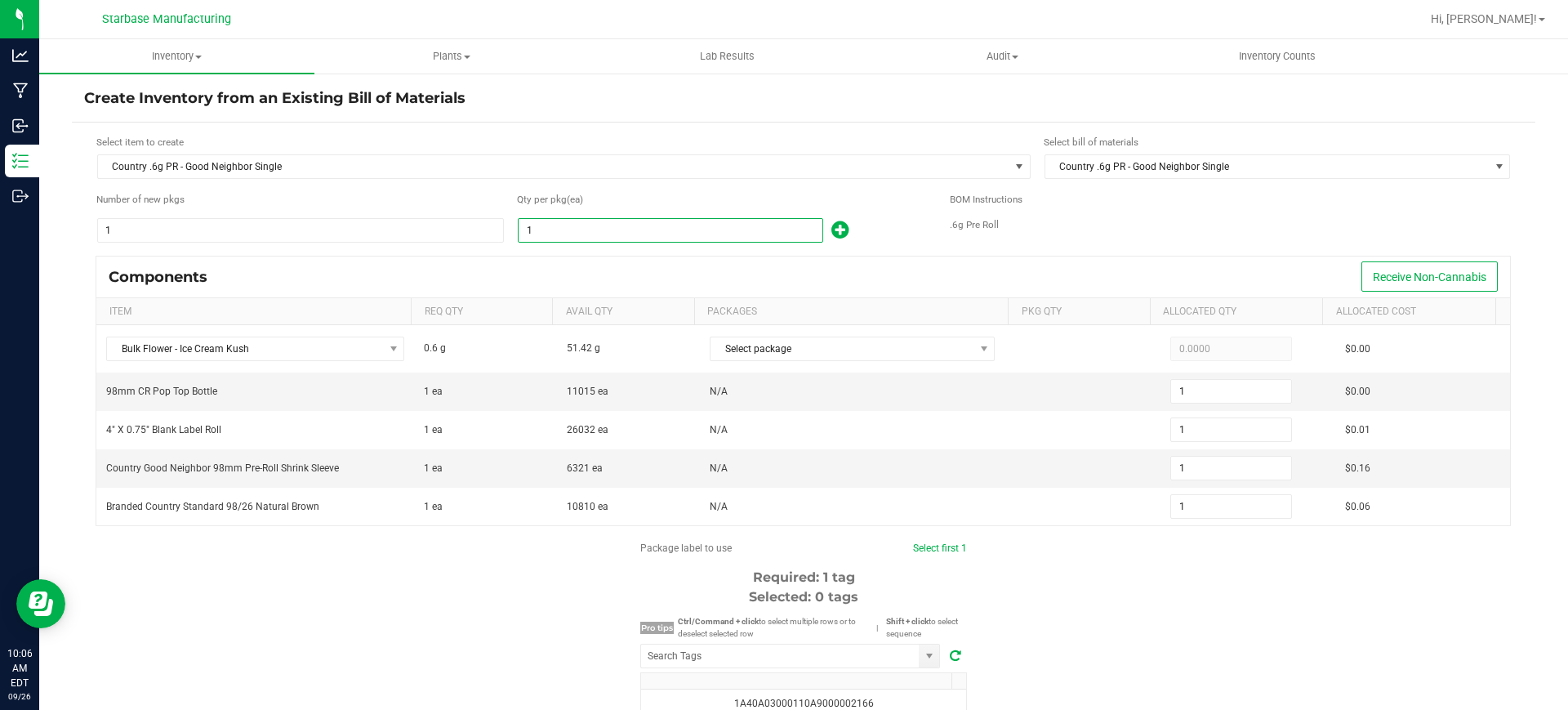
type input "2"
type input "26"
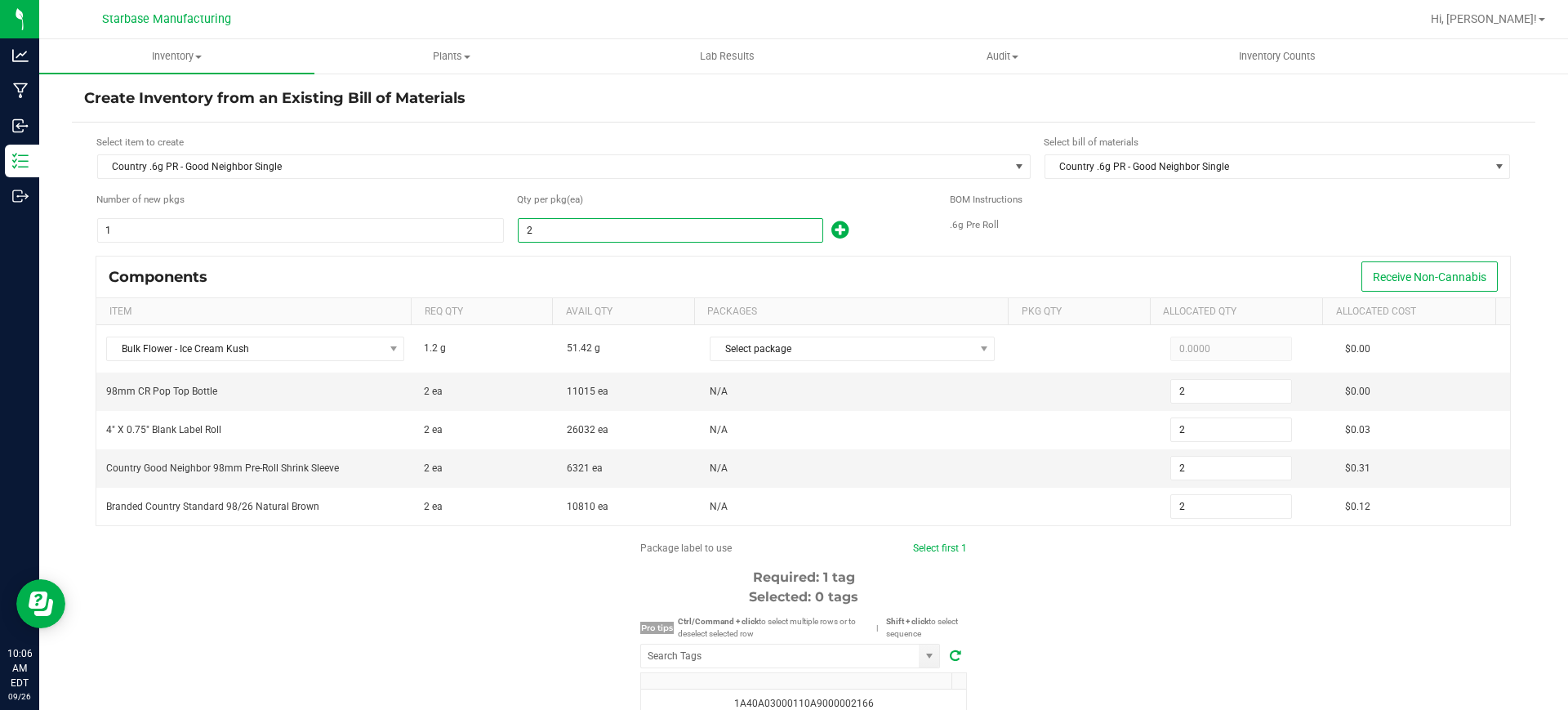
type input "26"
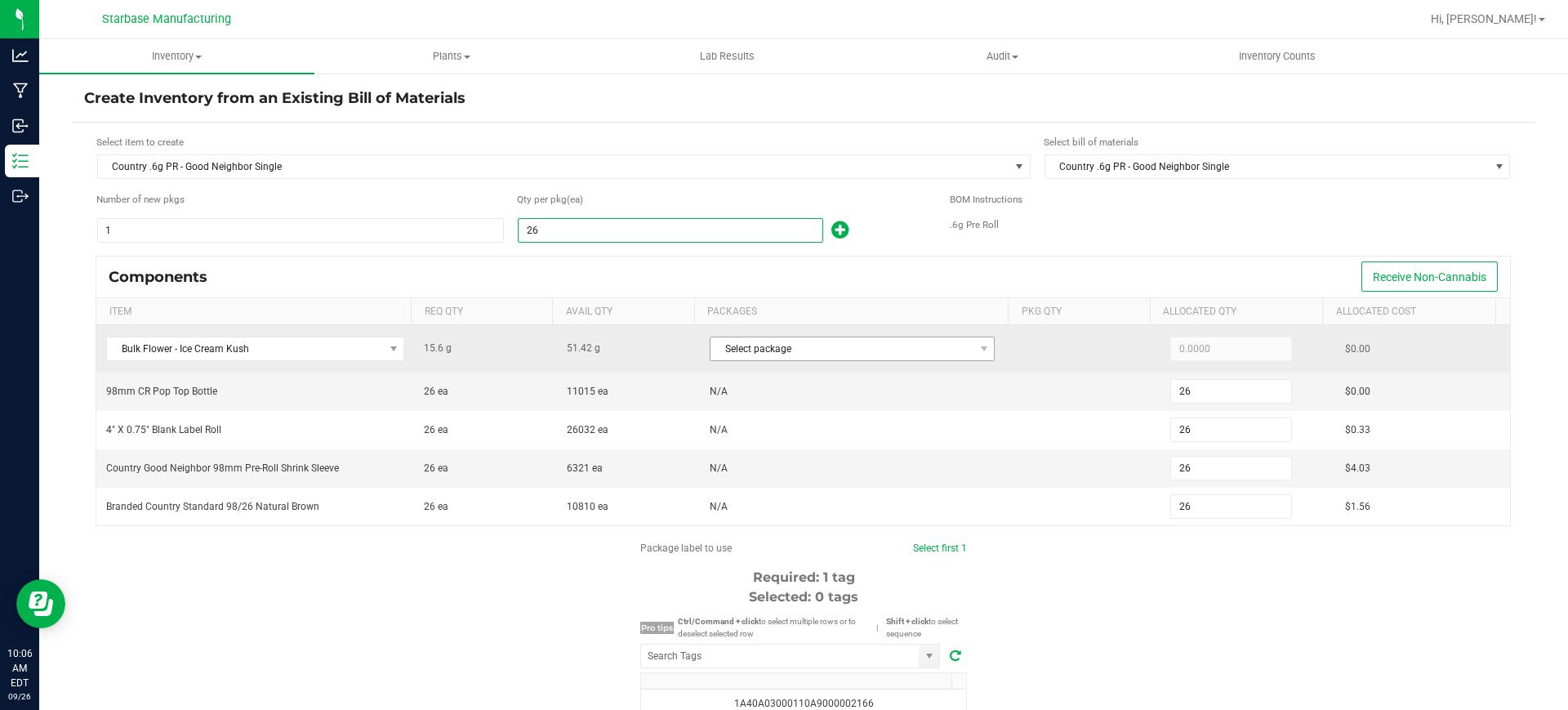
type input "26"
click at [759, 347] on span "Select package" at bounding box center [842, 348] width 263 height 23
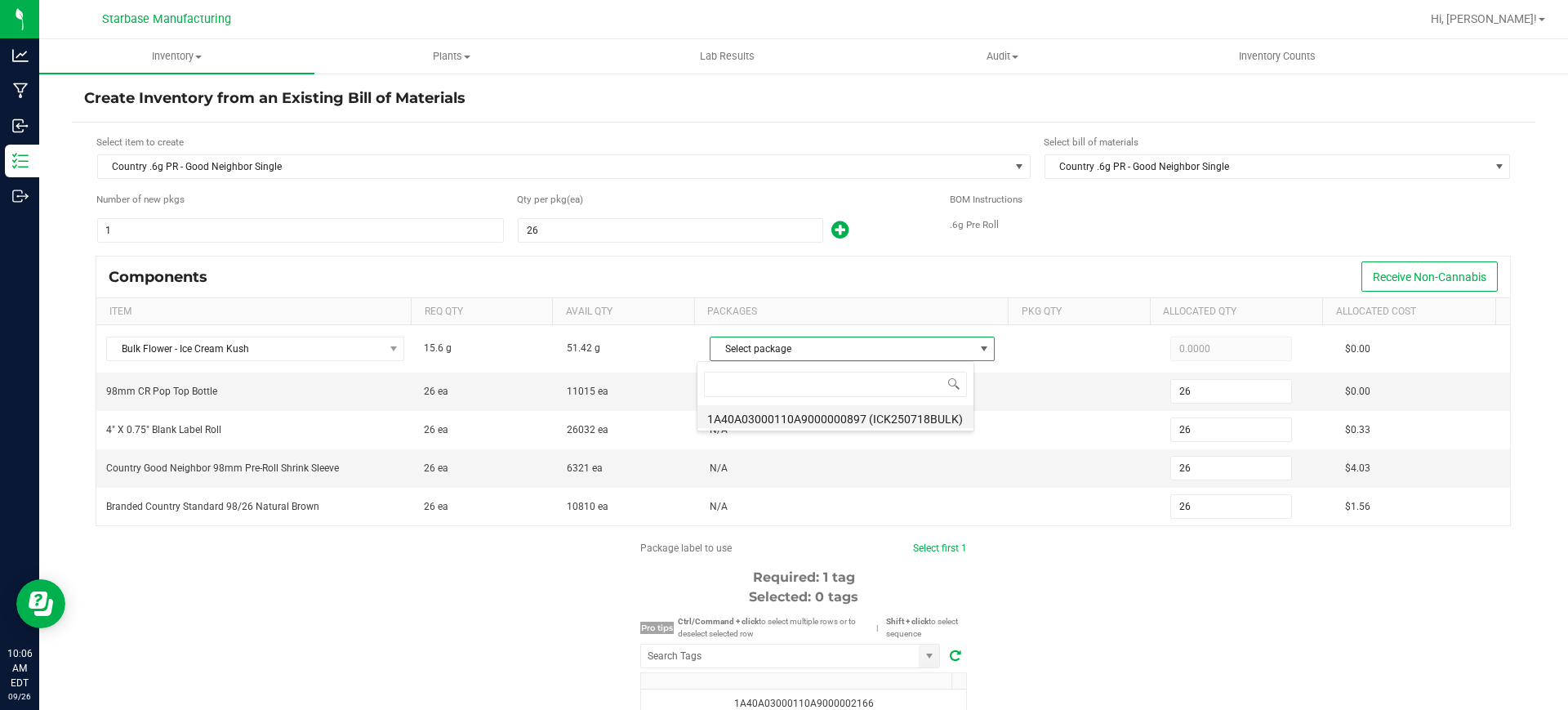
click at [782, 416] on li "1A40A03000110A9000000897 (ICK250718BULK)" at bounding box center [835, 416] width 276 height 23
type input "15.6000"
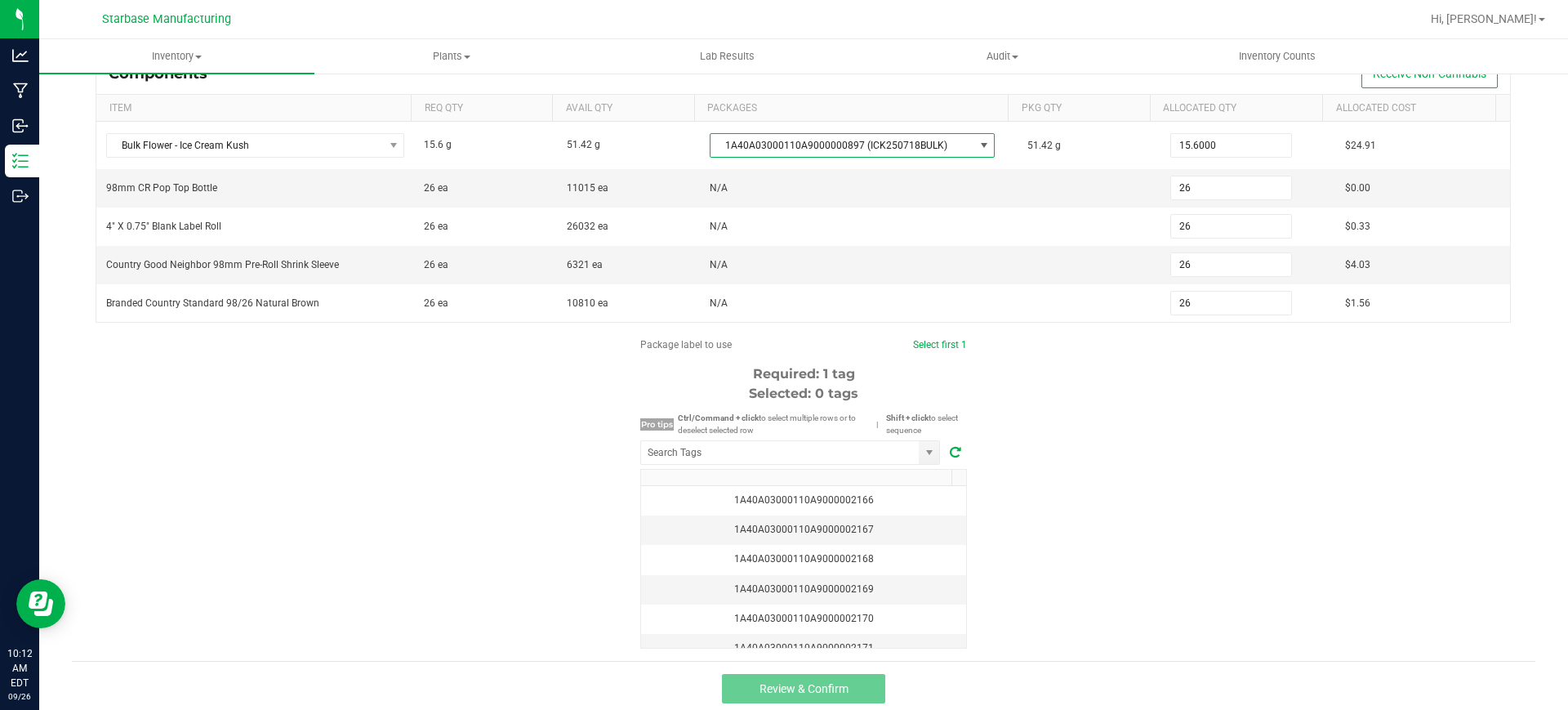
click at [950, 453] on icon at bounding box center [955, 451] width 11 height 13
